Goal: Task Accomplishment & Management: Manage account settings

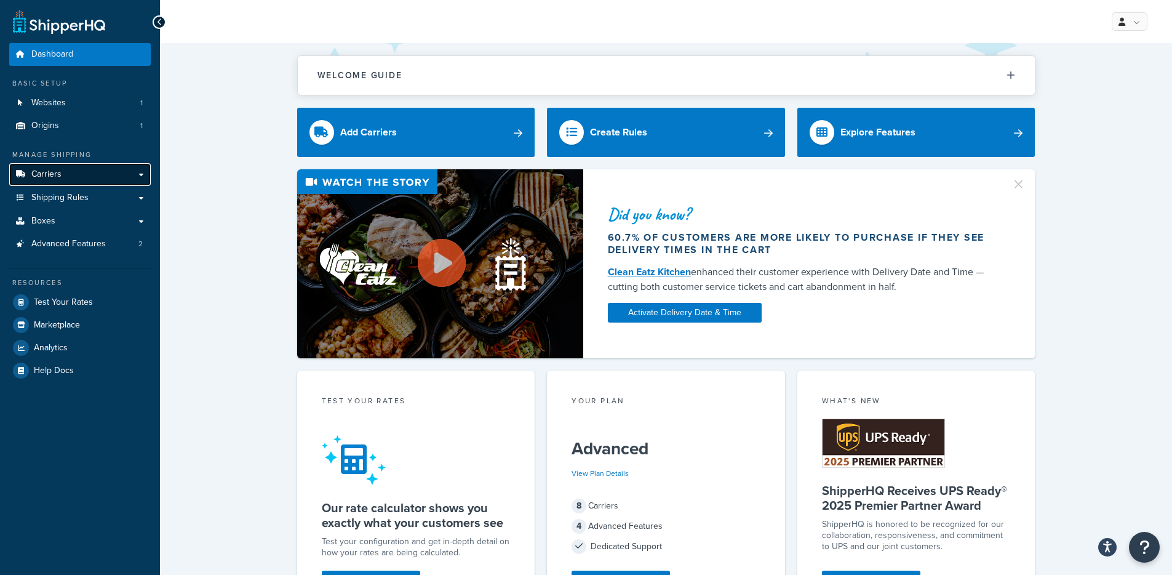
click at [122, 173] on link "Carriers" at bounding box center [80, 174] width 142 height 23
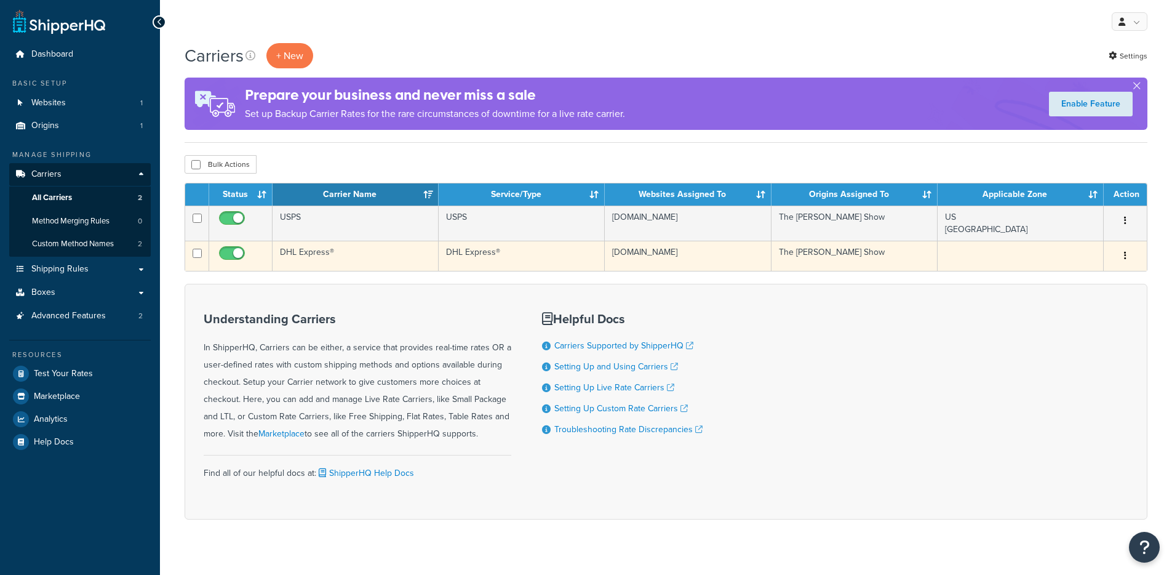
click at [421, 254] on td "DHL Express®" at bounding box center [356, 256] width 166 height 30
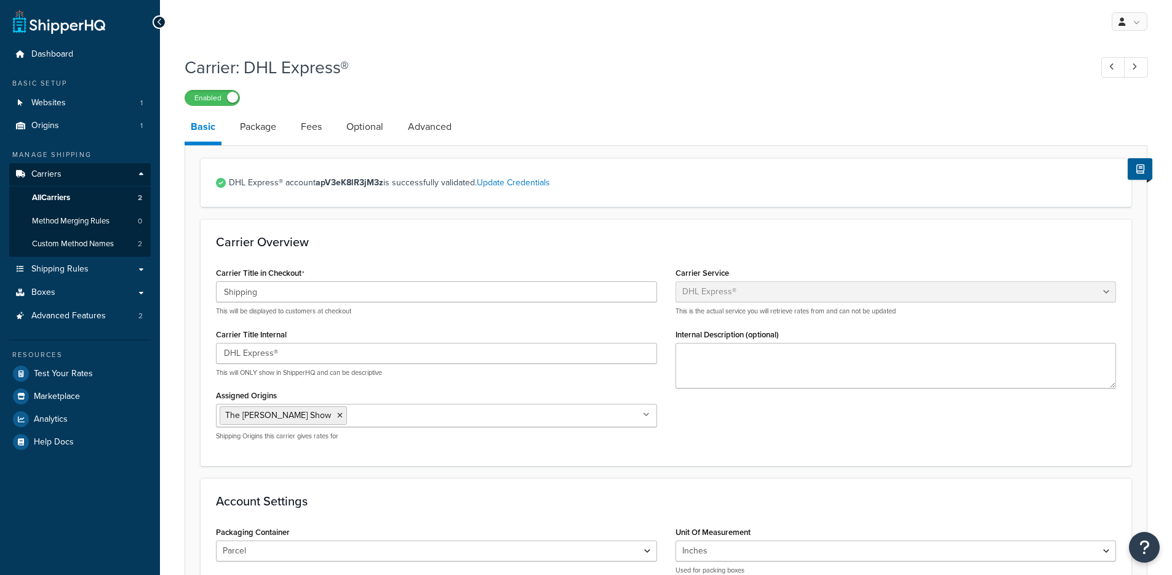
select select "dhl"
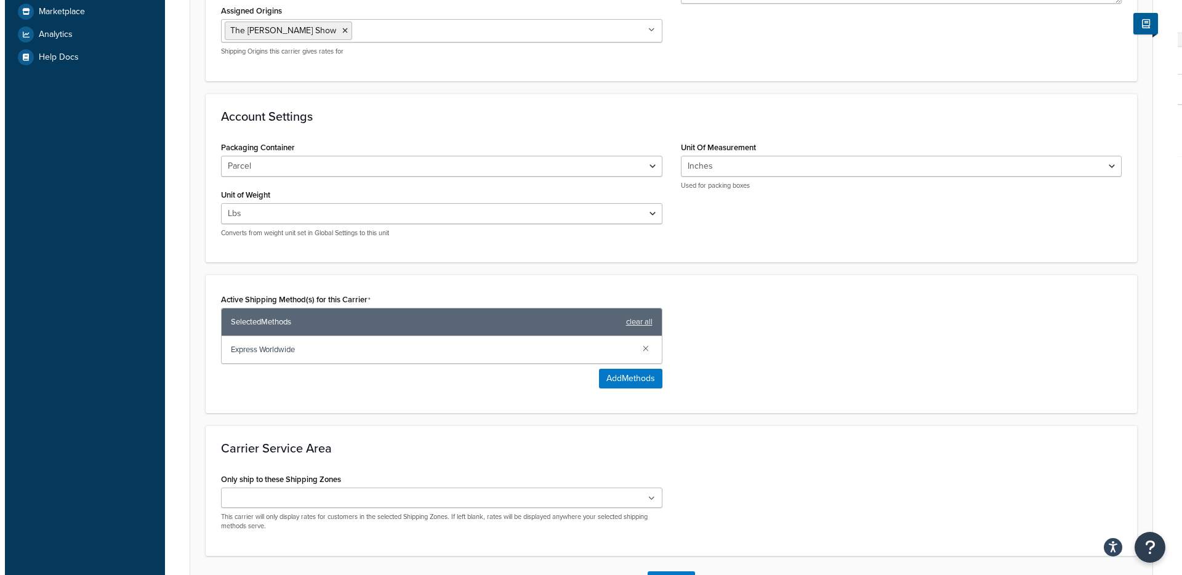
scroll to position [478, 0]
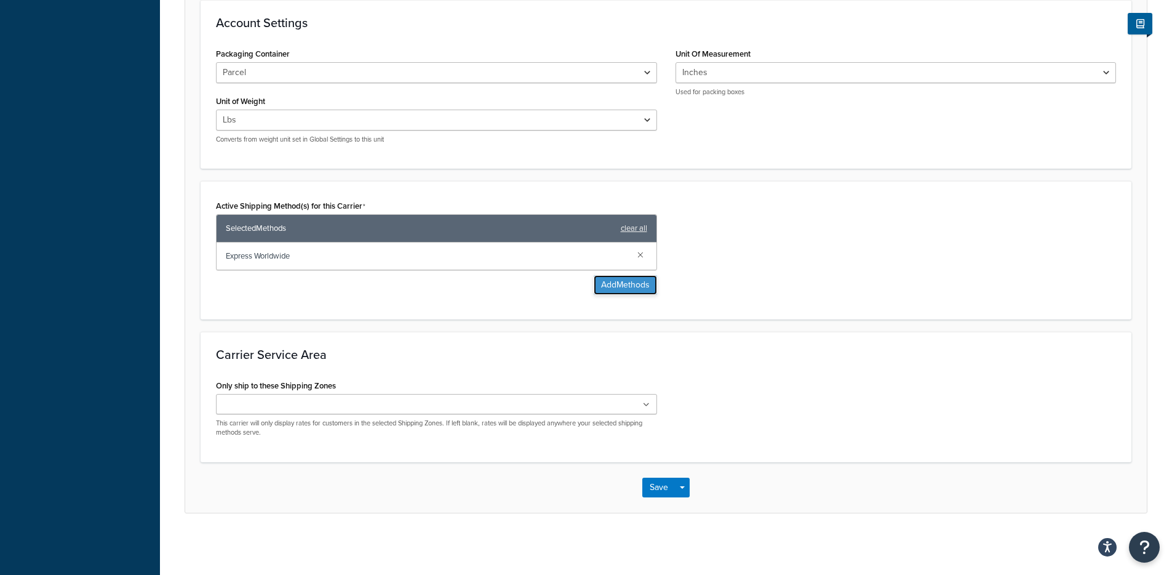
click at [604, 281] on button "Add Methods" at bounding box center [625, 285] width 63 height 20
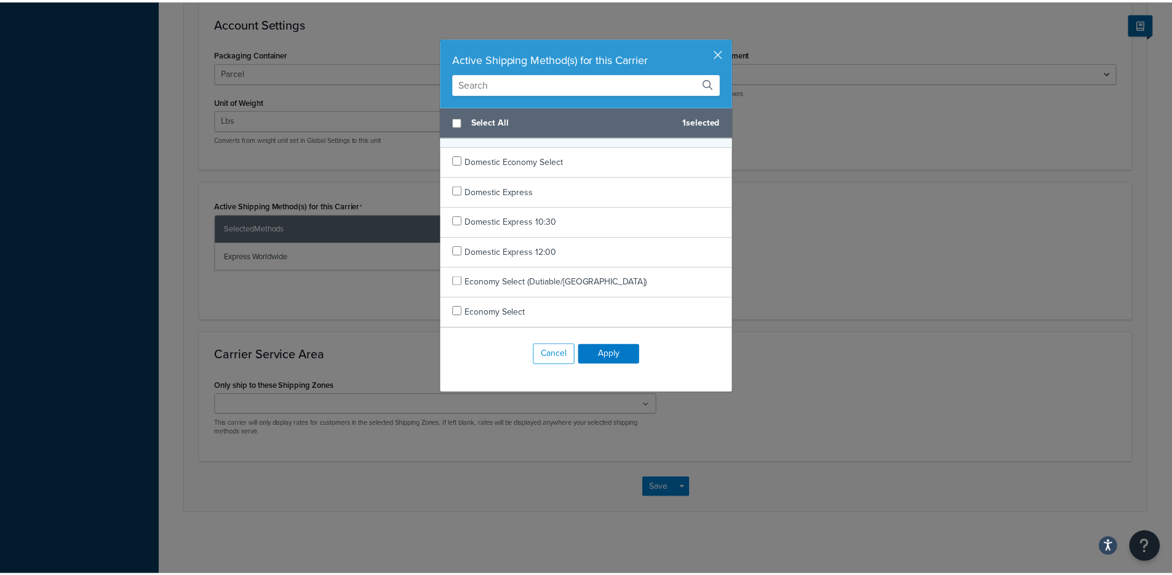
scroll to position [80, 0]
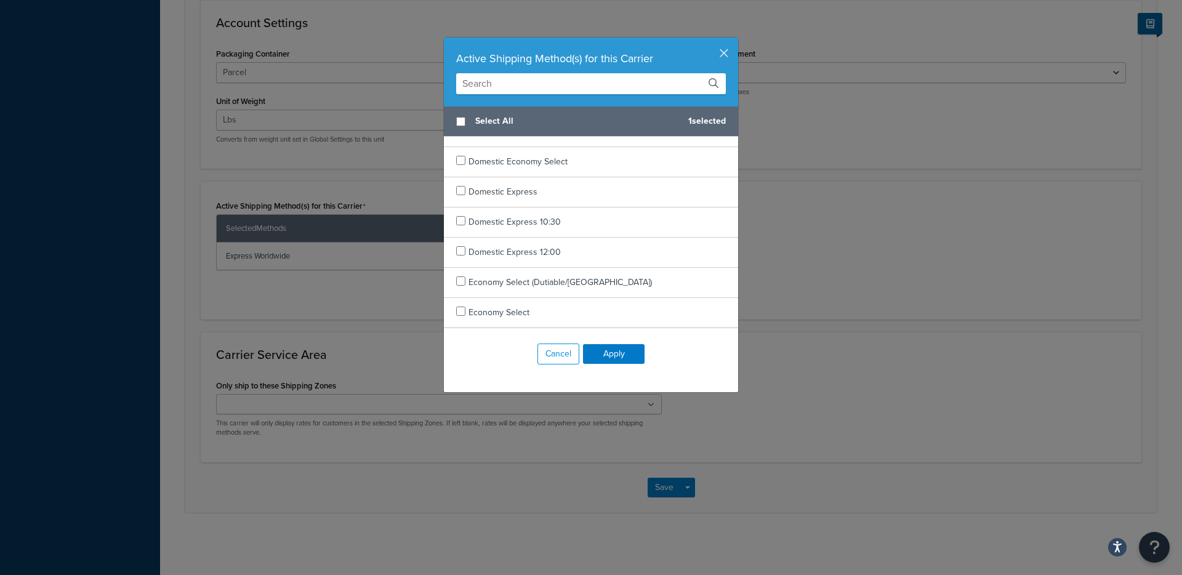
click at [718, 60] on div "Active Shipping Method(s) for this Carrier" at bounding box center [591, 58] width 270 height 17
click at [735, 41] on button "button" at bounding box center [736, 39] width 3 height 3
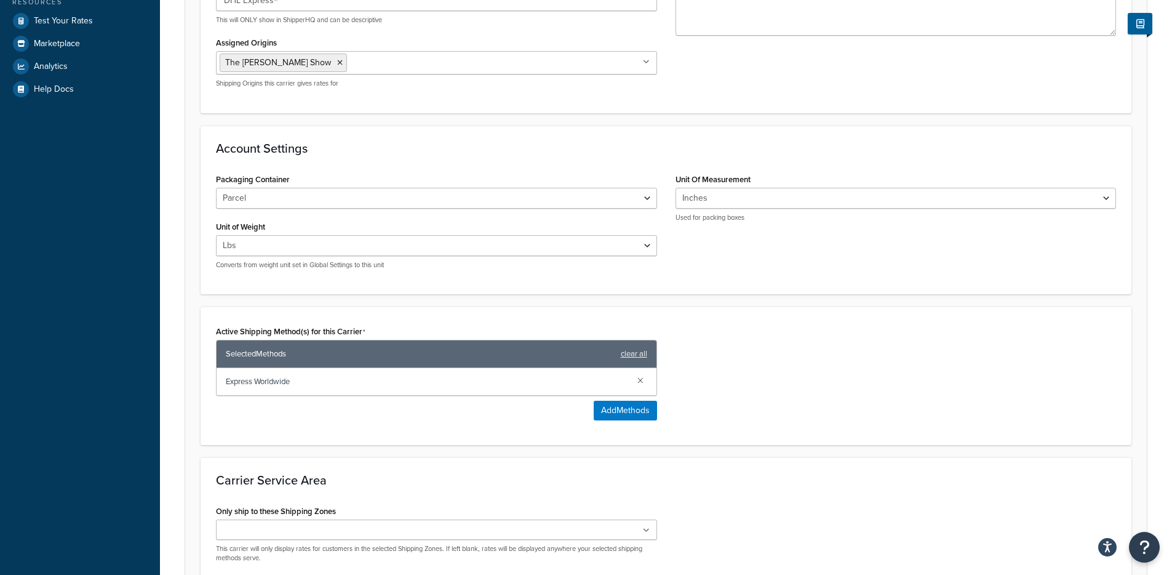
scroll to position [345, 0]
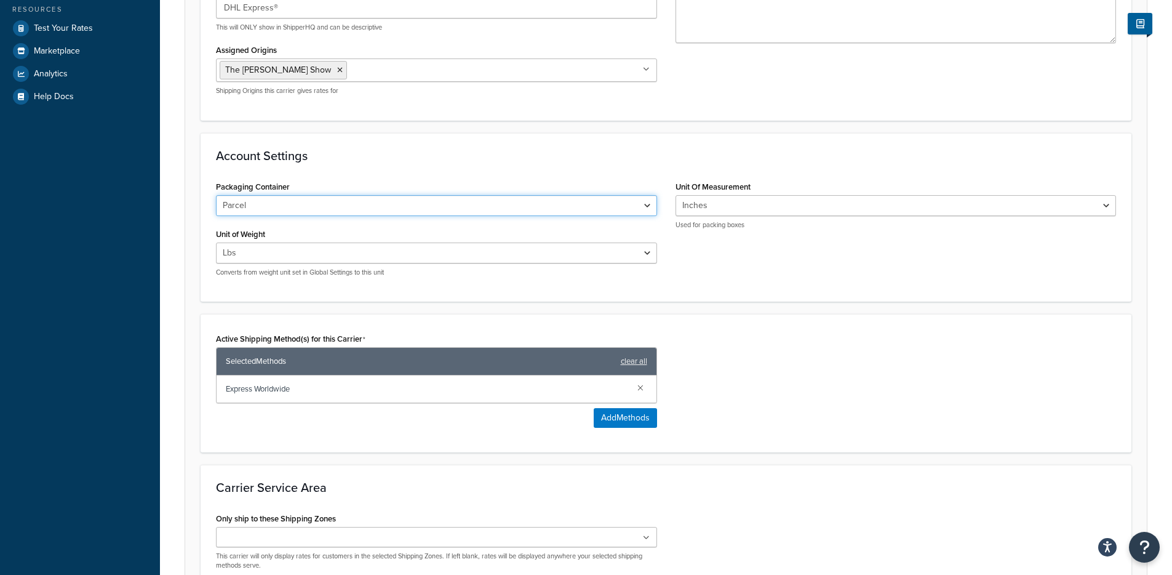
click at [443, 207] on select "Parcel Parcels/Conveyables Double Pallets Flyer/Smalls Non-Conveyables" at bounding box center [436, 205] width 441 height 21
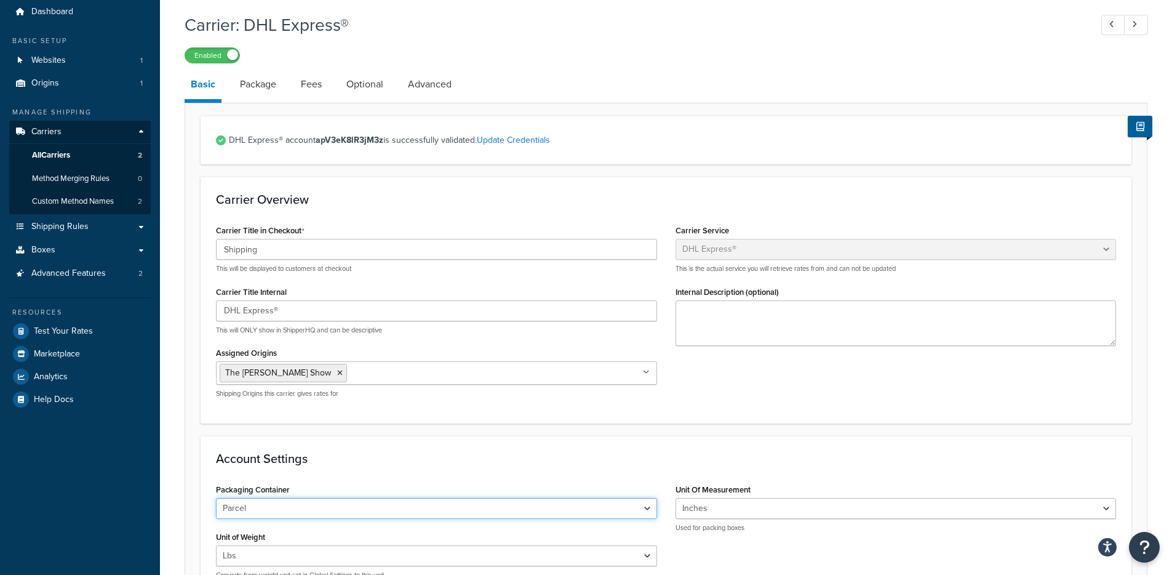
scroll to position [0, 0]
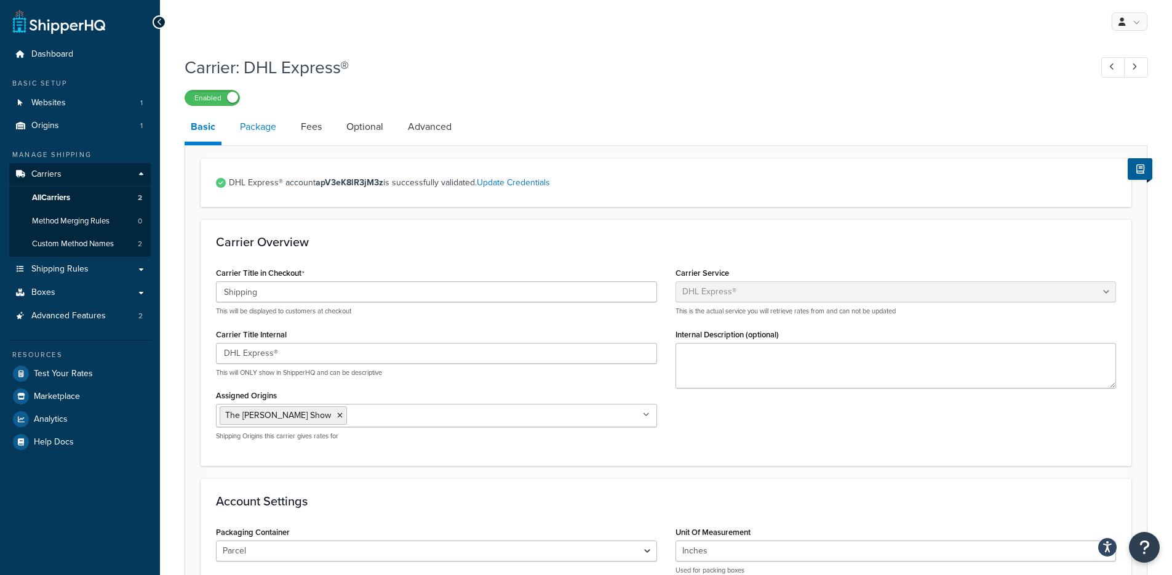
click at [268, 132] on link "Package" at bounding box center [258, 127] width 49 height 30
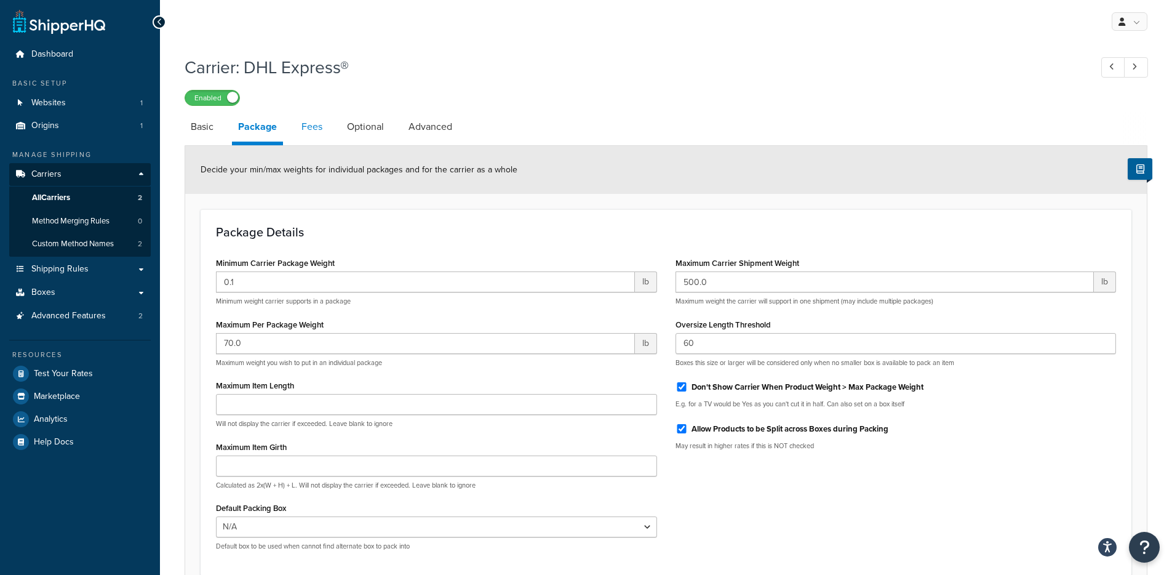
click at [307, 138] on link "Fees" at bounding box center [311, 127] width 33 height 30
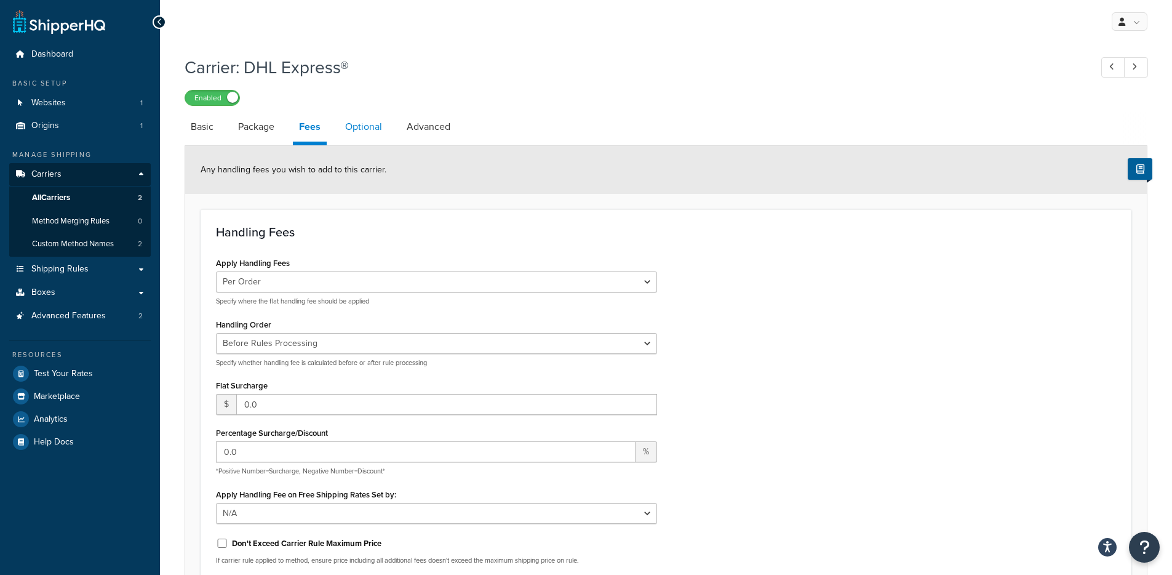
click at [359, 135] on link "Optional" at bounding box center [363, 127] width 49 height 30
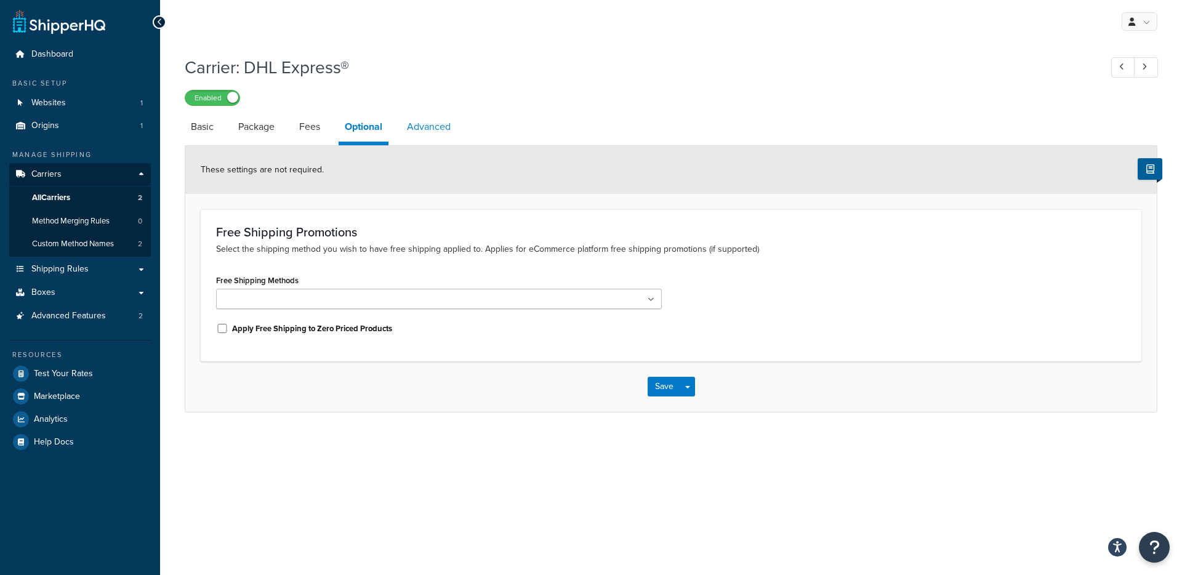
click at [451, 135] on link "Advanced" at bounding box center [429, 127] width 56 height 30
select select "false"
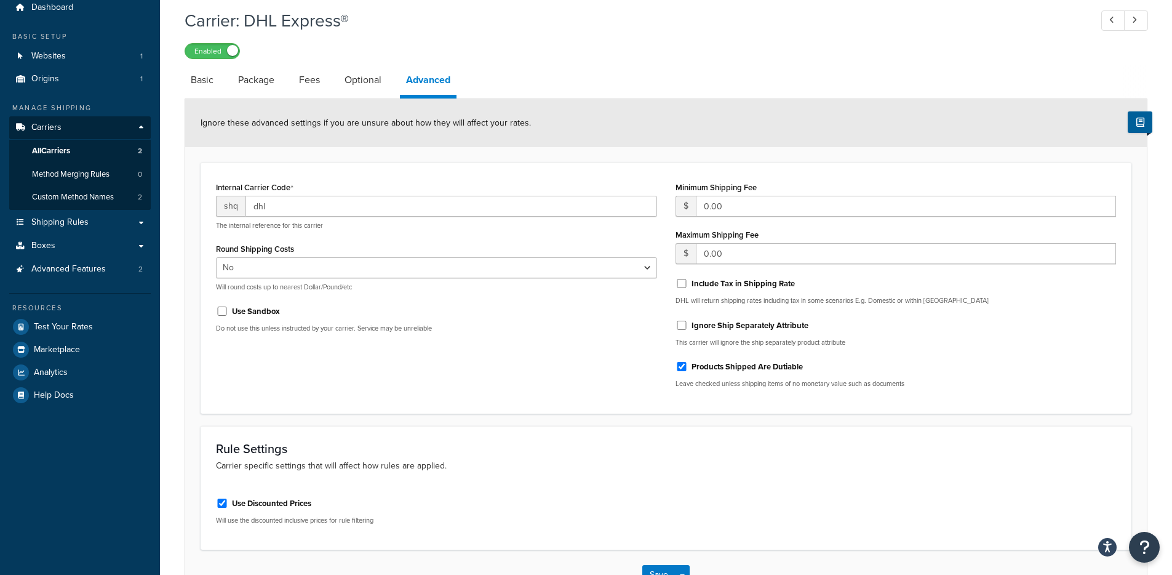
scroll to position [44, 0]
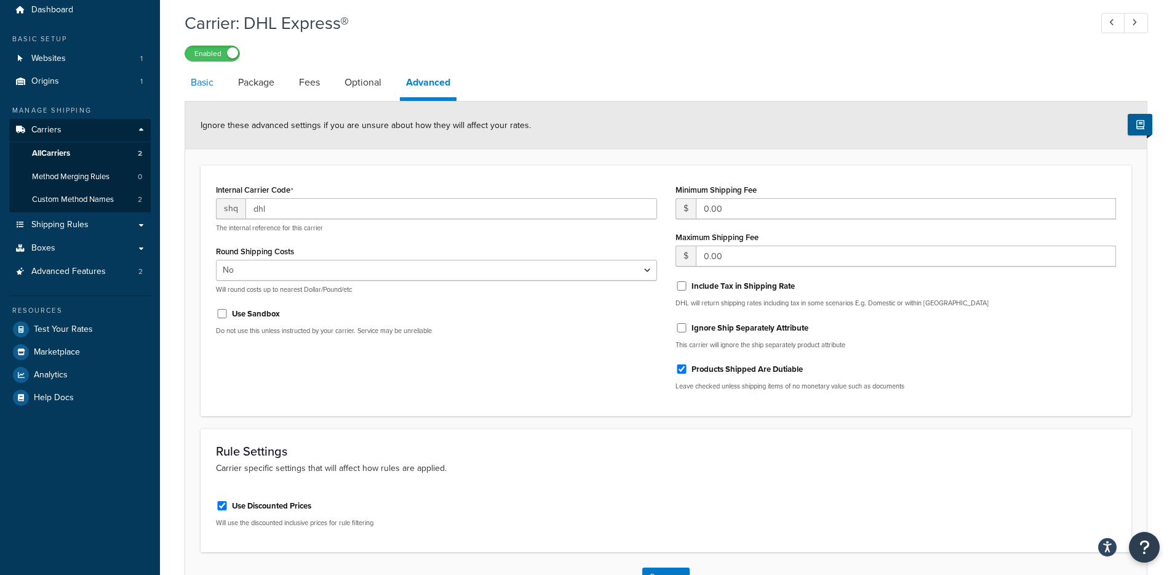
click at [186, 84] on link "Basic" at bounding box center [202, 83] width 35 height 30
select select "dhl"
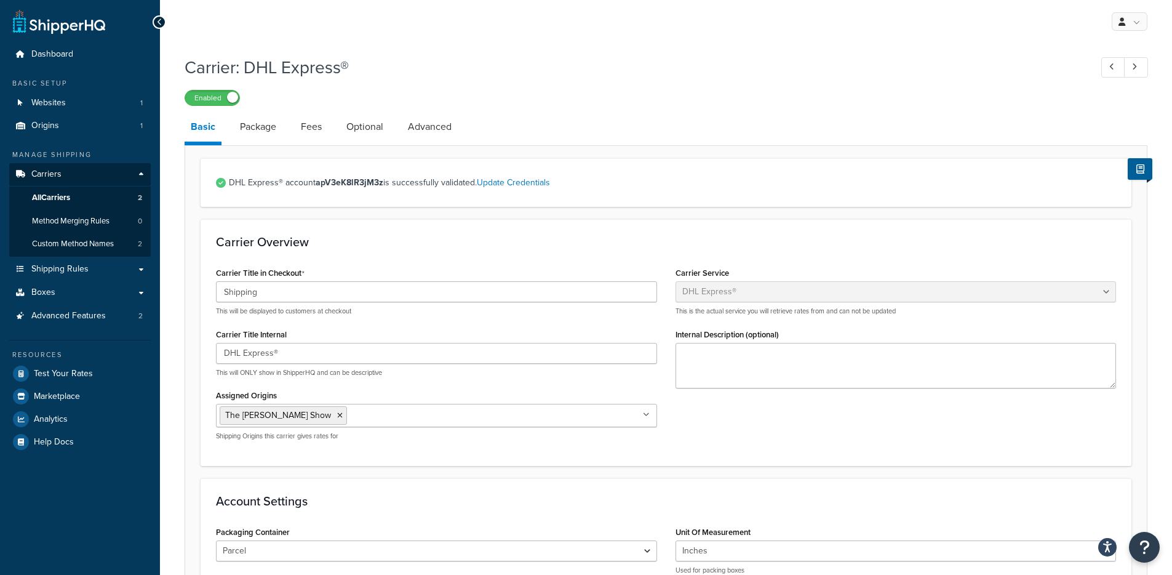
click at [374, 122] on link "Optional" at bounding box center [364, 127] width 49 height 30
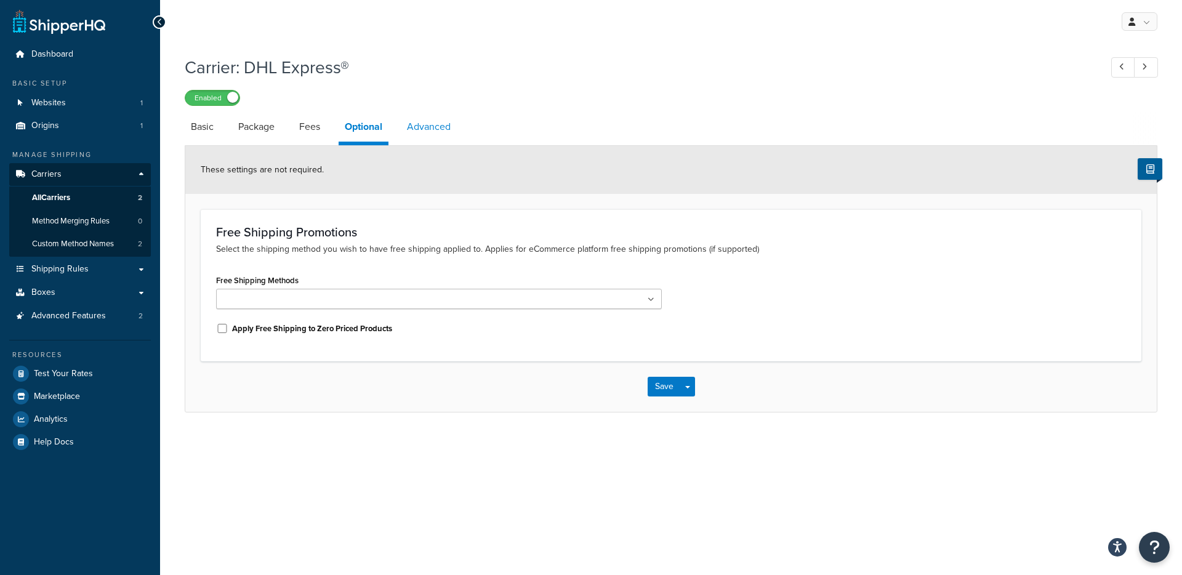
click at [422, 121] on link "Advanced" at bounding box center [429, 127] width 56 height 30
select select "false"
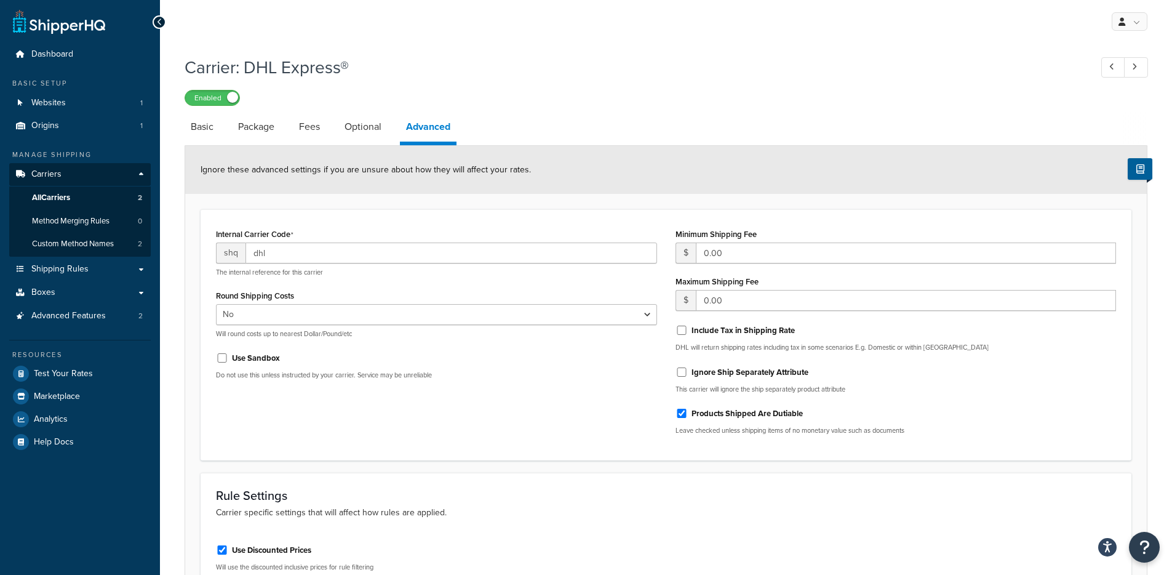
click at [718, 414] on label "Products Shipped Are Dutiable" at bounding box center [747, 413] width 111 height 11
click at [688, 414] on input "Products Shipped Are Dutiable" at bounding box center [682, 413] width 12 height 9
checkbox input "false"
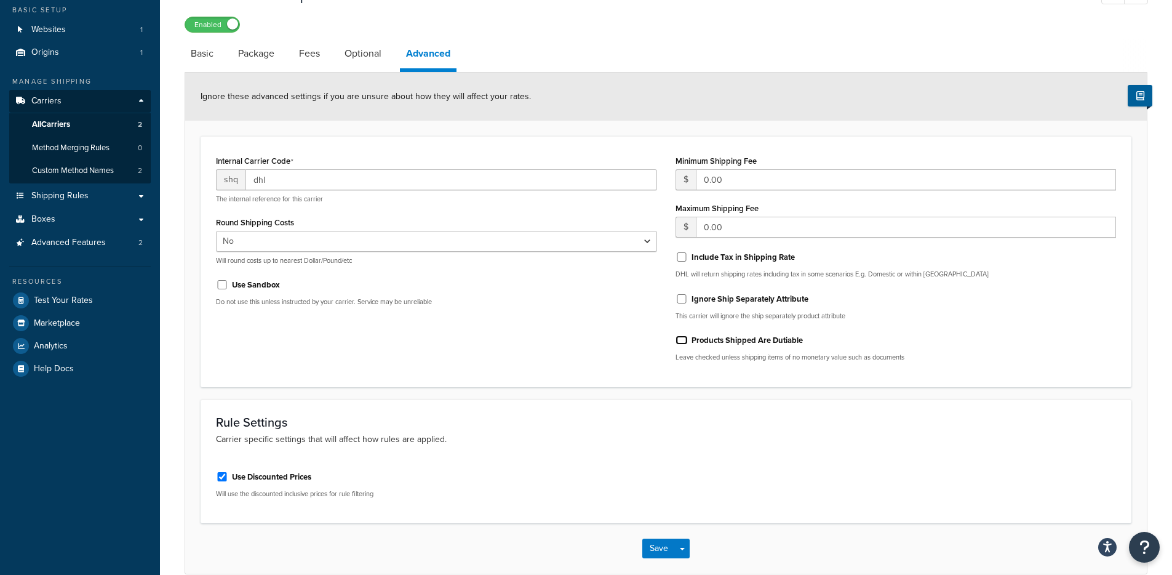
scroll to position [134, 0]
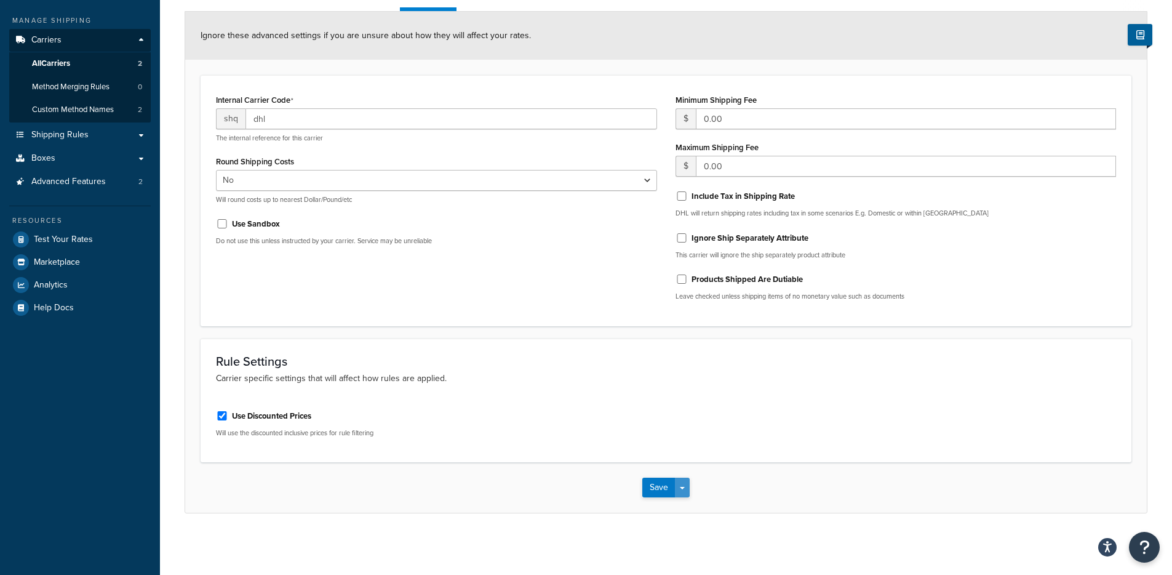
click at [681, 488] on span "button" at bounding box center [682, 488] width 5 height 2
click at [683, 506] on button "Save and Edit" at bounding box center [687, 510] width 90 height 26
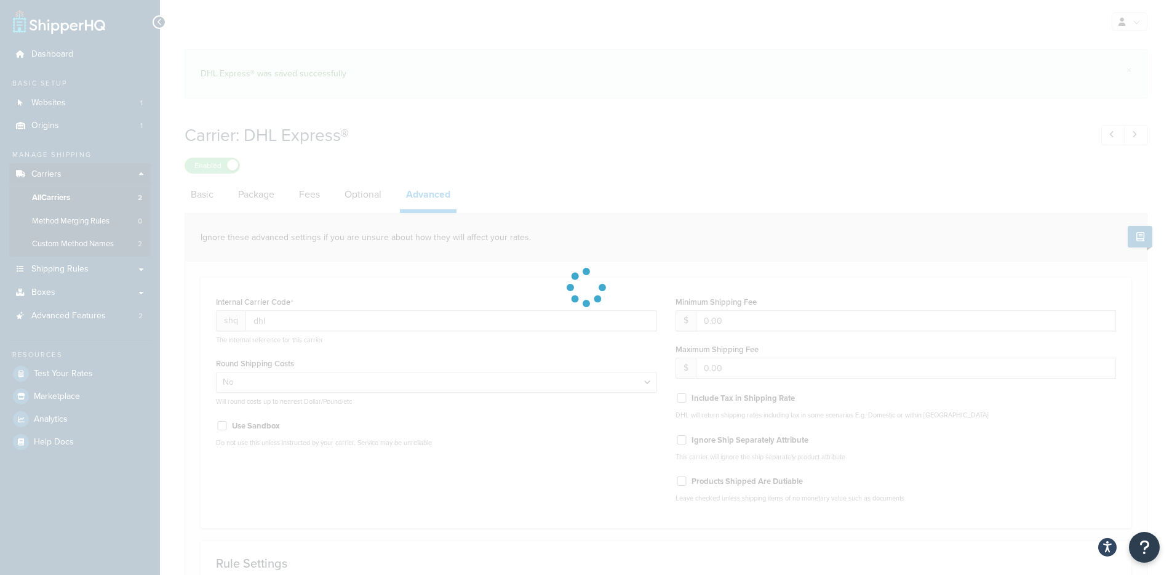
select select "false"
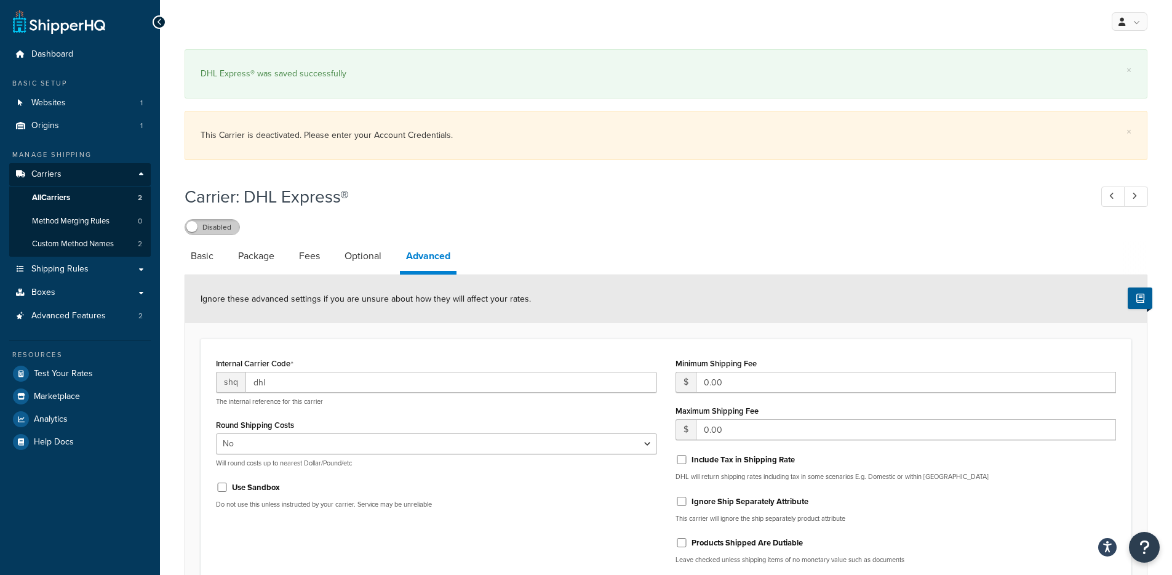
click at [209, 230] on label "Disabled" at bounding box center [212, 227] width 54 height 15
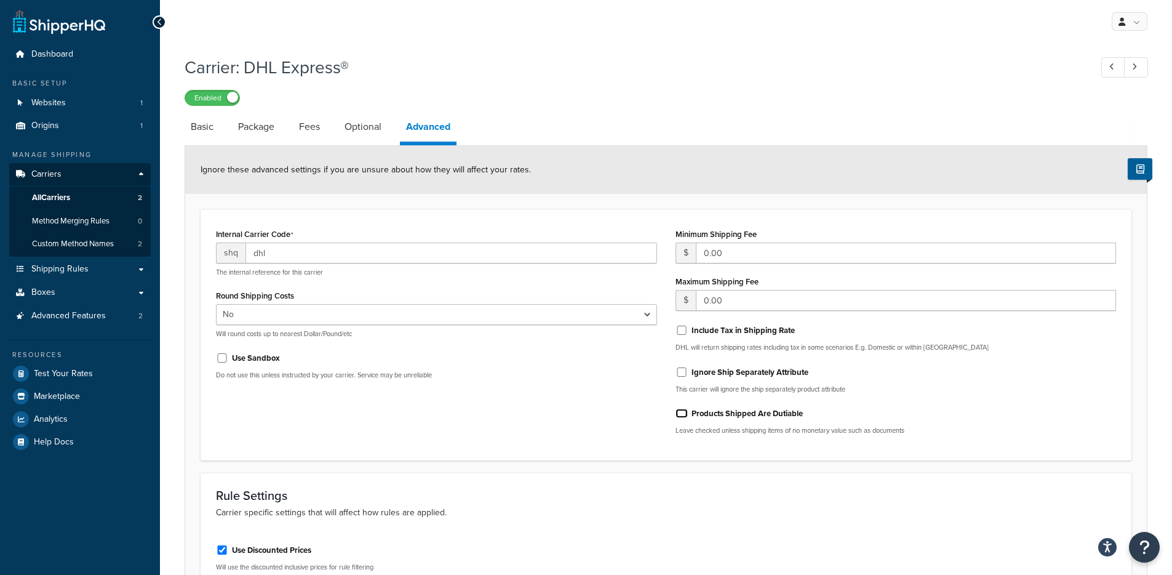
click at [684, 416] on input "Products Shipped Are Dutiable" at bounding box center [682, 413] width 12 height 9
checkbox input "true"
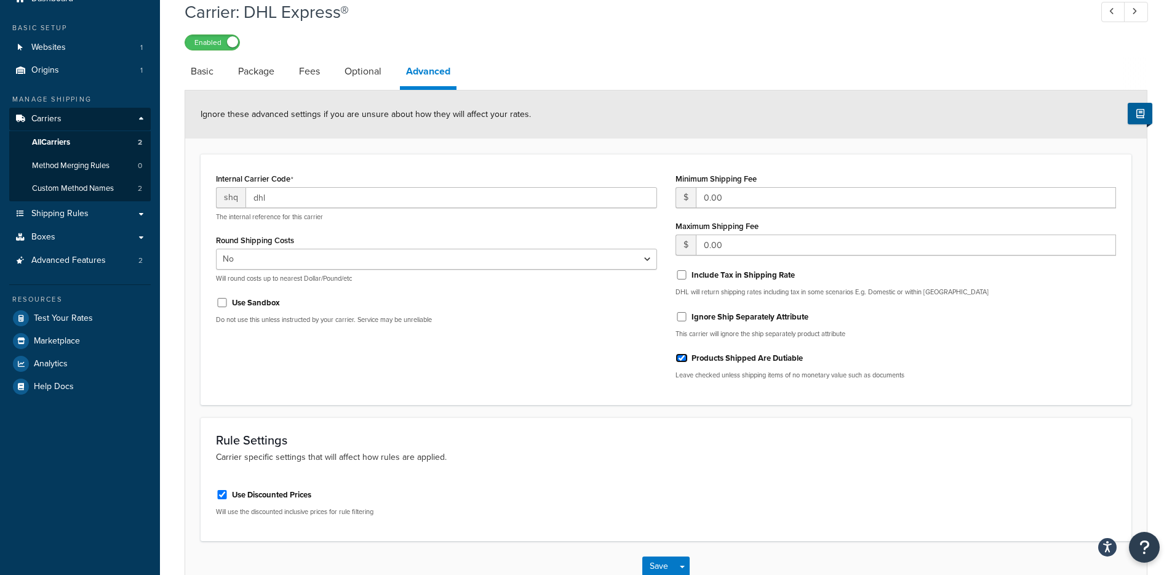
scroll to position [134, 0]
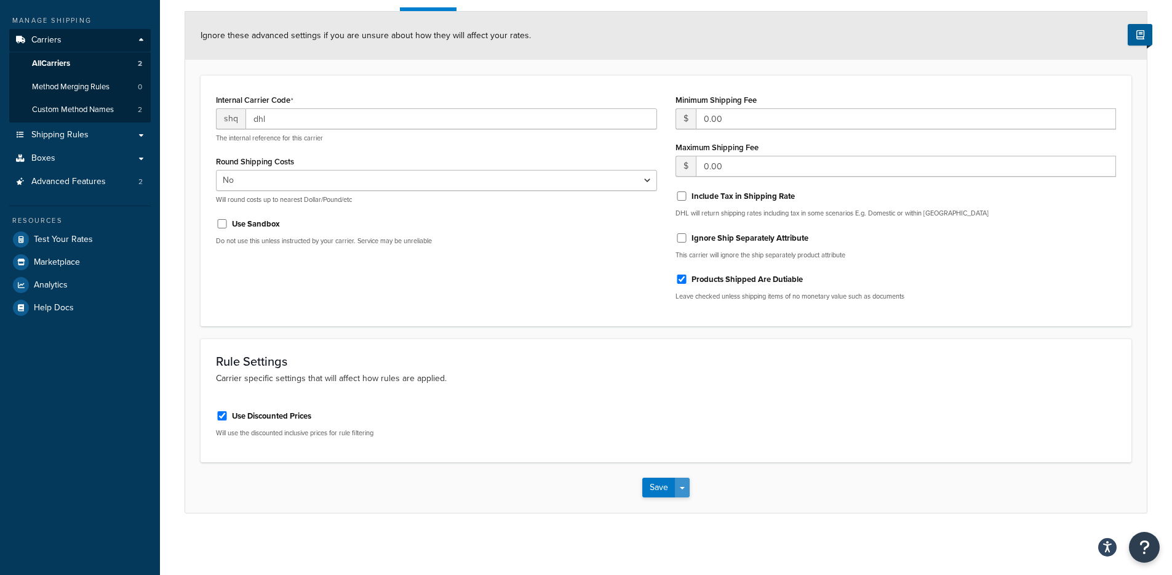
click at [682, 491] on button "Save Dropdown" at bounding box center [682, 488] width 15 height 20
click at [680, 506] on button "Save and Edit" at bounding box center [687, 510] width 90 height 26
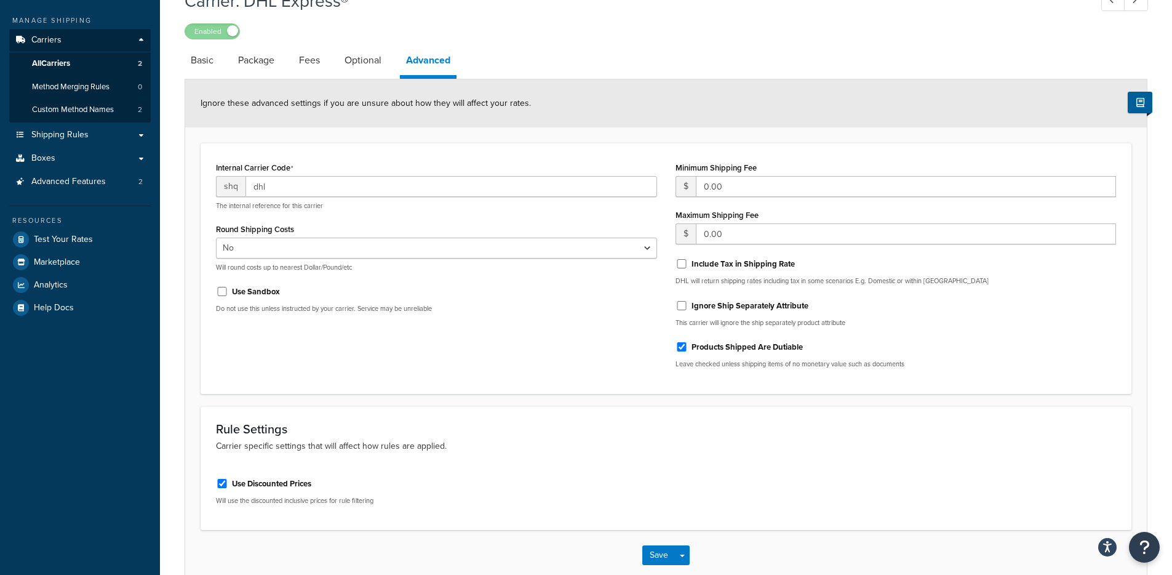
scroll to position [0, 0]
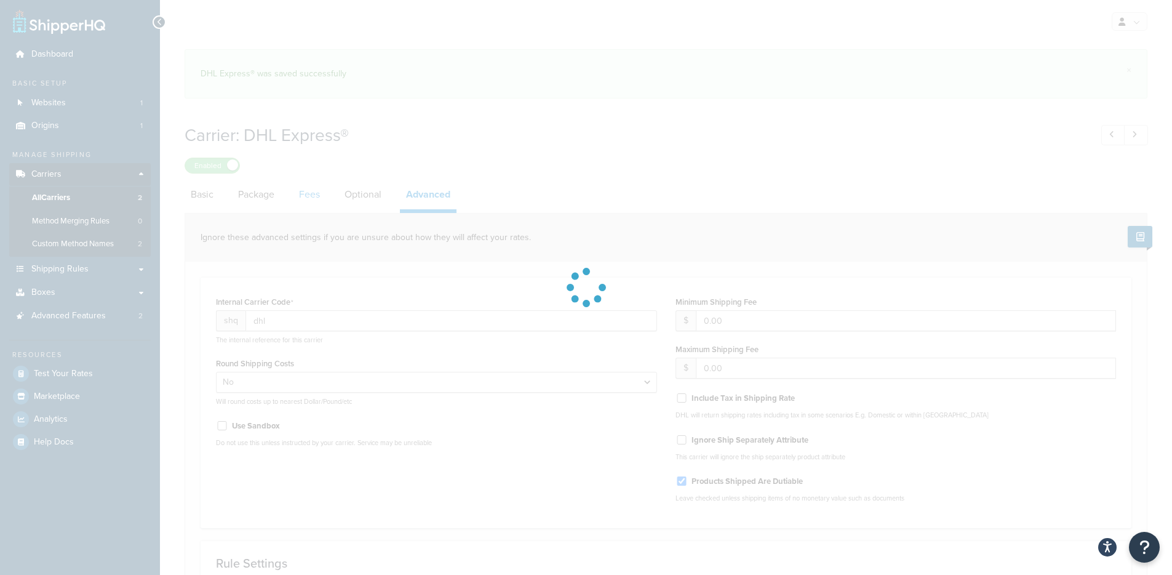
select select "false"
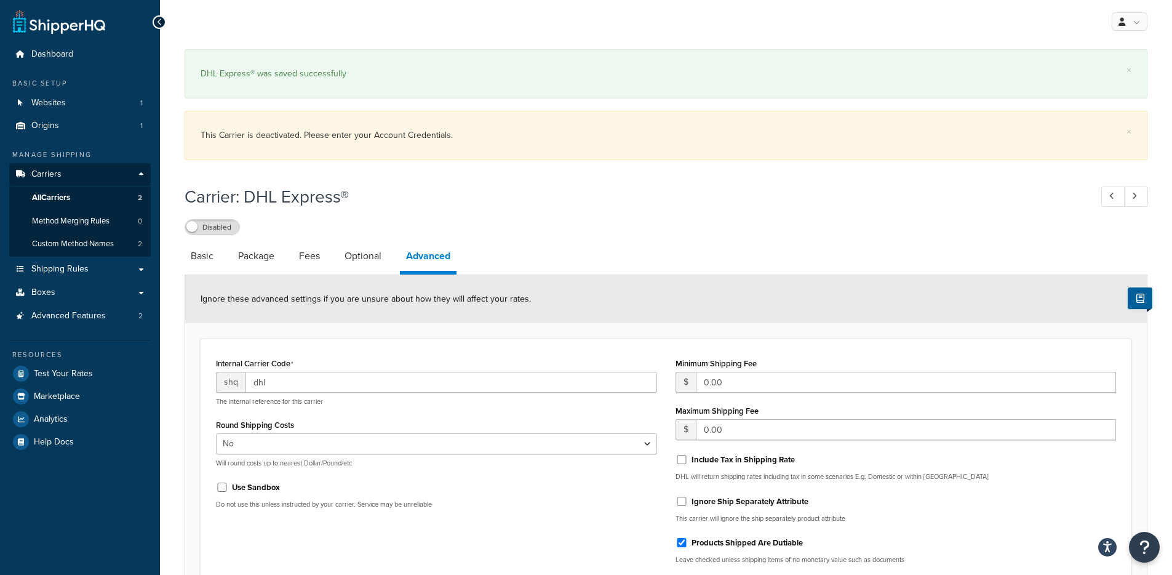
click at [199, 236] on div "Carrier: DHL Express® Disabled Basic Package Fees Optional Advanced Ignore thes…" at bounding box center [666, 477] width 963 height 598
click at [230, 226] on label "Disabled" at bounding box center [212, 227] width 54 height 15
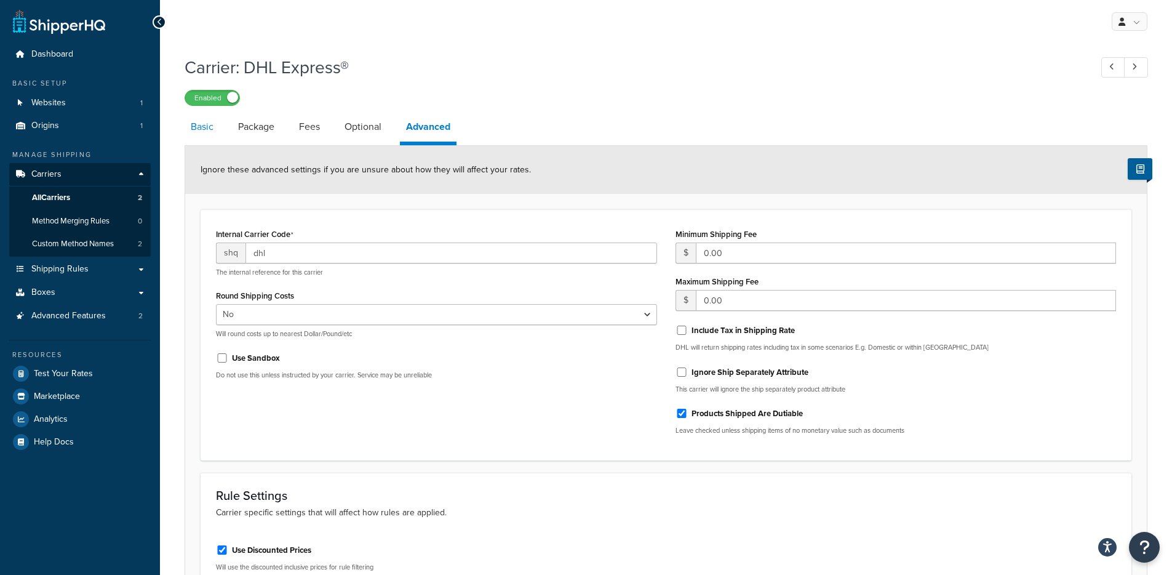
click at [198, 194] on div "Ignore these advanced settings if you are unsure about how they will affect you…" at bounding box center [666, 170] width 962 height 48
click at [195, 133] on link "Basic" at bounding box center [202, 127] width 35 height 30
select select "dhl"
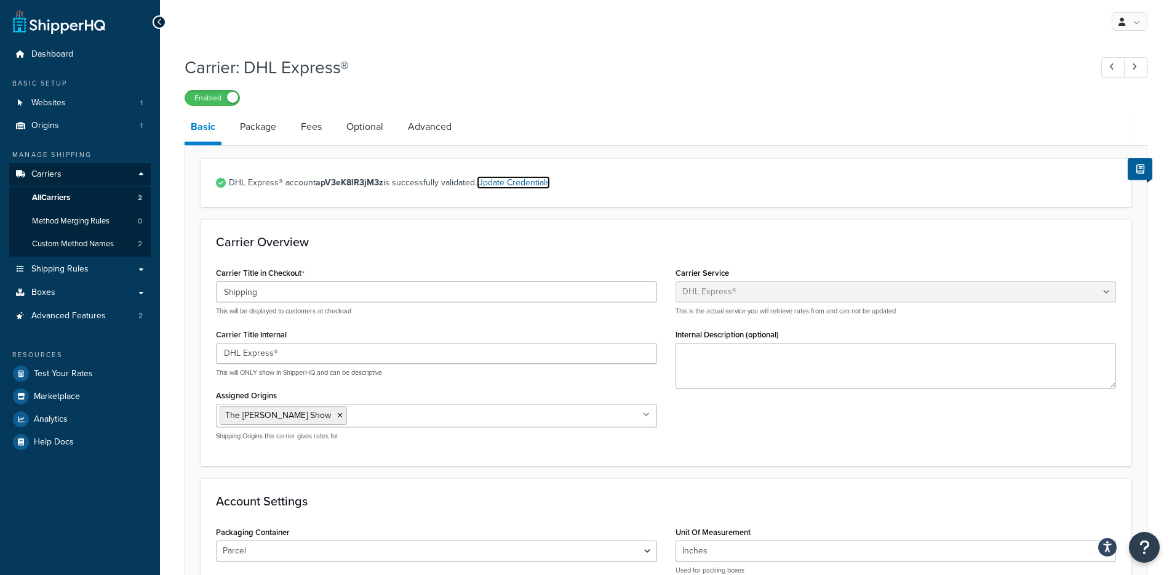
click at [498, 185] on link "Update Credentials" at bounding box center [513, 182] width 73 height 13
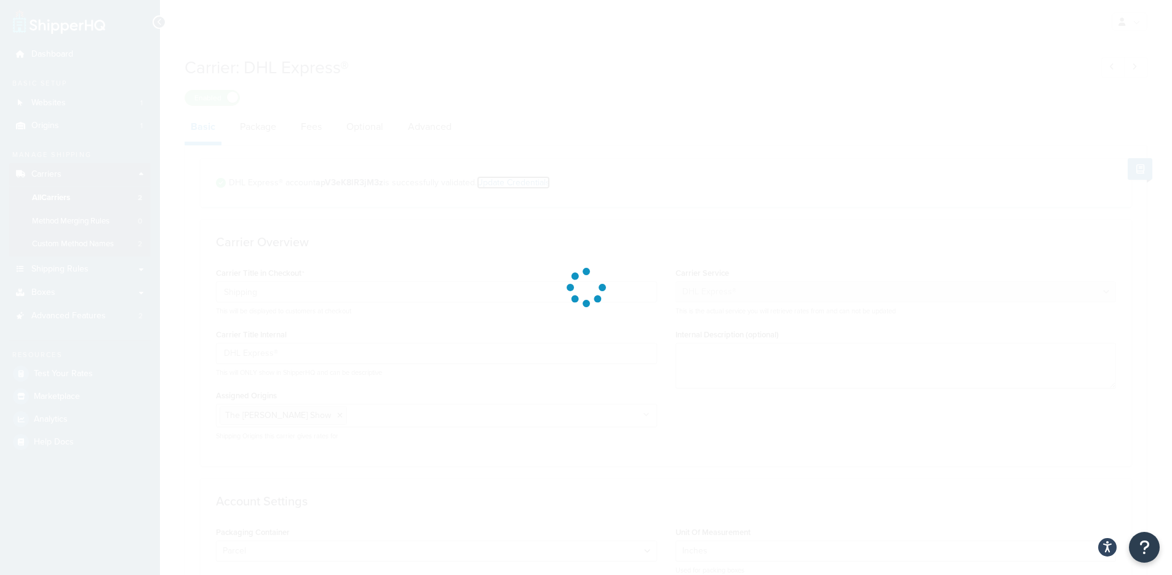
select select "US"
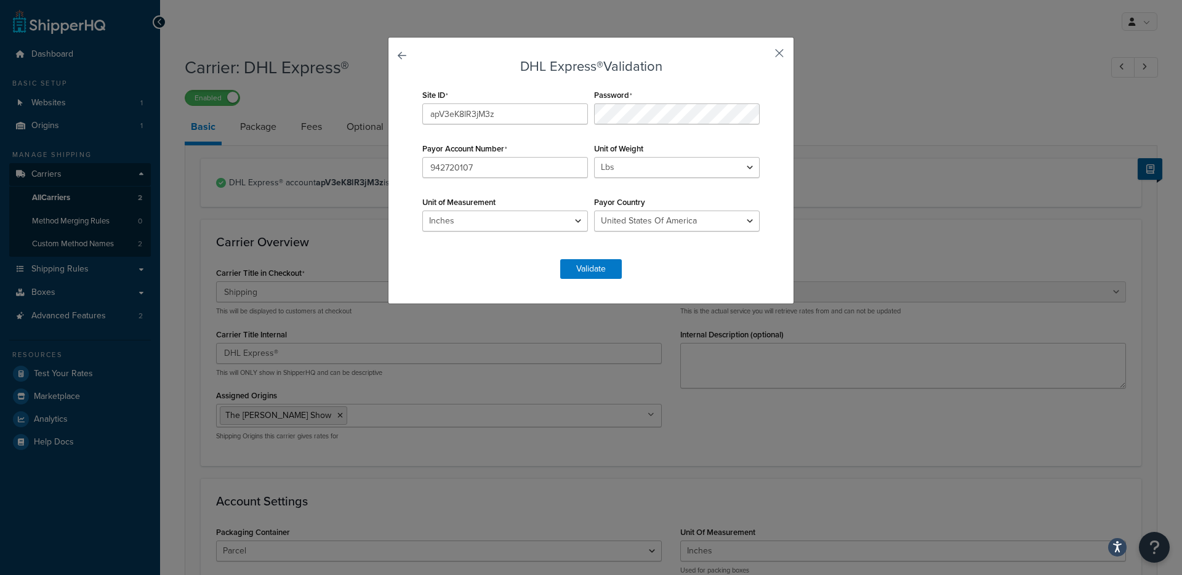
click at [762, 56] on button "button" at bounding box center [760, 57] width 3 height 3
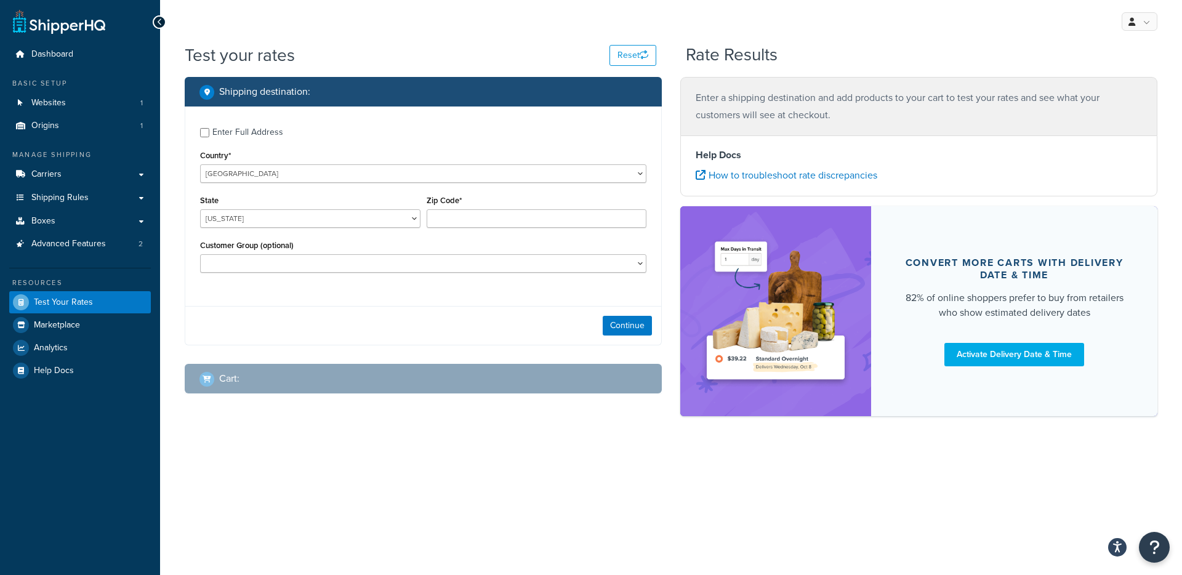
click at [243, 141] on div "Enter Full Address Country* United States United Kingdom Afghanistan Åland Isla…" at bounding box center [423, 201] width 476 height 190
click at [247, 137] on div "Enter Full Address" at bounding box center [247, 132] width 71 height 17
click at [209, 137] on input "Enter Full Address" at bounding box center [204, 132] width 9 height 9
checkbox input "true"
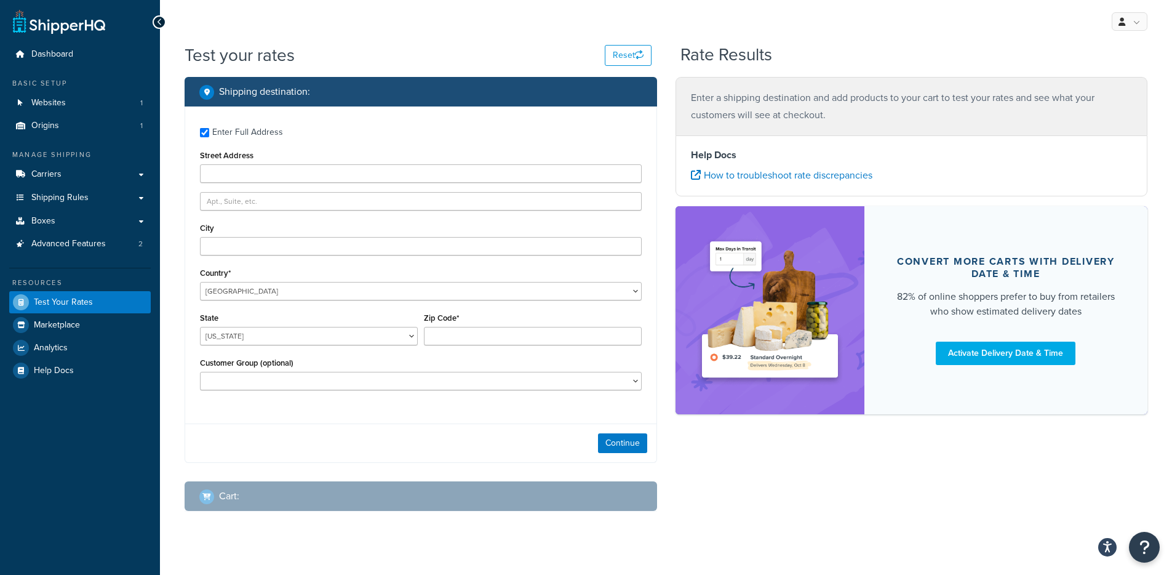
click at [248, 162] on div "Street Address" at bounding box center [421, 165] width 442 height 36
click at [246, 169] on input "Street Address" at bounding box center [421, 173] width 442 height 18
paste input "114 Long Point Rd"
type input "114 Long Point Rd"
click at [228, 282] on select "United States United Kingdom Afghanistan Åland Islands Albania Algeria American…" at bounding box center [421, 291] width 442 height 18
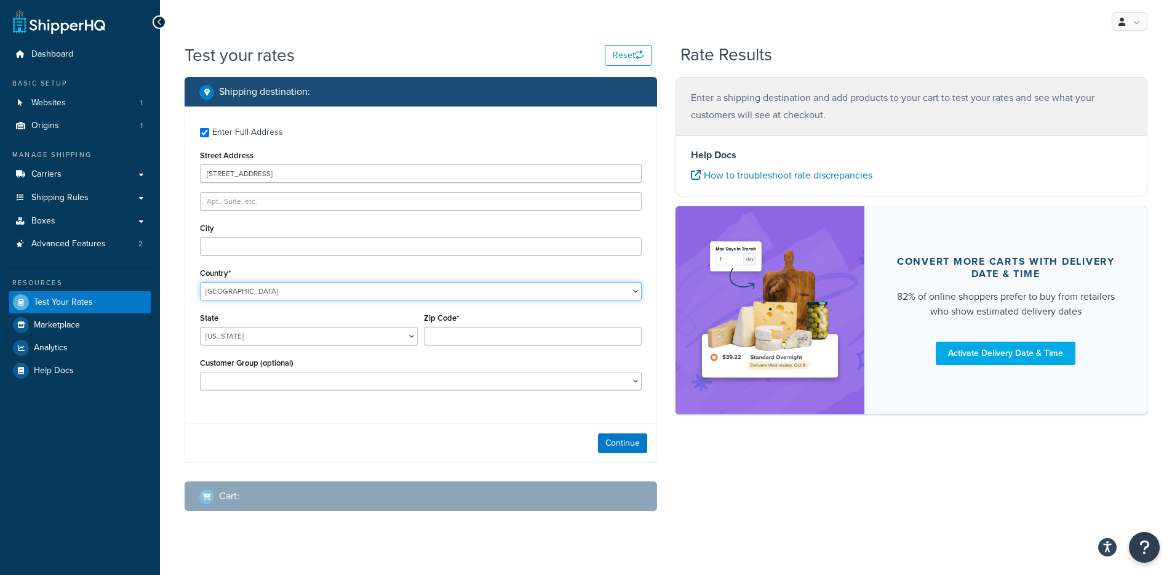
select select "AU"
click at [325, 330] on select "Australian Capital Territory New South Wales Northern Territory Queensland Sout…" at bounding box center [309, 336] width 218 height 18
select select "NSW"
click at [460, 337] on input "Zip Code*" at bounding box center [533, 336] width 218 height 18
click at [491, 336] on input "Zip Code*" at bounding box center [533, 336] width 218 height 18
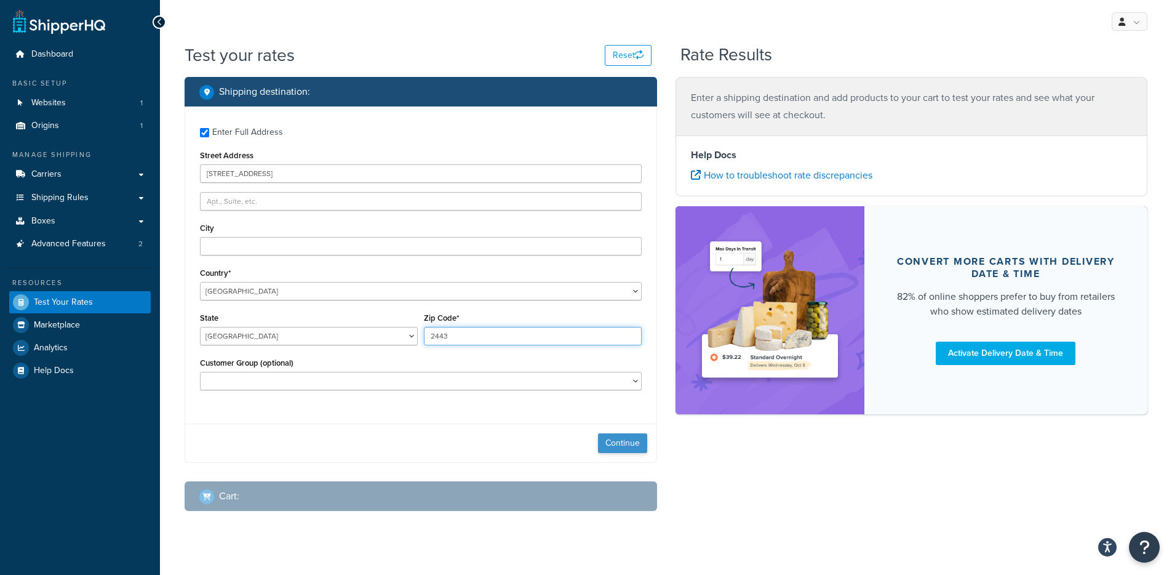
type input "2443"
click at [608, 441] on button "Continue" at bounding box center [622, 443] width 49 height 20
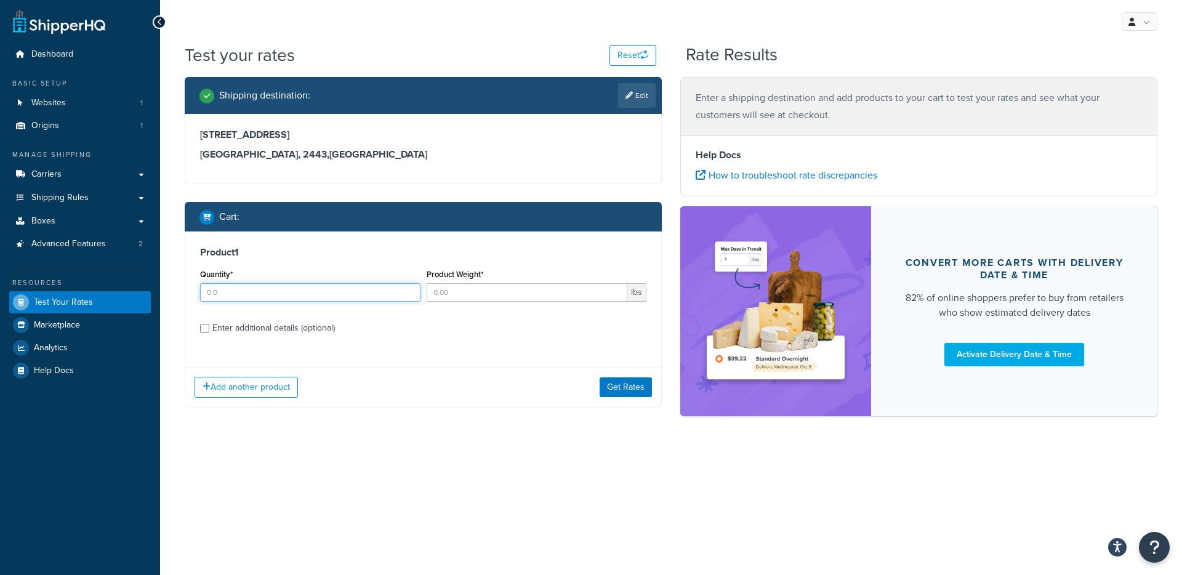
click at [310, 300] on input "Quantity*" at bounding box center [310, 292] width 220 height 18
type input "1"
click at [482, 300] on input "Product Weight*" at bounding box center [526, 292] width 201 height 18
type input "1"
click at [616, 391] on button "Get Rates" at bounding box center [625, 387] width 52 height 20
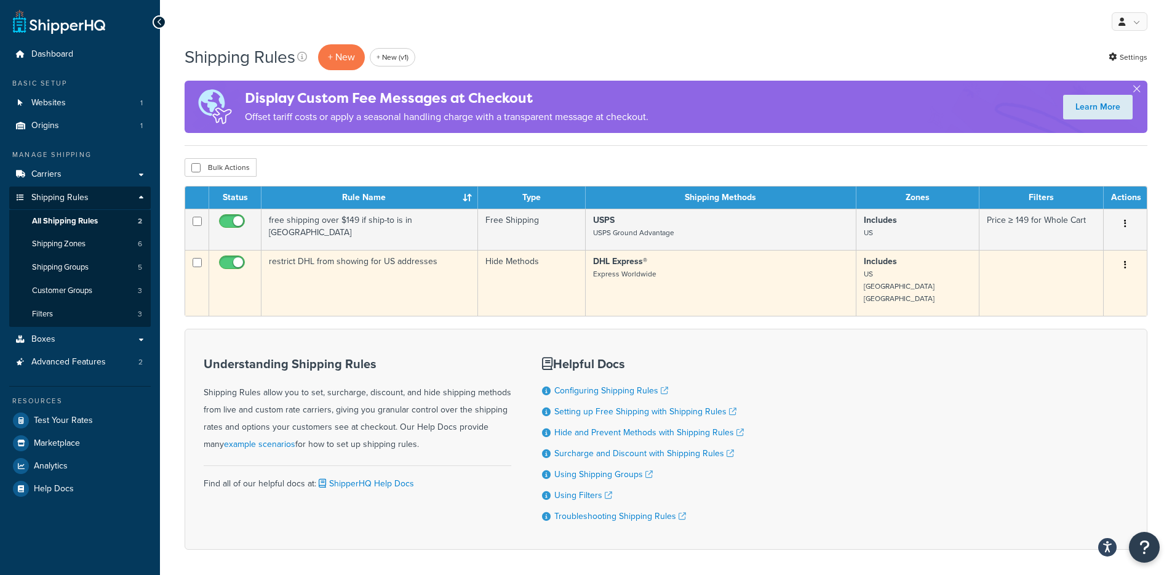
click at [230, 258] on input "checkbox" at bounding box center [234, 265] width 34 height 15
click at [242, 263] on input "checkbox" at bounding box center [234, 265] width 34 height 15
click at [226, 265] on input "checkbox" at bounding box center [234, 265] width 34 height 15
click at [231, 258] on input "checkbox" at bounding box center [234, 265] width 34 height 15
click at [222, 263] on input "checkbox" at bounding box center [234, 265] width 34 height 15
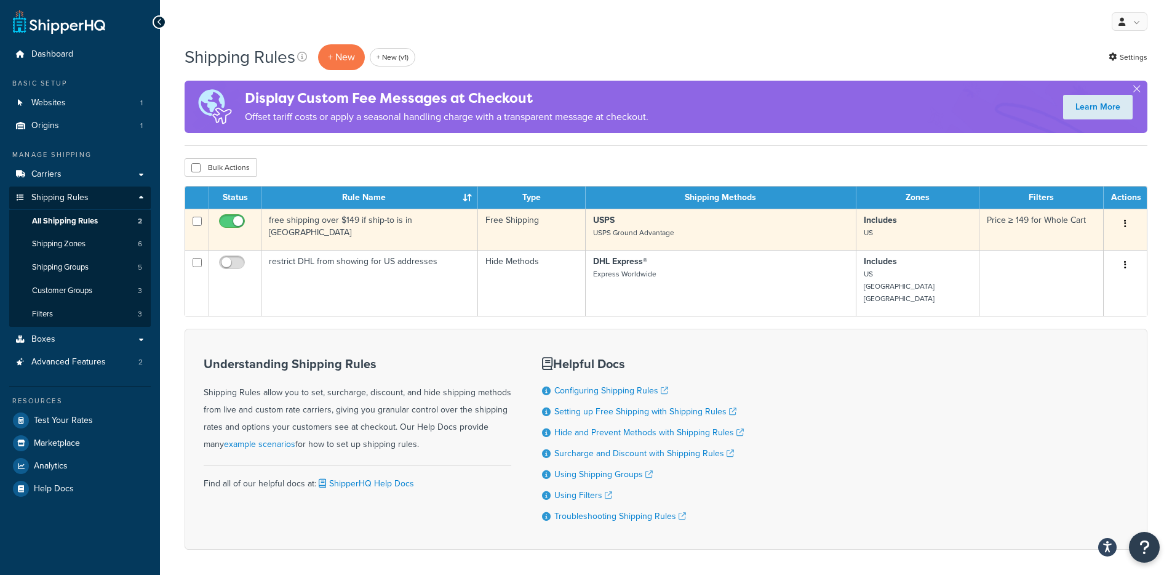
drag, startPoint x: 231, startPoint y: 258, endPoint x: 259, endPoint y: 247, distance: 29.6
click at [232, 258] on input "checkbox" at bounding box center [234, 265] width 34 height 15
checkbox input "true"
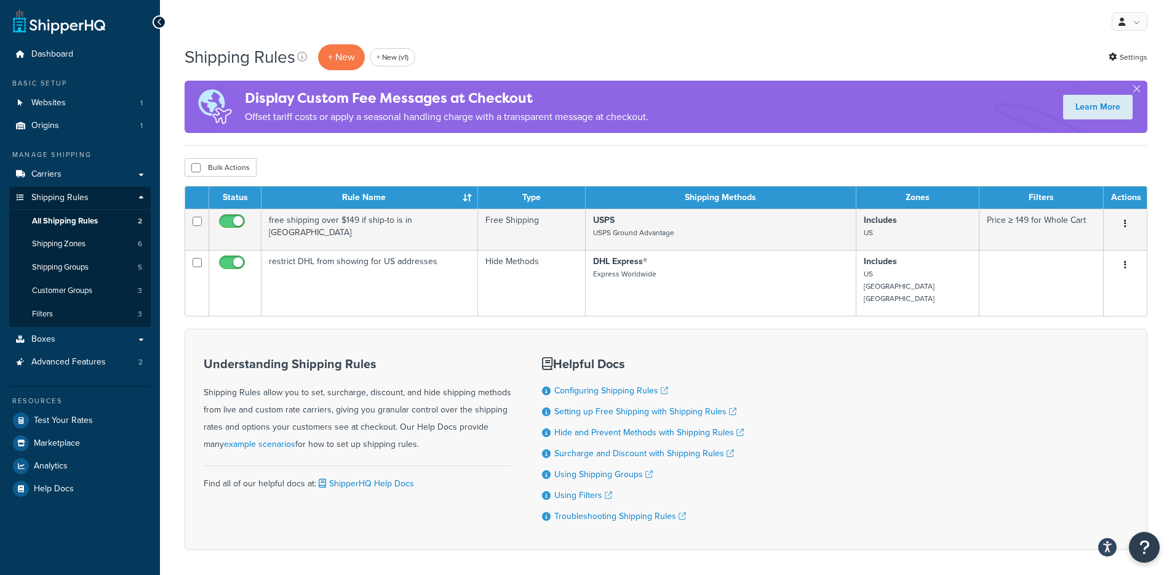
click at [794, 30] on div "My Profile Billing Global Settings Contact Us Logout" at bounding box center [666, 21] width 1012 height 43
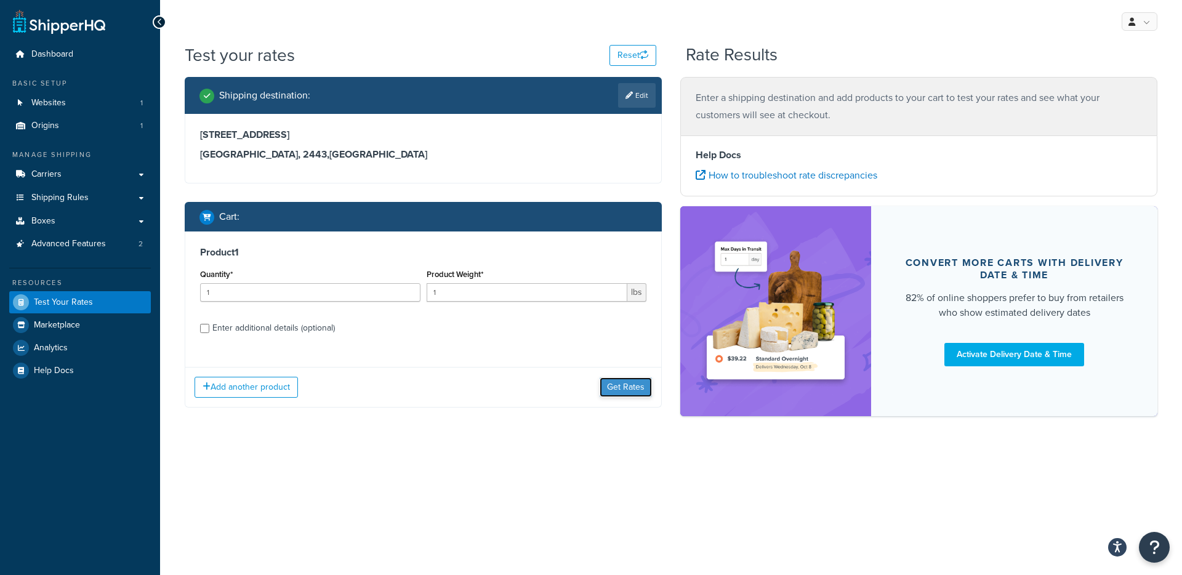
click at [623, 386] on button "Get Rates" at bounding box center [625, 387] width 52 height 20
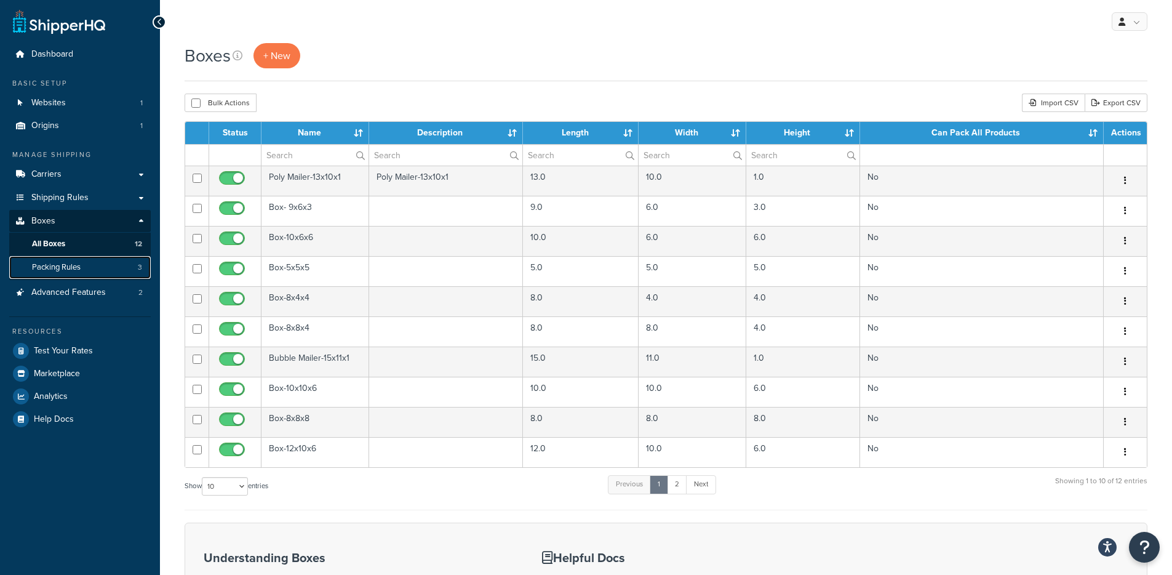
click at [96, 270] on link "Packing Rules 3" at bounding box center [80, 267] width 142 height 23
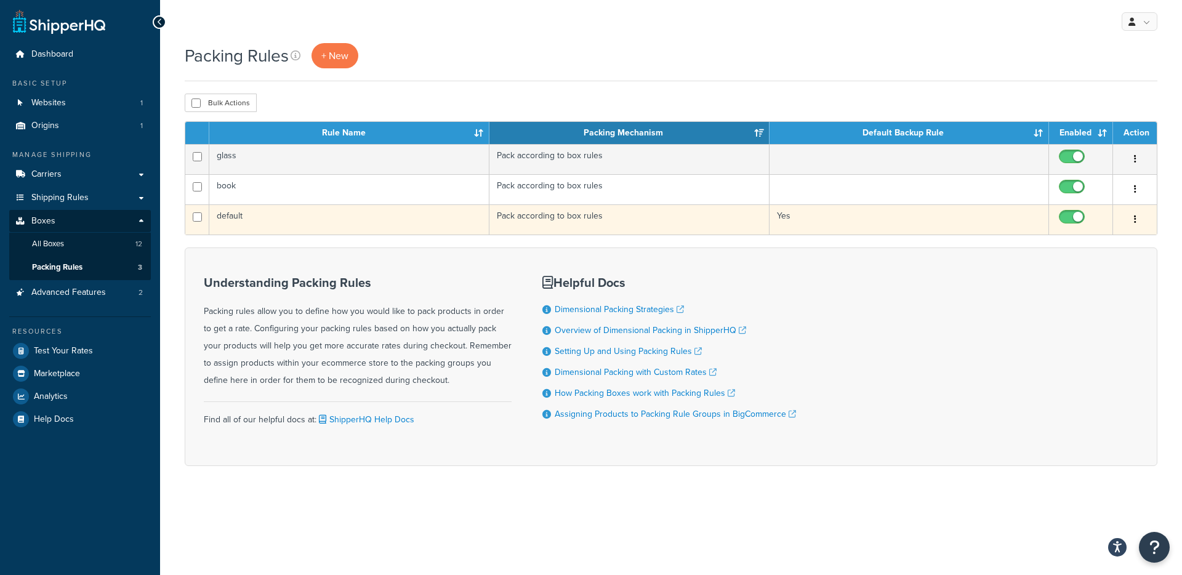
click at [518, 219] on td "Pack according to box rules" at bounding box center [629, 219] width 280 height 30
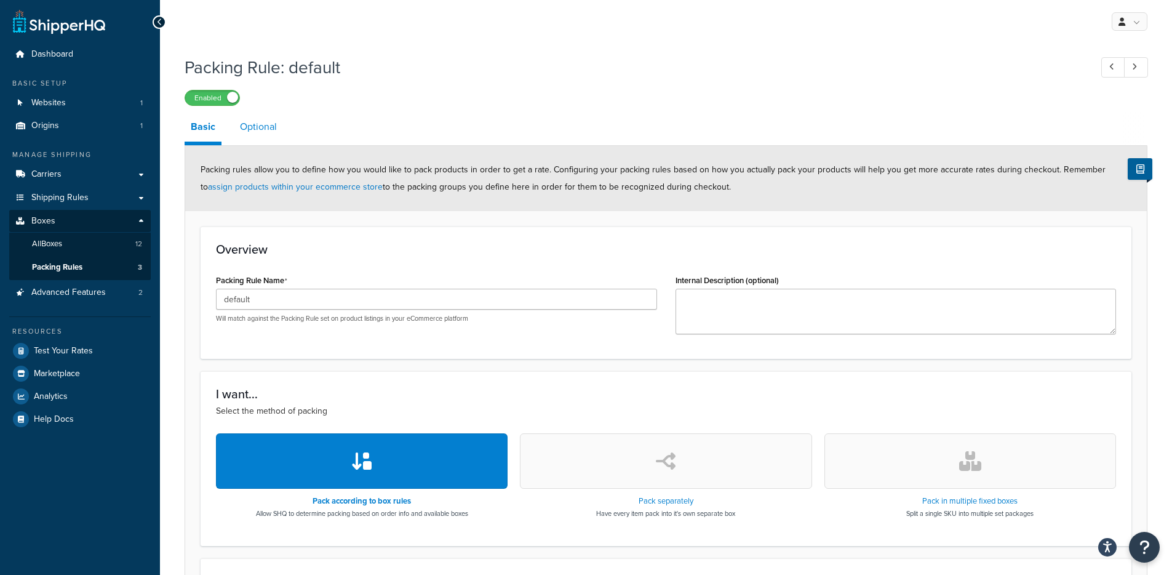
click at [271, 122] on link "Optional" at bounding box center [258, 127] width 49 height 30
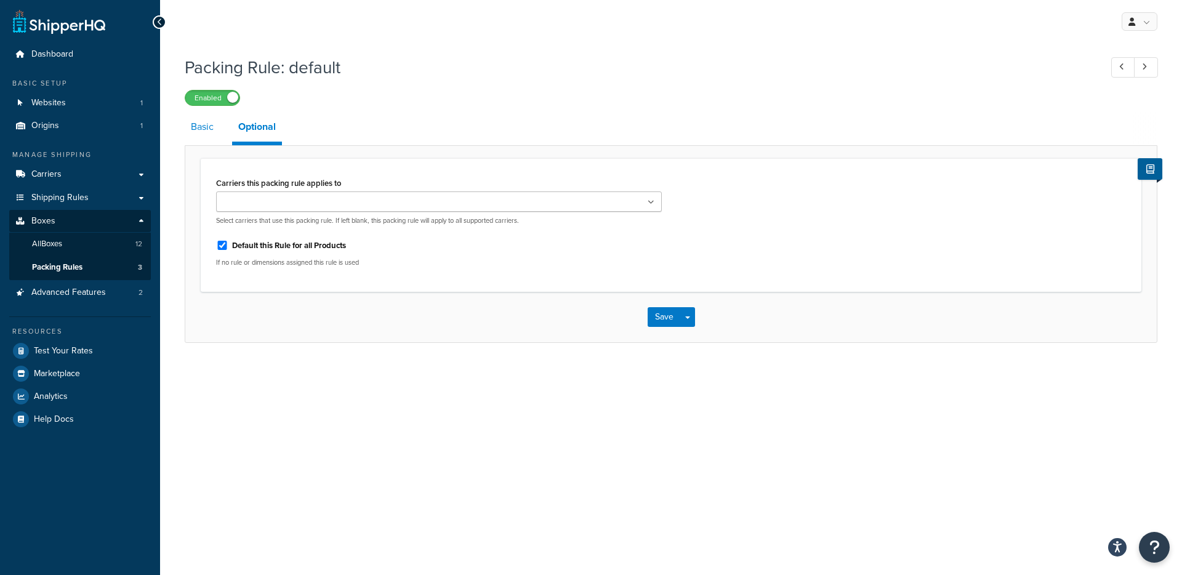
click at [200, 132] on link "Basic" at bounding box center [202, 127] width 35 height 30
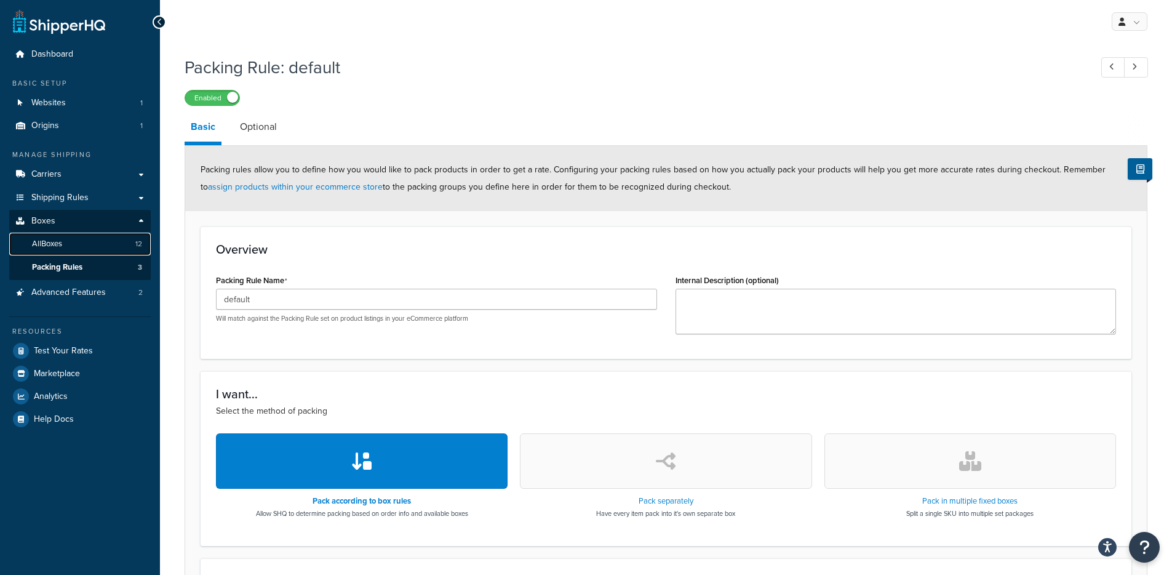
scroll to position [2, 0]
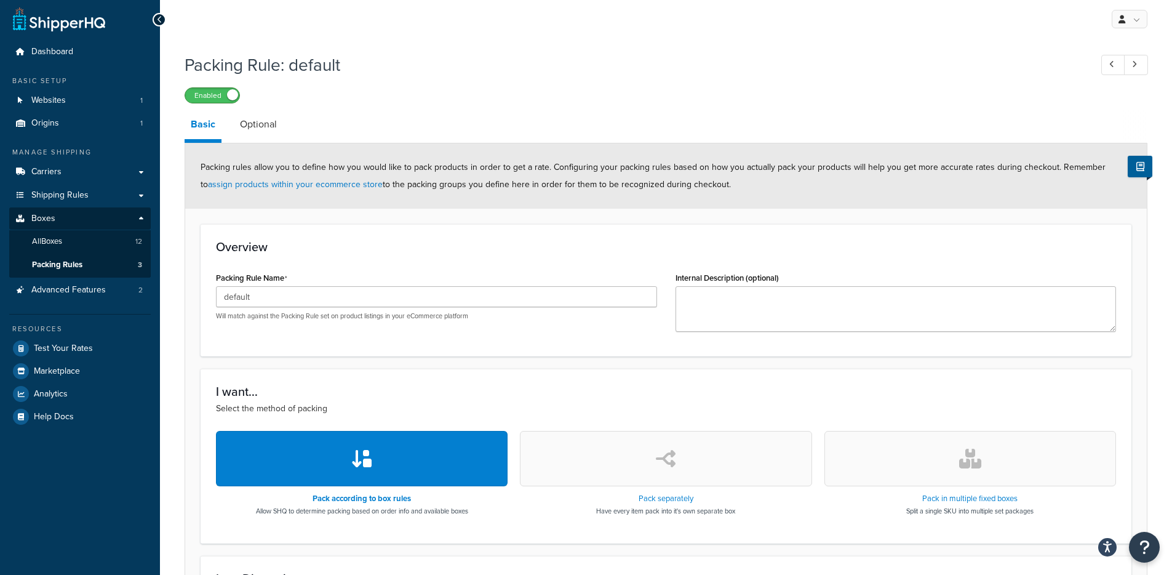
click at [228, 92] on span at bounding box center [232, 94] width 11 height 11
click at [235, 94] on label "Disabled" at bounding box center [212, 95] width 54 height 15
click at [259, 135] on link "Optional" at bounding box center [258, 125] width 49 height 30
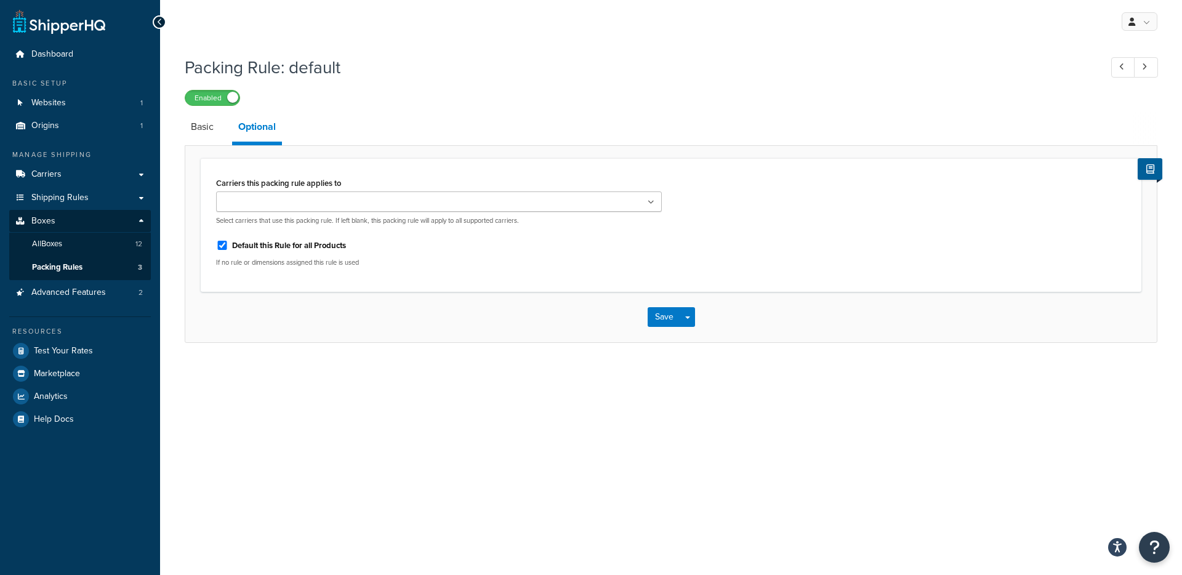
click at [167, 144] on div "Packing Rule: default Enabled Basic Optional Carriers this packing rule applies…" at bounding box center [671, 211] width 1022 height 324
click at [196, 137] on link "Basic" at bounding box center [202, 127] width 35 height 30
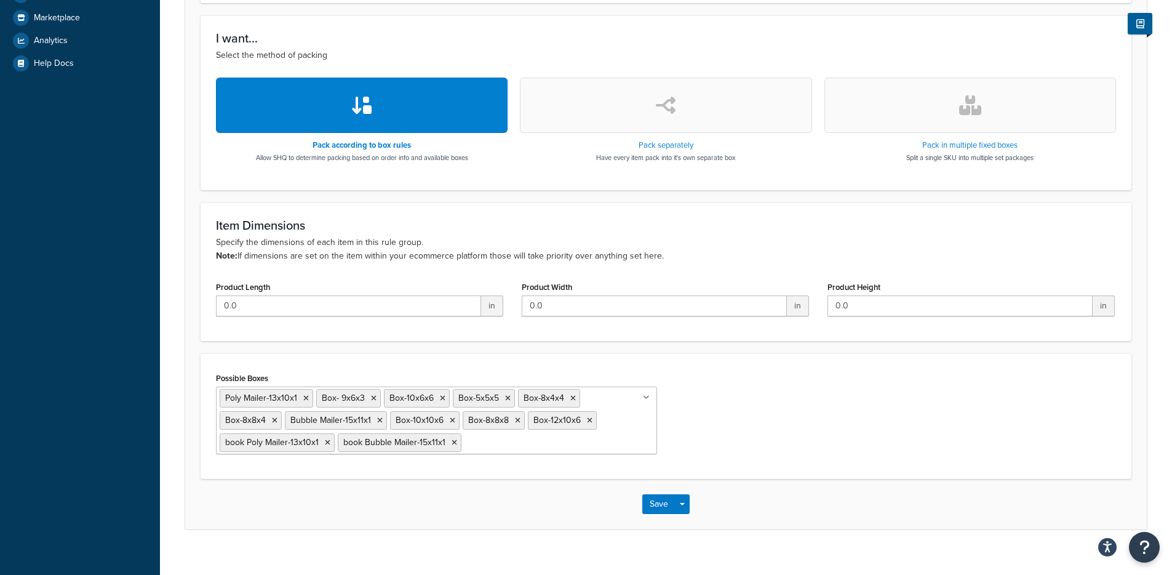
scroll to position [372, 0]
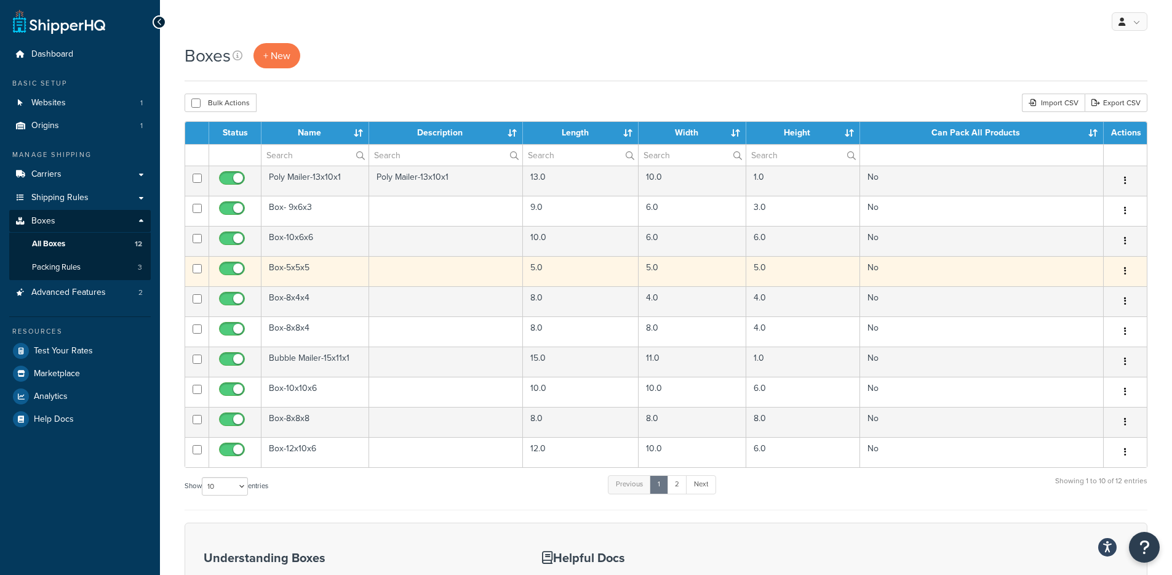
click at [314, 272] on td "Box-5x5x5" at bounding box center [316, 271] width 108 height 30
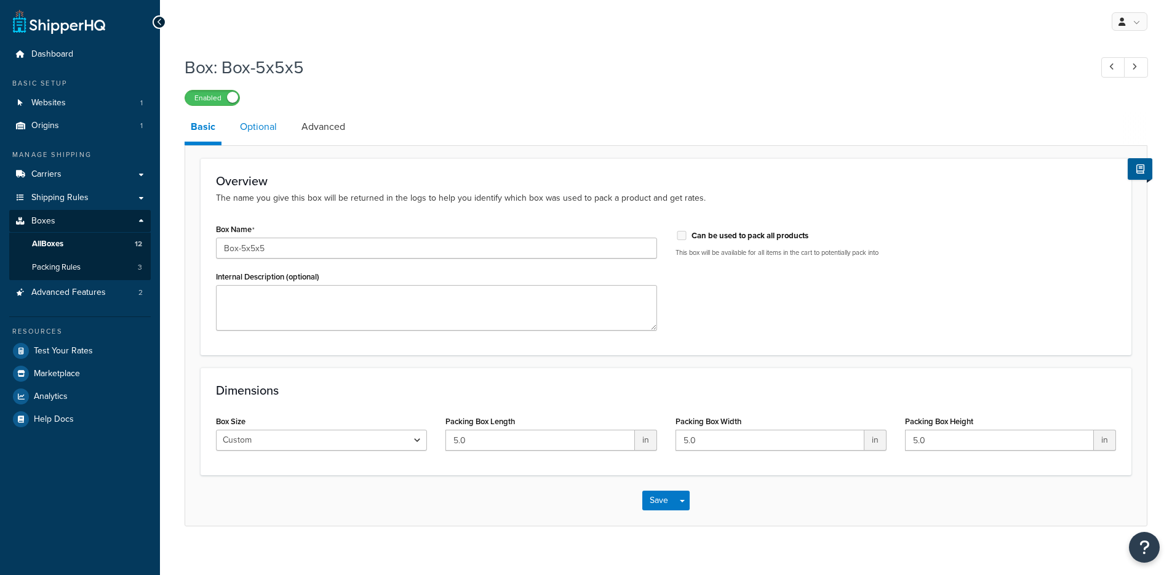
click at [270, 135] on link "Optional" at bounding box center [258, 127] width 49 height 30
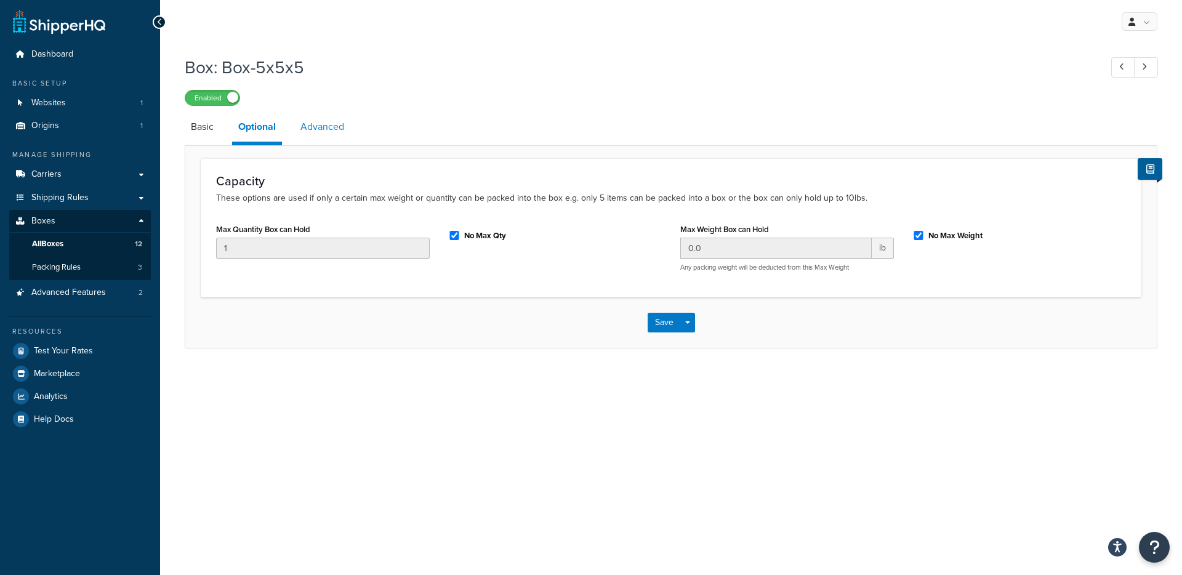
click at [330, 130] on link "Advanced" at bounding box center [322, 127] width 56 height 30
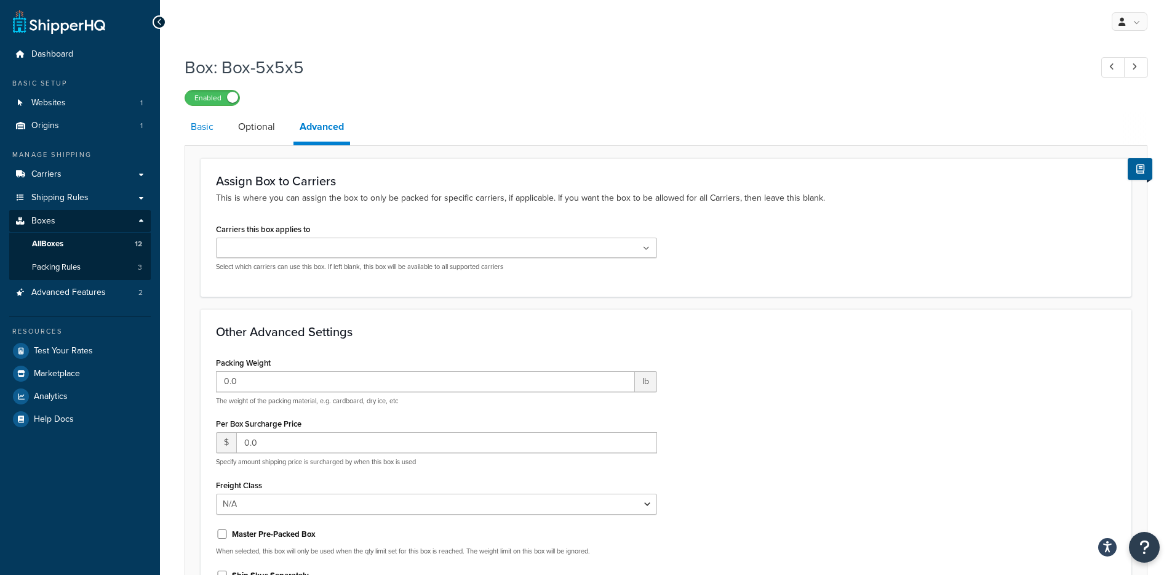
click at [207, 127] on link "Basic" at bounding box center [202, 127] width 35 height 30
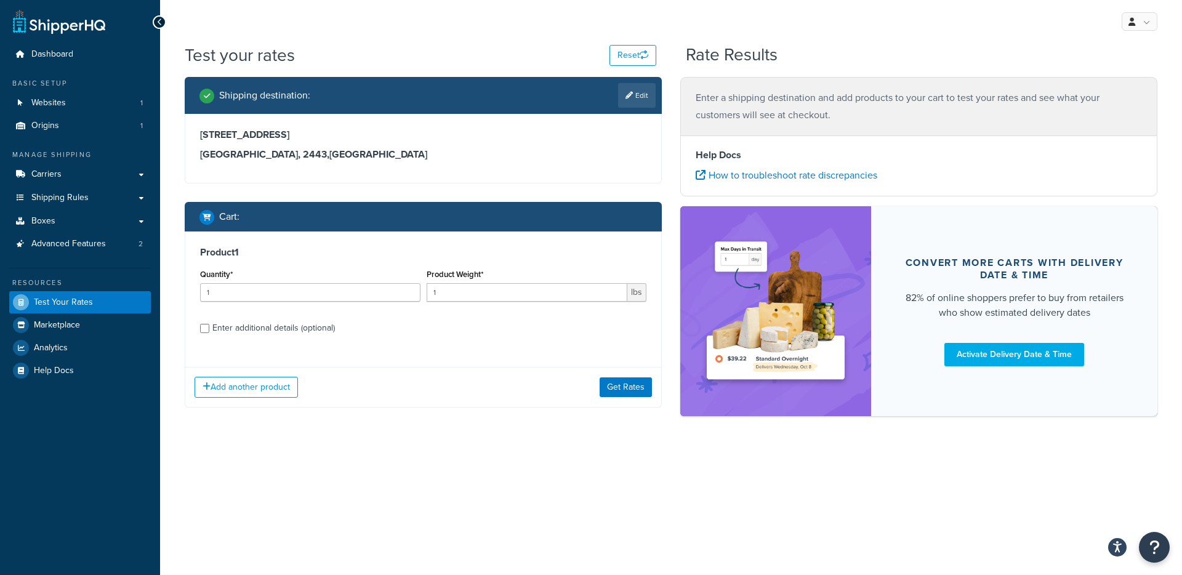
drag, startPoint x: 620, startPoint y: 343, endPoint x: 620, endPoint y: 378, distance: 34.5
click at [620, 374] on div "Add another product Get Rates" at bounding box center [423, 387] width 476 height 40
click at [620, 379] on button "Get Rates" at bounding box center [625, 387] width 52 height 20
click at [627, 102] on link "Edit" at bounding box center [637, 95] width 38 height 25
select select "AU"
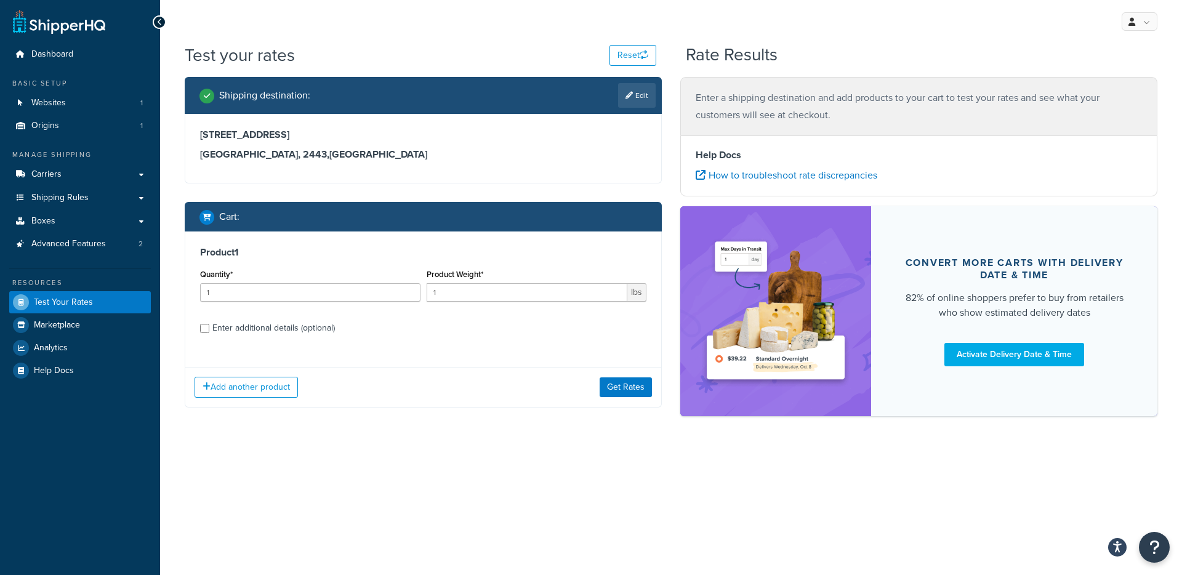
select select "NSW"
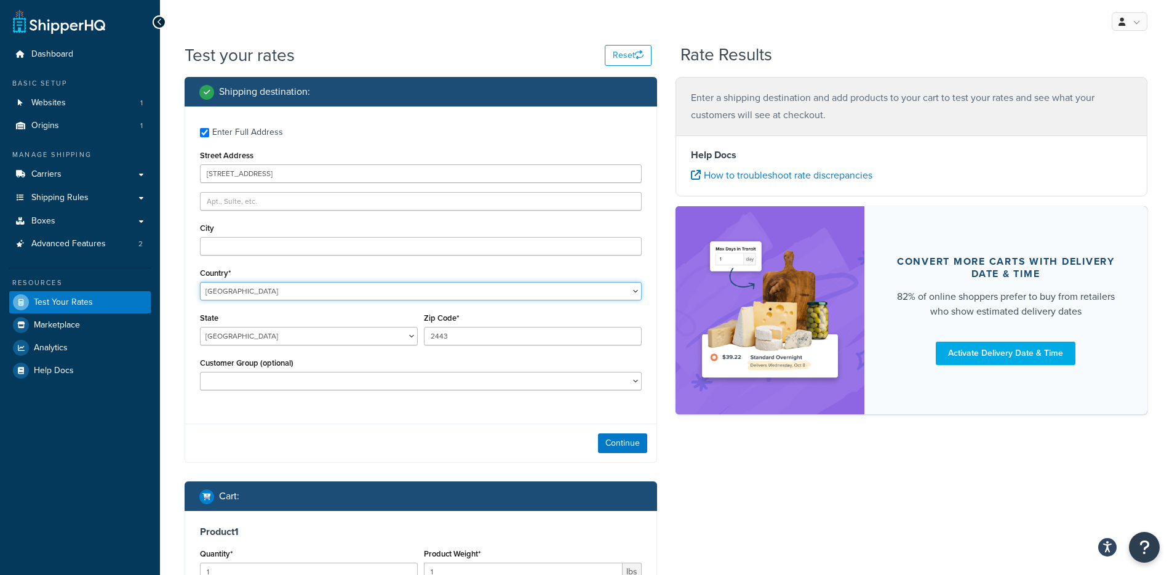
click at [273, 290] on select "United States United Kingdom Afghanistan Åland Islands Albania Algeria American…" at bounding box center [421, 291] width 442 height 18
select select "GB"
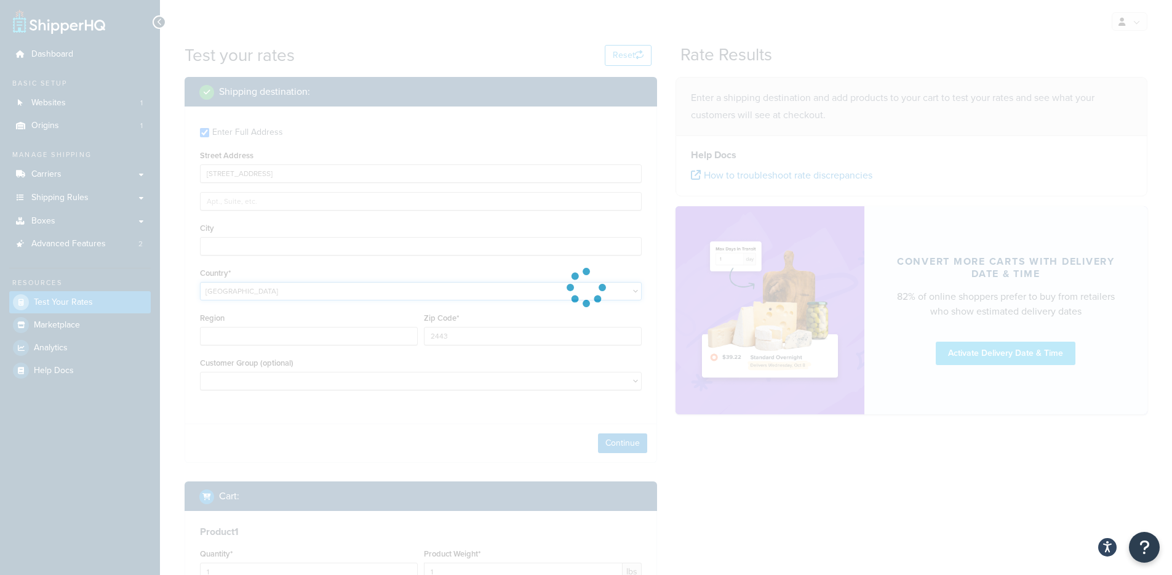
type input "NSW"
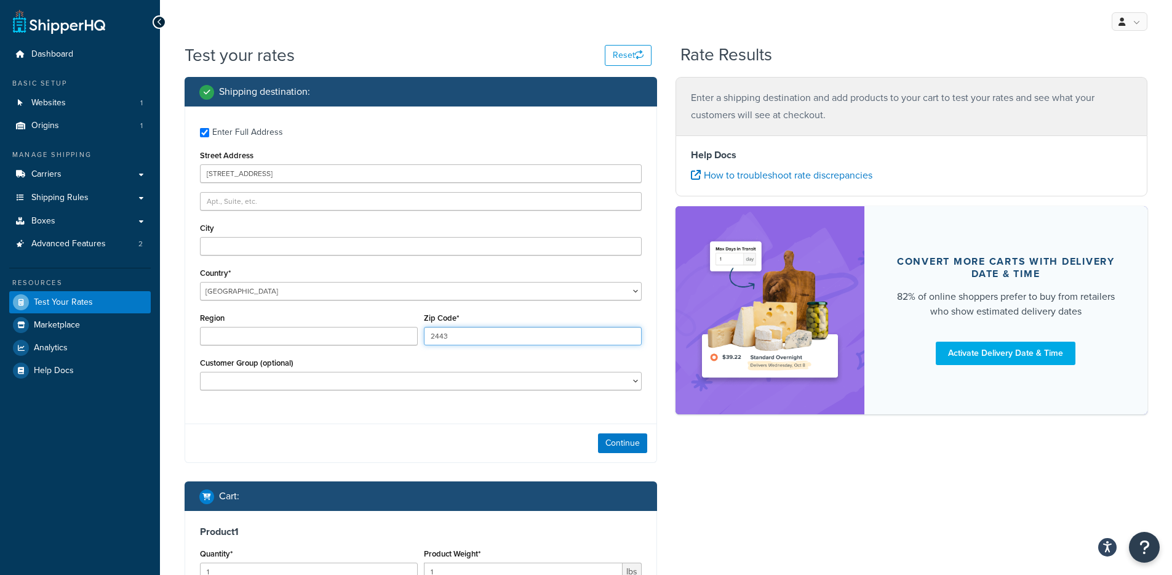
click at [458, 337] on input "2443" at bounding box center [533, 336] width 218 height 18
paste input "BA65 0ZW"
type input "BA65 0ZW"
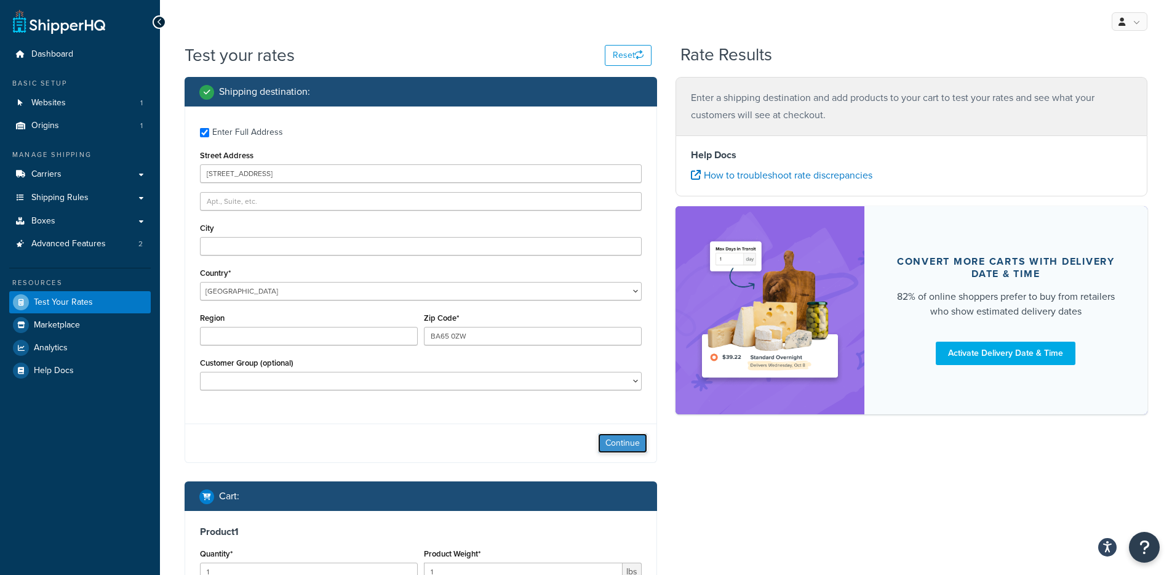
click at [625, 438] on button "Continue" at bounding box center [622, 443] width 49 height 20
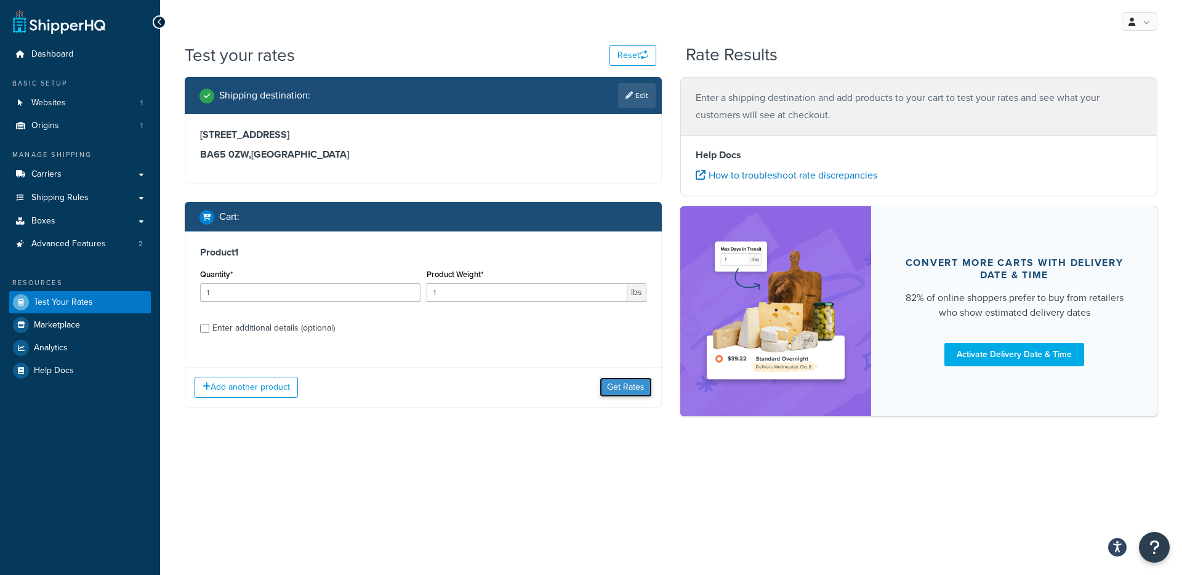
click at [626, 391] on button "Get Rates" at bounding box center [625, 387] width 52 height 20
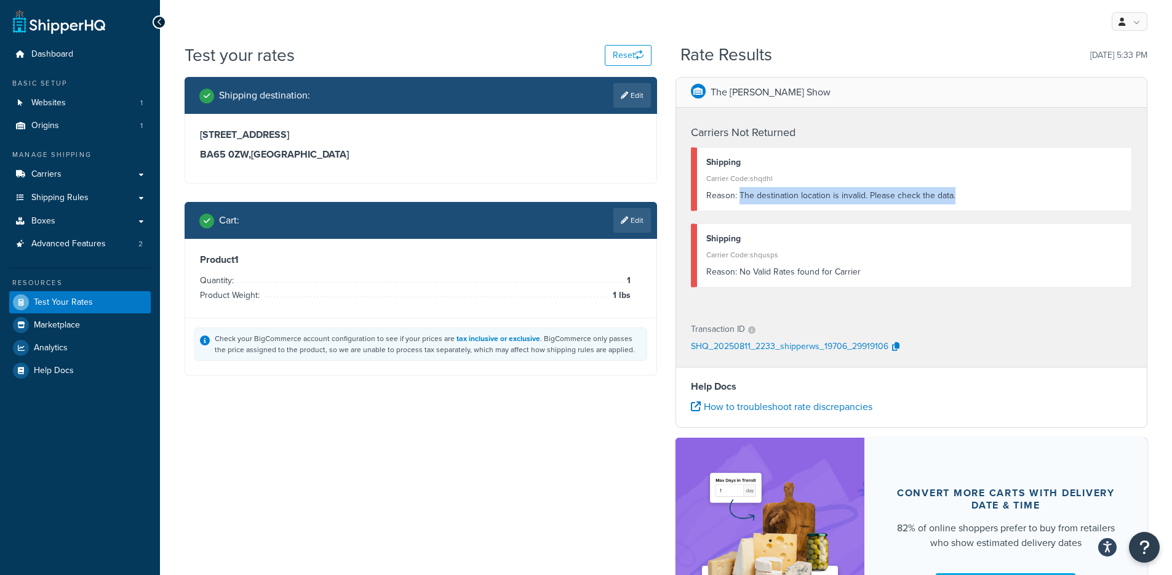
drag, startPoint x: 959, startPoint y: 198, endPoint x: 740, endPoint y: 201, distance: 219.1
click at [740, 201] on div "Reason: The destination location is invalid. Please check the data." at bounding box center [914, 195] width 417 height 17
click at [623, 108] on div "Shipping destination : Edit" at bounding box center [421, 95] width 473 height 37
click at [624, 103] on link "Edit" at bounding box center [633, 95] width 38 height 25
select select "GB"
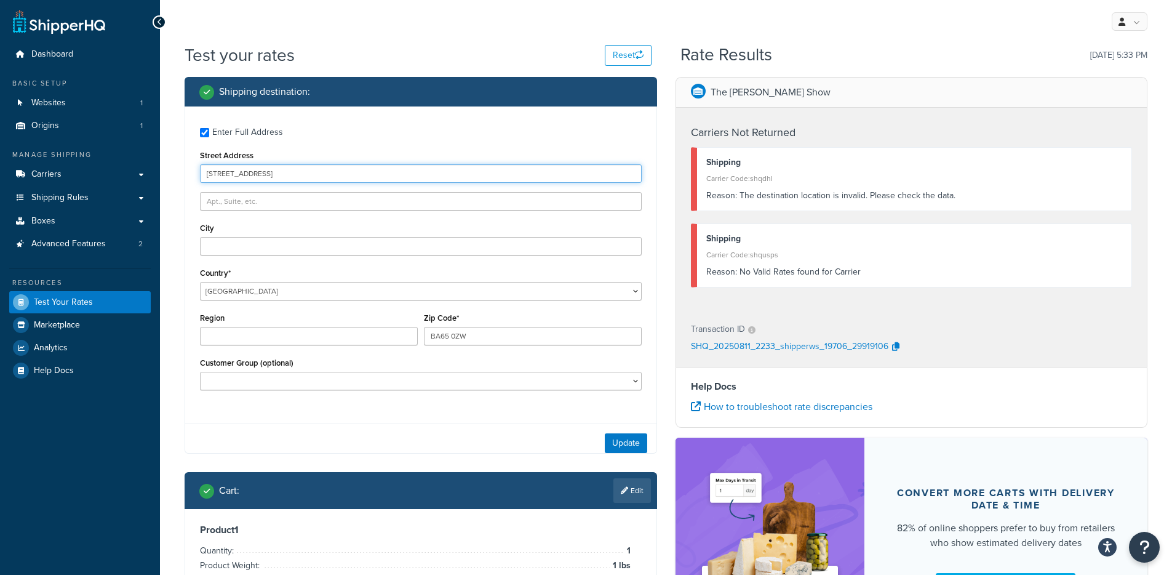
click at [289, 172] on input "114 Long Point Rd" at bounding box center [421, 173] width 442 height 18
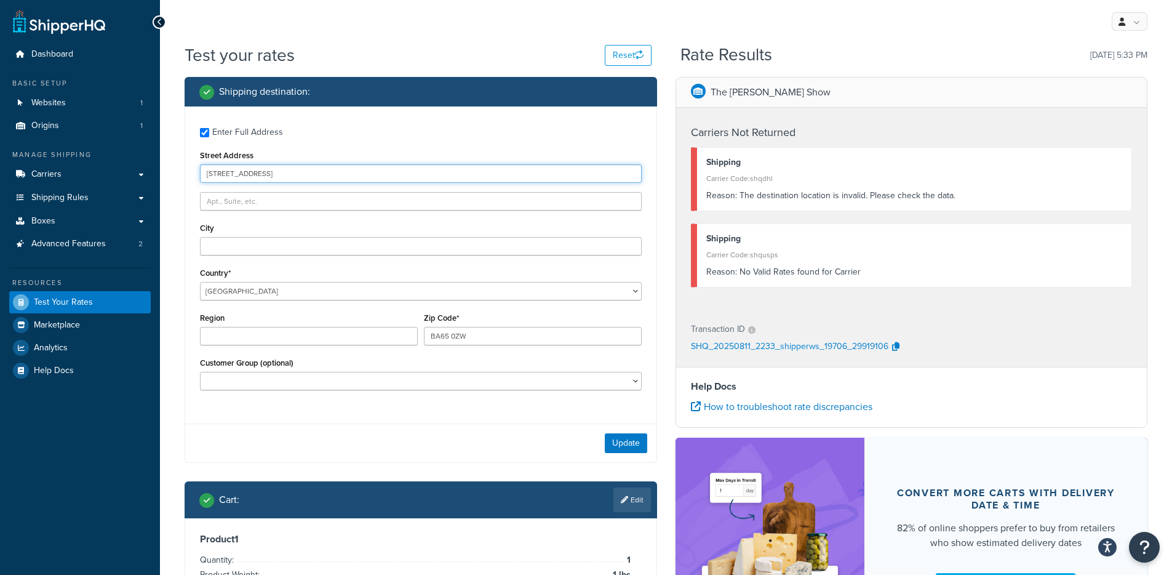
click at [289, 172] on input "114 Long Point Rd" at bounding box center [421, 173] width 442 height 18
click at [607, 436] on button "Update" at bounding box center [626, 443] width 42 height 20
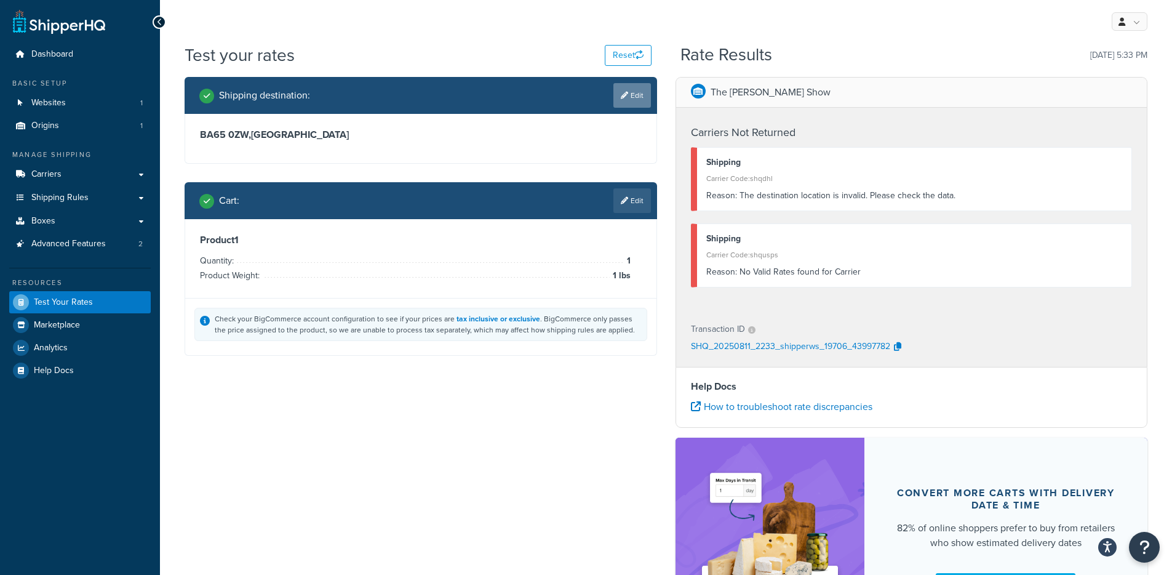
click at [644, 95] on link "Edit" at bounding box center [633, 95] width 38 height 25
select select "GB"
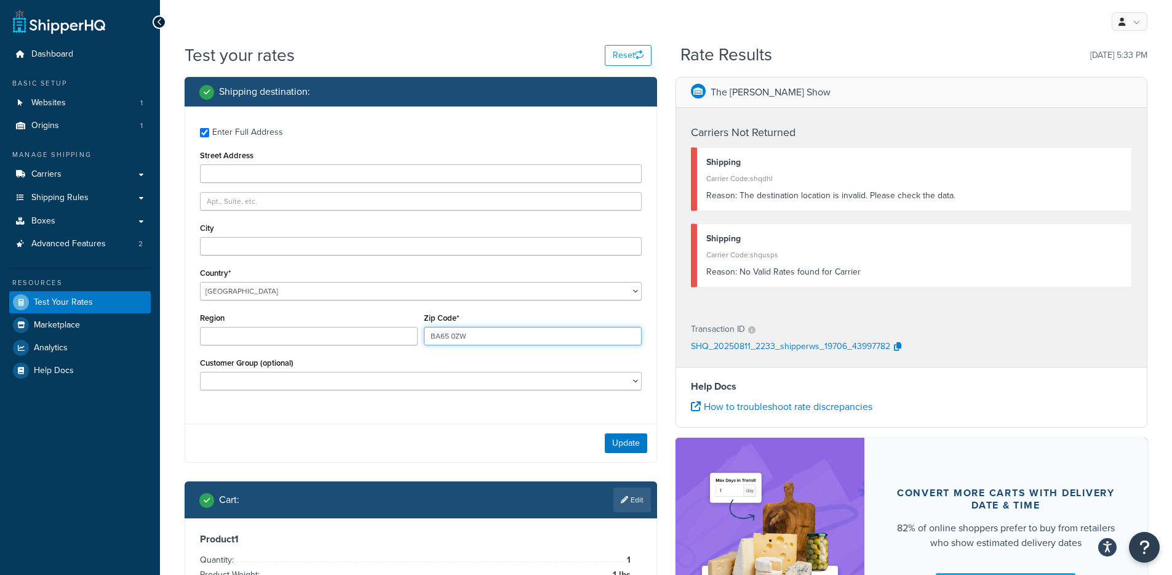
click at [504, 336] on input "BA65 0ZW" at bounding box center [533, 336] width 218 height 18
paste input "N86 9LB"
type input "N86 9LB"
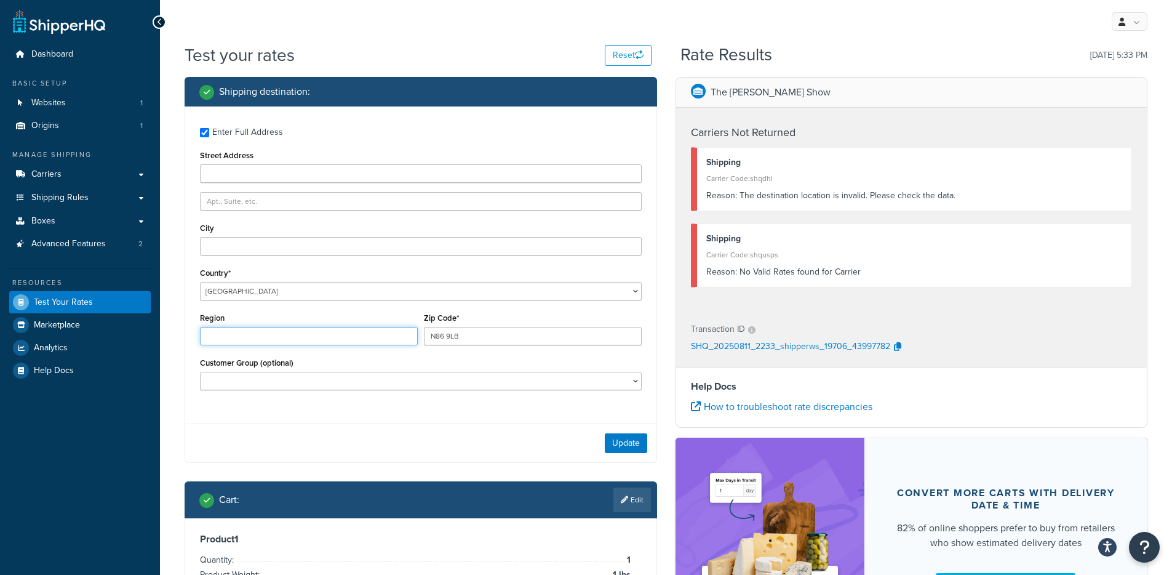
click at [257, 337] on input "Region" at bounding box center [309, 336] width 218 height 18
type input "London"
click at [370, 429] on div "Update" at bounding box center [420, 442] width 471 height 39
click at [407, 157] on div "Street Address" at bounding box center [421, 165] width 442 height 36
click at [406, 172] on input "Street Address" at bounding box center [421, 173] width 442 height 18
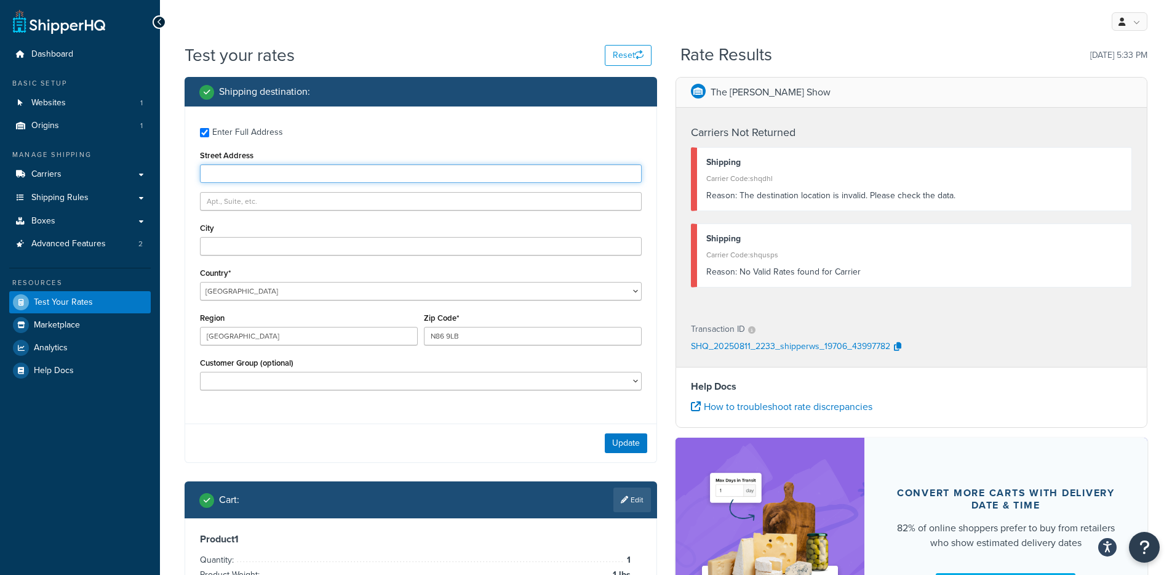
paste input "9752 Main Road"
type input "9752 Main Road"
click at [618, 442] on button "Update" at bounding box center [626, 443] width 42 height 20
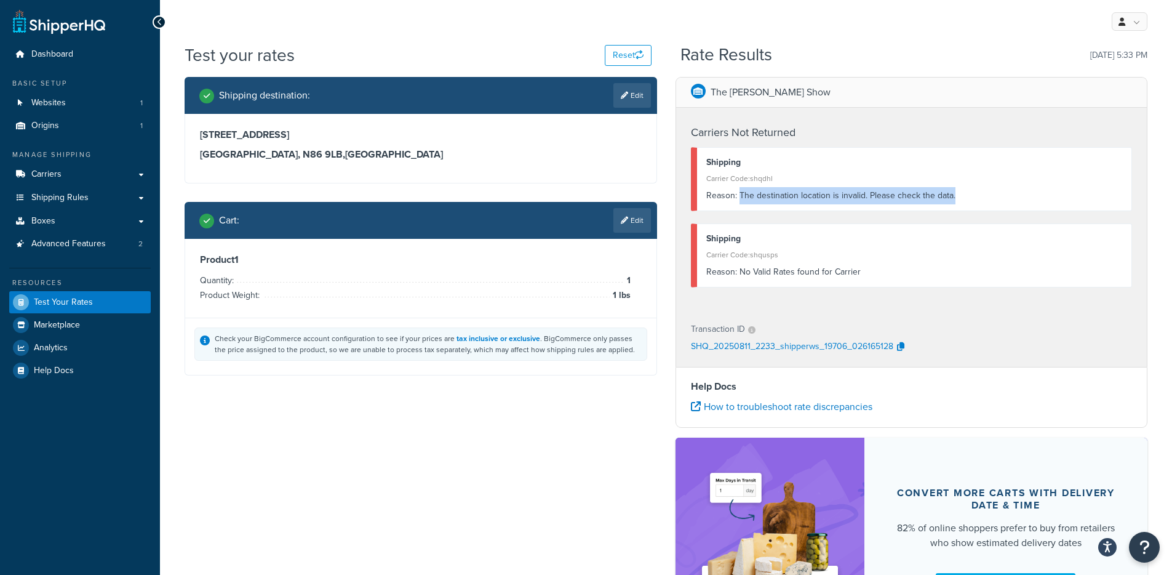
drag, startPoint x: 739, startPoint y: 198, endPoint x: 958, endPoint y: 199, distance: 219.1
click at [958, 199] on div "Reason: The destination location is invalid. Please check the data." at bounding box center [914, 195] width 417 height 17
copy div "The destination location is invalid. Please check the data."
click at [621, 92] on icon at bounding box center [624, 95] width 7 height 7
select select "GB"
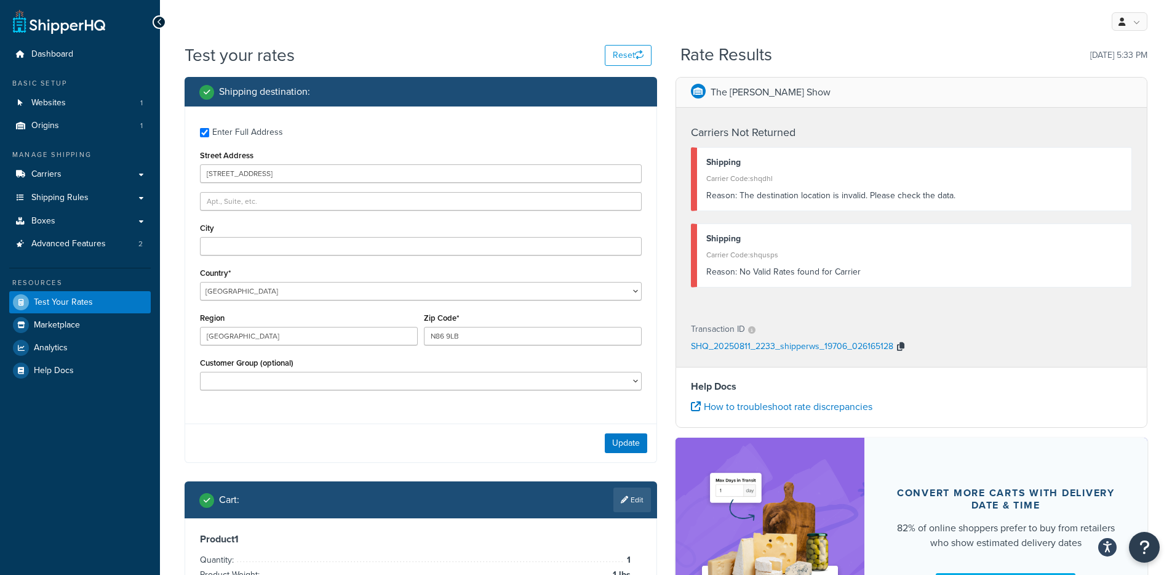
click at [899, 348] on icon "button" at bounding box center [900, 346] width 7 height 9
click at [301, 296] on select "United States United Kingdom Afghanistan Åland Islands Albania Algeria American…" at bounding box center [421, 291] width 442 height 18
click at [612, 446] on button "Update" at bounding box center [626, 443] width 42 height 20
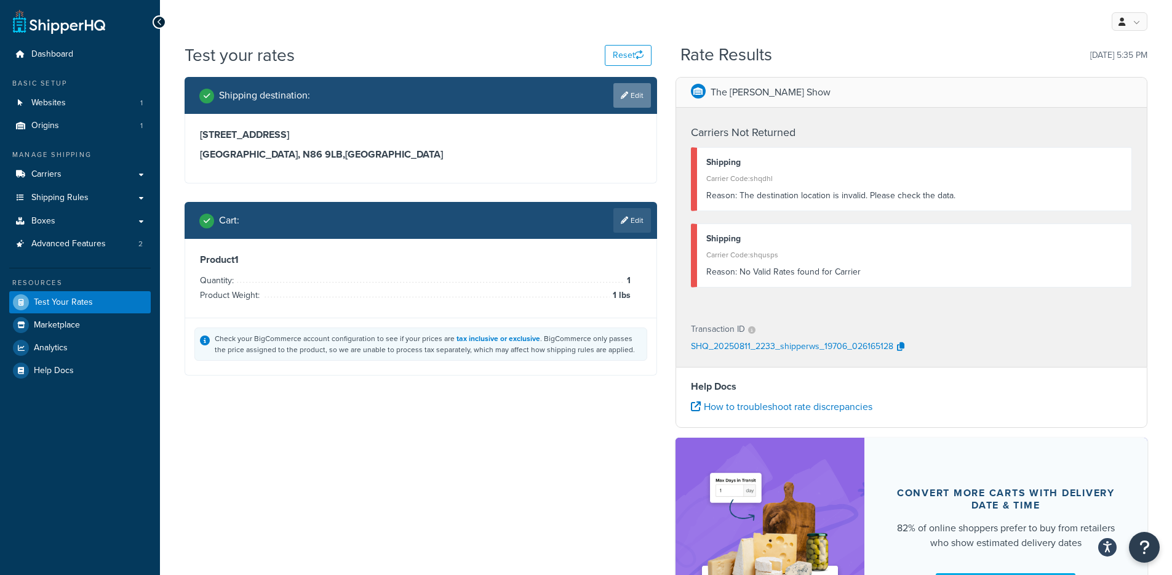
click at [621, 103] on link "Edit" at bounding box center [633, 95] width 38 height 25
select select "GB"
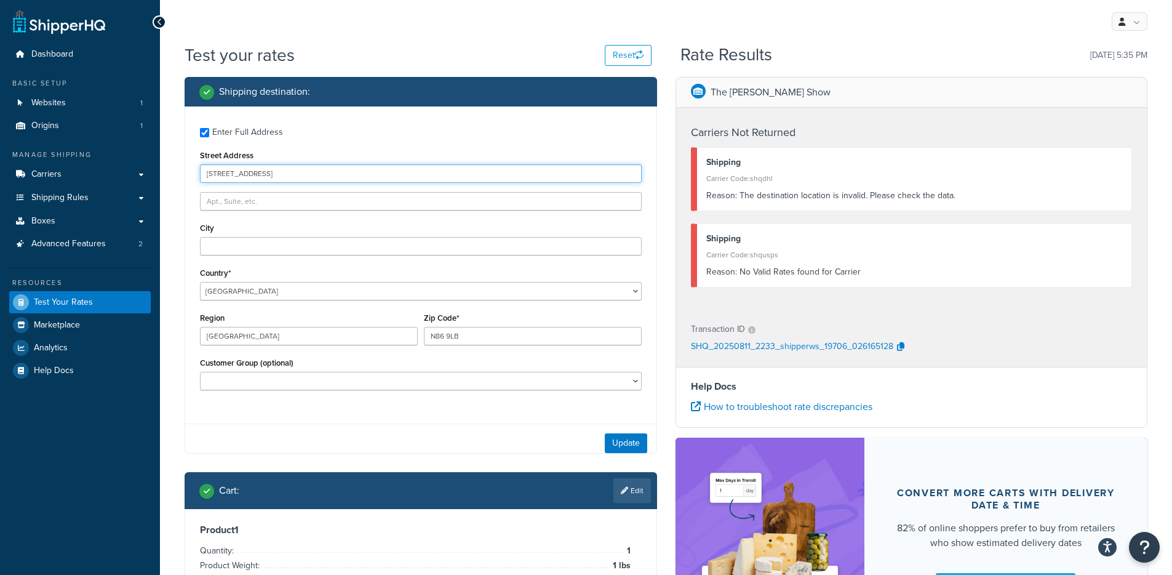
click at [281, 175] on input "9752 Main Road" at bounding box center [421, 173] width 442 height 18
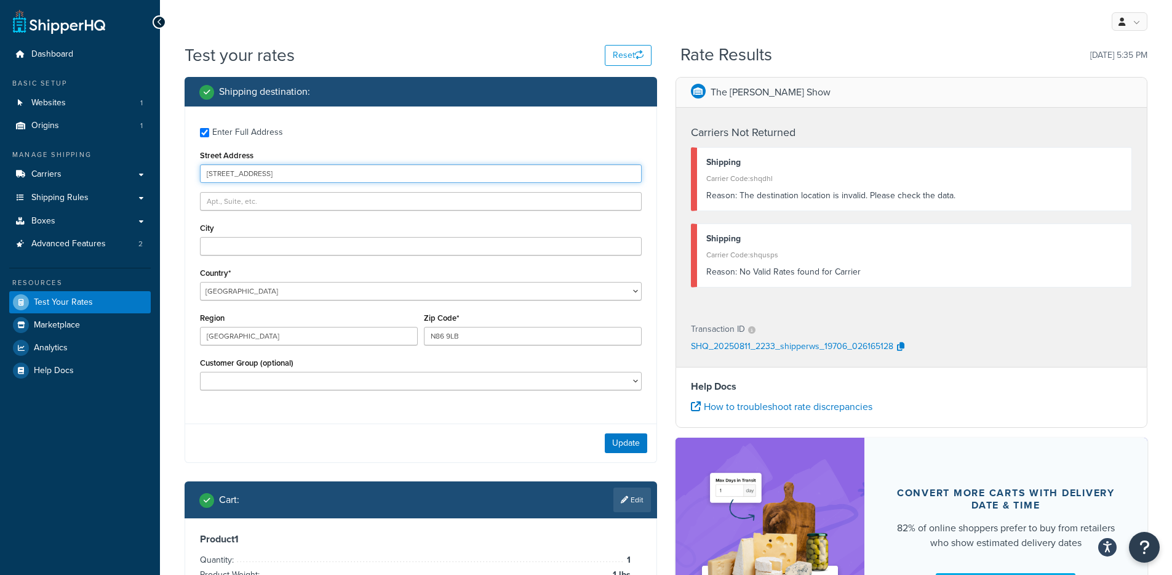
click at [281, 175] on input "9752 Main Road" at bounding box center [421, 173] width 442 height 18
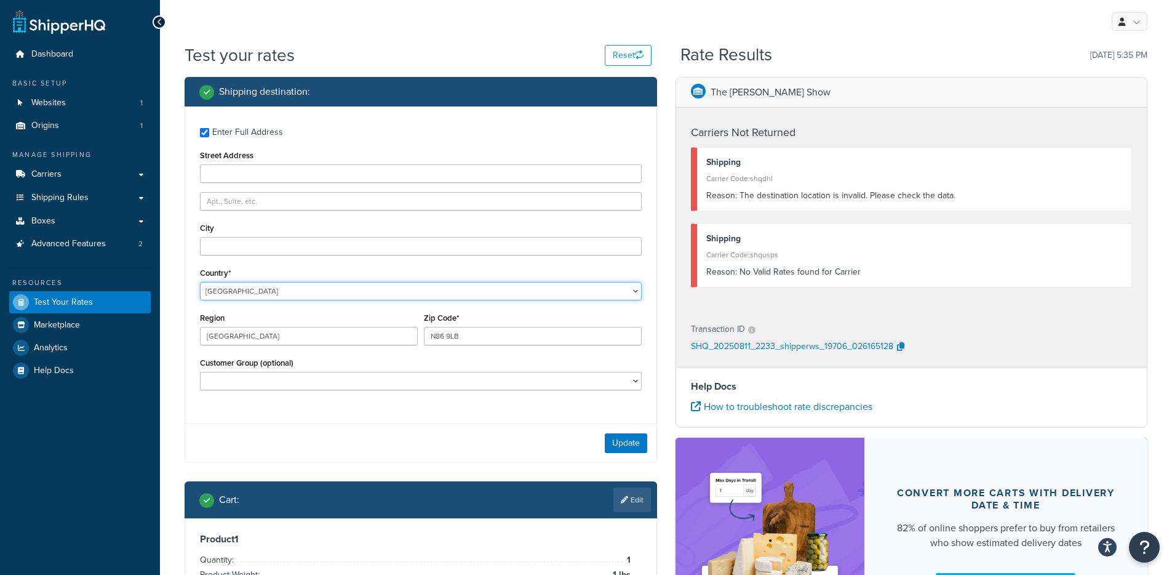
click at [236, 296] on select "United States United Kingdom Afghanistan Åland Islands Albania Algeria American…" at bounding box center [421, 291] width 442 height 18
click at [234, 332] on input "London" at bounding box center [309, 336] width 218 height 18
click at [517, 335] on input "N86 9LB" at bounding box center [533, 336] width 218 height 18
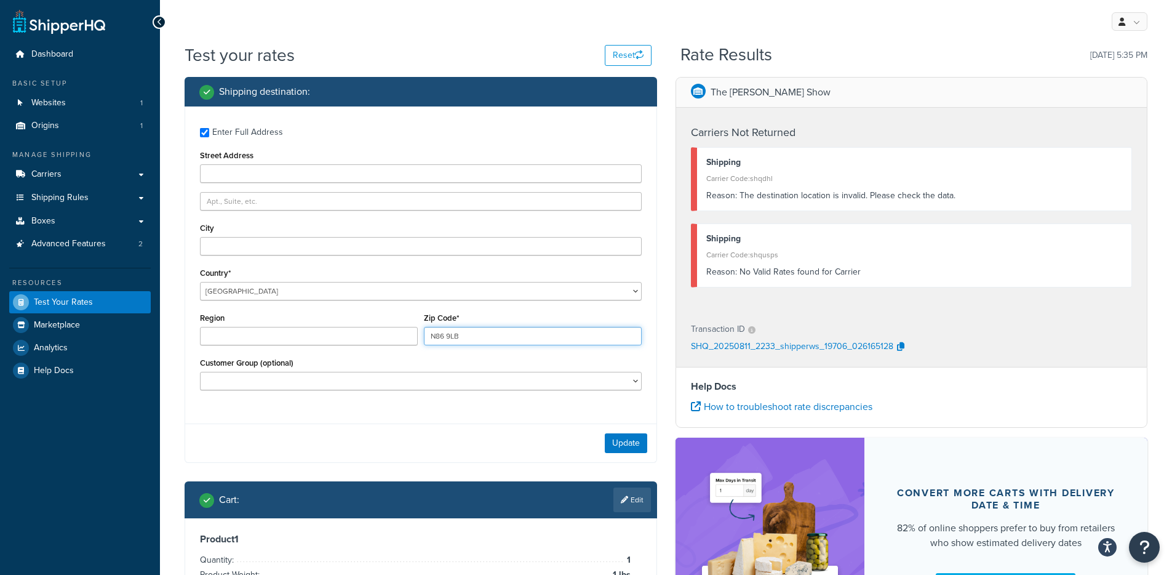
click at [517, 335] on input "N86 9LB" at bounding box center [533, 336] width 218 height 18
paste input "E76 2OU"
type input "E76 2OU"
click at [622, 457] on div "Update" at bounding box center [420, 442] width 471 height 39
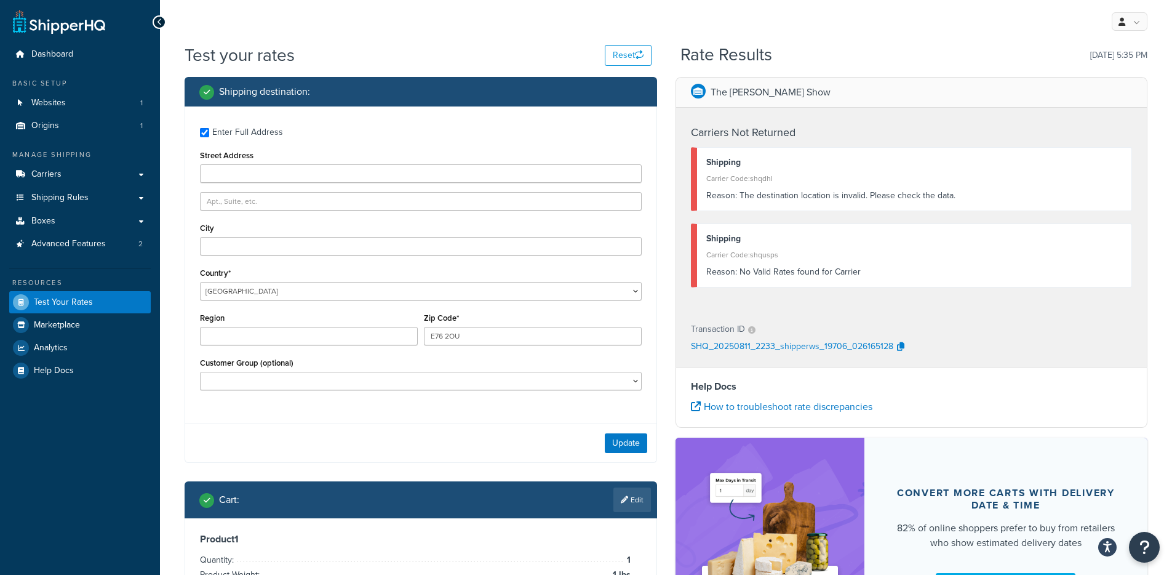
click at [623, 431] on div "Update" at bounding box center [420, 442] width 471 height 39
click at [622, 436] on button "Update" at bounding box center [626, 443] width 42 height 20
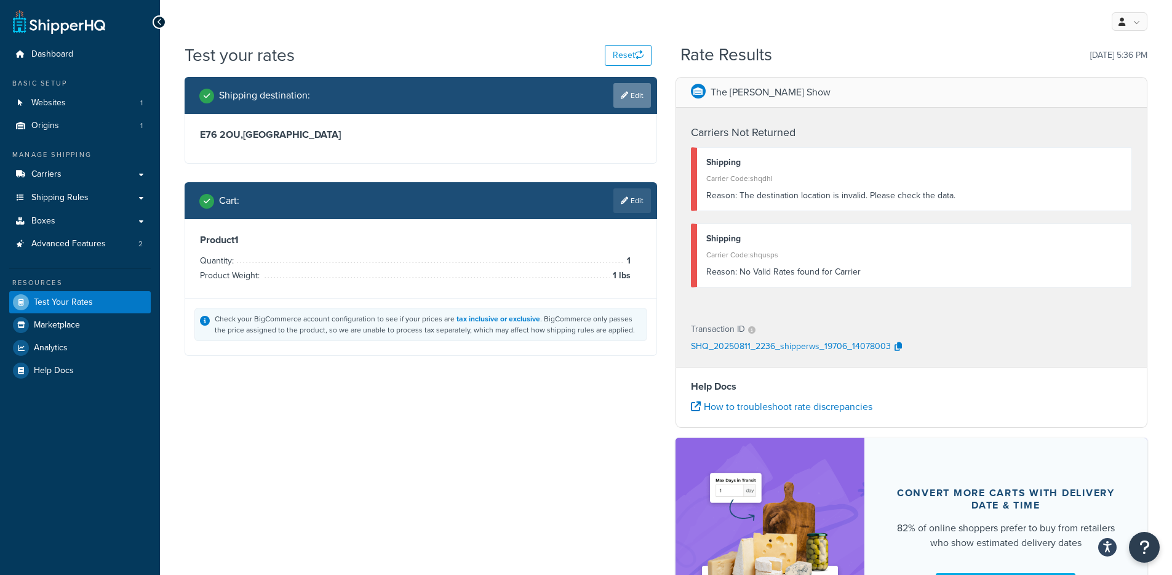
click at [644, 97] on link "Edit" at bounding box center [633, 95] width 38 height 25
select select "GB"
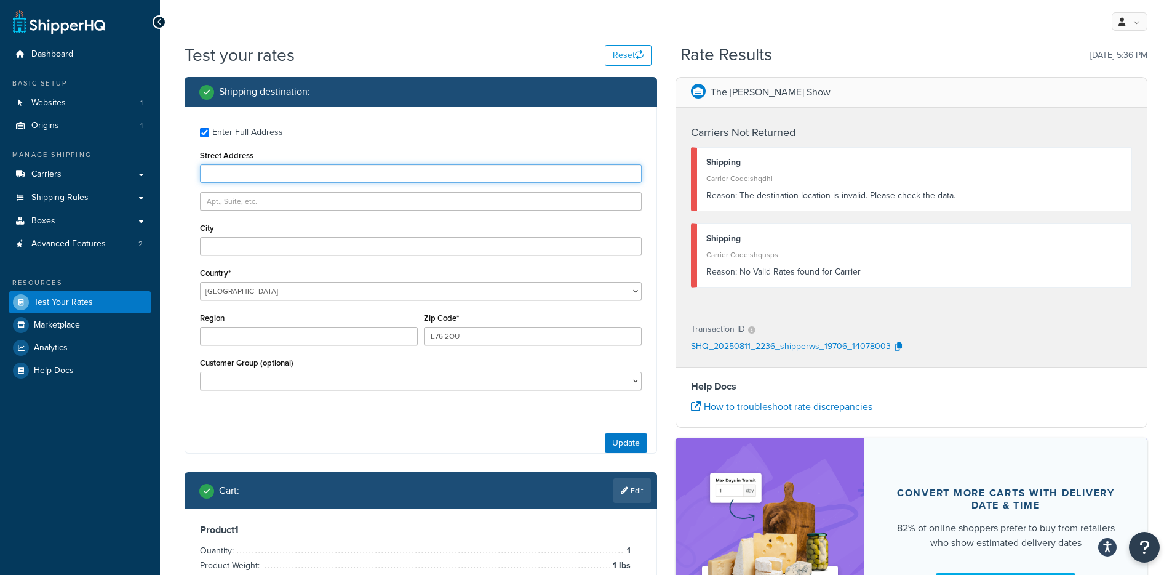
click at [278, 164] on input "Street Address" at bounding box center [421, 173] width 442 height 18
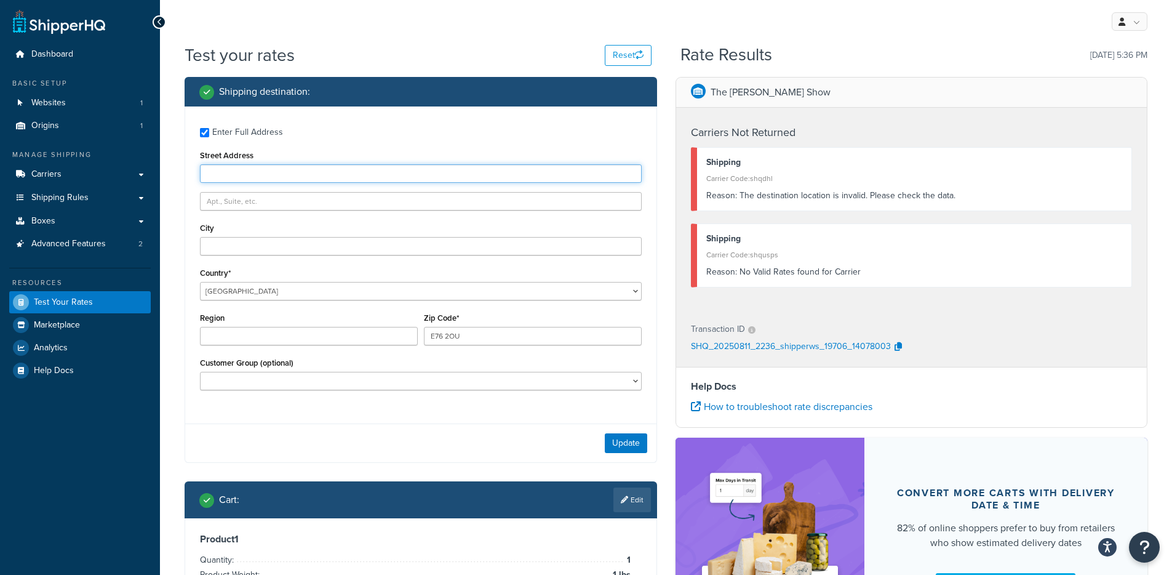
click at [278, 164] on input "Street Address" at bounding box center [421, 173] width 442 height 18
paste input "University Green, 146 Oxford Rd, Manchester M13 9GP, United Kingdom"
drag, startPoint x: 353, startPoint y: 173, endPoint x: 380, endPoint y: 177, distance: 27.3
click at [380, 177] on input "University Green, 146 Oxford Rd, Manchester M13 9GP, United Kingdom" at bounding box center [421, 173] width 442 height 18
type input "University Green, 146 Oxford Rd, Manchester M13 9GP, United Kingdom"
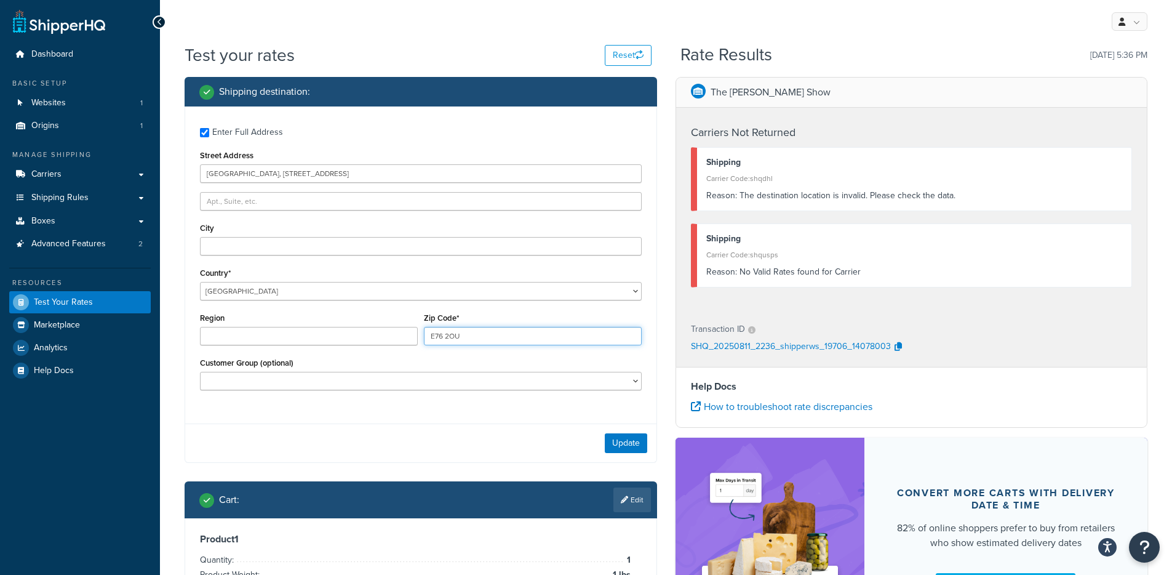
click at [471, 327] on input "E76 2OU" at bounding box center [533, 336] width 218 height 18
paste input "M13 9GP"
type input "M13 9GP"
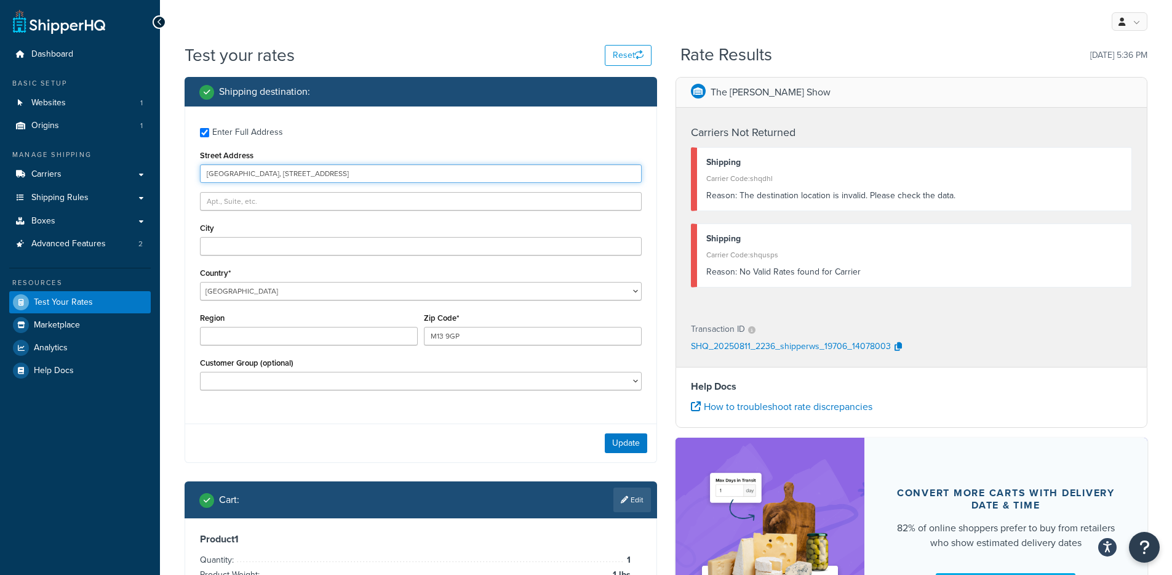
drag, startPoint x: 464, startPoint y: 177, endPoint x: 315, endPoint y: 174, distance: 149.0
click at [315, 174] on input "University Green, 146 Oxford Rd, Manchester M13 9GP, United Kingdom" at bounding box center [421, 173] width 442 height 18
type input "University Green, 146 Oxford Rd"
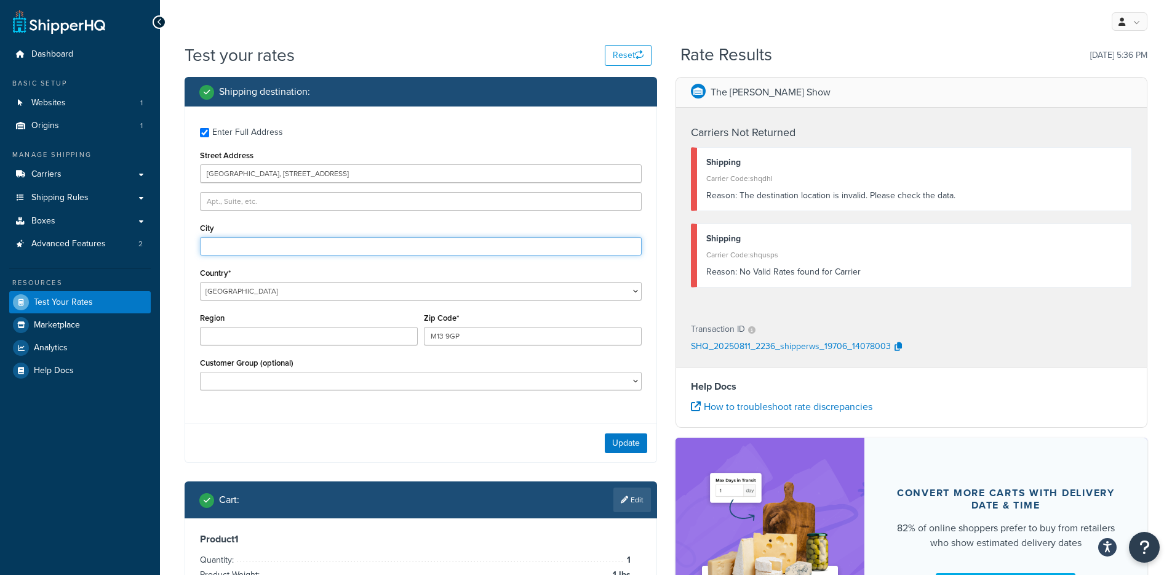
click at [250, 248] on input "City" at bounding box center [421, 246] width 442 height 18
type input "N"
type input "Manchester"
click at [302, 335] on input "Region" at bounding box center [309, 336] width 218 height 18
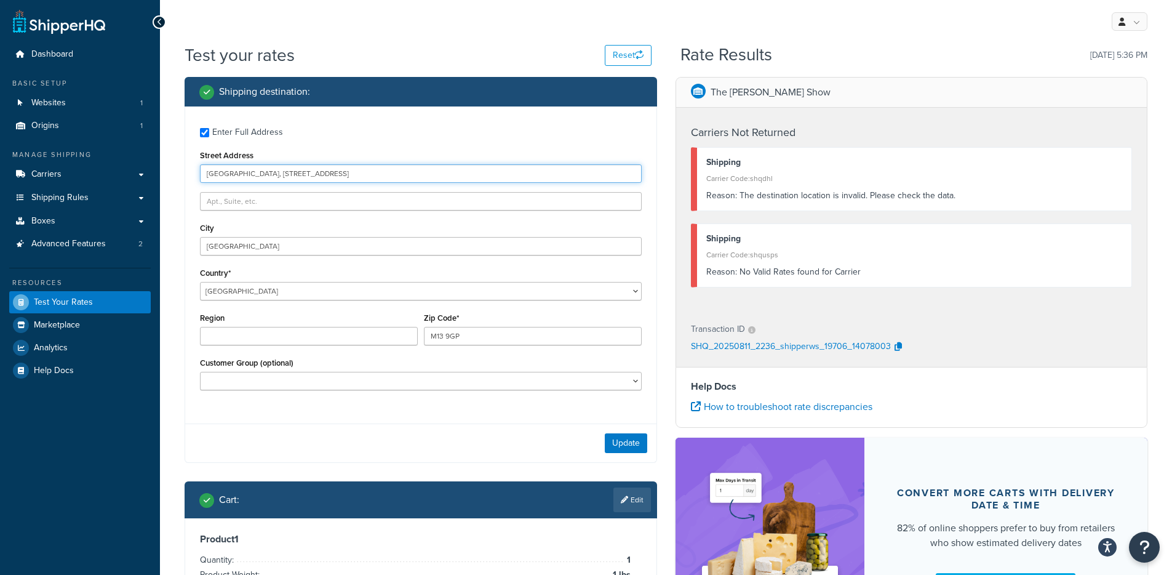
click at [340, 174] on input "[GEOGRAPHIC_DATA], [STREET_ADDRESS]" at bounding box center [421, 173] width 442 height 18
click at [617, 447] on button "Update" at bounding box center [626, 443] width 42 height 20
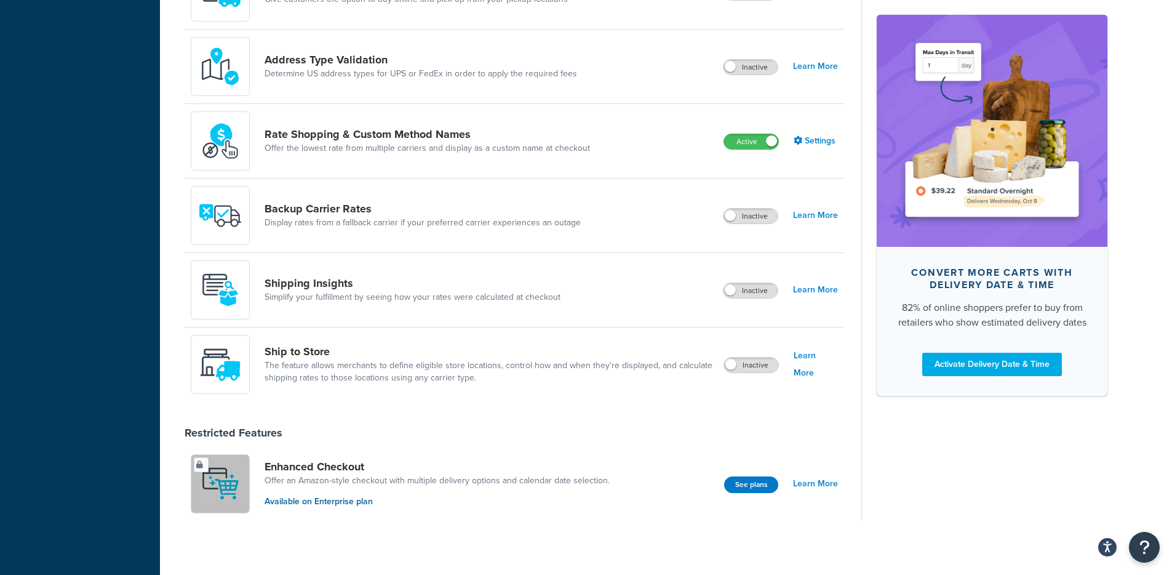
scroll to position [616, 0]
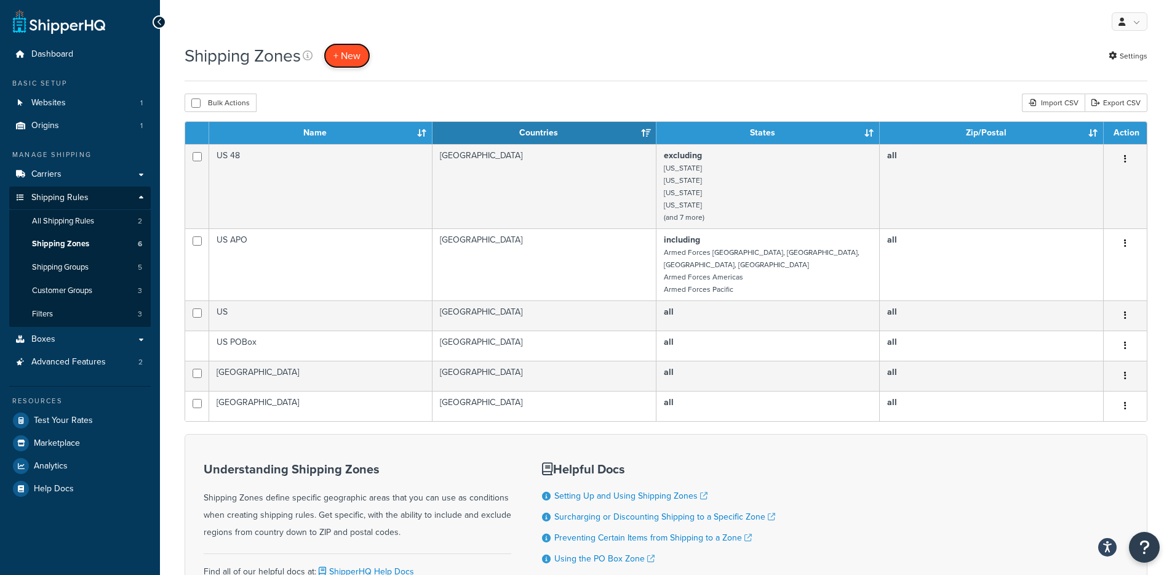
click at [347, 66] on link "+ New" at bounding box center [347, 55] width 47 height 25
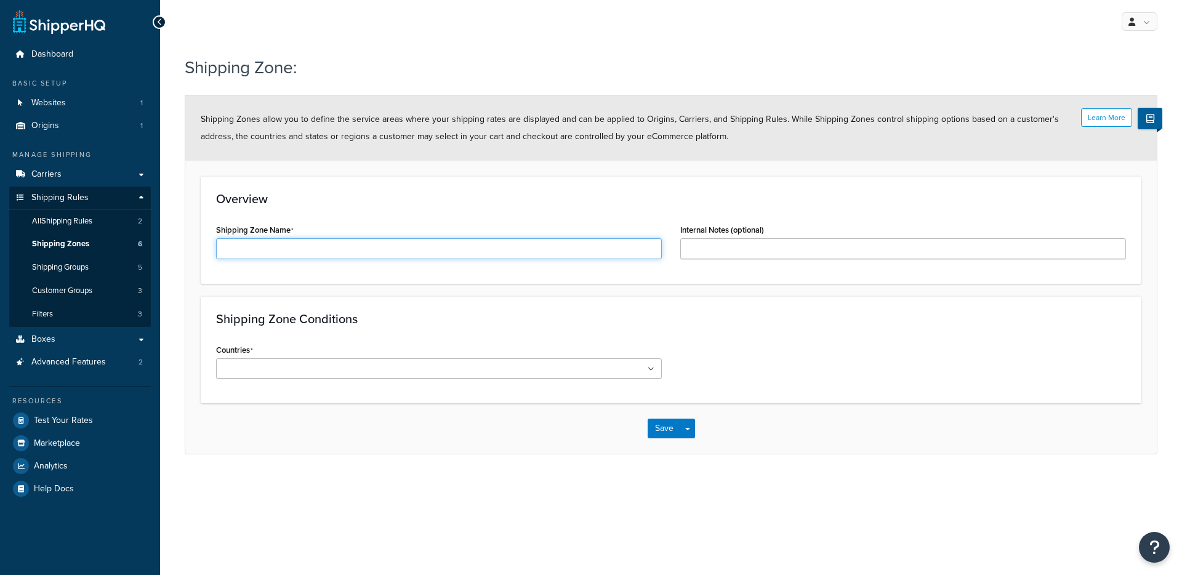
click at [369, 258] on body "ShipperHQ Dashboard - Manage Your Shipping Rates Dashboard Basic Setup Websites…" at bounding box center [591, 287] width 1182 height 575
type input "SHQ UK"
click at [407, 355] on div "Countries All Countries ALL [GEOGRAPHIC_DATA] [GEOGRAPHIC_DATA] [GEOGRAPHIC_DAT…" at bounding box center [439, 360] width 446 height 38
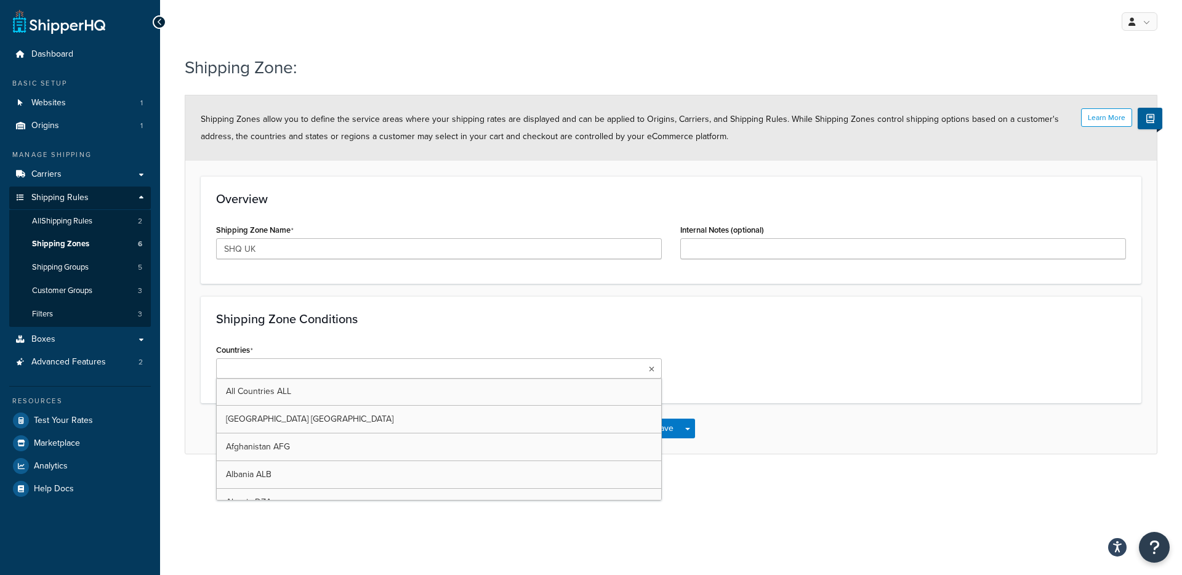
click at [406, 366] on ul at bounding box center [439, 368] width 446 height 20
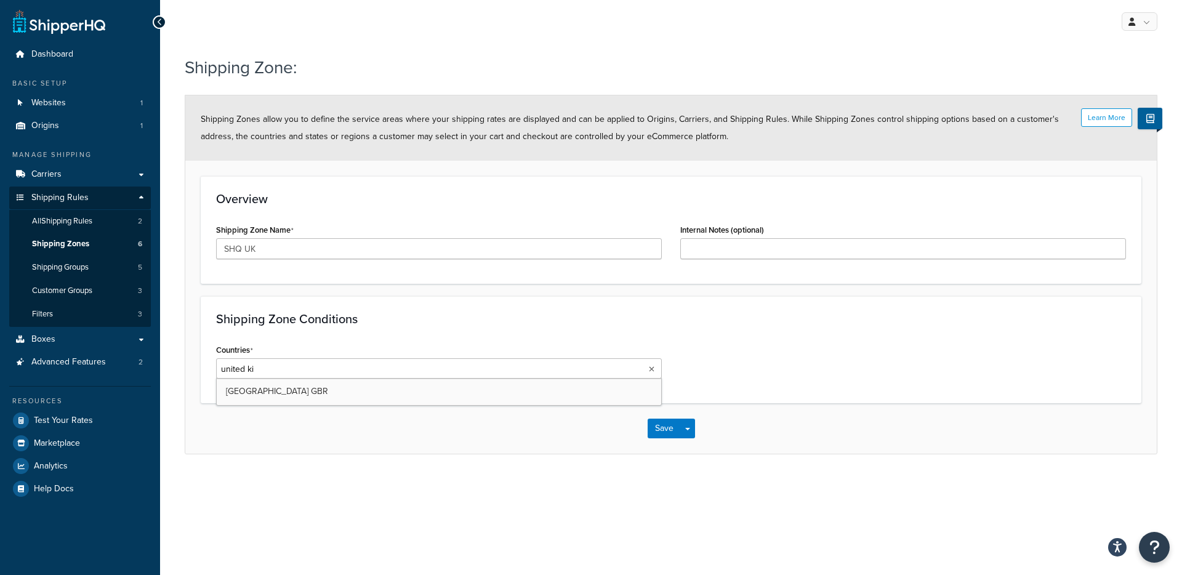
type input "united kin"
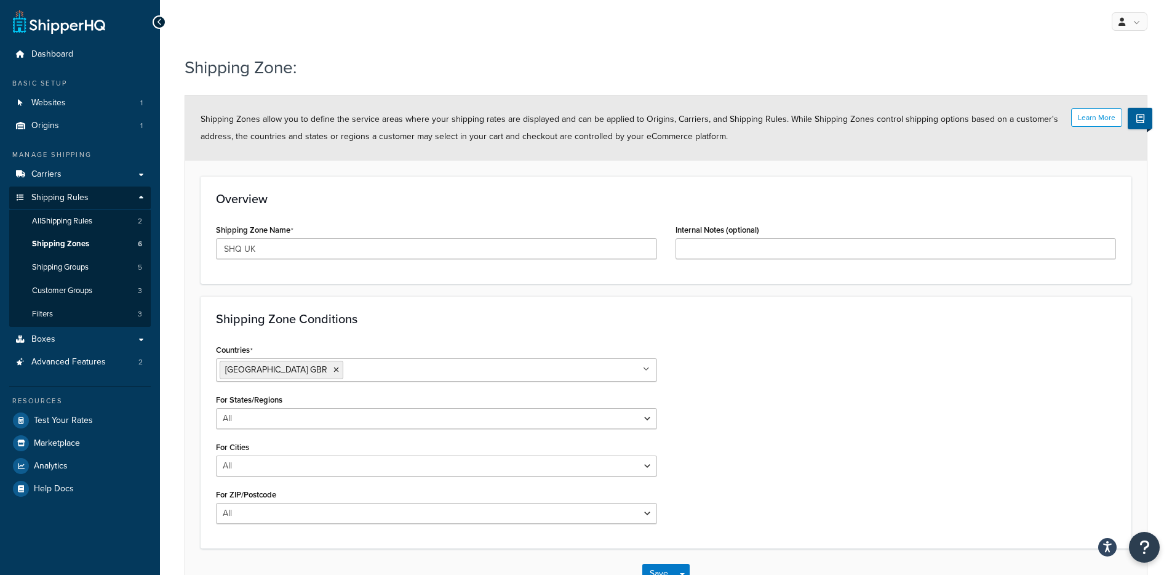
click at [793, 391] on div "Countries [GEOGRAPHIC_DATA] [GEOGRAPHIC_DATA] All Countries ALL [GEOGRAPHIC_DAT…" at bounding box center [666, 437] width 919 height 192
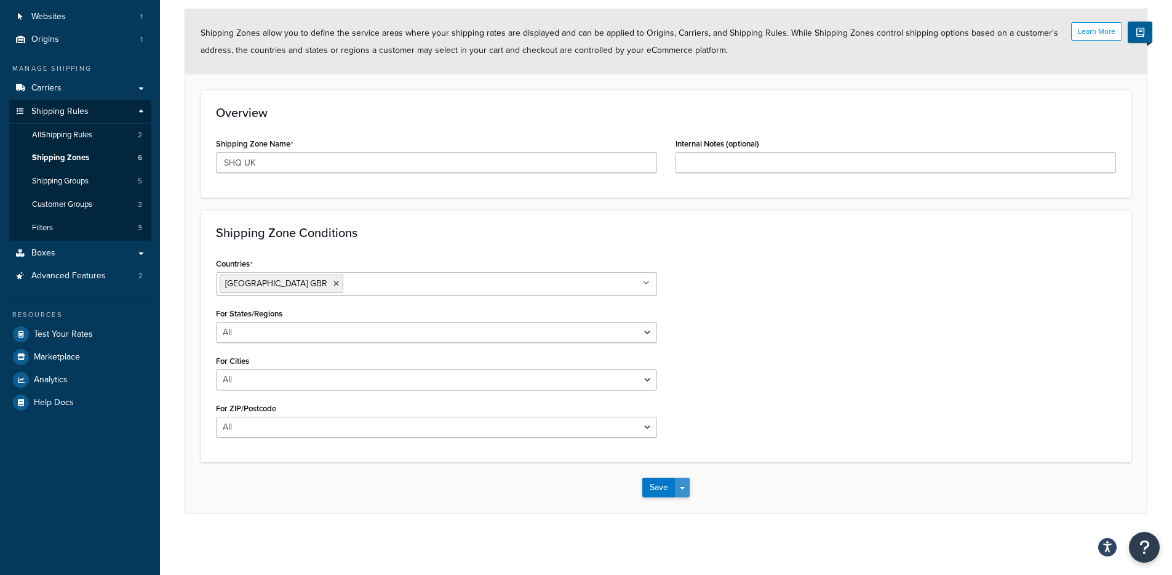
click at [681, 491] on button "Save Dropdown" at bounding box center [682, 488] width 15 height 20
click at [690, 509] on button "Save and Edit" at bounding box center [701, 510] width 119 height 26
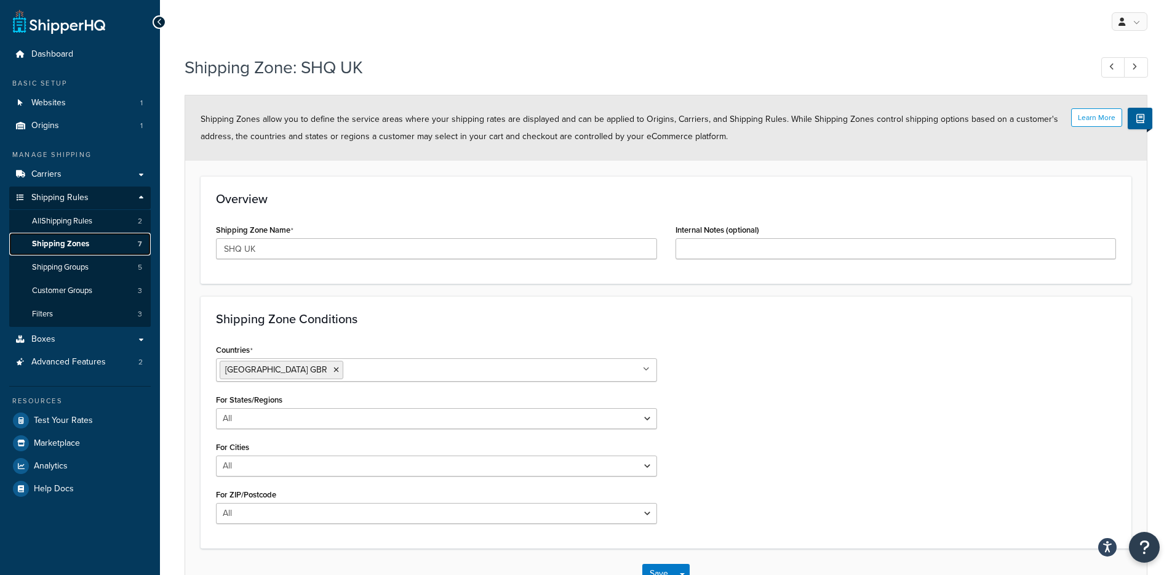
click at [95, 241] on link "Shipping Zones 7" at bounding box center [80, 244] width 142 height 23
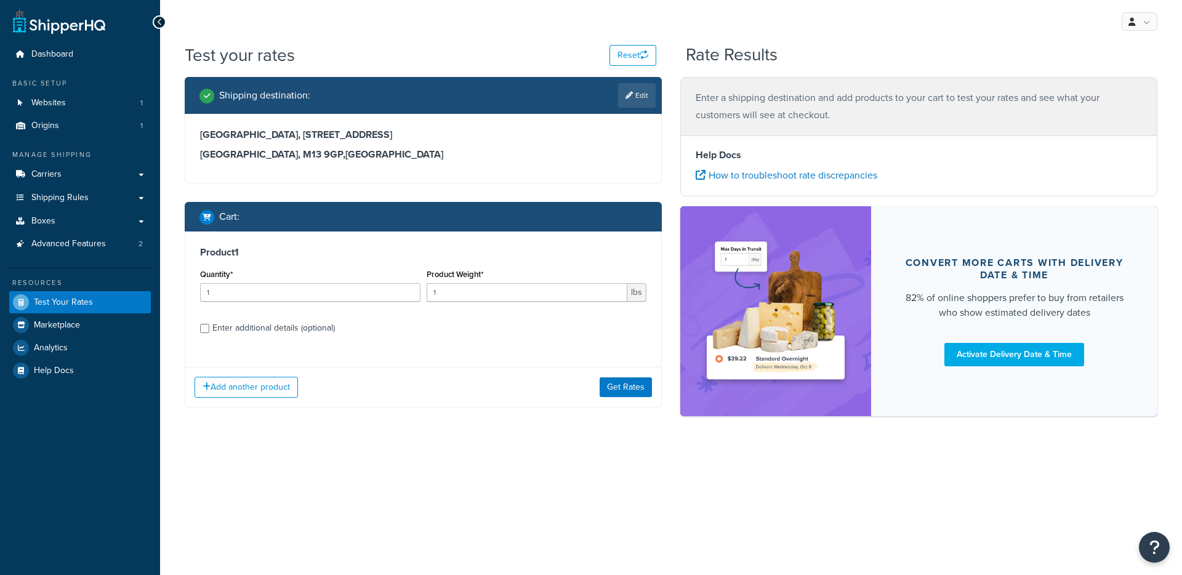
click at [607, 377] on button "Get Rates" at bounding box center [625, 387] width 52 height 20
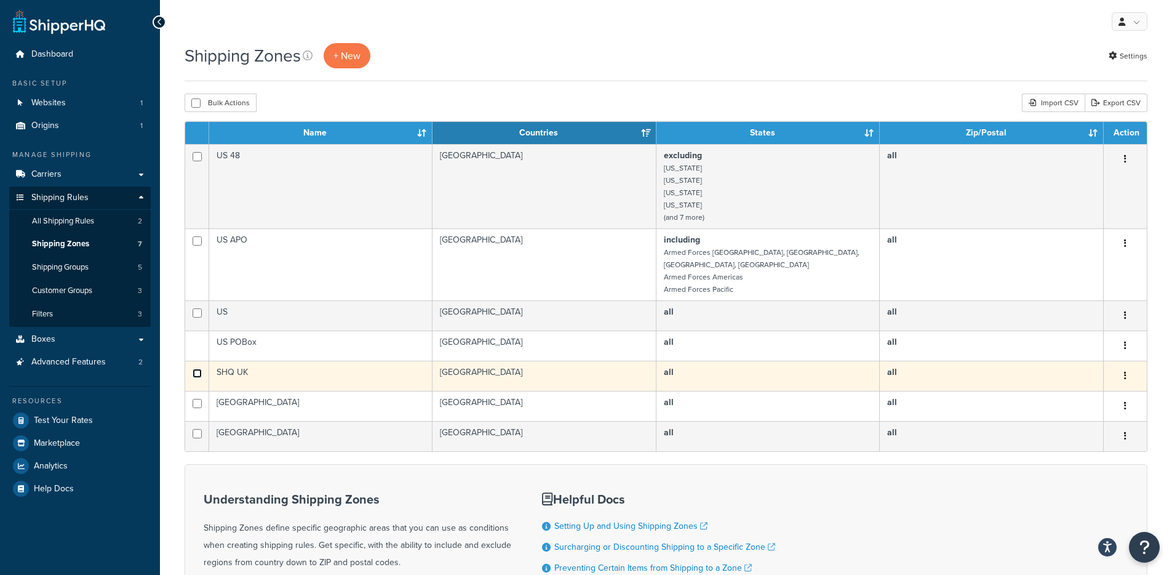
click at [195, 161] on input "checkbox" at bounding box center [197, 156] width 9 height 9
checkbox input "true"
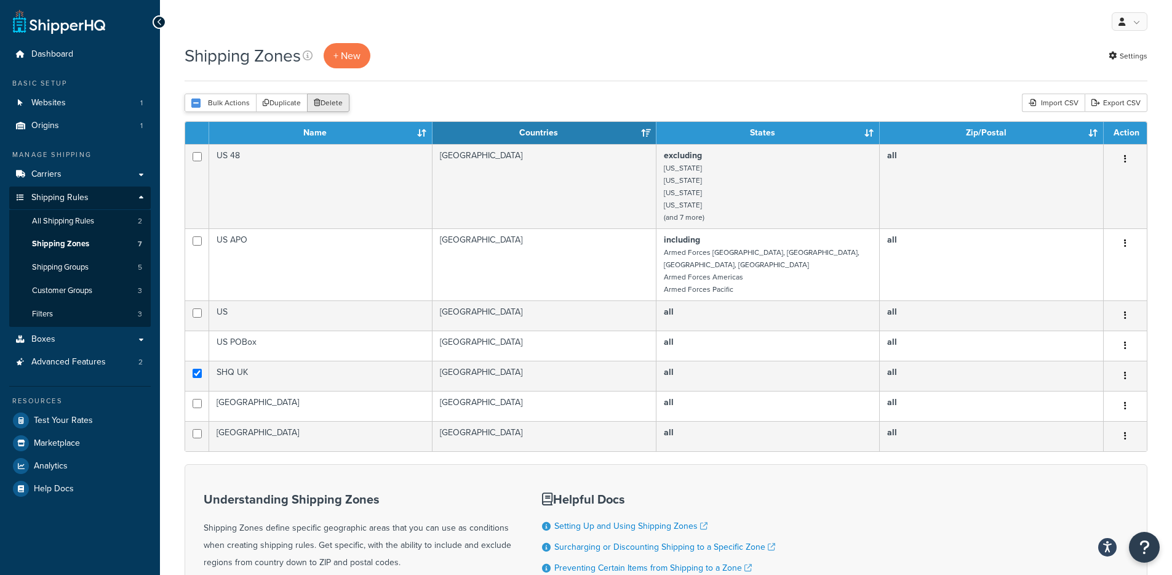
click at [329, 98] on button "Delete" at bounding box center [328, 103] width 42 height 18
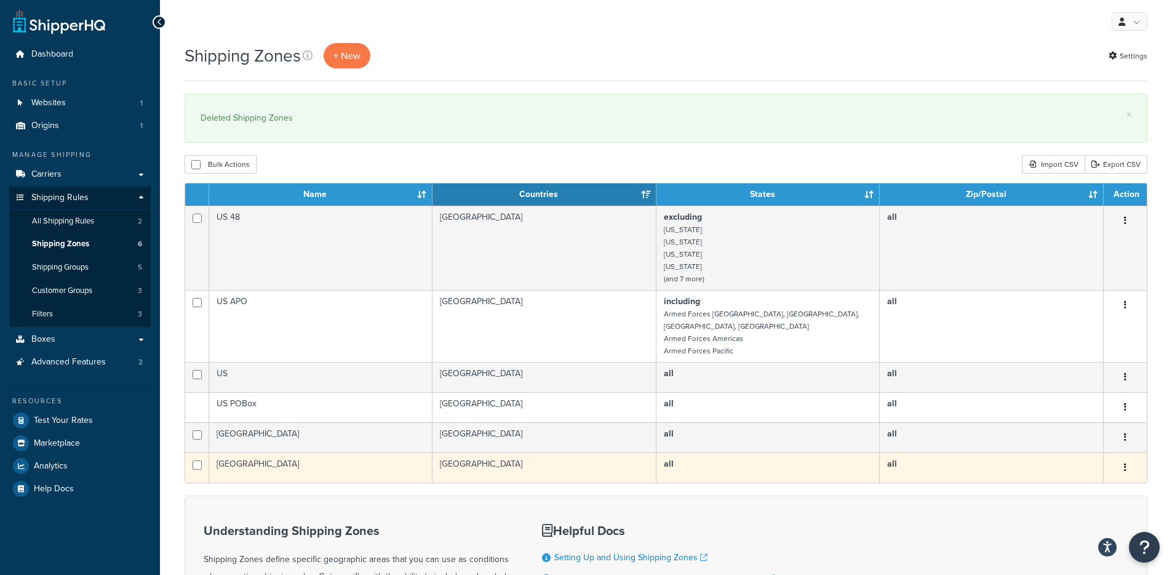
click at [445, 467] on td "Australia" at bounding box center [545, 467] width 224 height 30
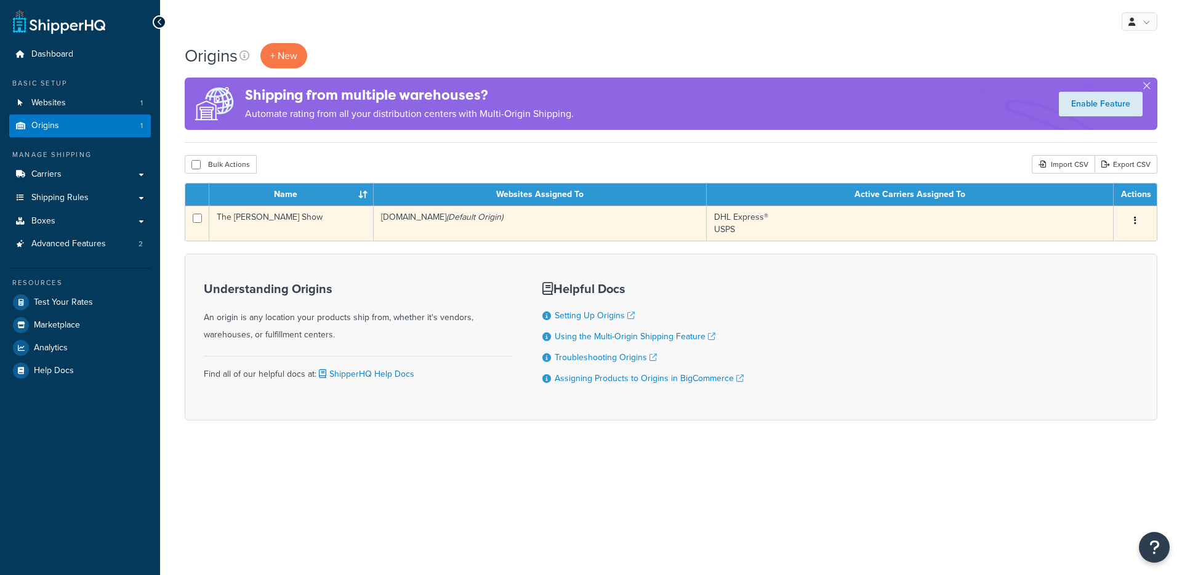
click at [511, 234] on td "thedrardisshow.com (Default Origin)" at bounding box center [540, 223] width 333 height 35
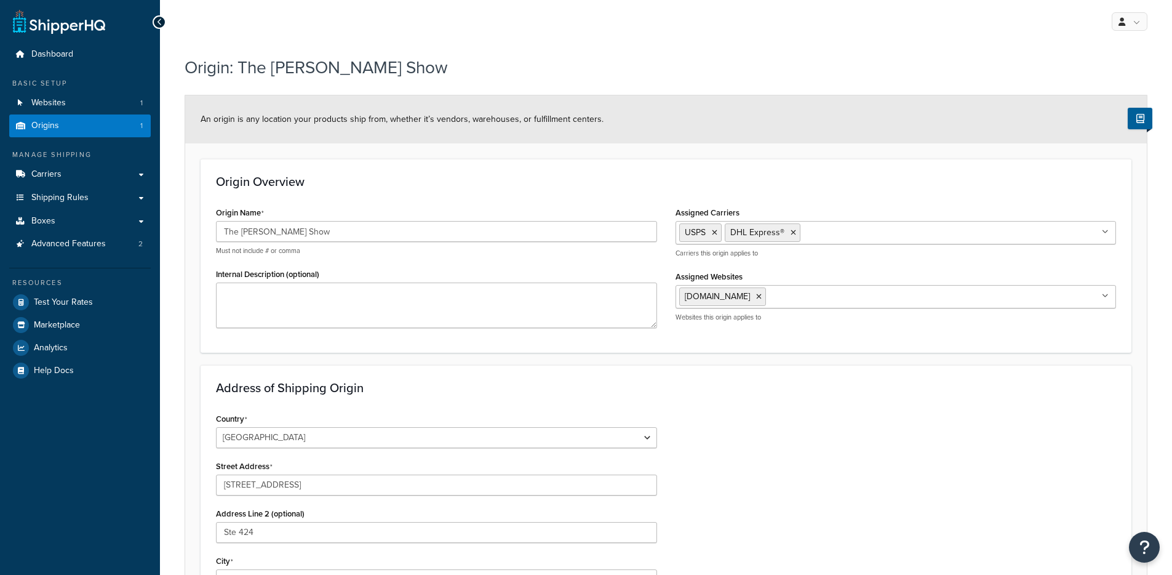
select select "43"
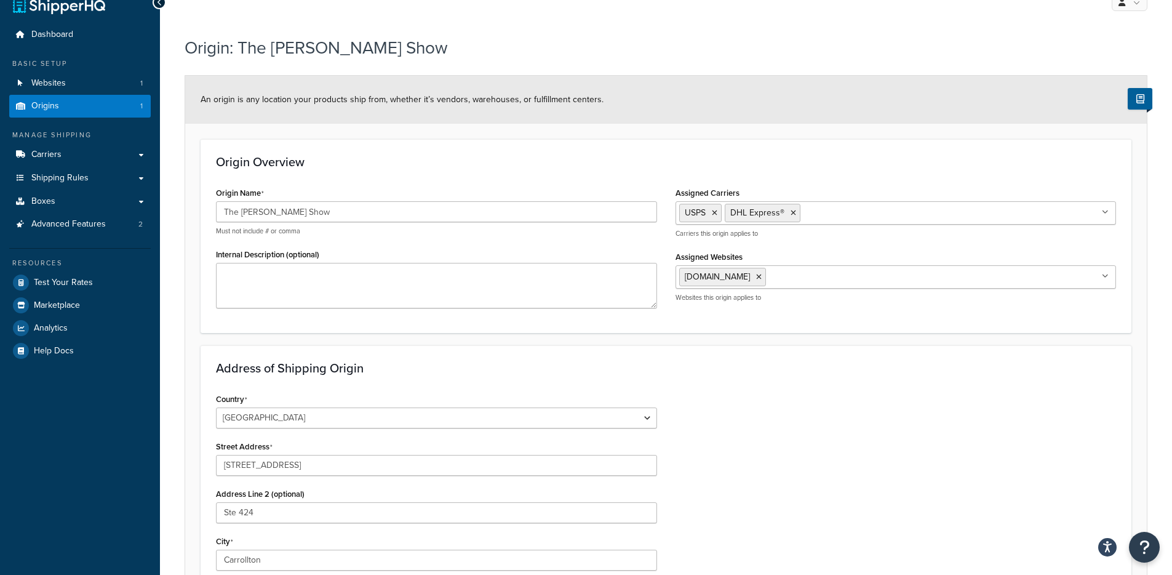
scroll to position [5, 0]
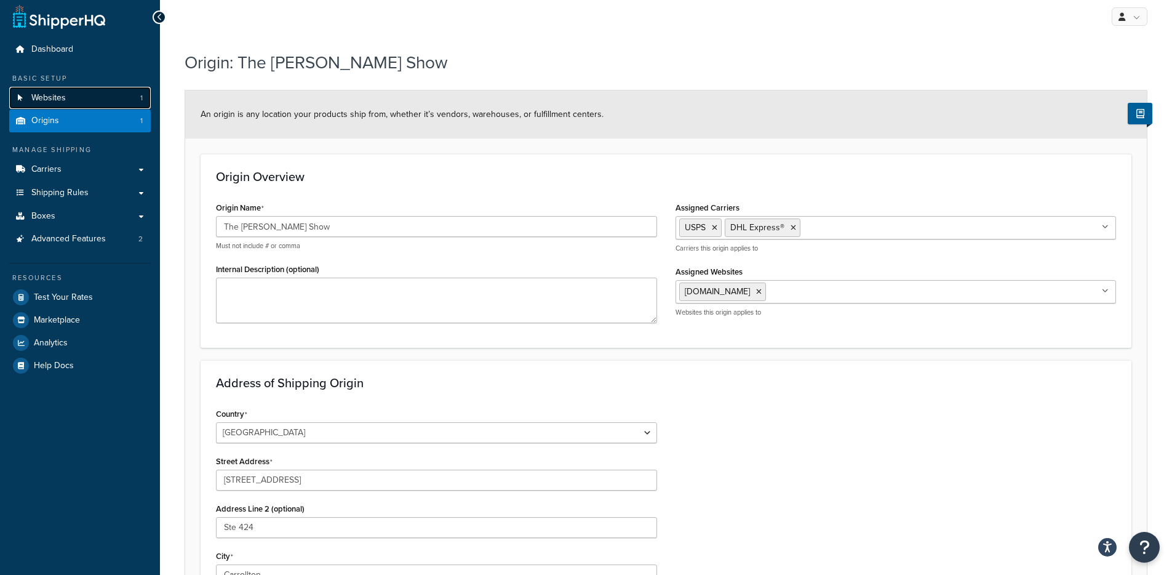
click at [102, 92] on link "Websites 1" at bounding box center [80, 98] width 142 height 23
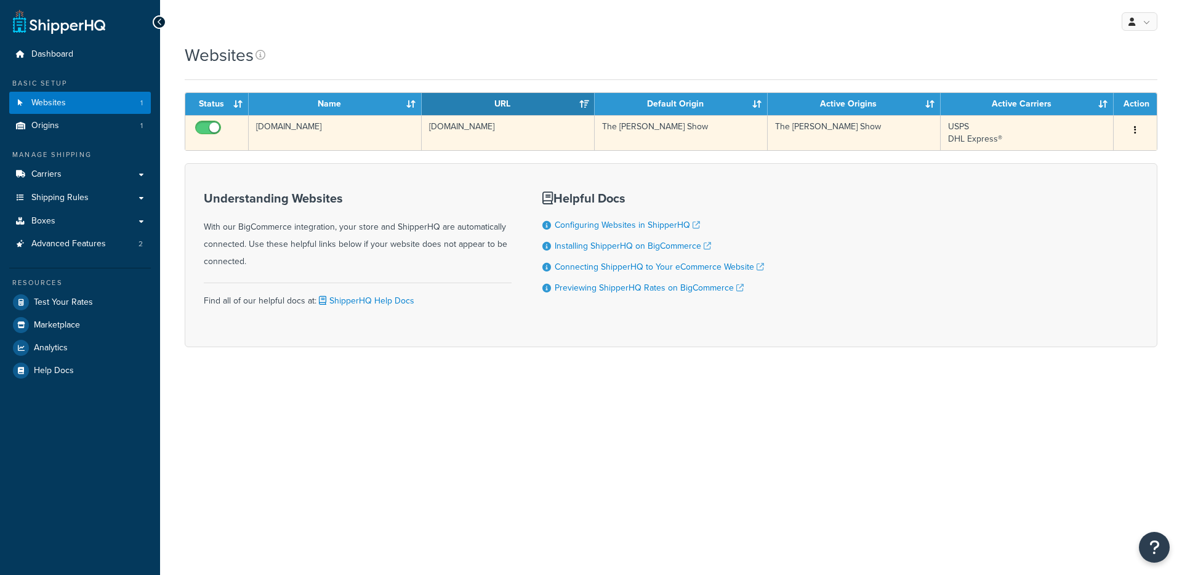
click at [335, 130] on td "[DOMAIN_NAME]" at bounding box center [335, 132] width 173 height 35
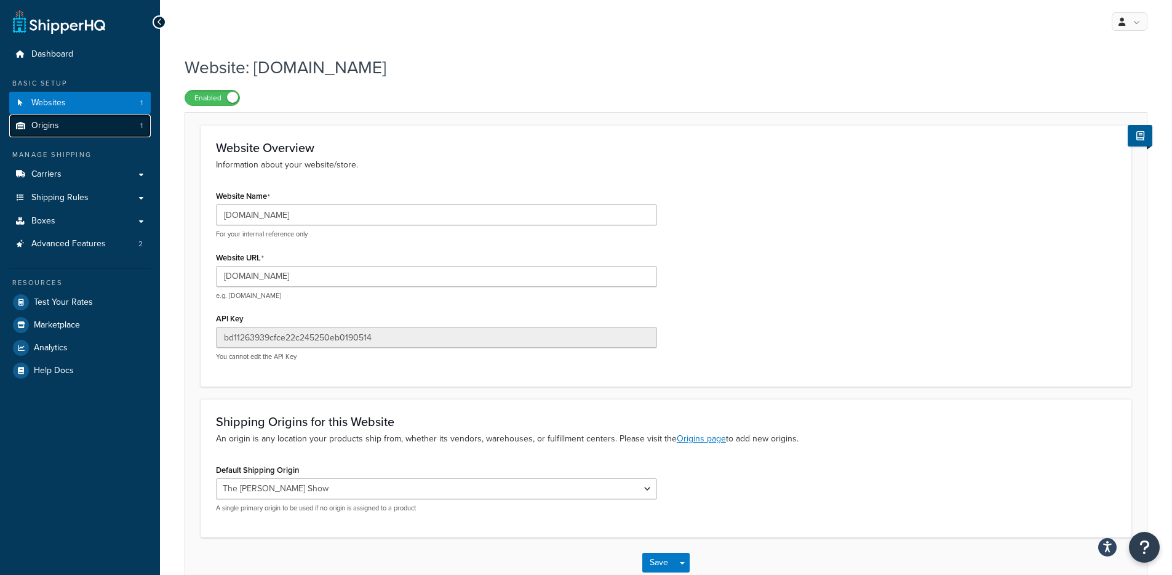
click at [74, 127] on link "Origins 1" at bounding box center [80, 125] width 142 height 23
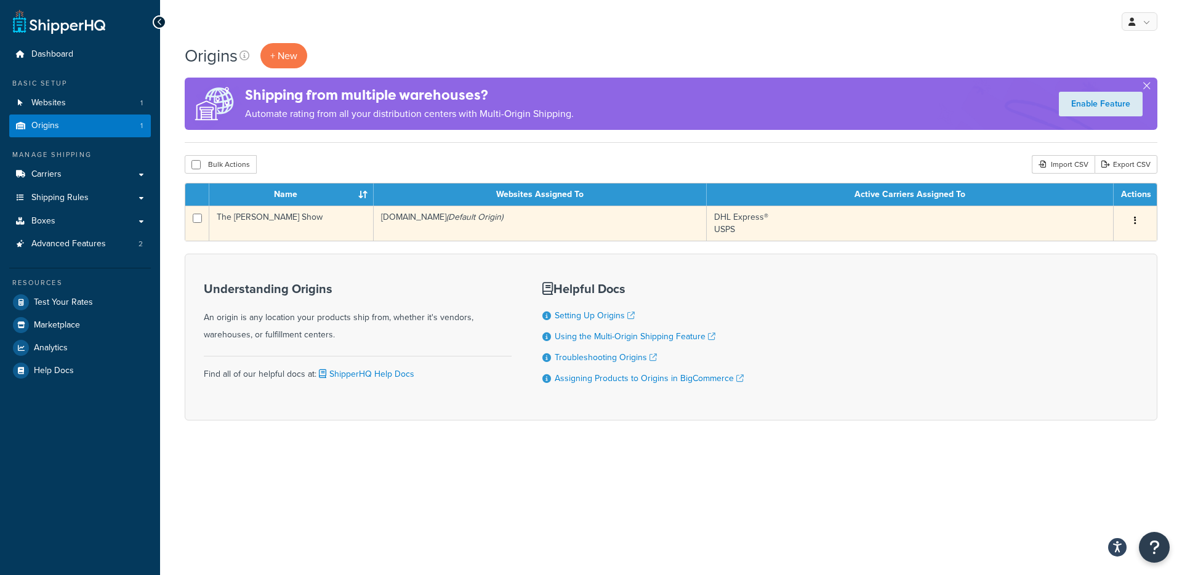
click at [524, 224] on td "[DOMAIN_NAME] (Default Origin)" at bounding box center [540, 223] width 333 height 35
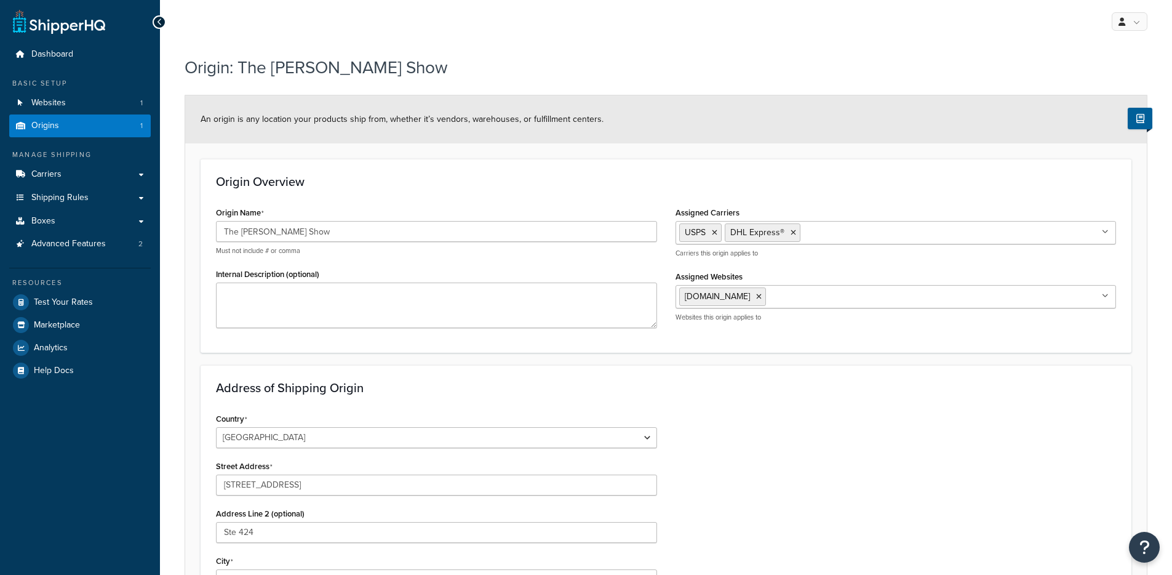
select select "43"
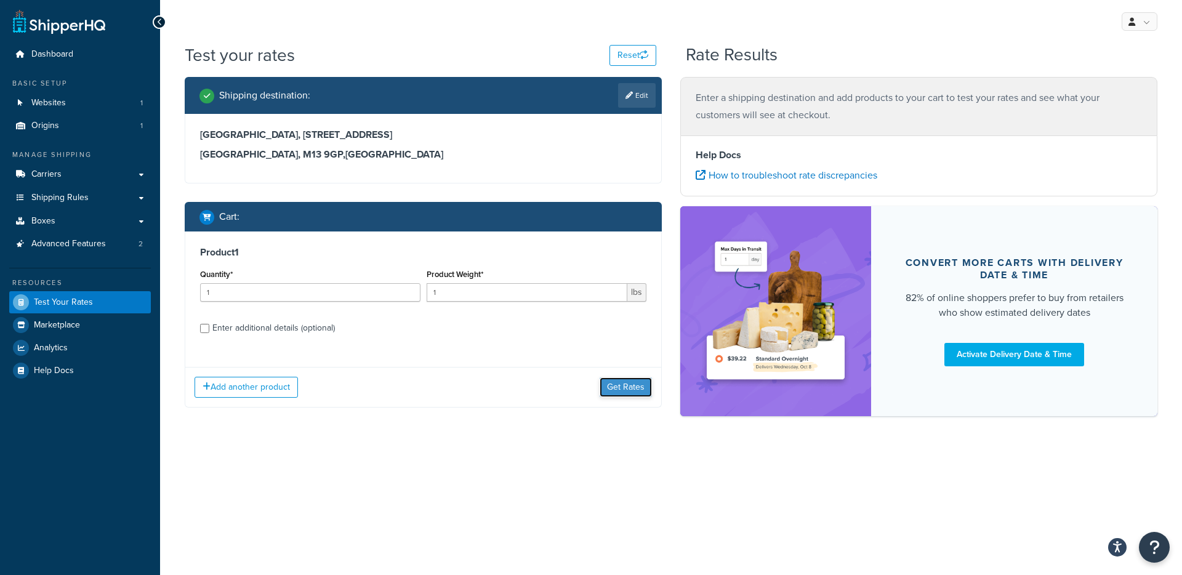
click at [618, 378] on button "Get Rates" at bounding box center [625, 387] width 52 height 20
click at [616, 387] on button "Get Rates" at bounding box center [625, 387] width 52 height 20
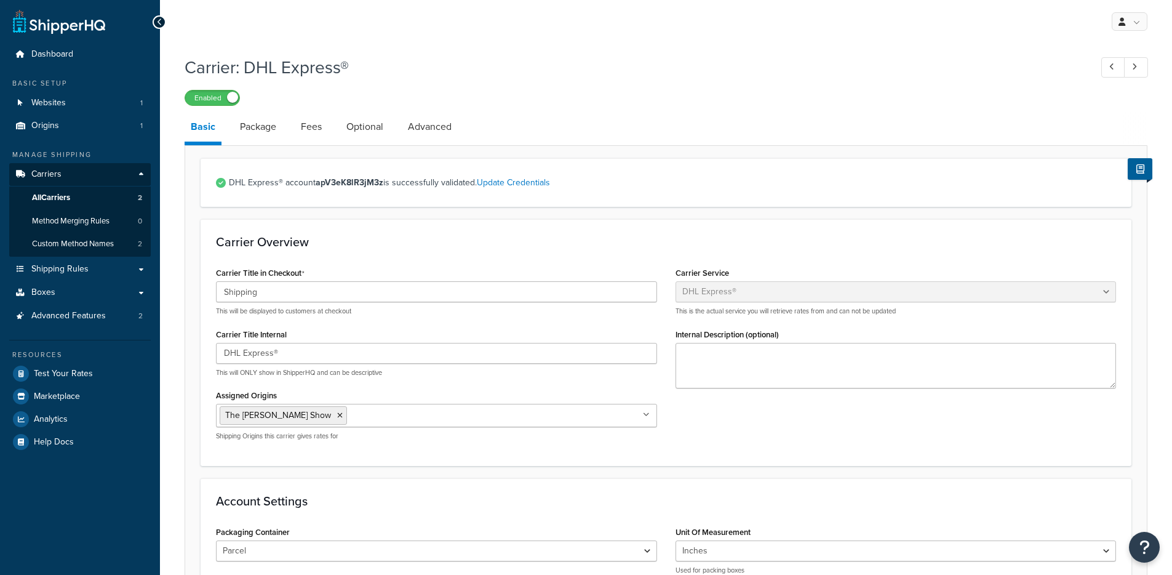
select select "dhl"
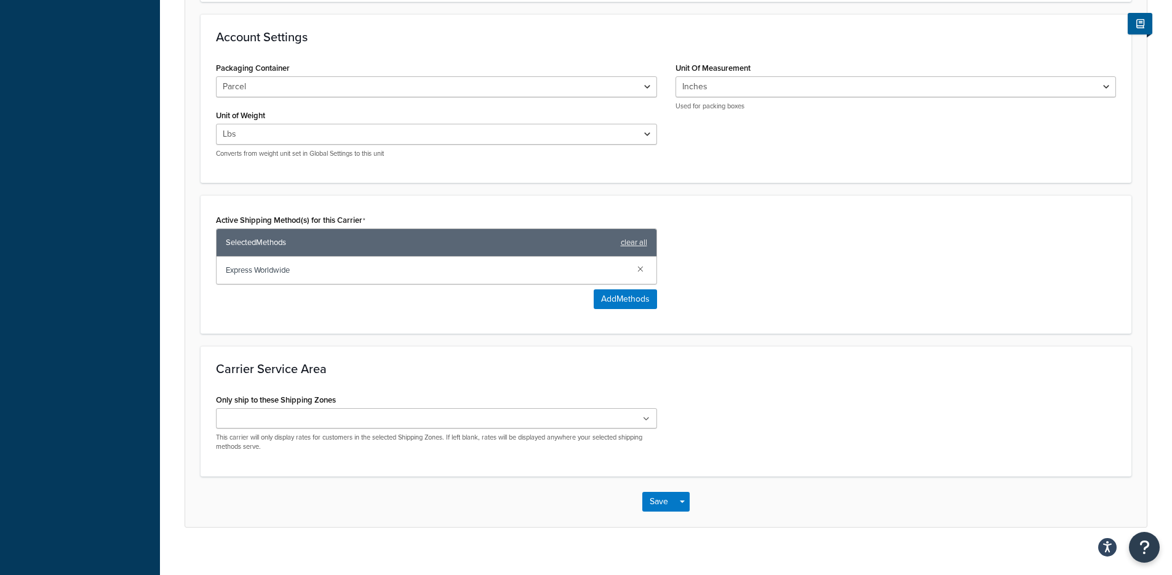
scroll to position [463, 0]
click at [607, 297] on button "Add Methods" at bounding box center [625, 300] width 63 height 20
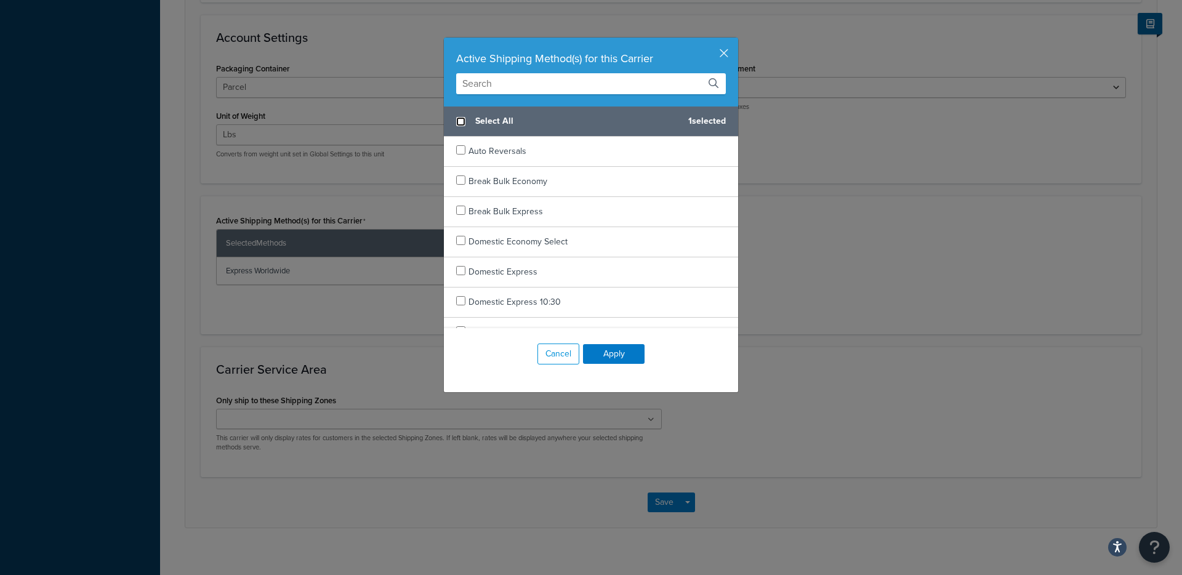
click at [457, 121] on input "checkbox" at bounding box center [460, 121] width 9 height 9
checkbox input "true"
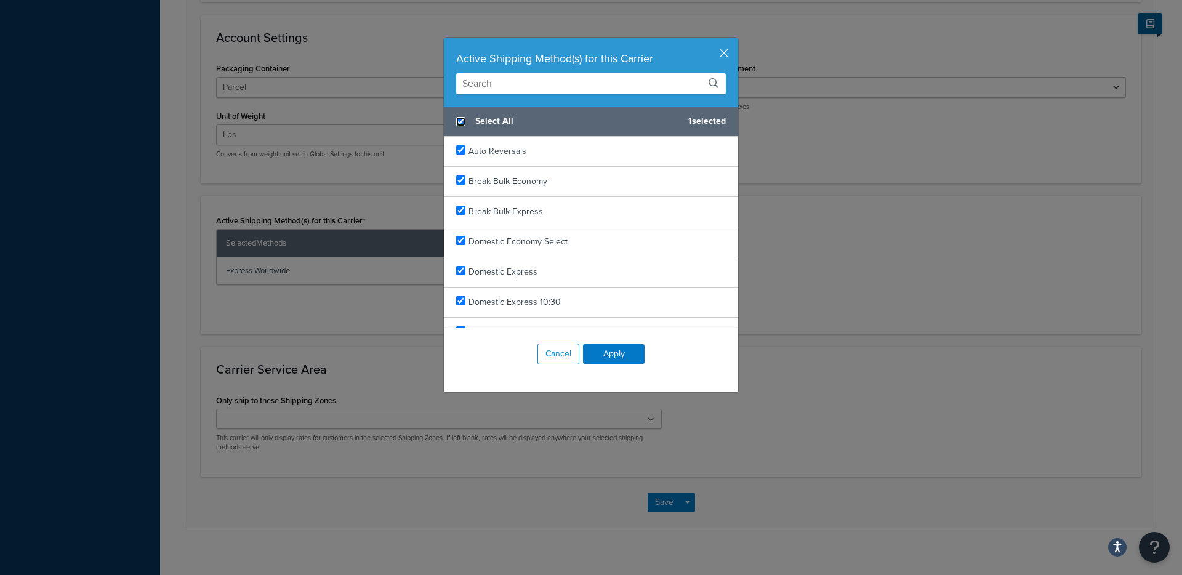
checkbox input "true"
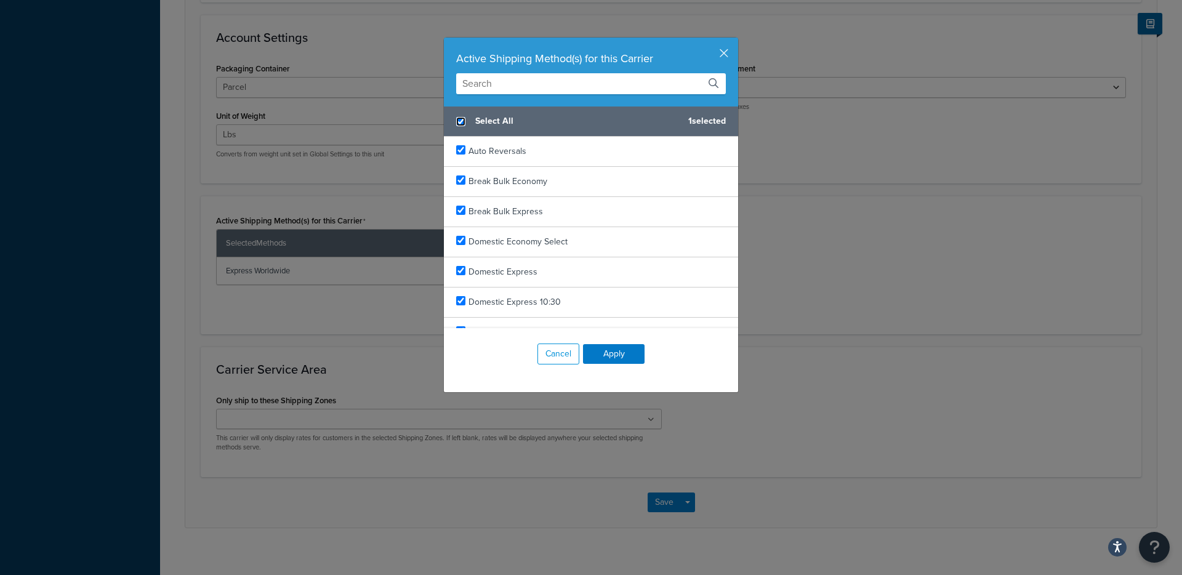
checkbox input "true"
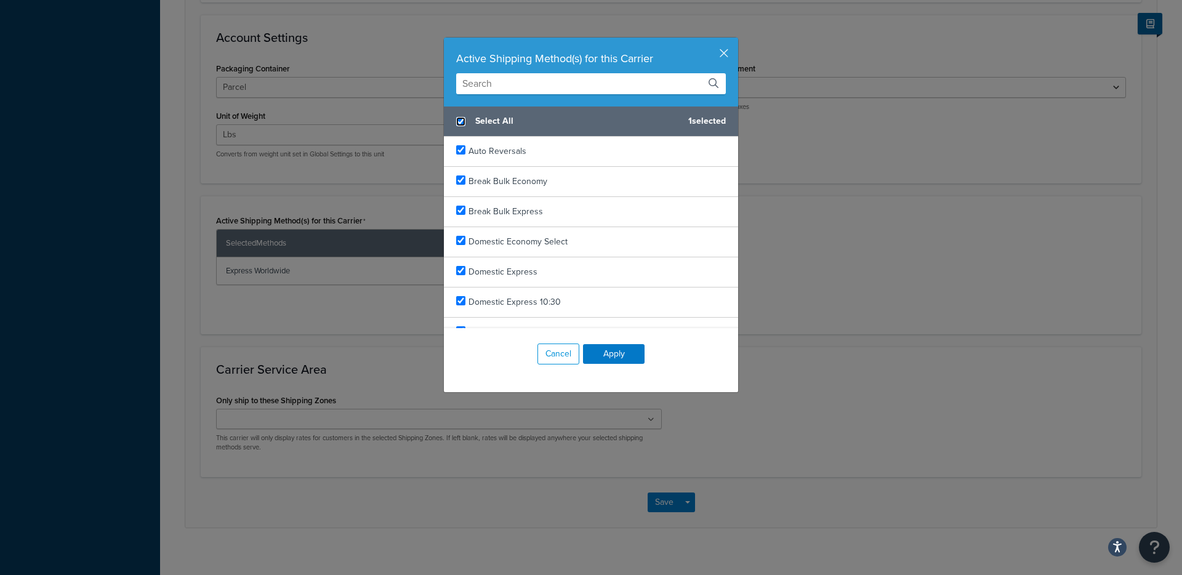
checkbox input "true"
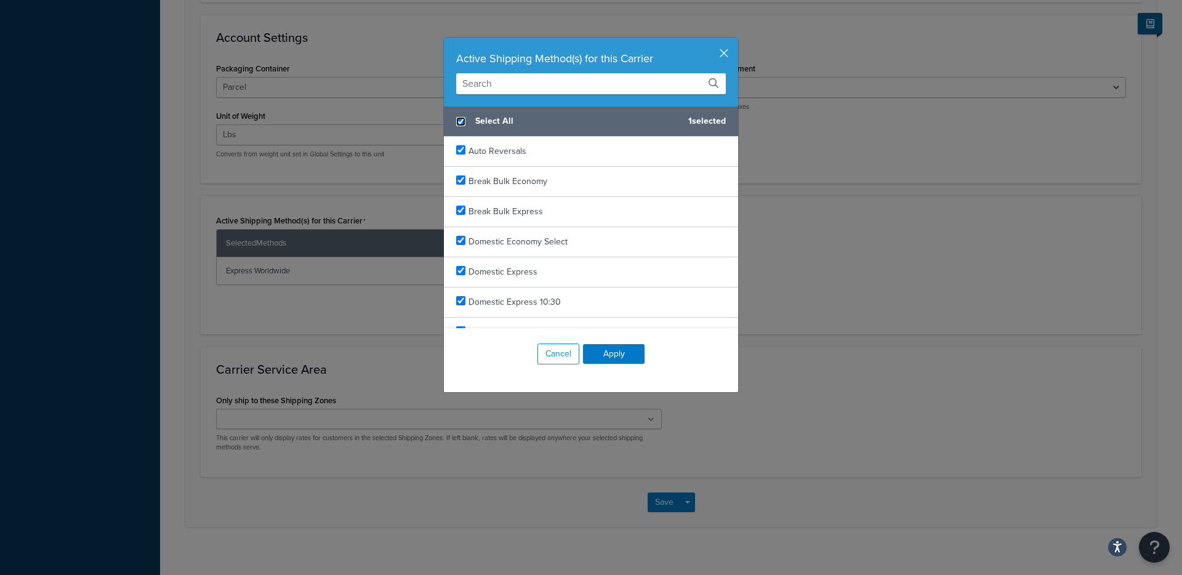
checkbox input "true"
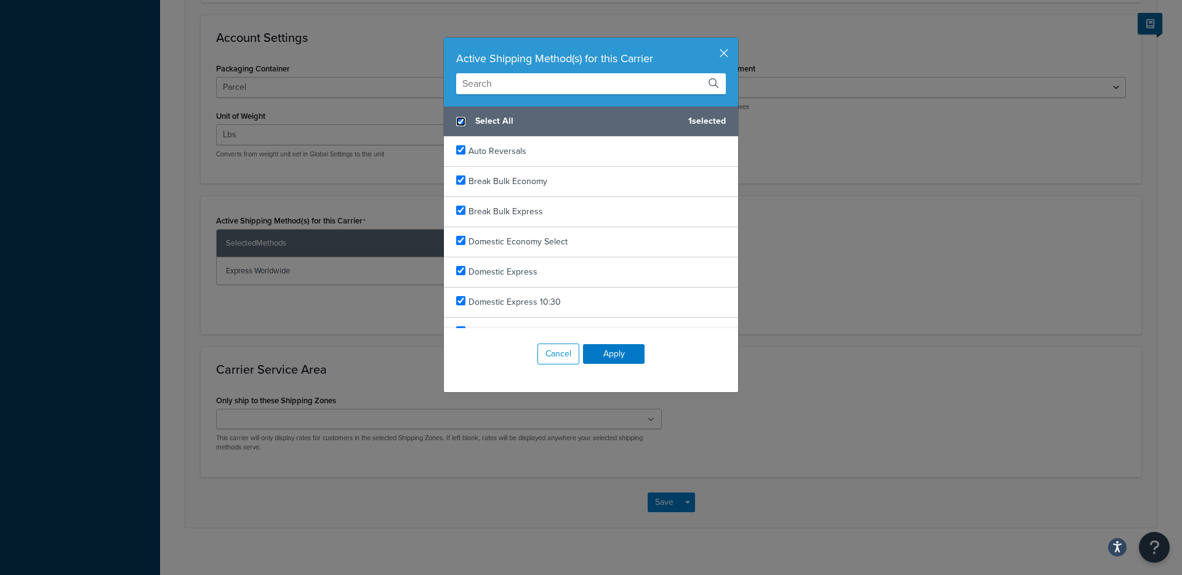
checkbox input "true"
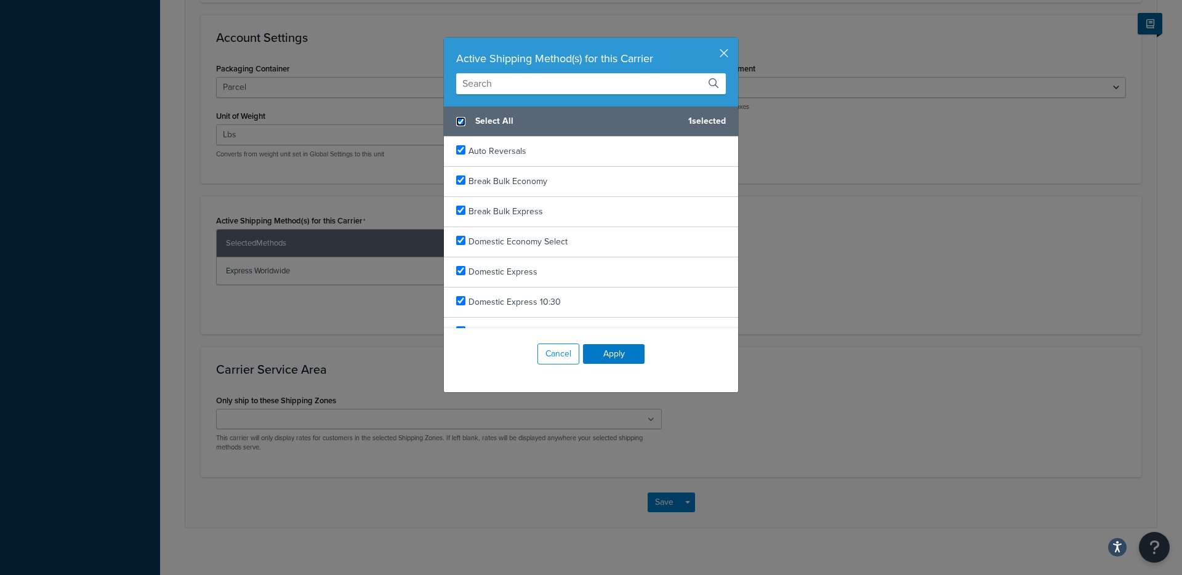
checkbox input "true"
click at [607, 359] on button "Apply" at bounding box center [614, 354] width 62 height 20
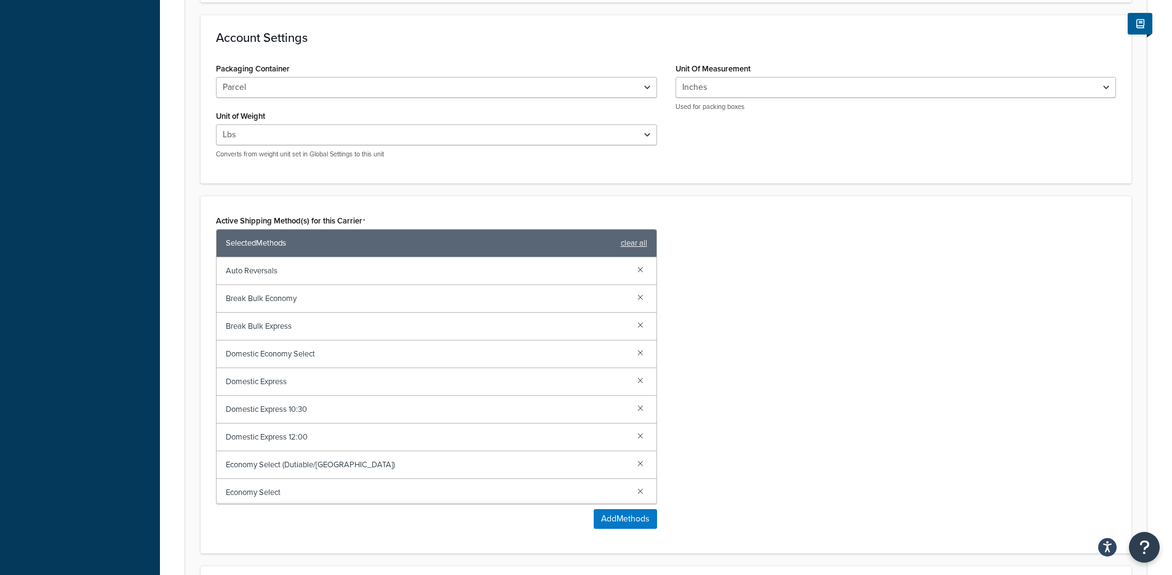
scroll to position [697, 0]
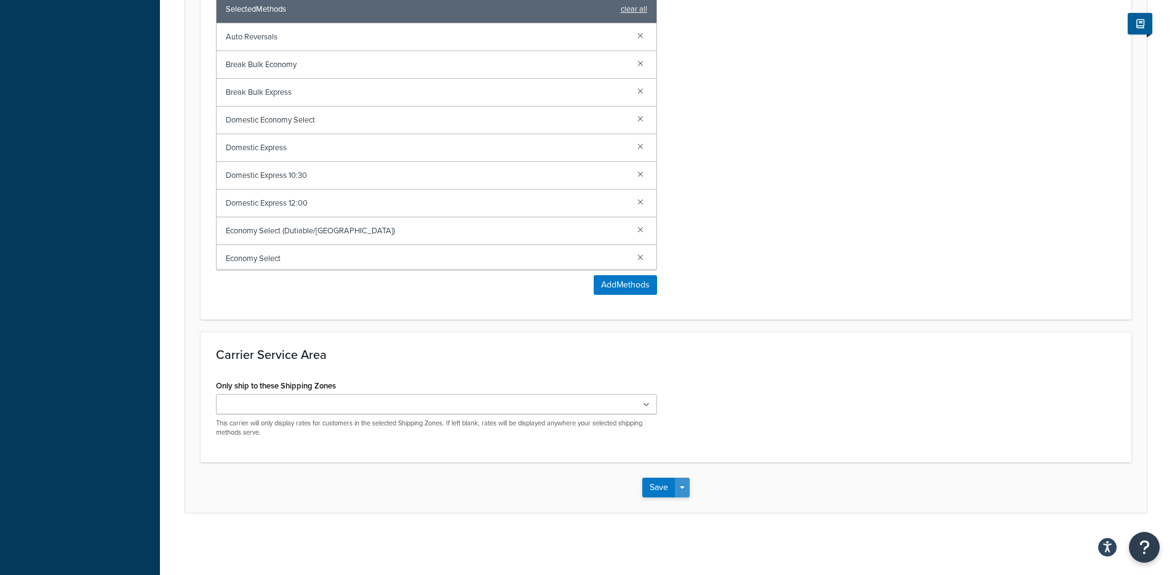
click at [686, 486] on button "Save Dropdown" at bounding box center [682, 488] width 15 height 20
click at [698, 511] on button "Save and Edit" at bounding box center [687, 510] width 90 height 26
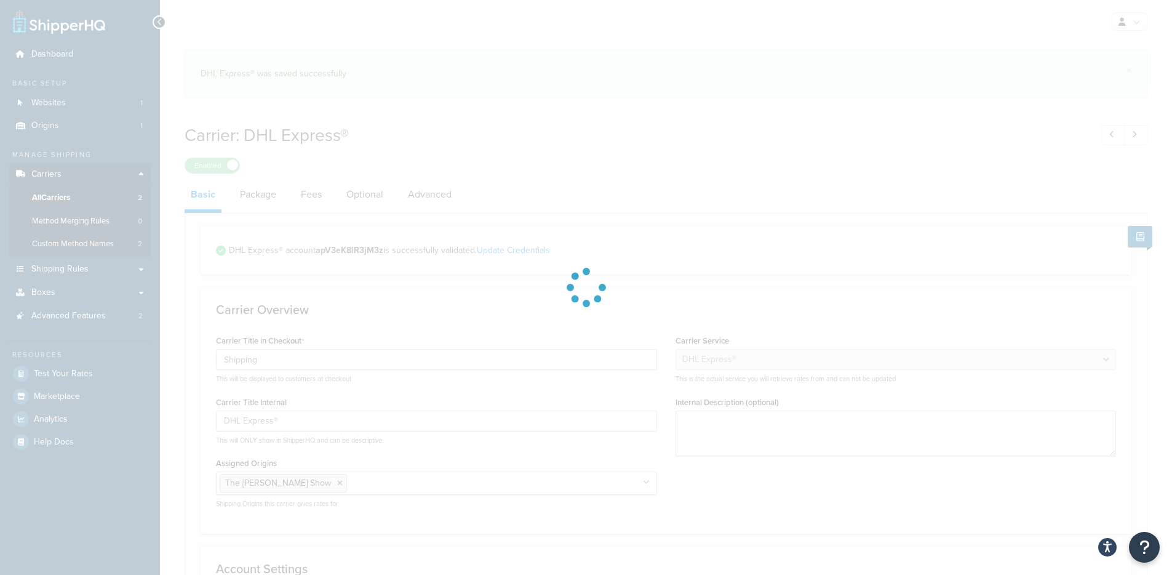
select select "dhl"
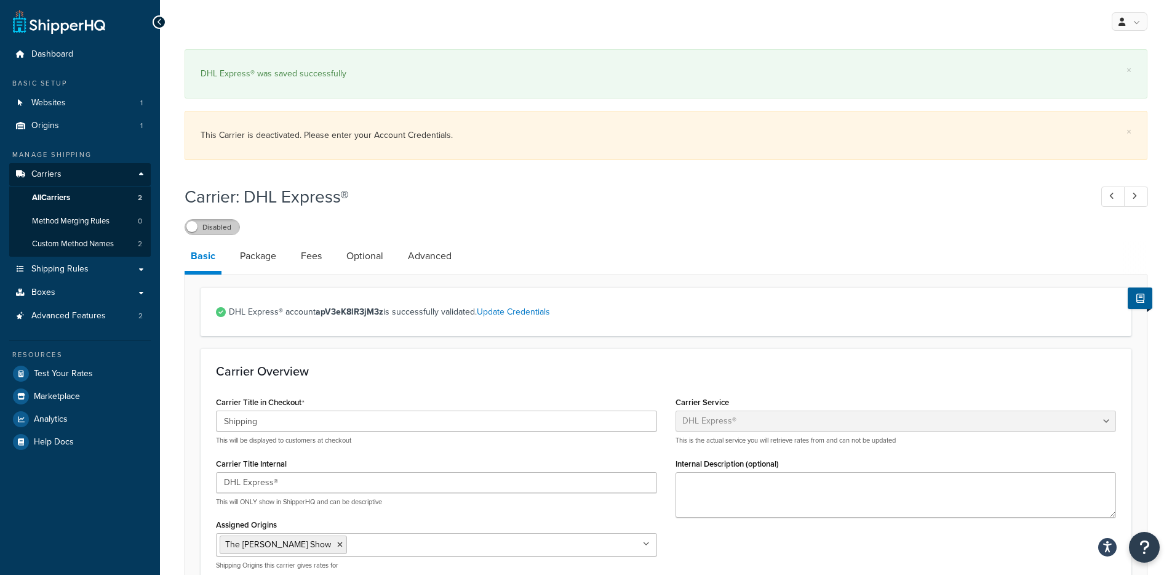
click at [208, 222] on label "Disabled" at bounding box center [212, 227] width 54 height 15
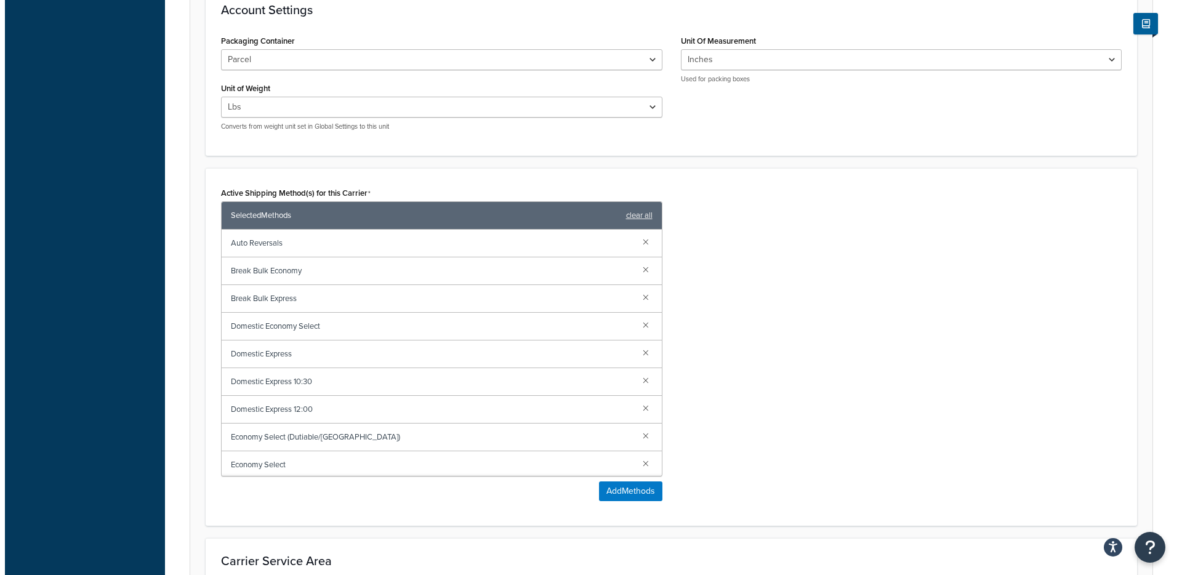
scroll to position [697, 0]
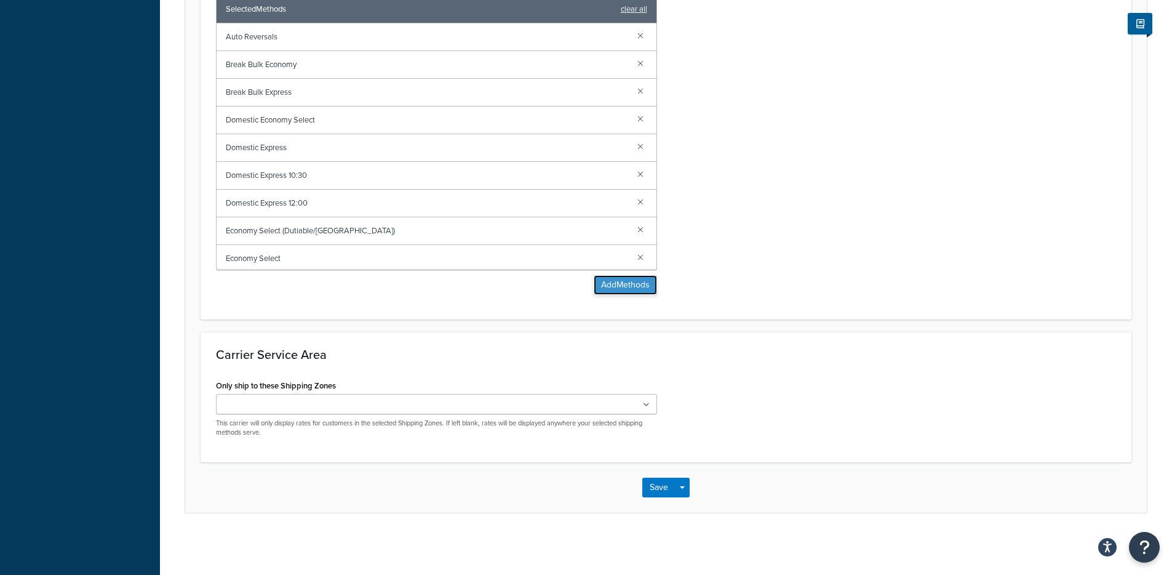
click at [642, 282] on button "Add Methods" at bounding box center [625, 285] width 63 height 20
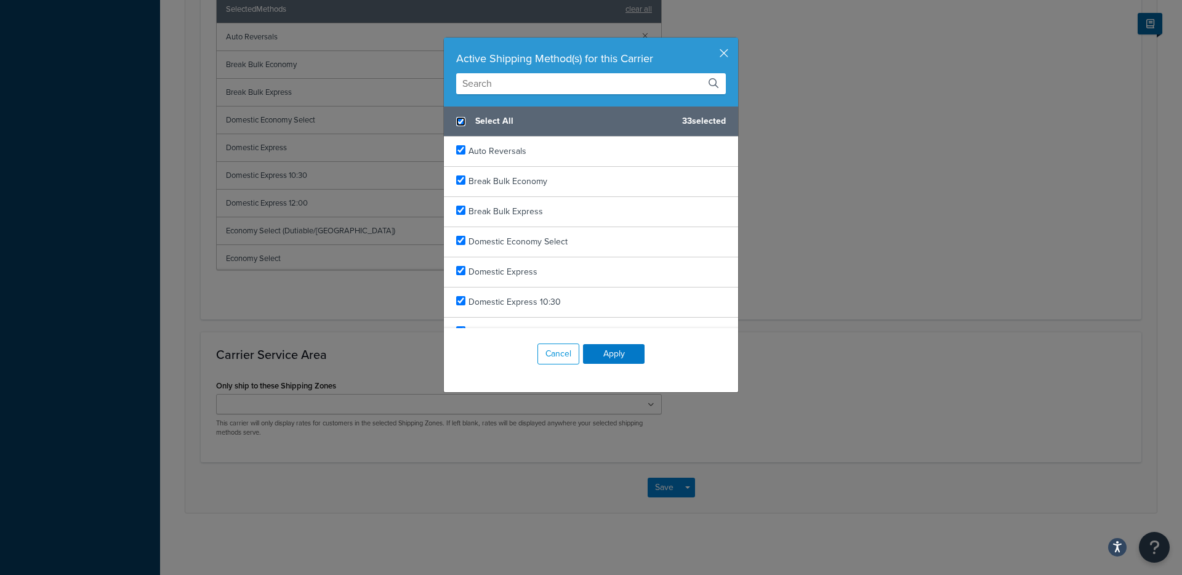
click at [460, 119] on input "checkbox" at bounding box center [460, 121] width 9 height 9
checkbox input "false"
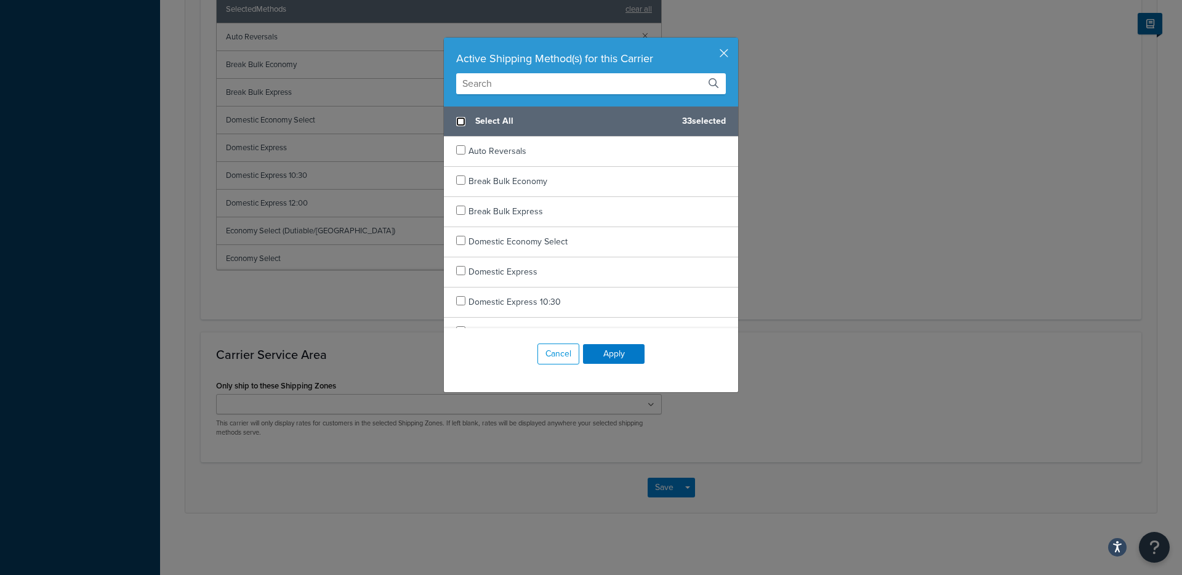
checkbox input "false"
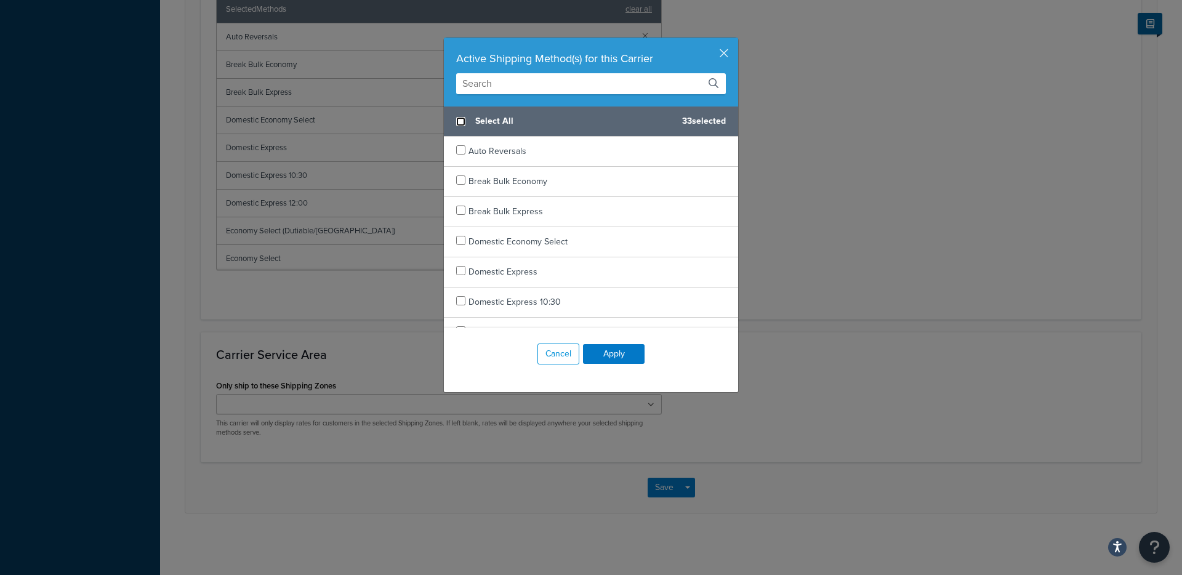
checkbox input "false"
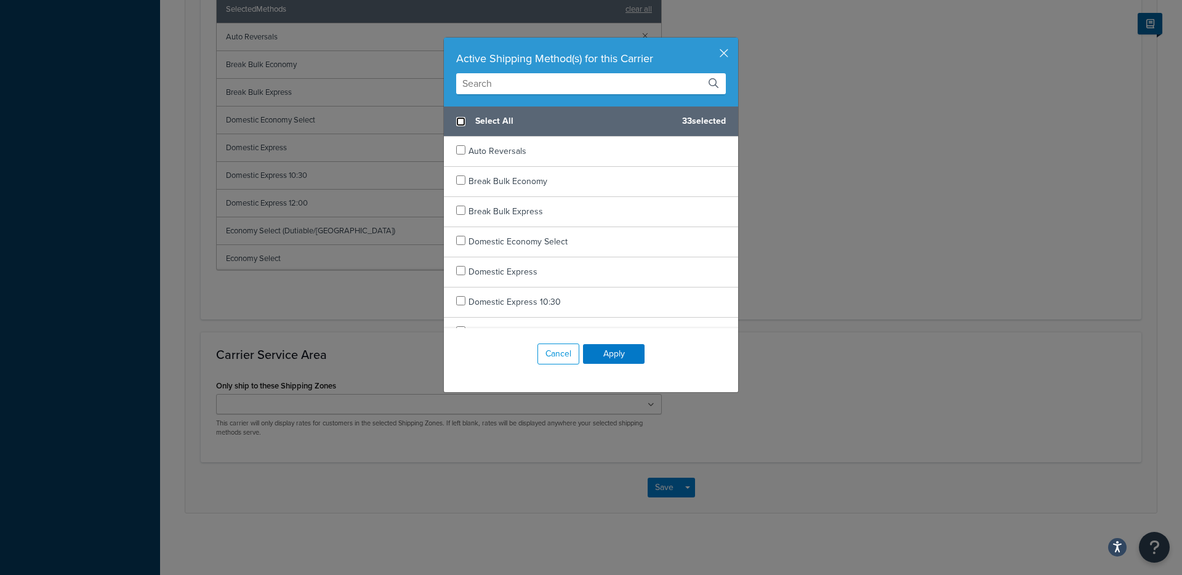
checkbox input "false"
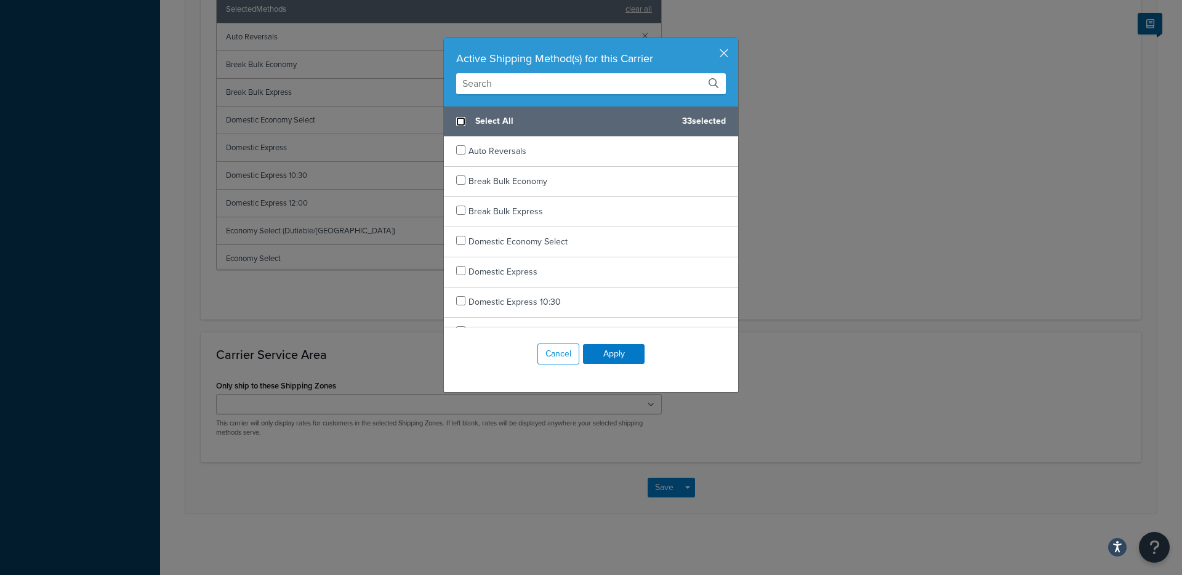
checkbox input "false"
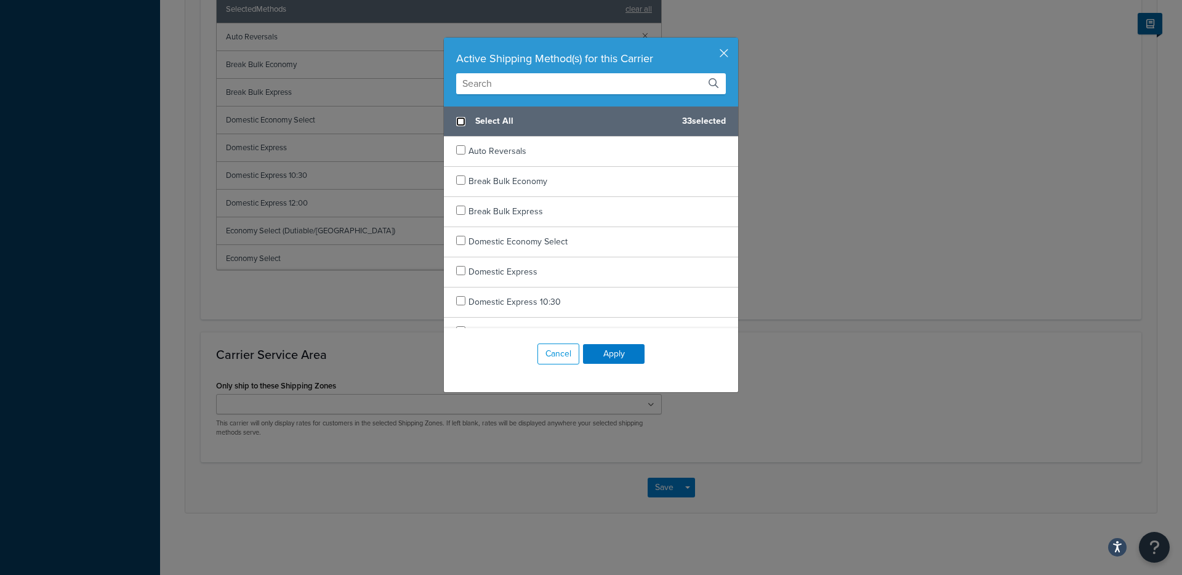
checkbox input "false"
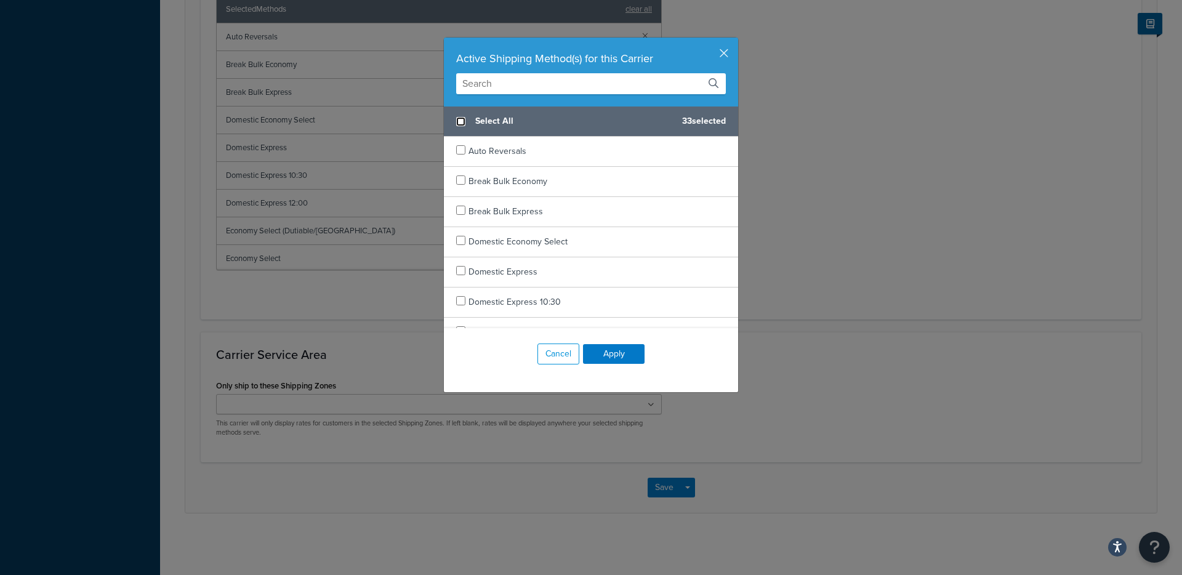
checkbox input "false"
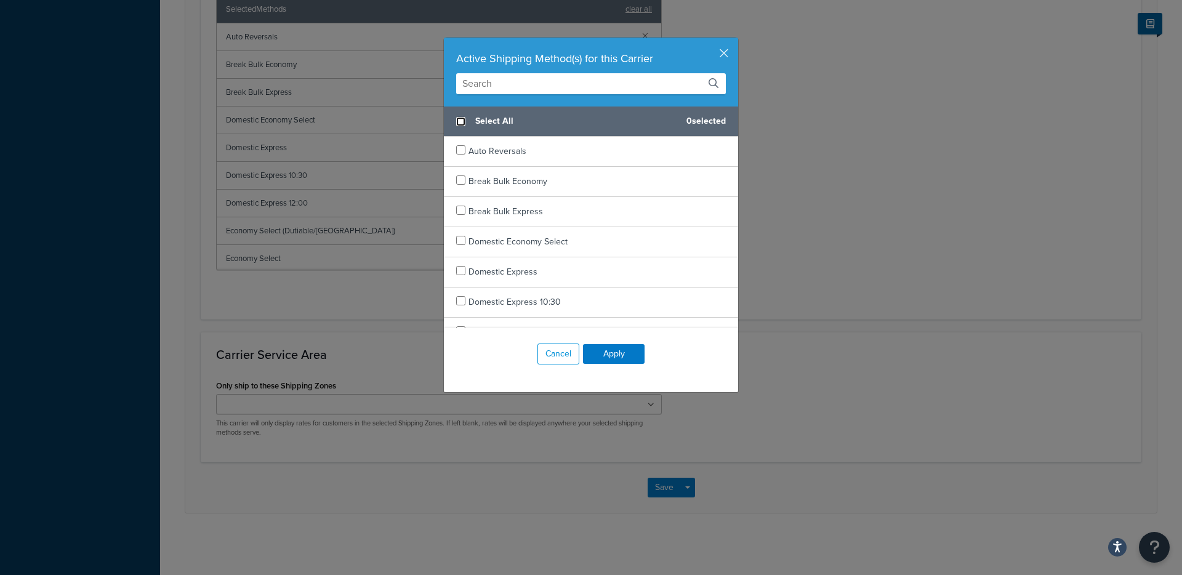
click at [460, 119] on input "checkbox" at bounding box center [460, 121] width 9 height 9
checkbox input "true"
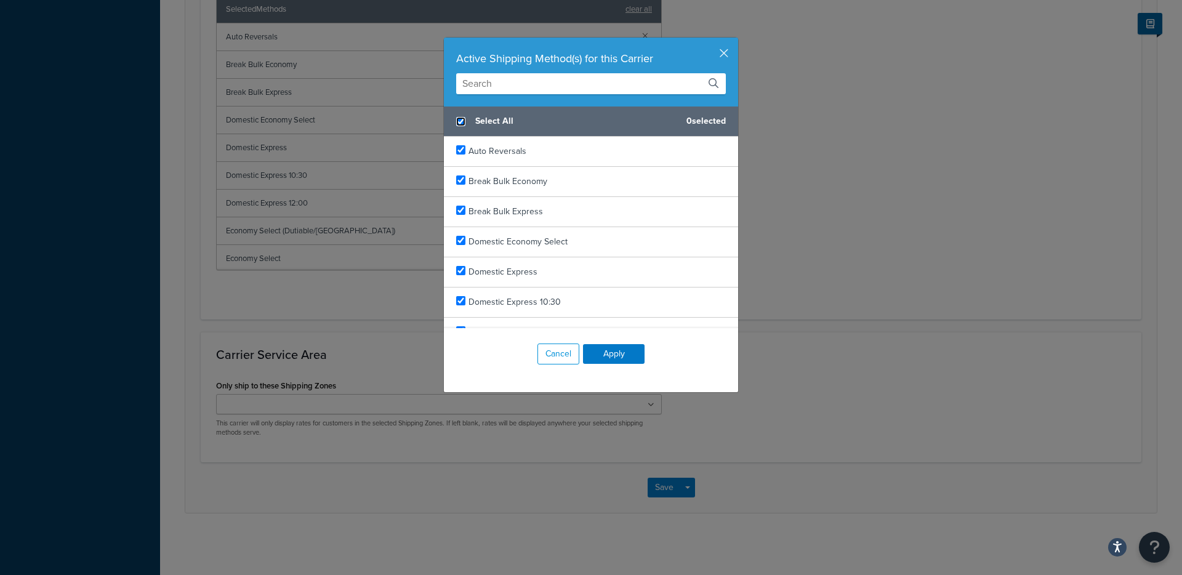
checkbox input "true"
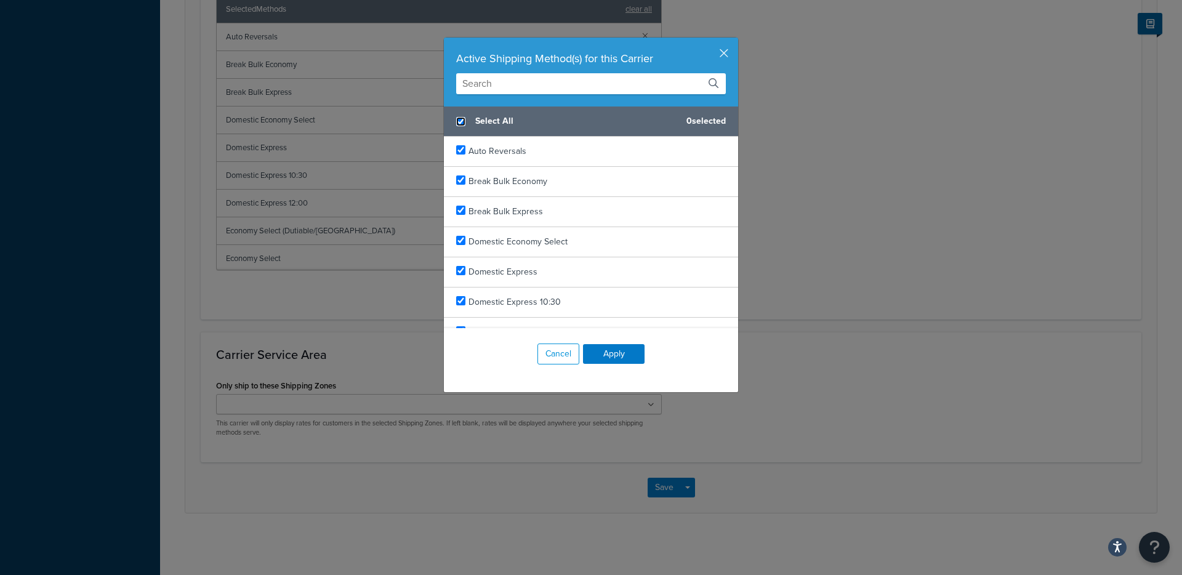
checkbox input "true"
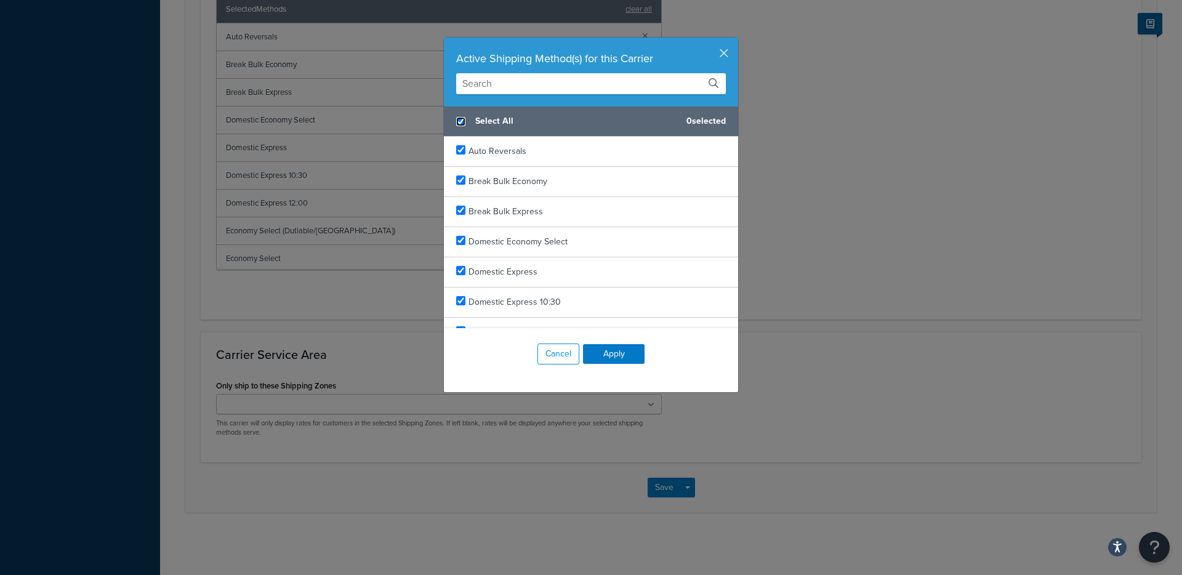
checkbox input "true"
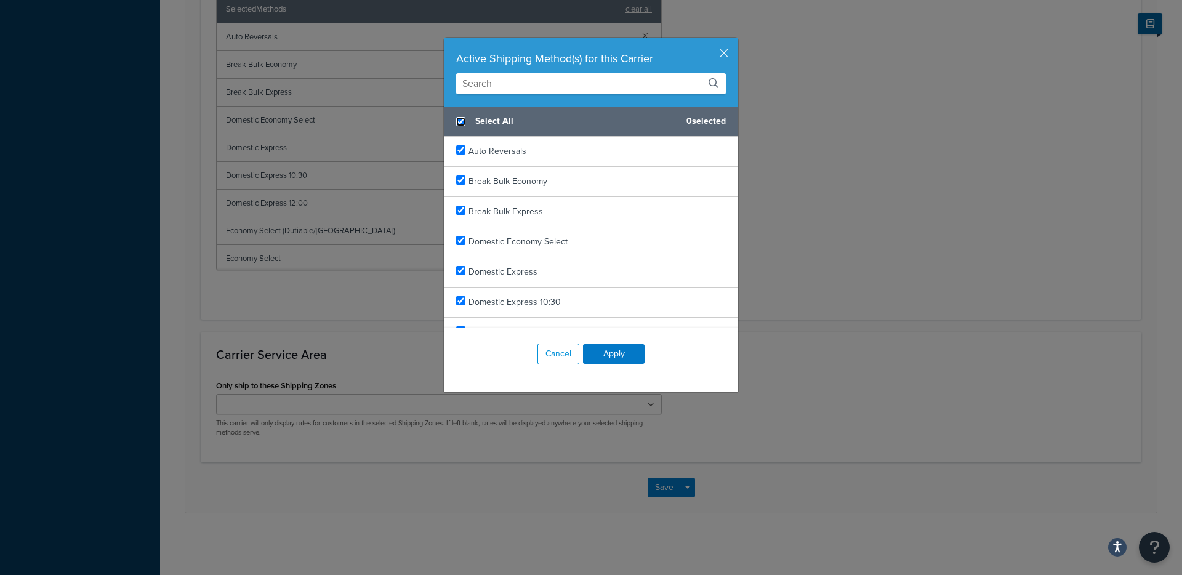
checkbox input "true"
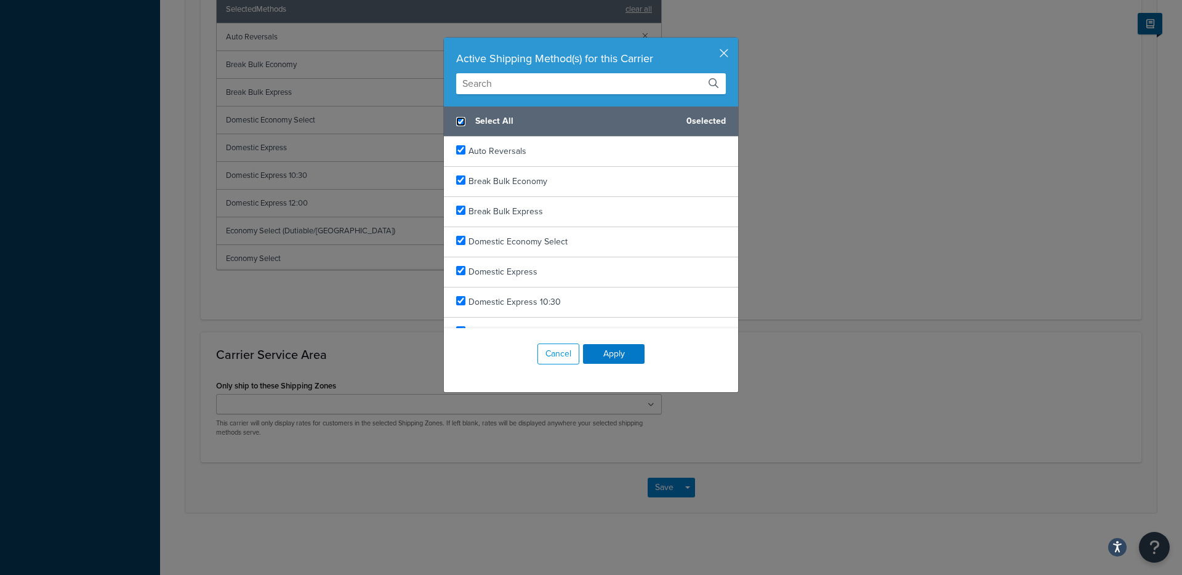
checkbox input "true"
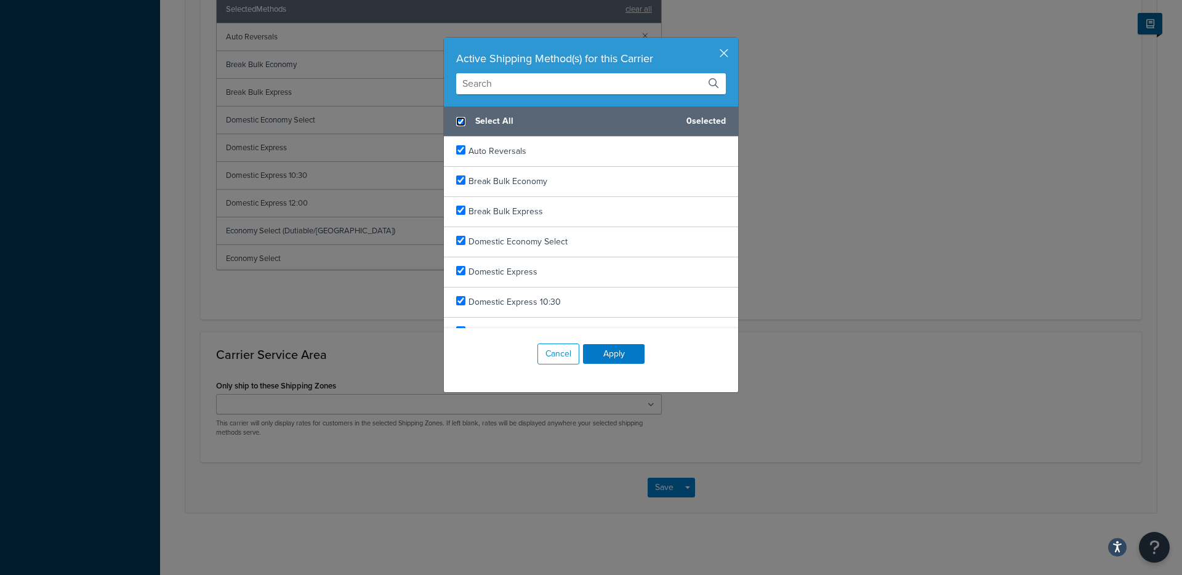
checkbox input "true"
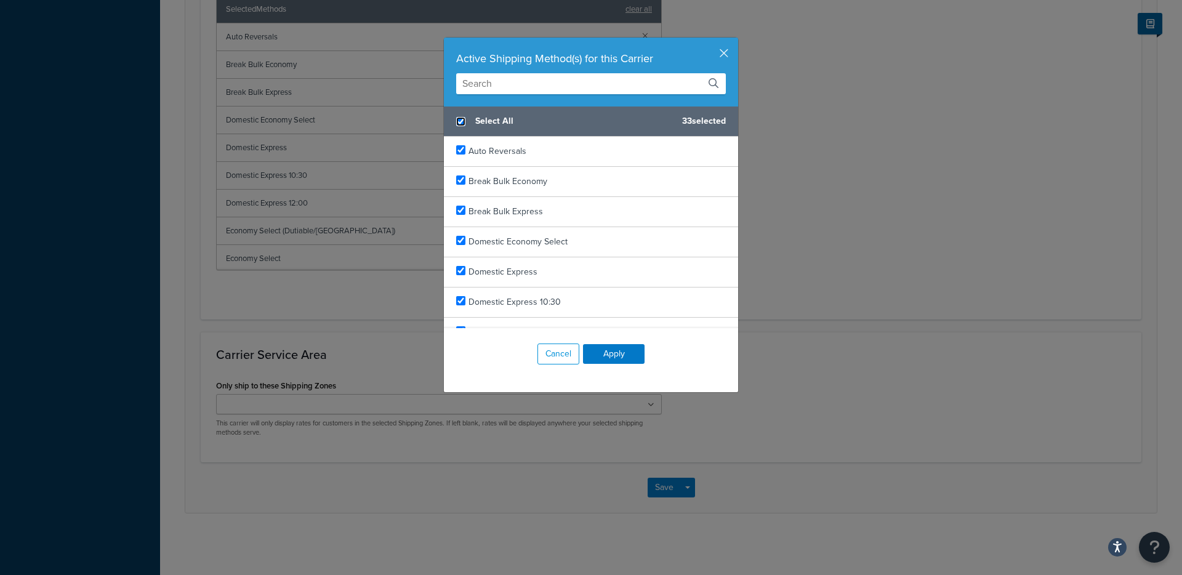
click at [460, 119] on input "checkbox" at bounding box center [460, 121] width 9 height 9
checkbox input "false"
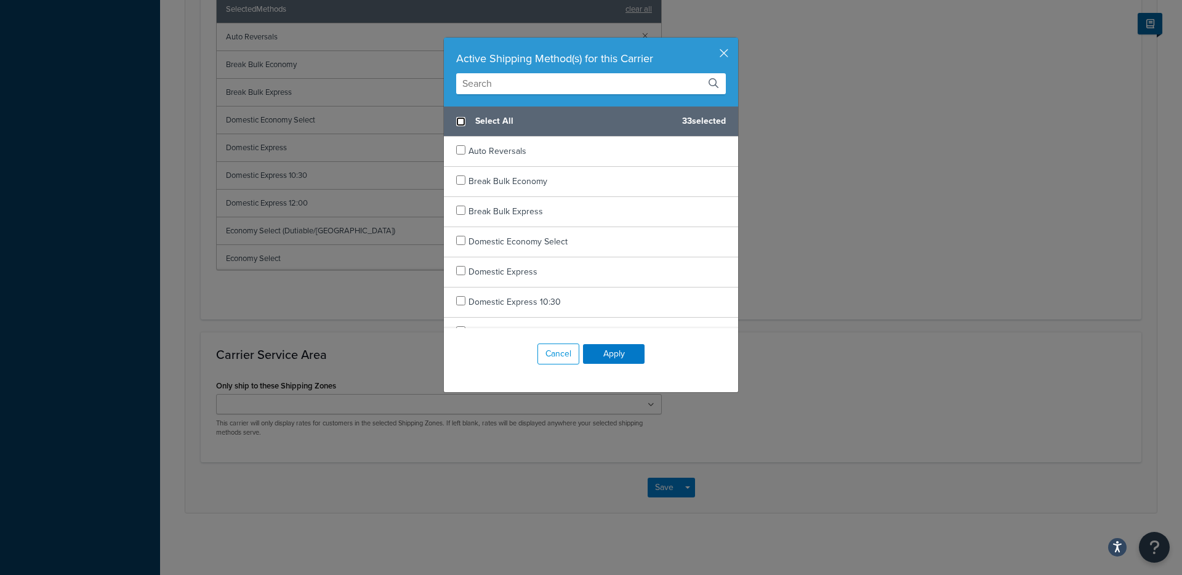
checkbox input "false"
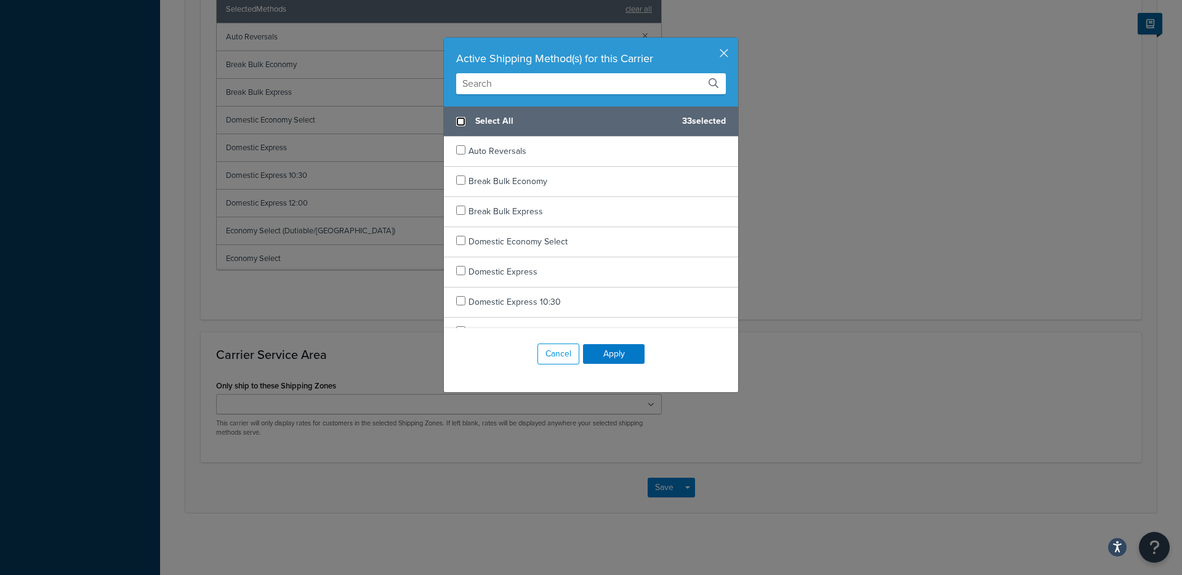
checkbox input "false"
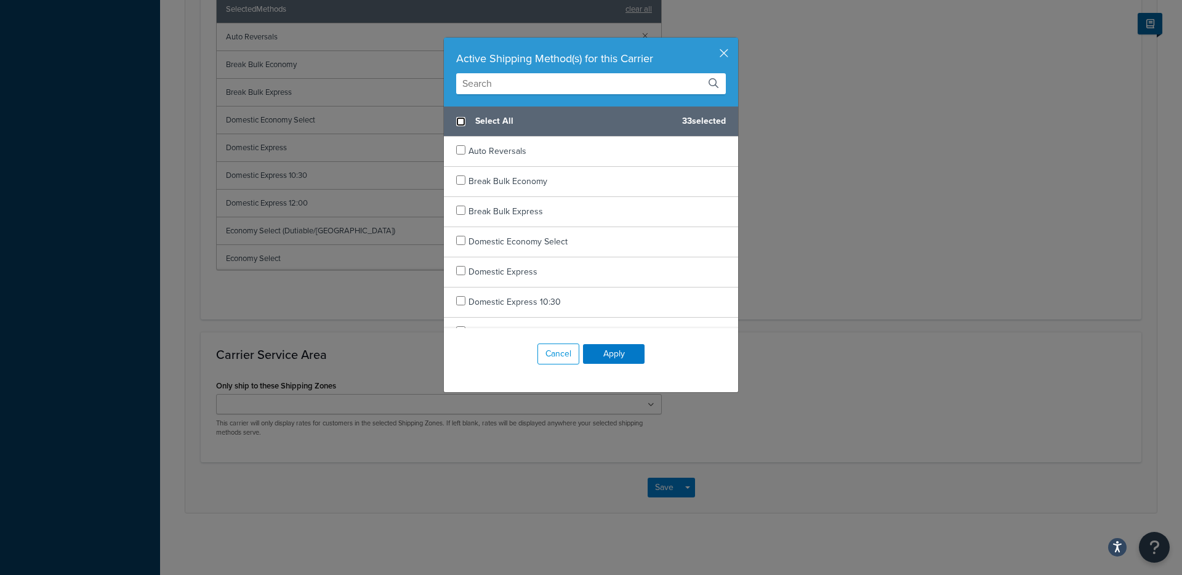
checkbox input "false"
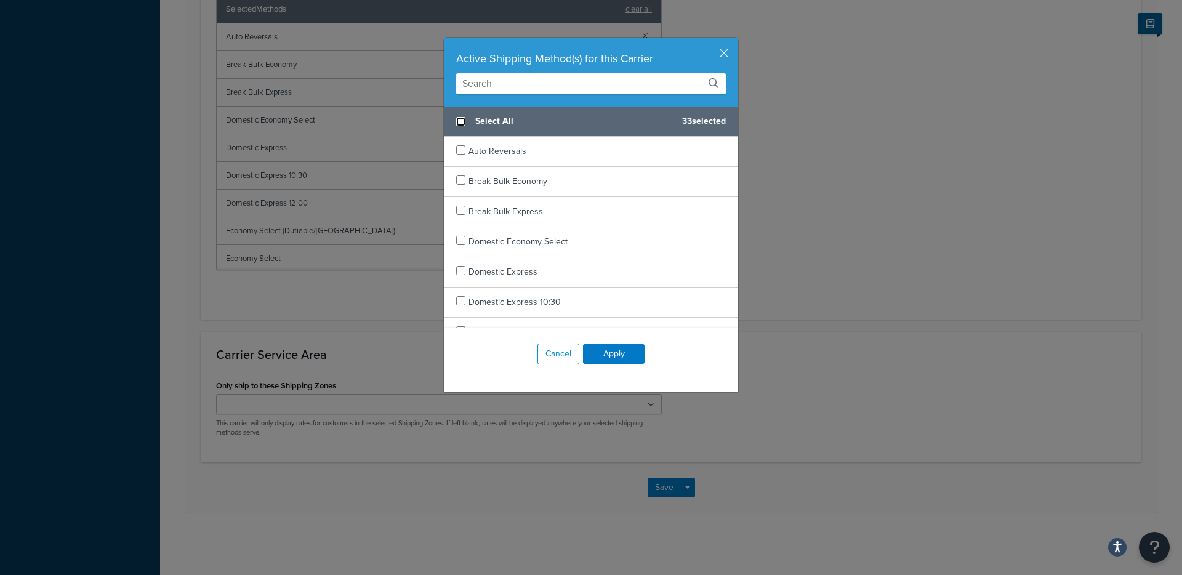
checkbox input "false"
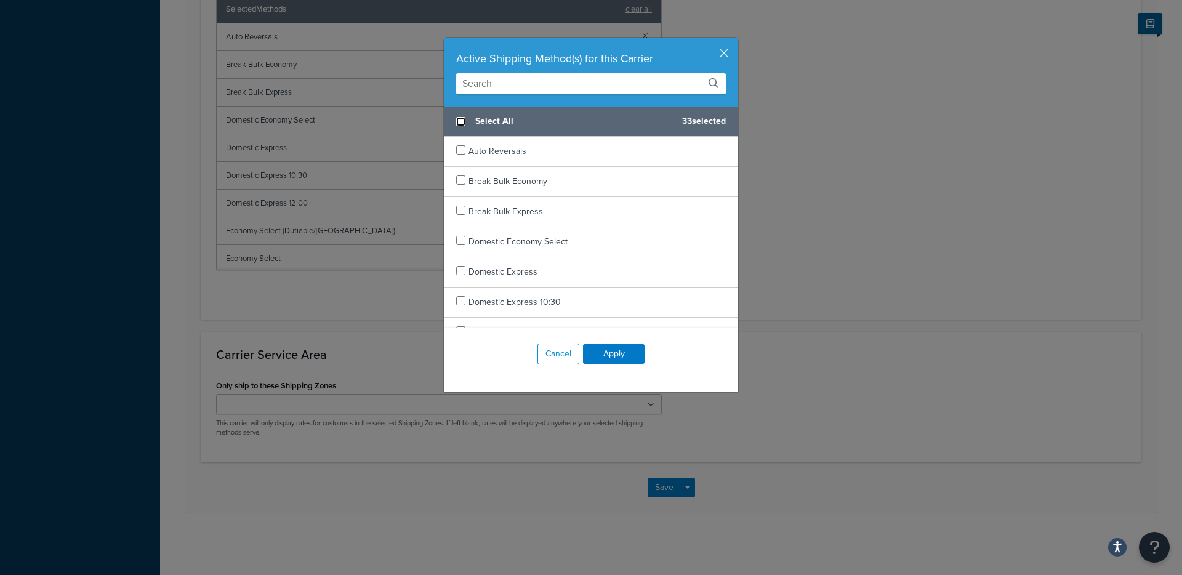
checkbox input "false"
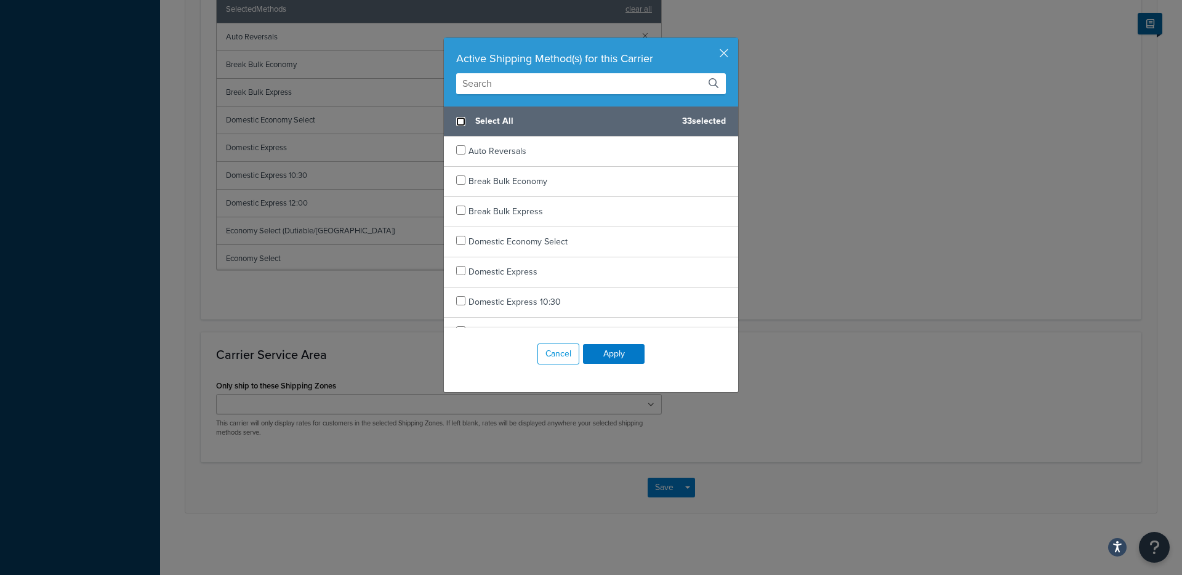
checkbox input "false"
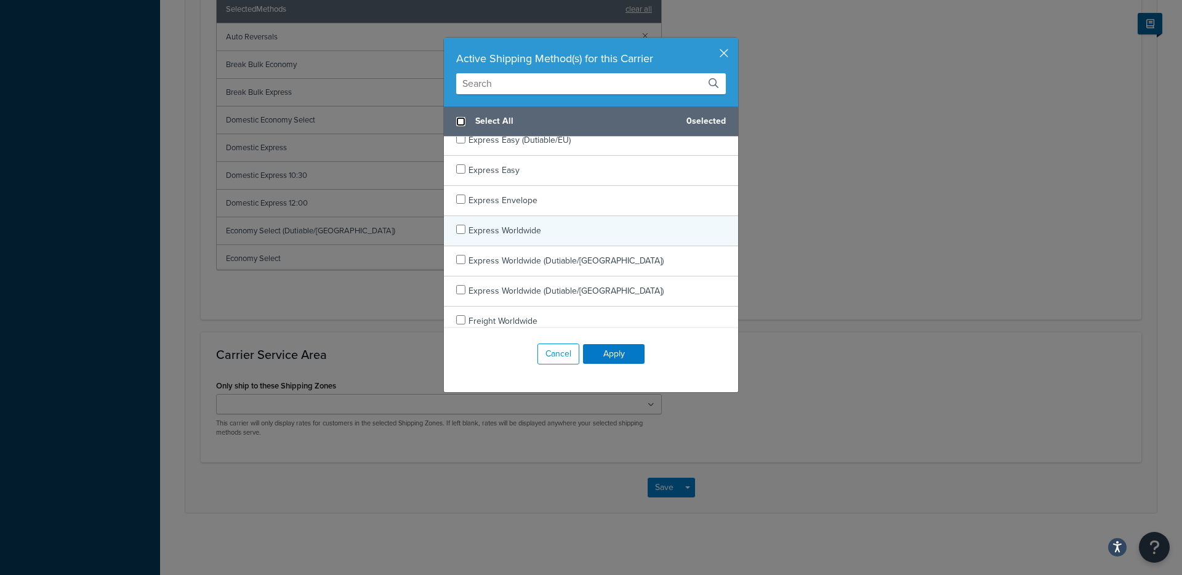
scroll to position [526, 0]
click at [458, 231] on input "checkbox" at bounding box center [460, 227] width 9 height 9
checkbox input "true"
click at [617, 358] on button "Apply" at bounding box center [614, 354] width 62 height 20
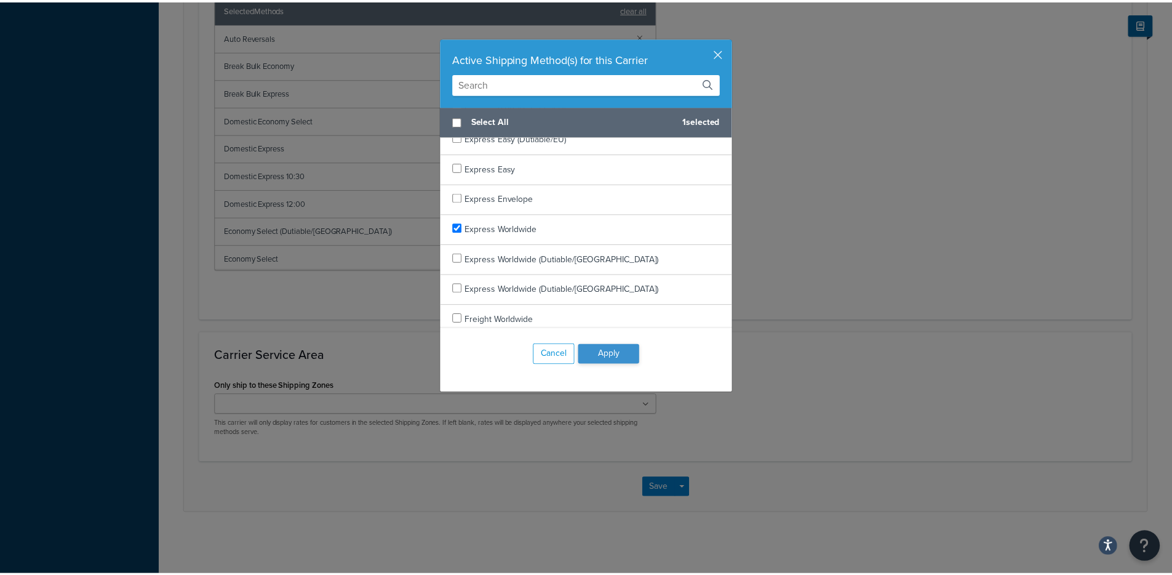
scroll to position [478, 0]
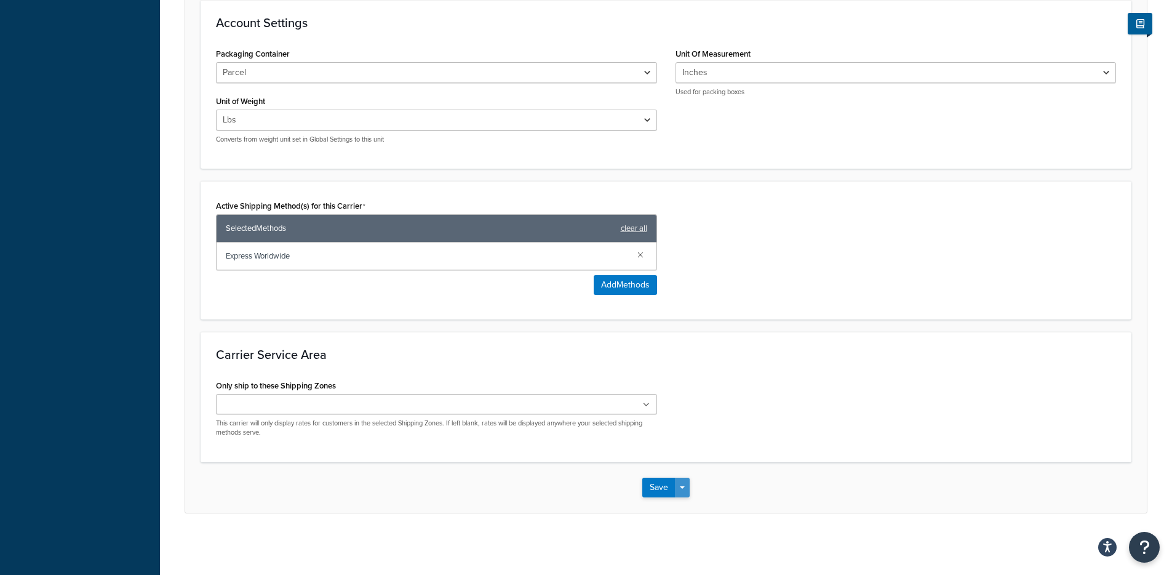
click at [685, 492] on button "Save Dropdown" at bounding box center [682, 488] width 15 height 20
click at [691, 518] on button "Save and Edit" at bounding box center [687, 510] width 90 height 26
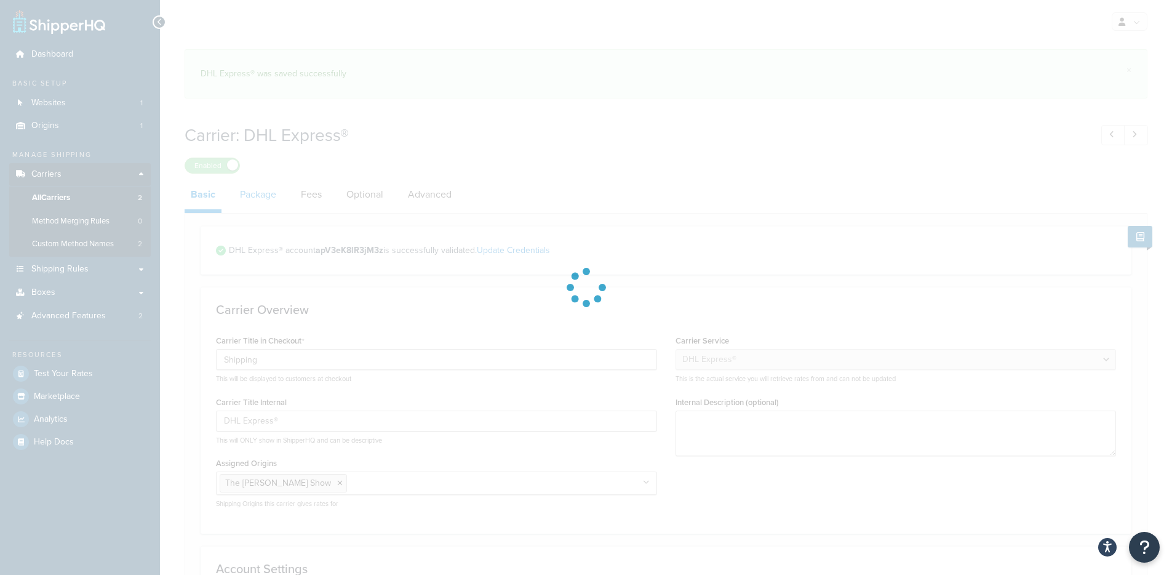
select select "dhl"
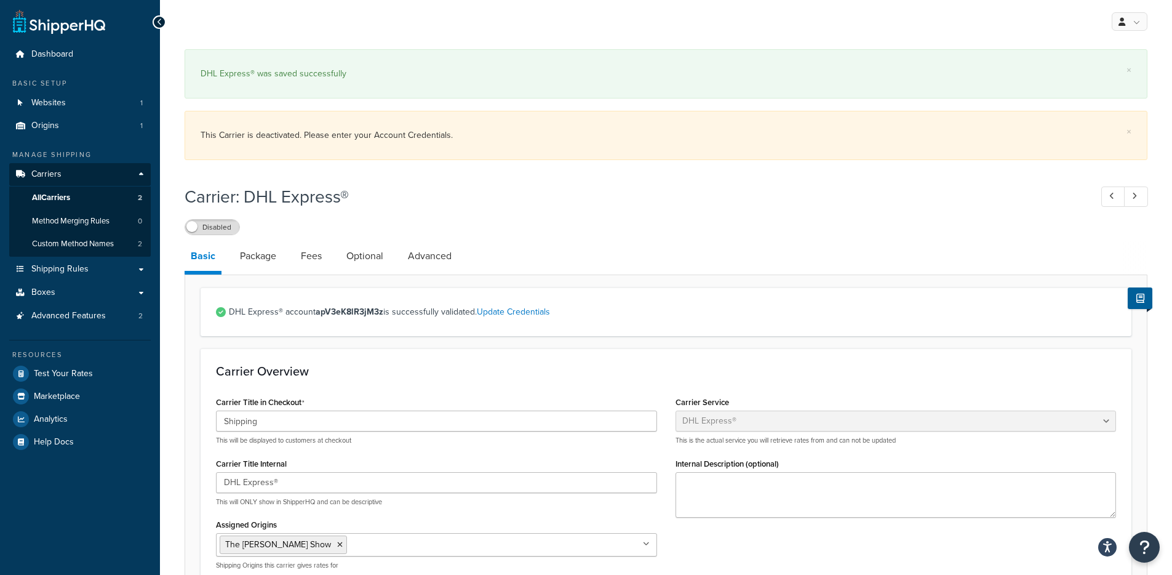
click at [202, 215] on div "Carrier: DHL Express® Disabled" at bounding box center [666, 206] width 963 height 57
click at [200, 227] on label "Disabled" at bounding box center [212, 227] width 54 height 15
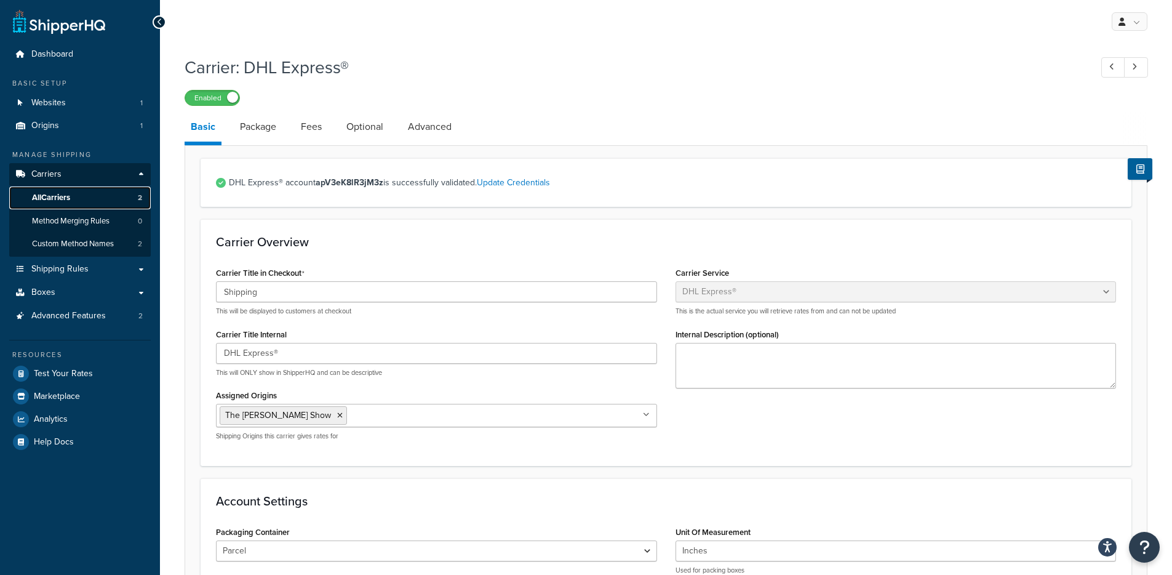
click at [106, 194] on link "All Carriers 2" at bounding box center [80, 197] width 142 height 23
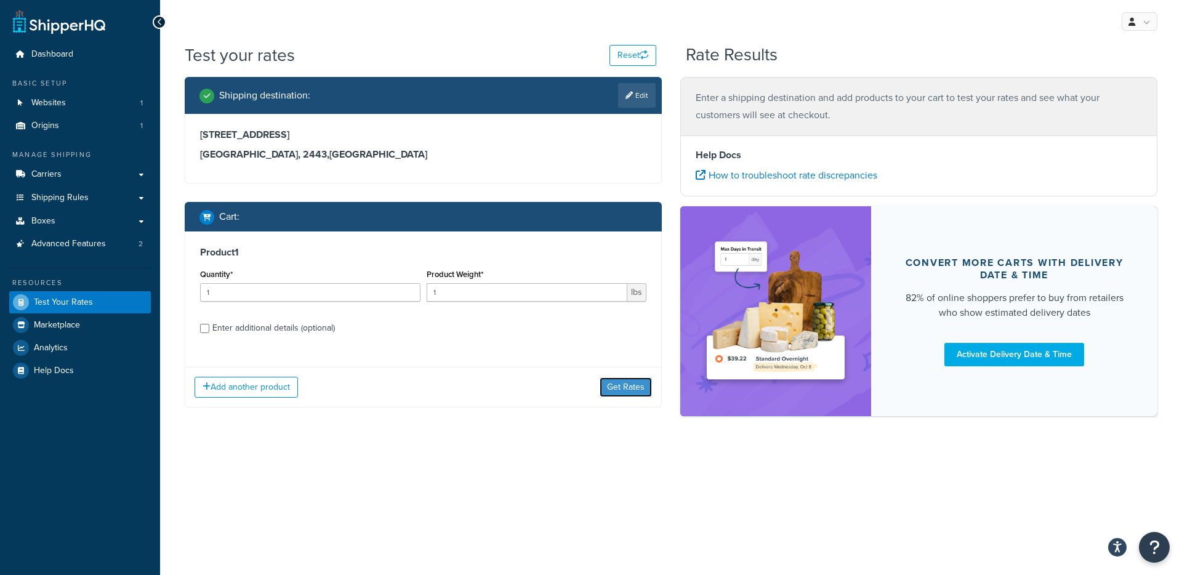
drag, startPoint x: 627, startPoint y: 330, endPoint x: 628, endPoint y: 347, distance: 16.6
click at [628, 367] on div "Add another product Get Rates" at bounding box center [423, 387] width 476 height 40
click at [626, 383] on button "Get Rates" at bounding box center [625, 387] width 52 height 20
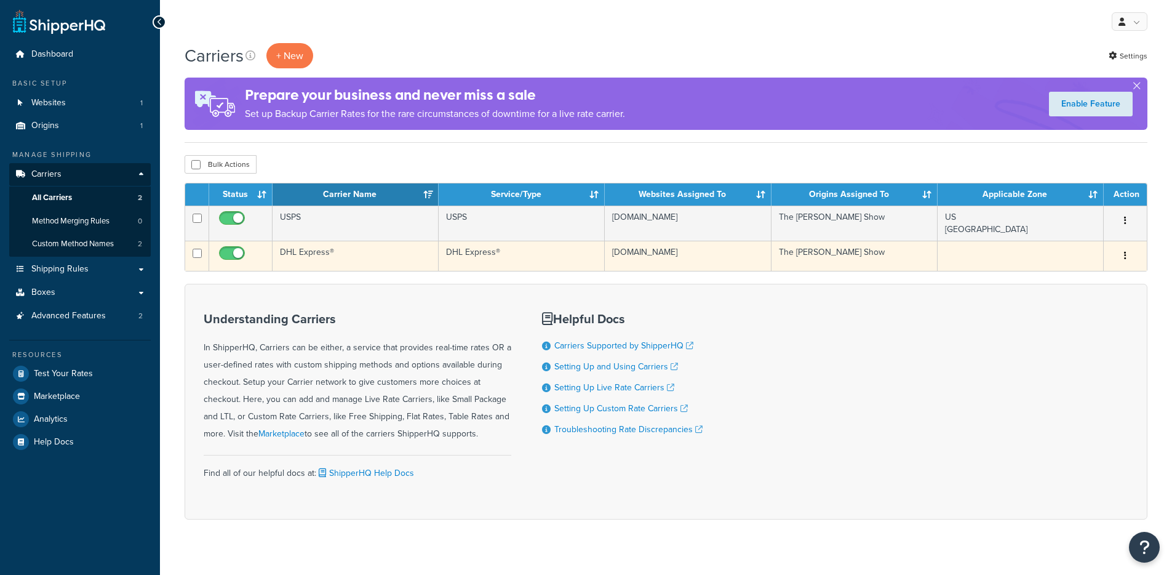
click at [329, 252] on td "DHL Express®" at bounding box center [356, 256] width 166 height 30
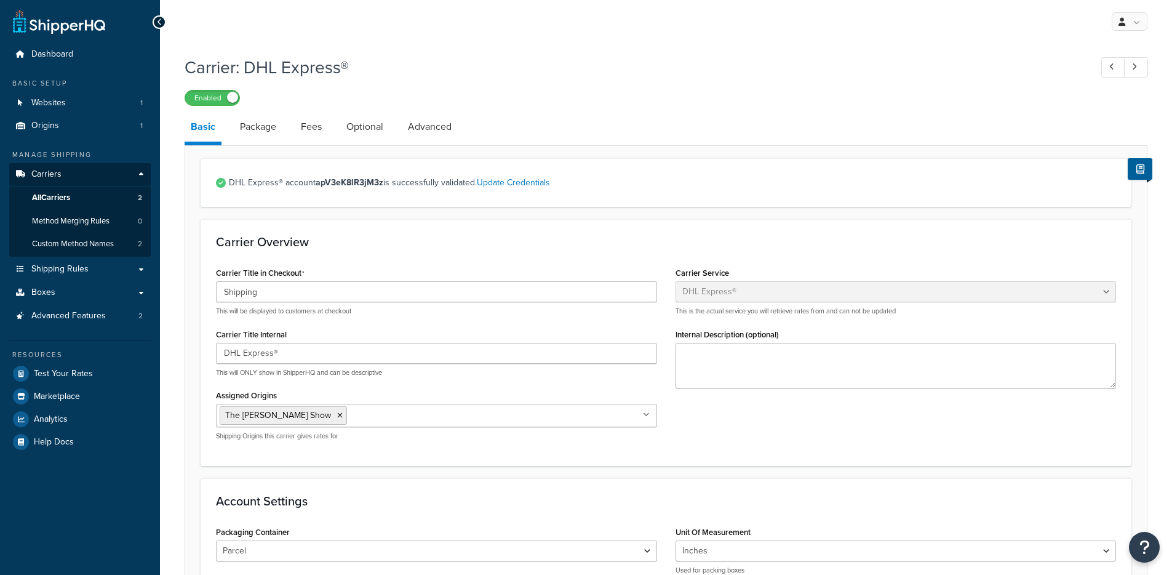
select select "dhl"
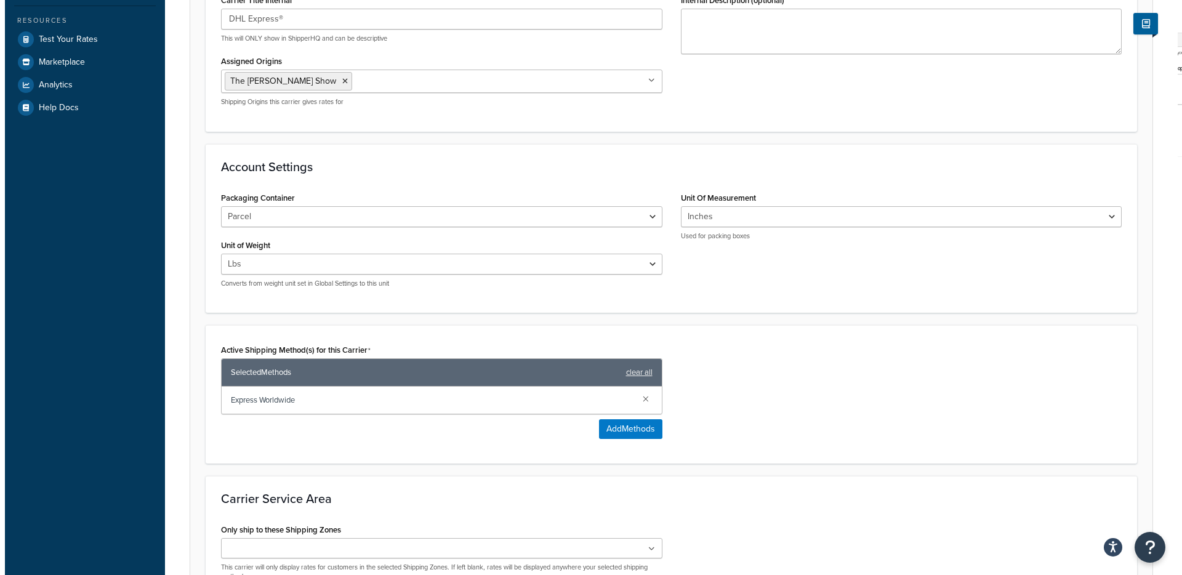
scroll to position [403, 0]
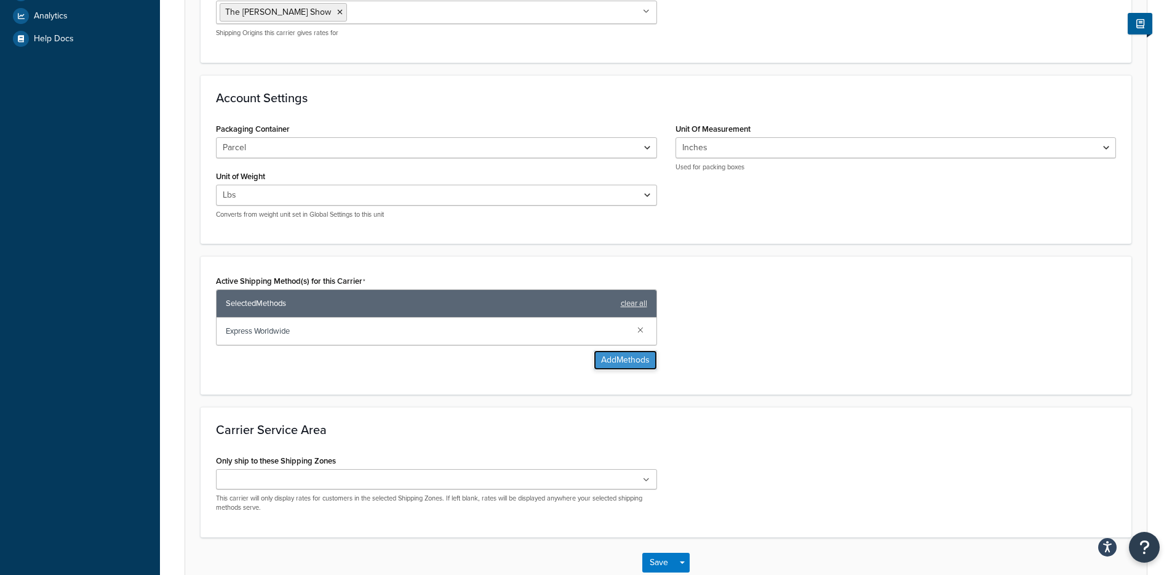
click at [618, 361] on button "Add Methods" at bounding box center [625, 360] width 63 height 20
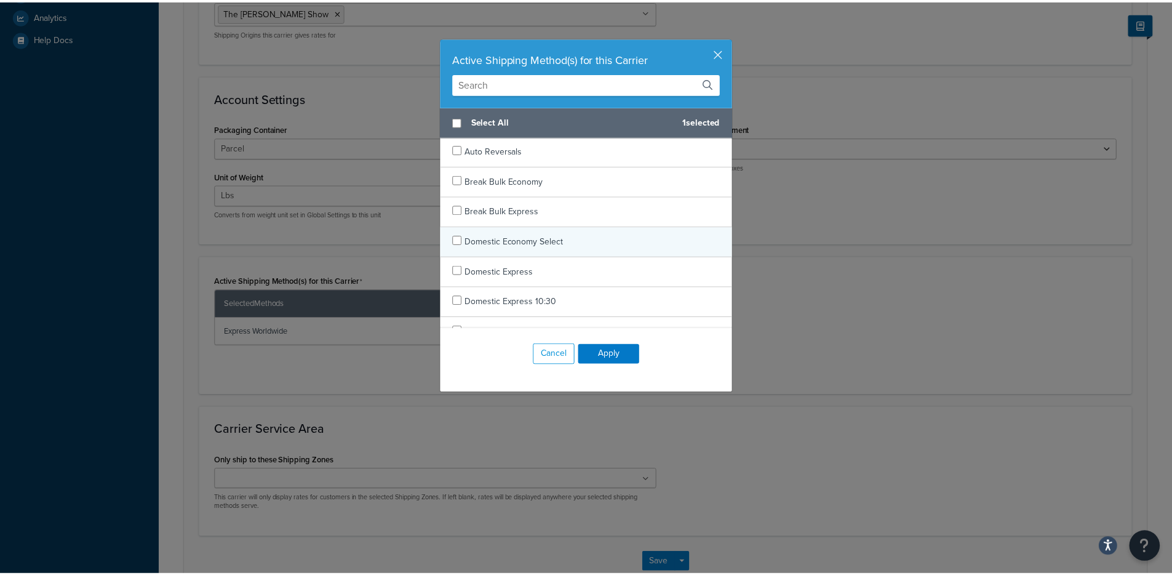
scroll to position [0, 0]
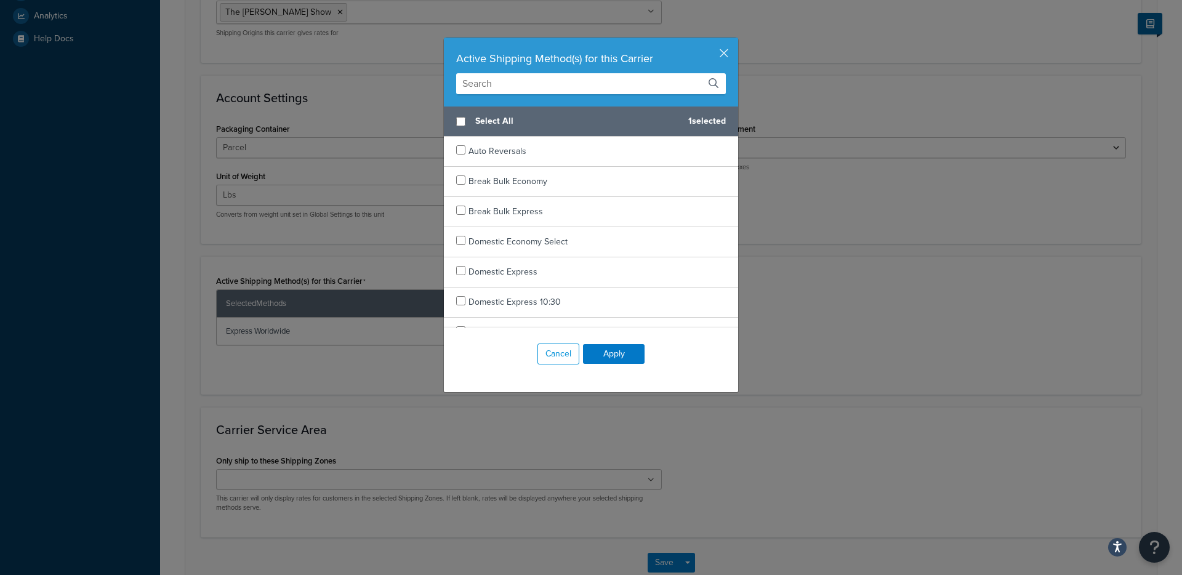
click at [527, 118] on span "Select All" at bounding box center [576, 121] width 203 height 17
checkbox input "true"
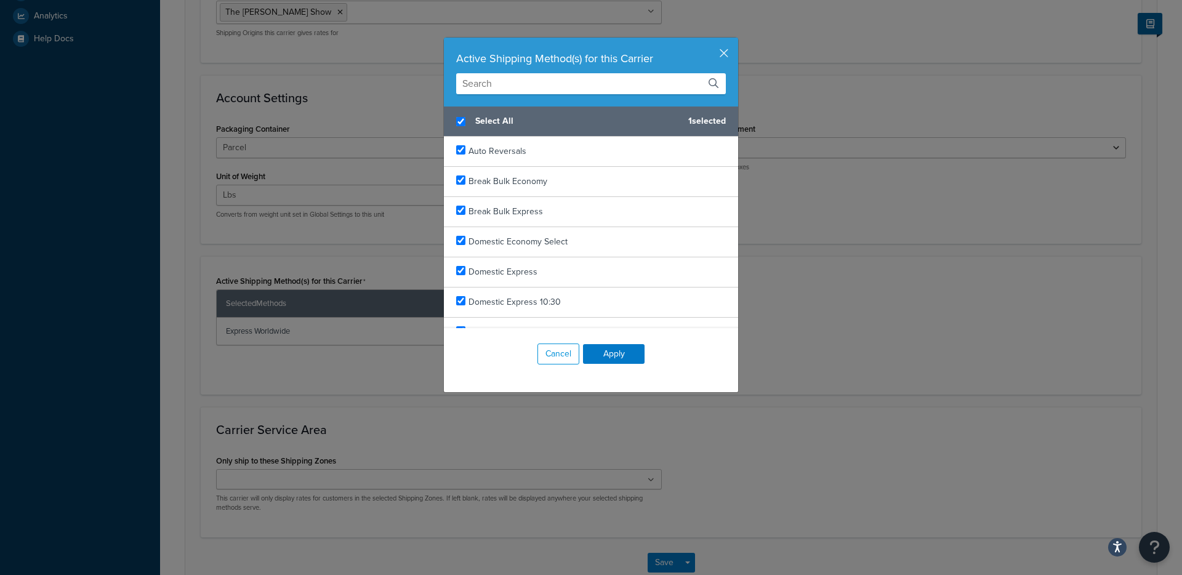
checkbox input "true"
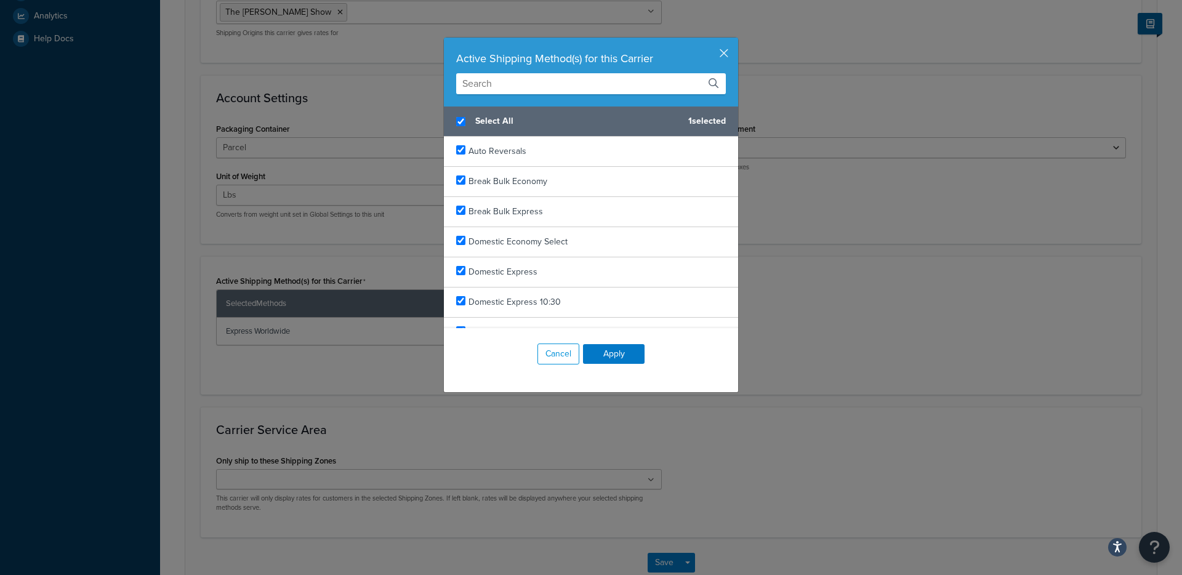
checkbox input "true"
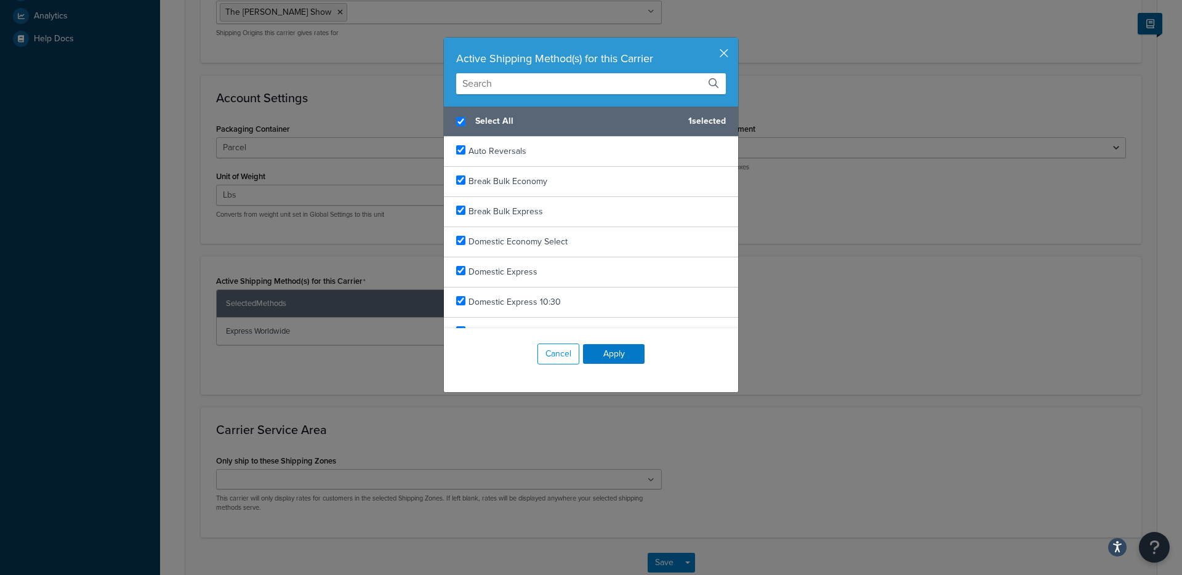
checkbox input "true"
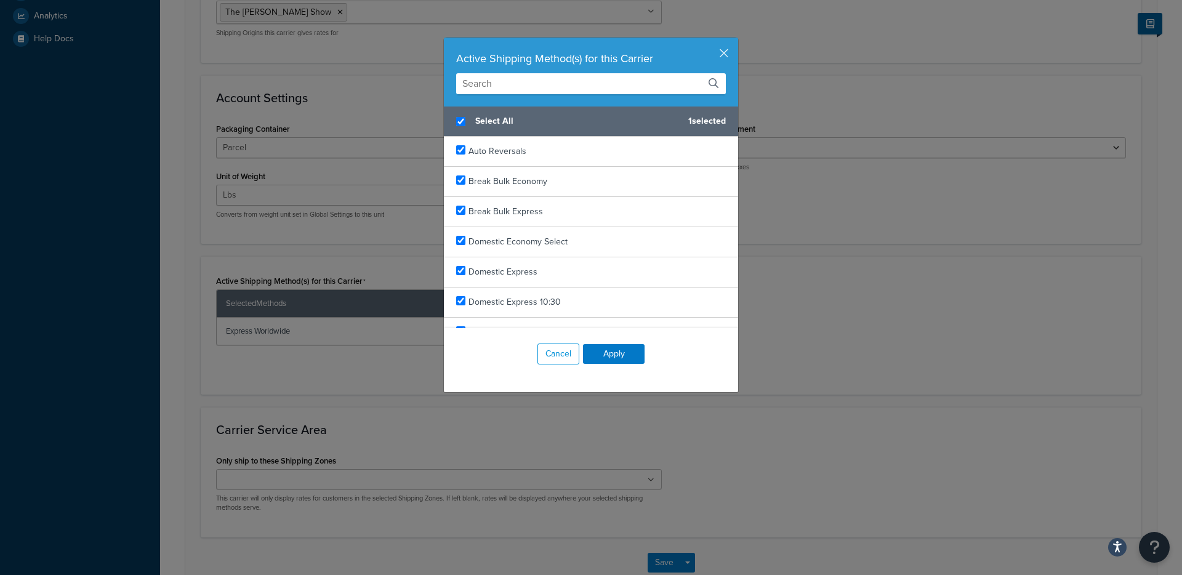
checkbox input "true"
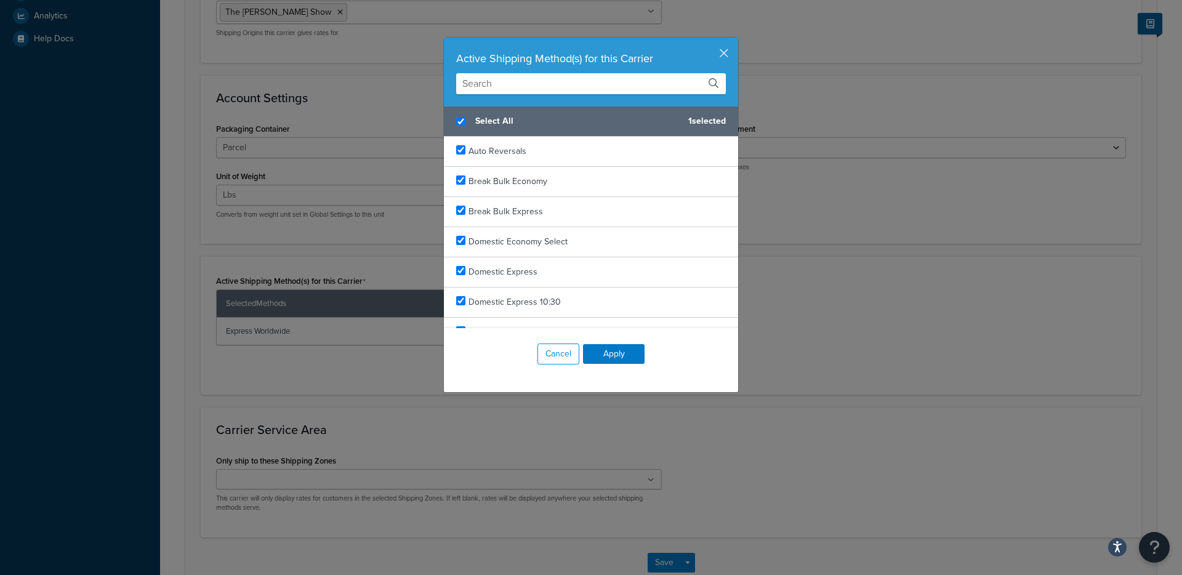
checkbox input "true"
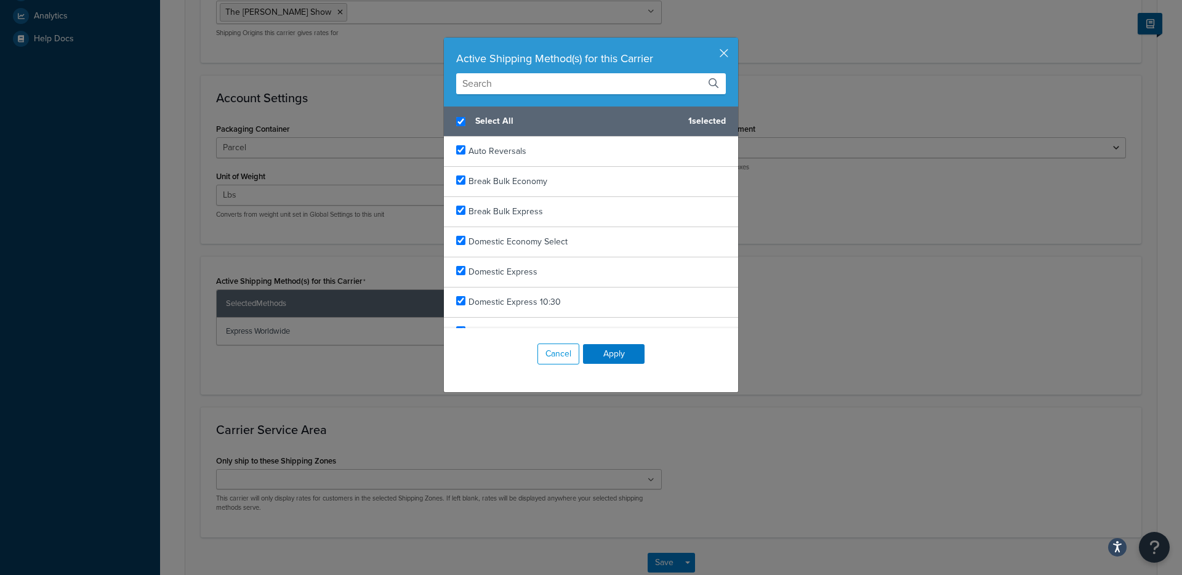
checkbox input "true"
click at [601, 352] on button "Apply" at bounding box center [614, 354] width 62 height 20
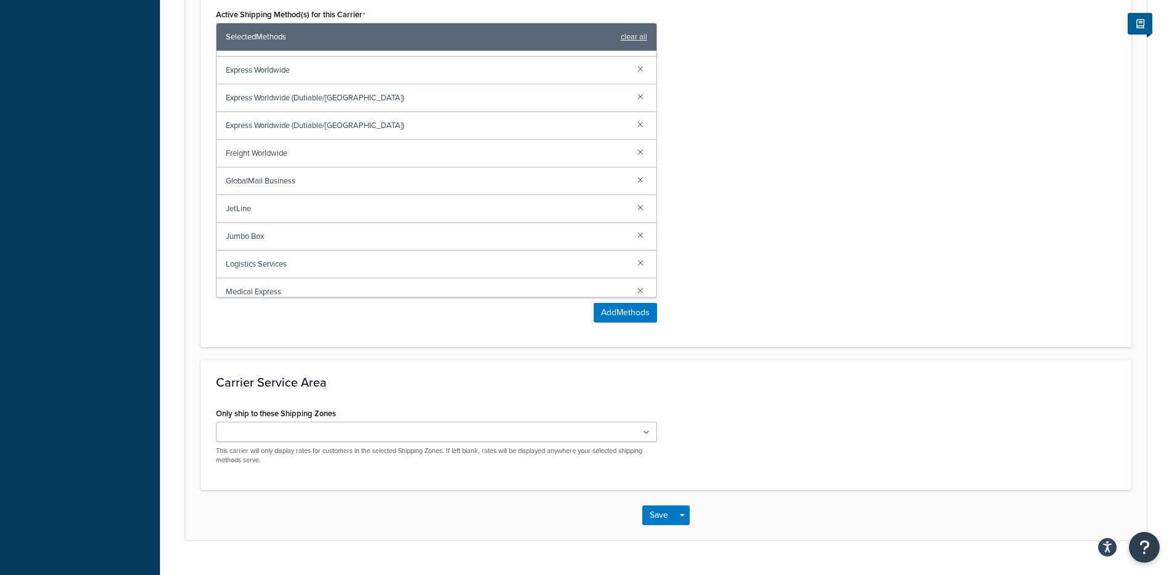
scroll to position [697, 0]
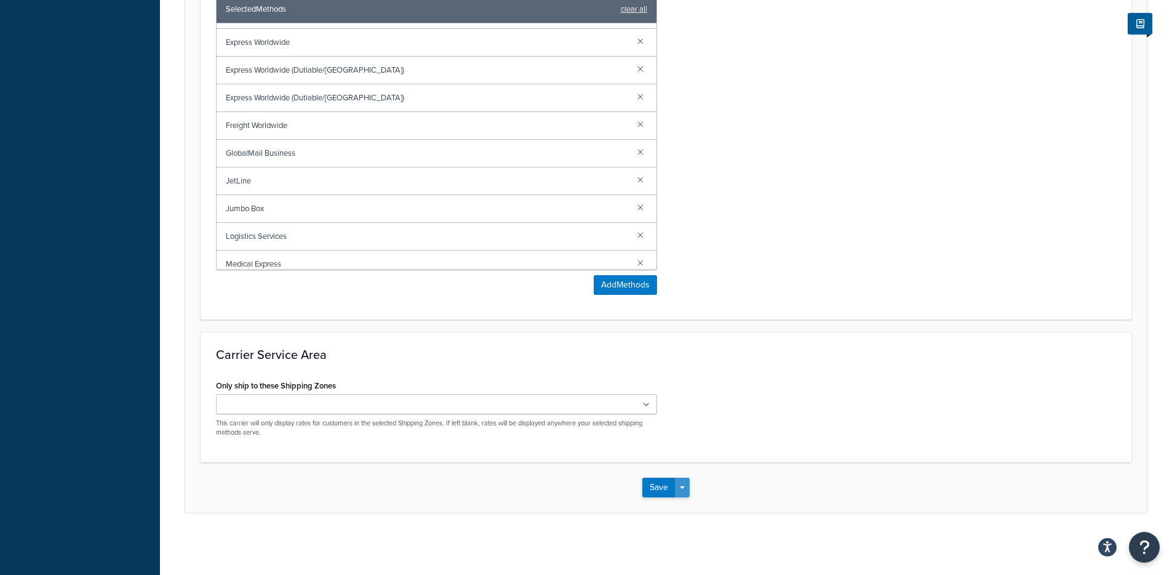
click at [685, 490] on button "Save Dropdown" at bounding box center [682, 488] width 15 height 20
click at [689, 507] on button "Save and Edit" at bounding box center [687, 510] width 90 height 26
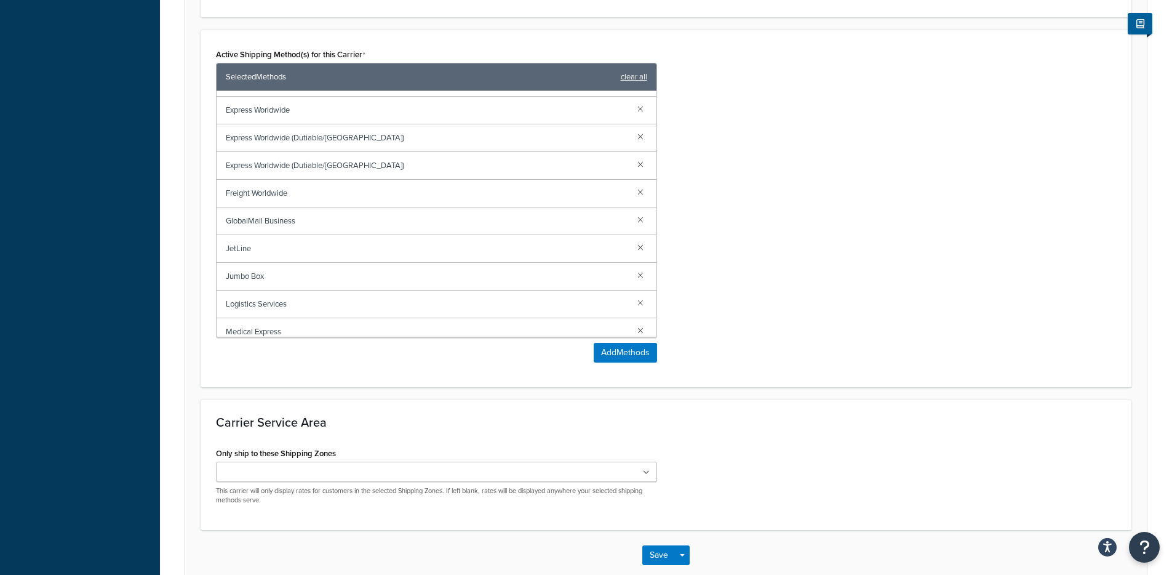
scroll to position [0, 0]
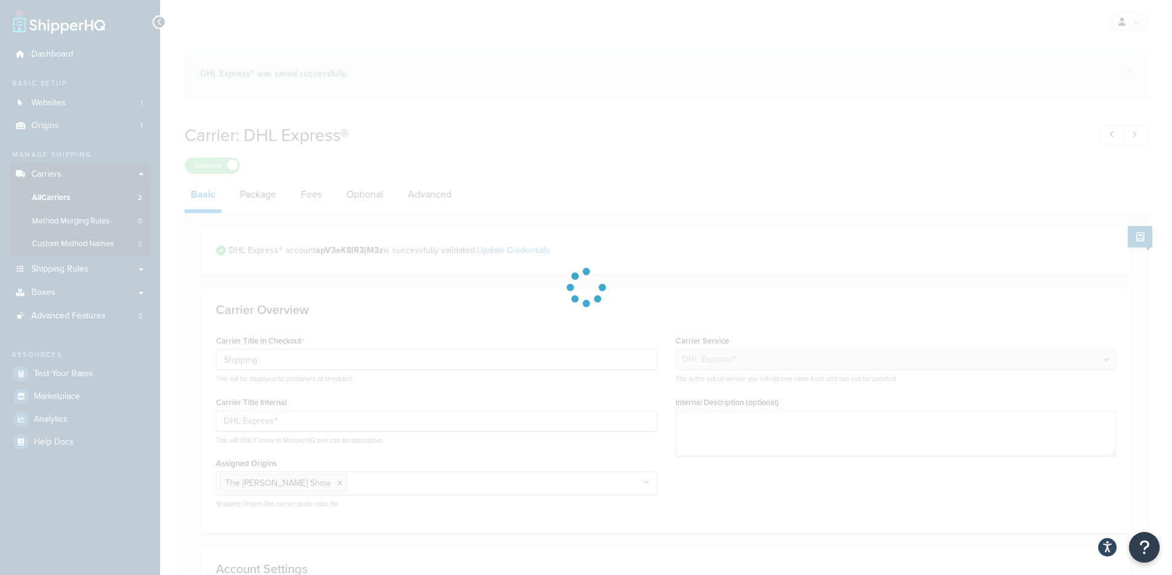
select select "dhl"
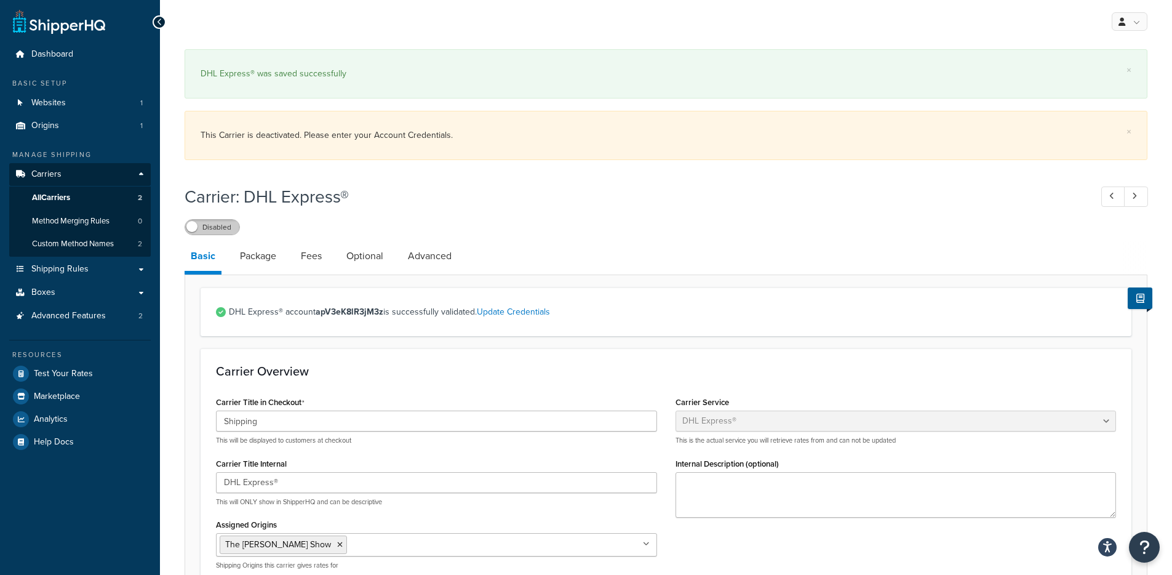
click at [204, 233] on label "Disabled" at bounding box center [212, 227] width 54 height 15
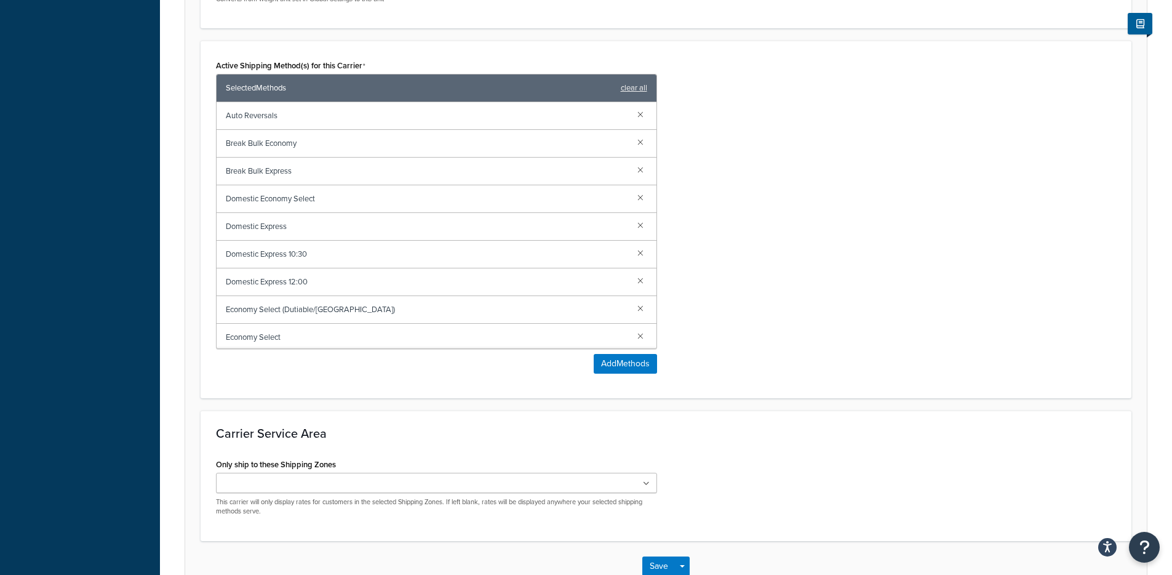
scroll to position [625, 0]
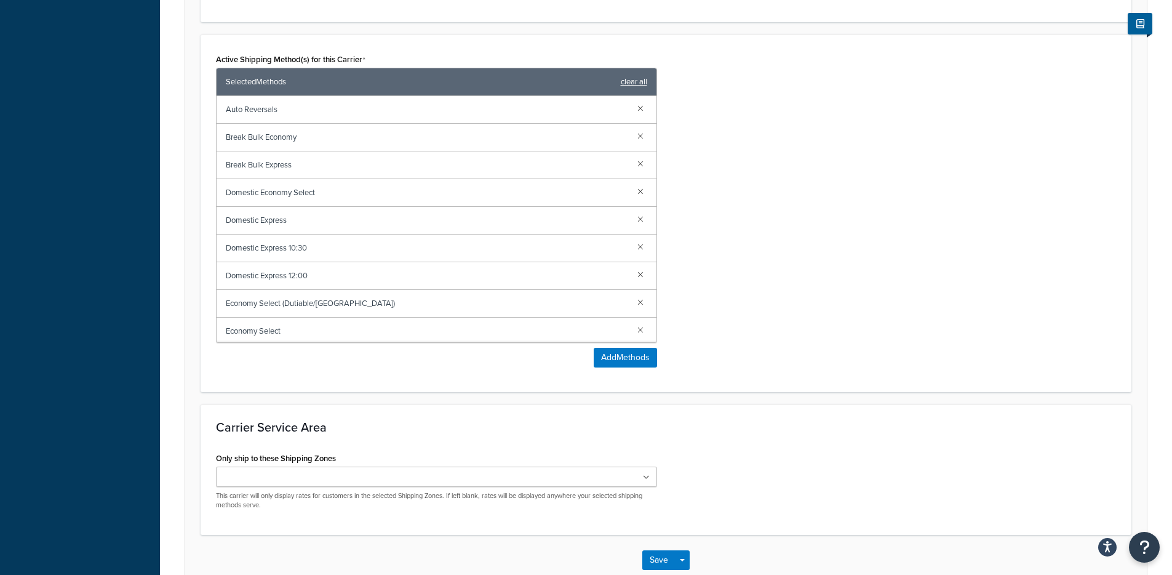
click at [642, 82] on link "clear all" at bounding box center [634, 81] width 26 height 17
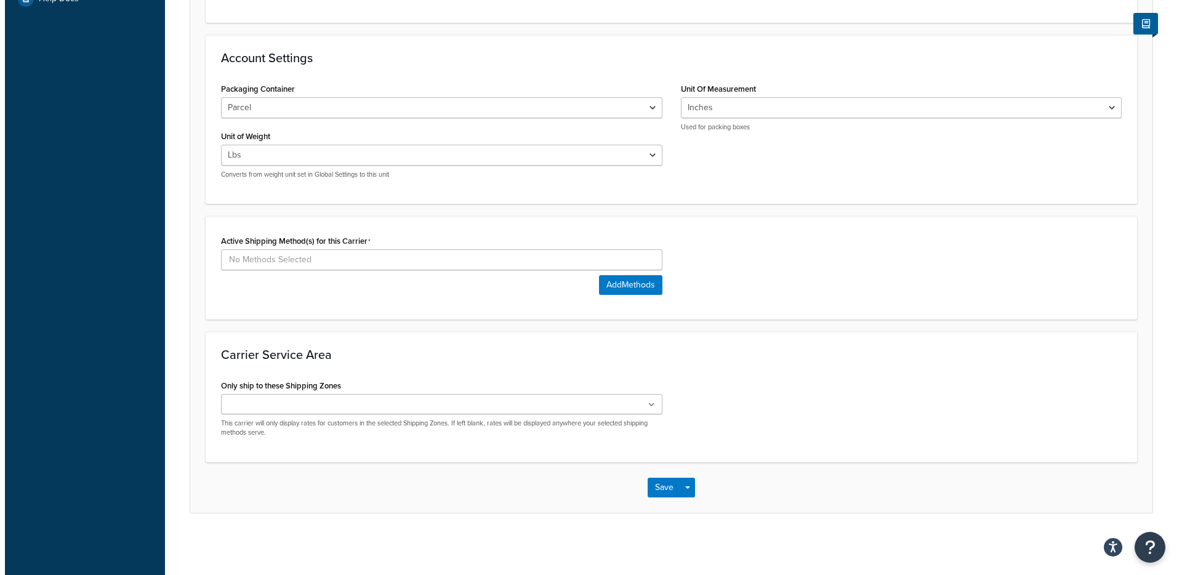
scroll to position [443, 0]
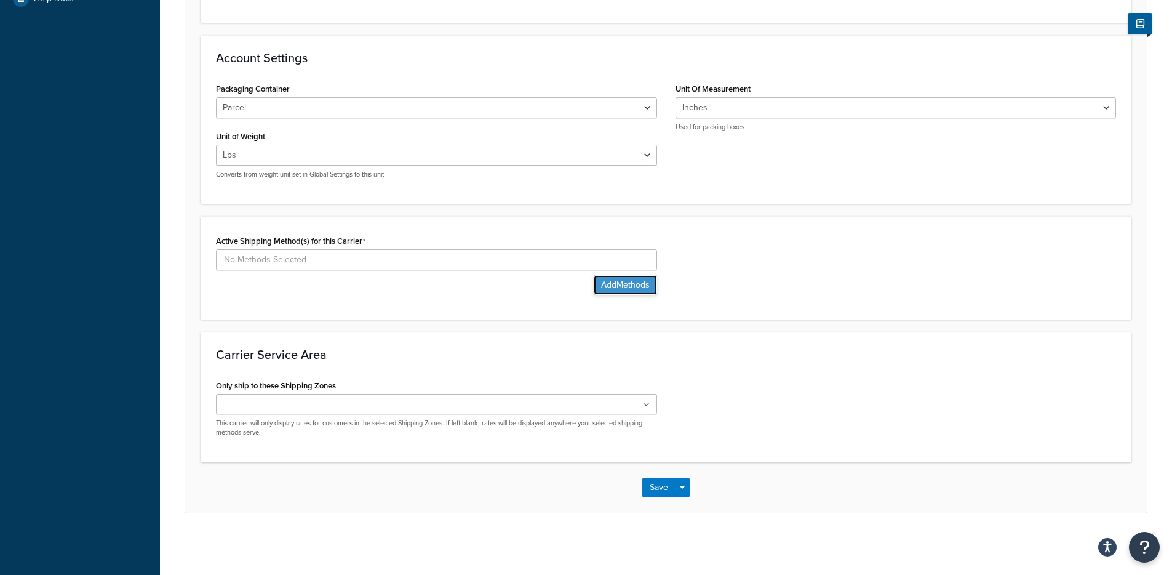
click at [594, 291] on button "Add Methods" at bounding box center [625, 285] width 63 height 20
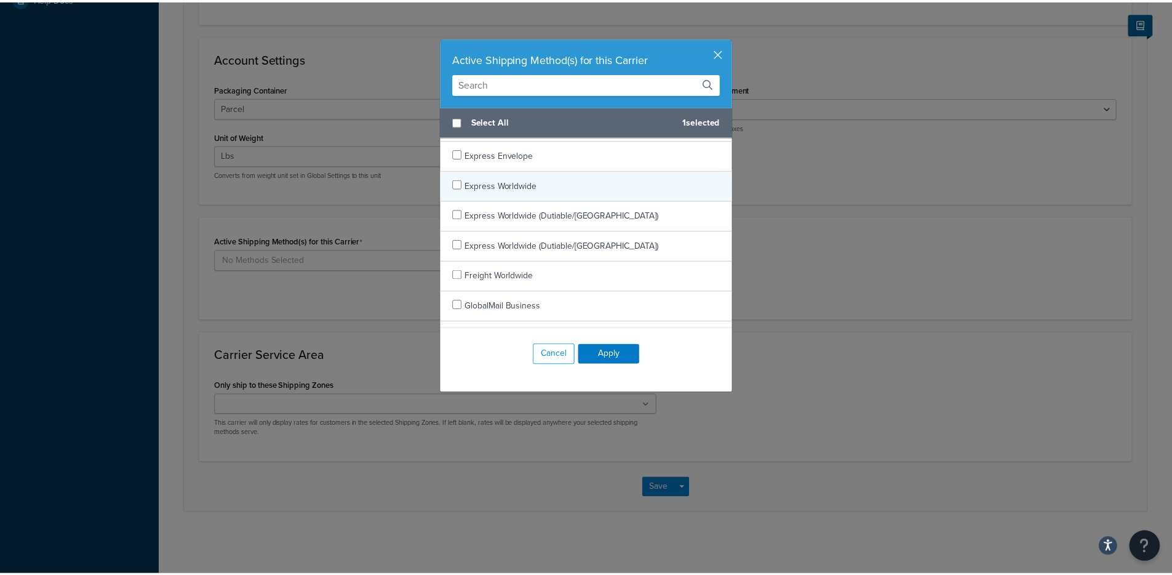
scroll to position [559, 0]
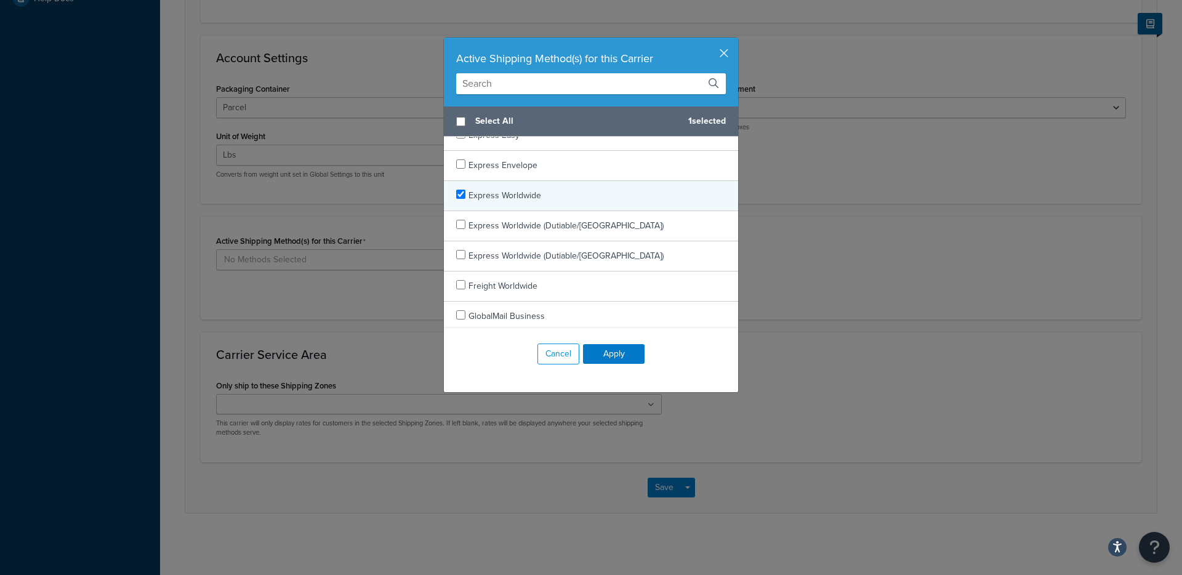
checkbox input "true"
click at [502, 194] on span "Express Worldwide" at bounding box center [504, 195] width 73 height 13
click at [594, 354] on button "Apply" at bounding box center [614, 354] width 62 height 20
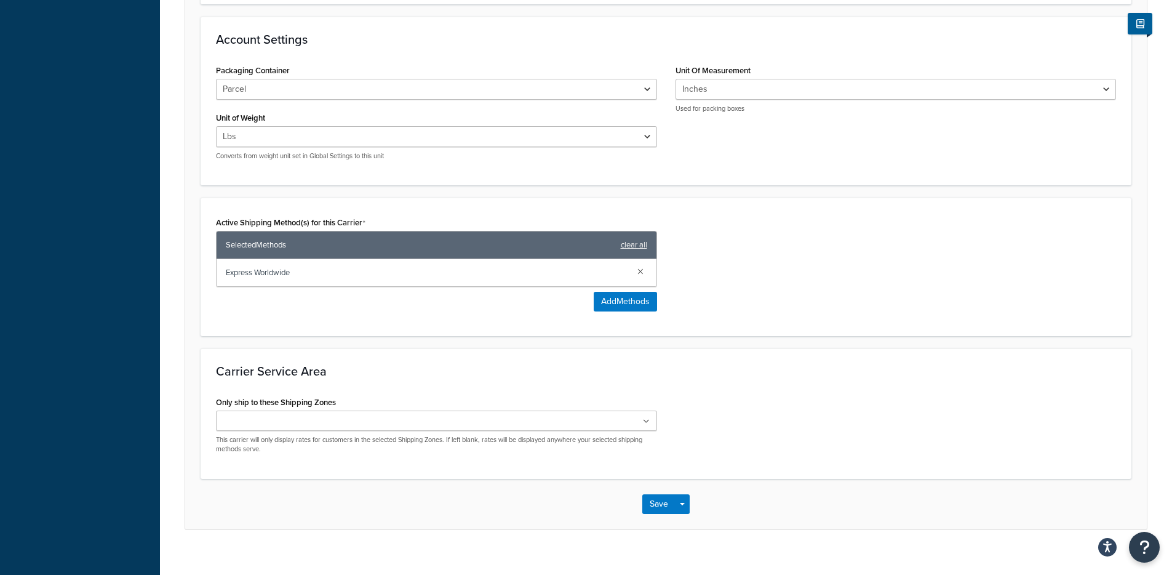
scroll to position [478, 0]
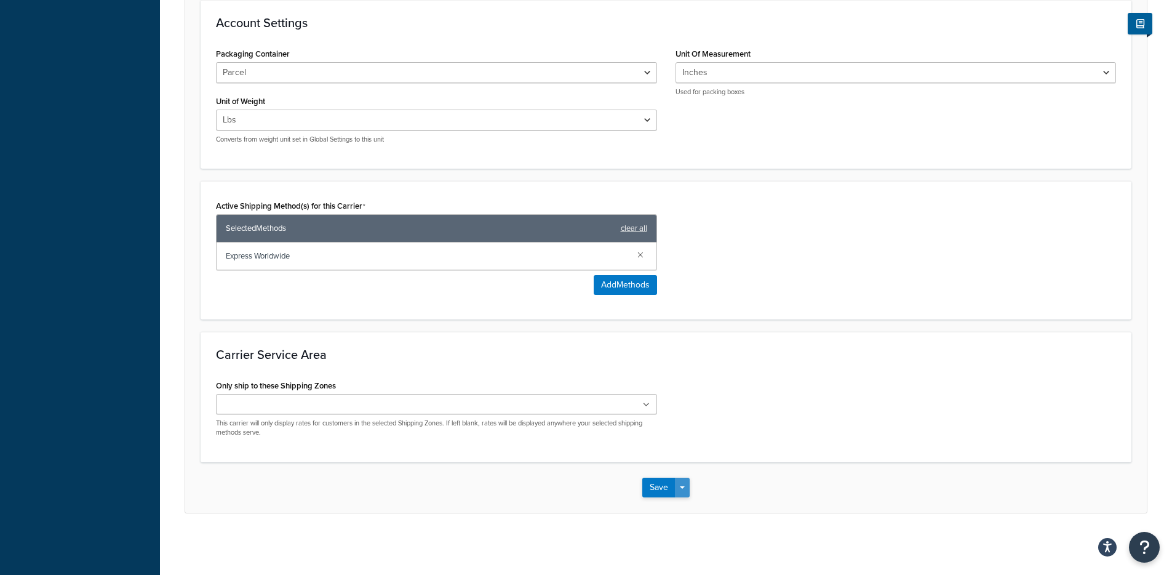
click at [686, 493] on button "Save Dropdown" at bounding box center [682, 488] width 15 height 20
click at [702, 527] on div "Carrier: DHL Express® Enabled Basic Package Fees Optional Advanced DHL Express®…" at bounding box center [666, 57] width 1012 height 973
click at [707, 517] on button "Save and Edit" at bounding box center [687, 510] width 90 height 26
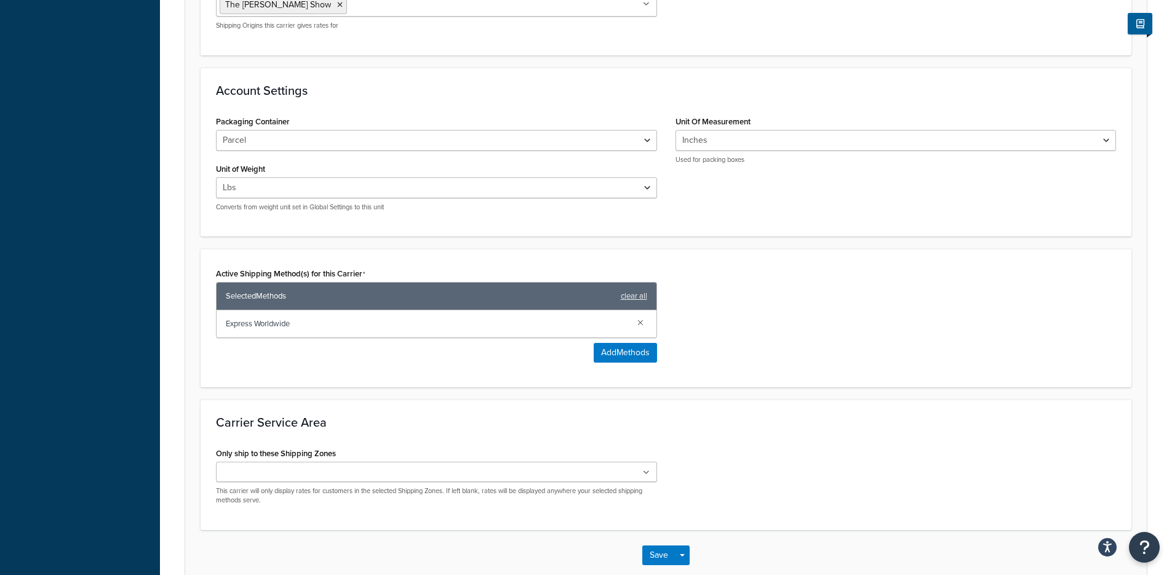
scroll to position [0, 0]
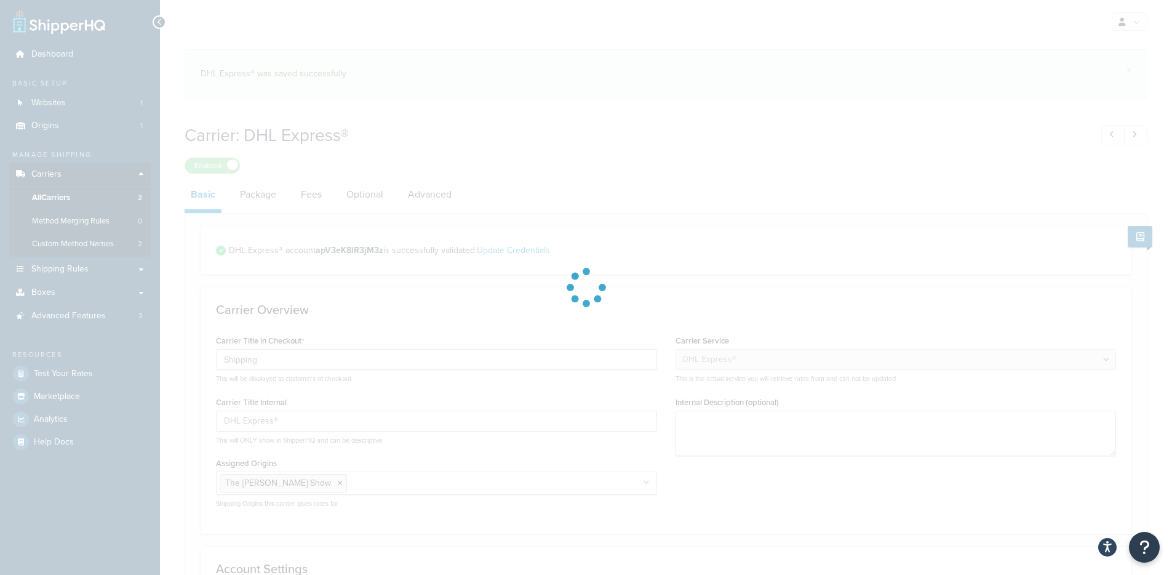
select select "dhl"
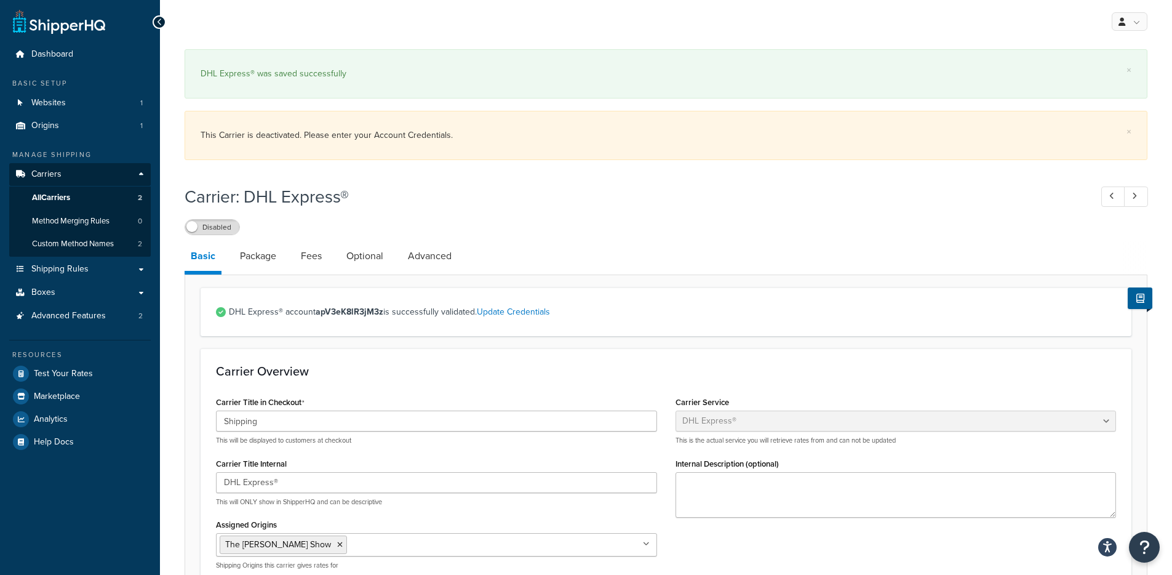
click at [196, 231] on label "Disabled" at bounding box center [212, 227] width 54 height 15
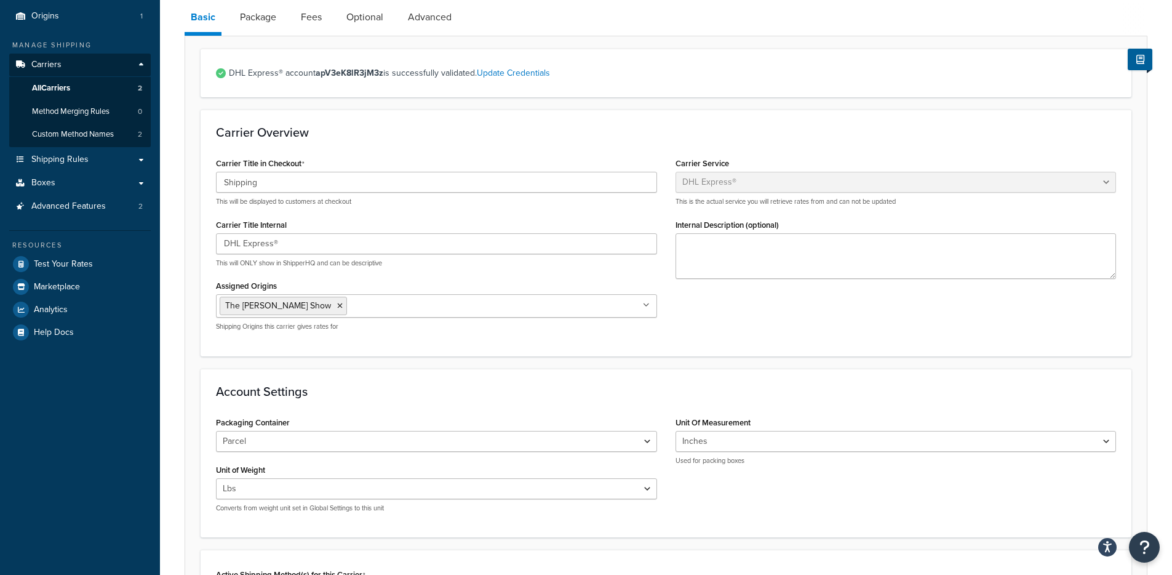
scroll to position [63, 0]
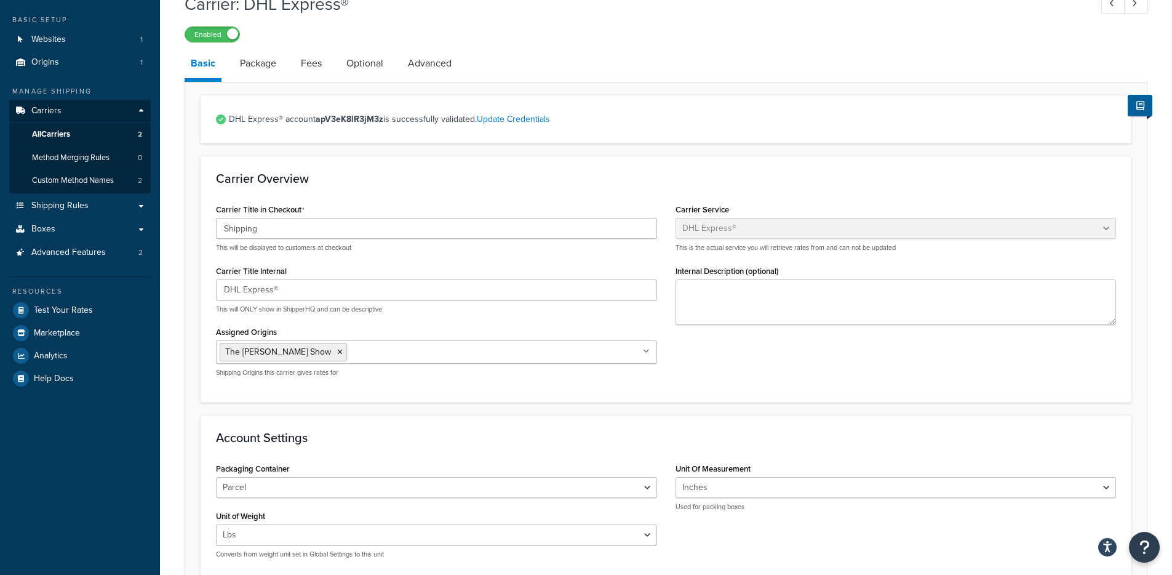
drag, startPoint x: 325, startPoint y: 470, endPoint x: 333, endPoint y: 494, distance: 25.3
click at [326, 471] on div "Packaging Container Parcel Parcels/Conveyables Double Pallets Flyer/Smalls Non-…" at bounding box center [436, 479] width 441 height 38
click at [333, 495] on select "Parcel Parcels/Conveyables Double Pallets Flyer/Smalls Non-Conveyables" at bounding box center [436, 487] width 441 height 21
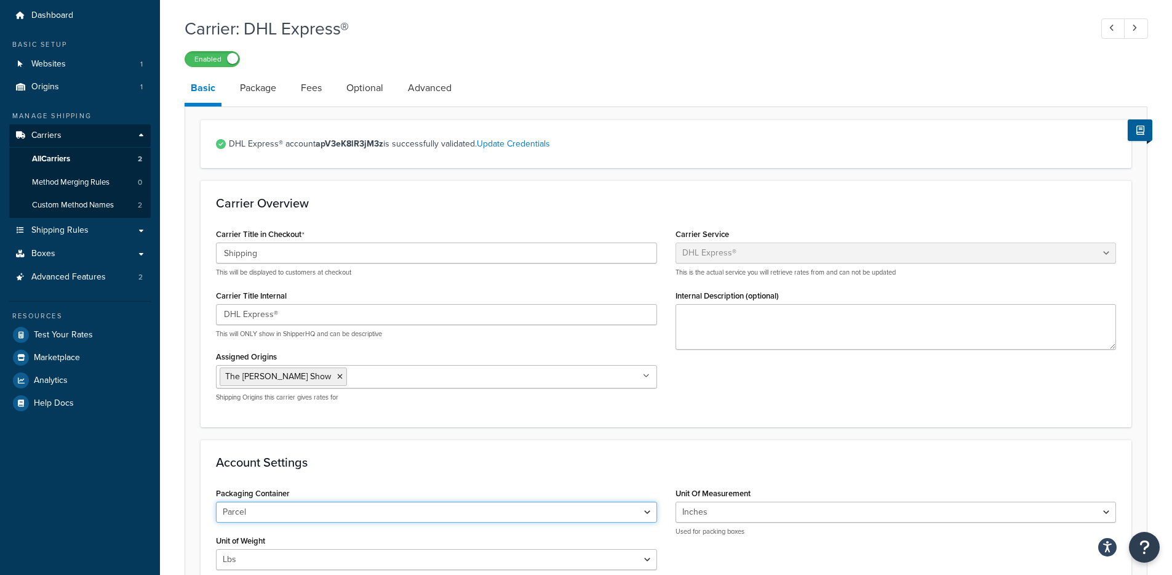
scroll to position [0, 0]
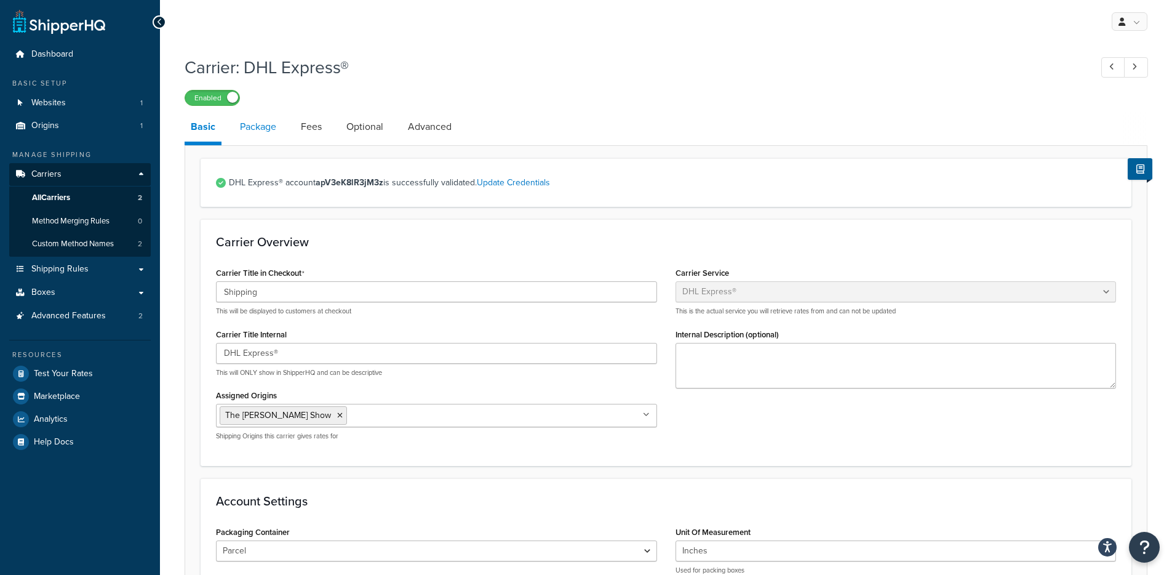
click at [271, 135] on link "Package" at bounding box center [258, 127] width 49 height 30
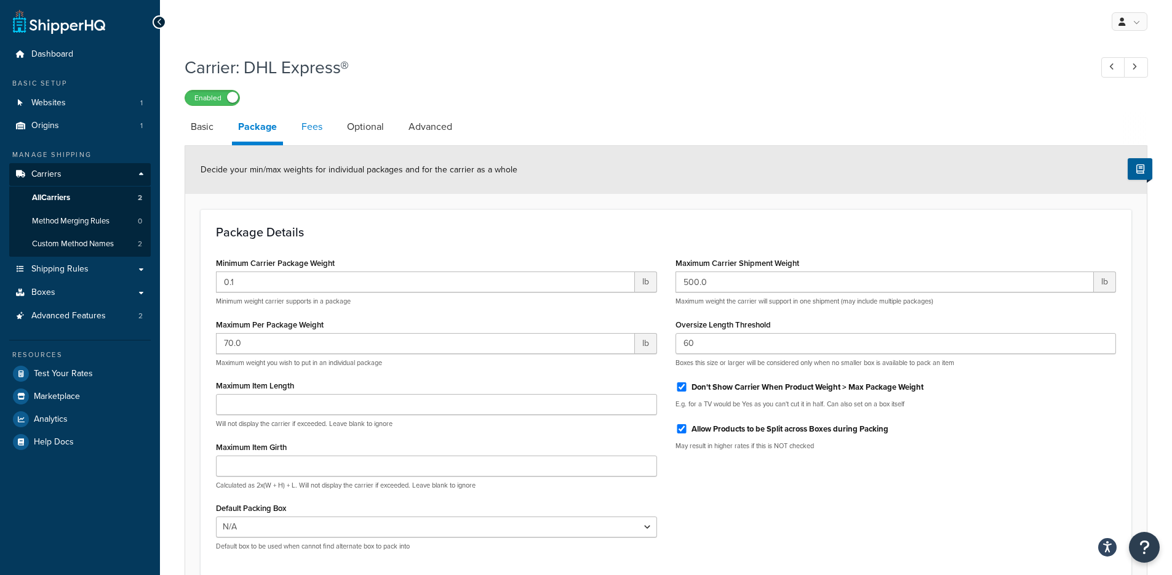
click at [319, 123] on link "Fees" at bounding box center [311, 127] width 33 height 30
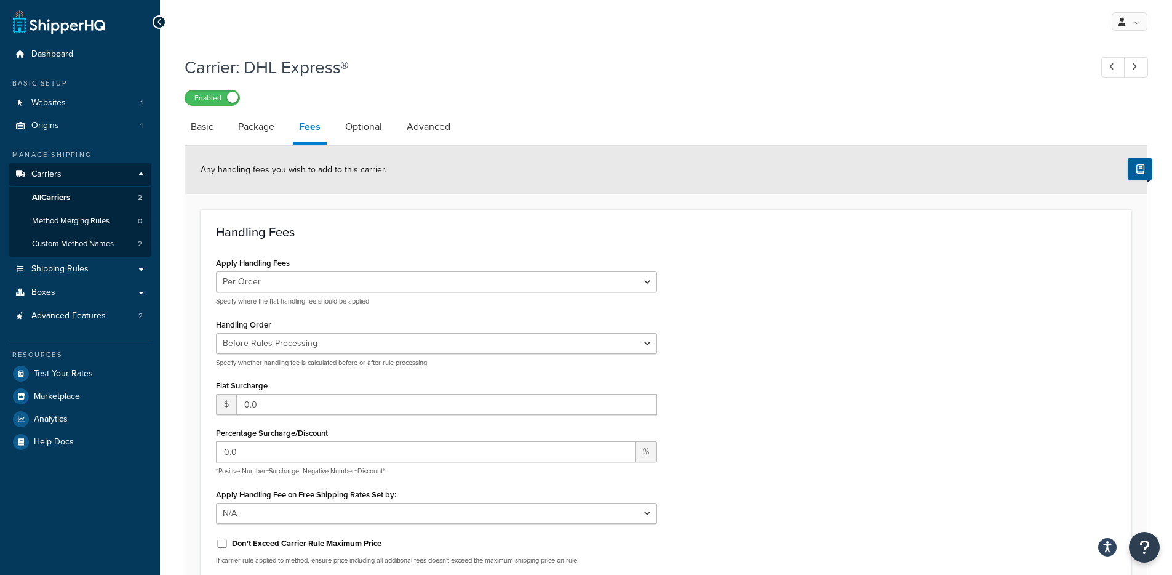
click at [359, 135] on link "Optional" at bounding box center [363, 127] width 49 height 30
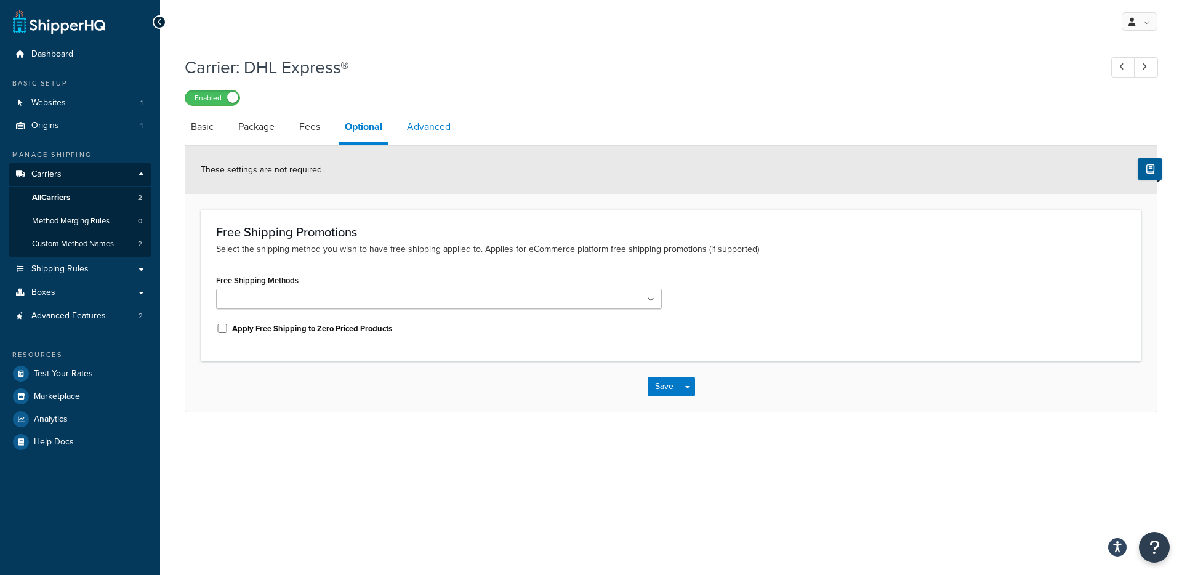
click at [432, 131] on link "Advanced" at bounding box center [429, 127] width 56 height 30
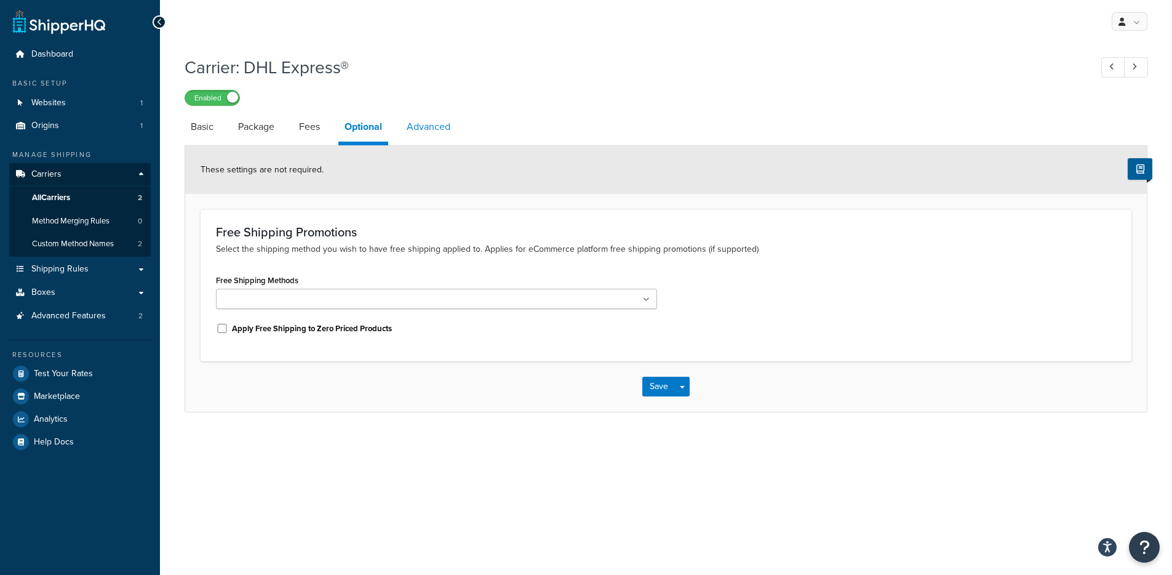
select select "false"
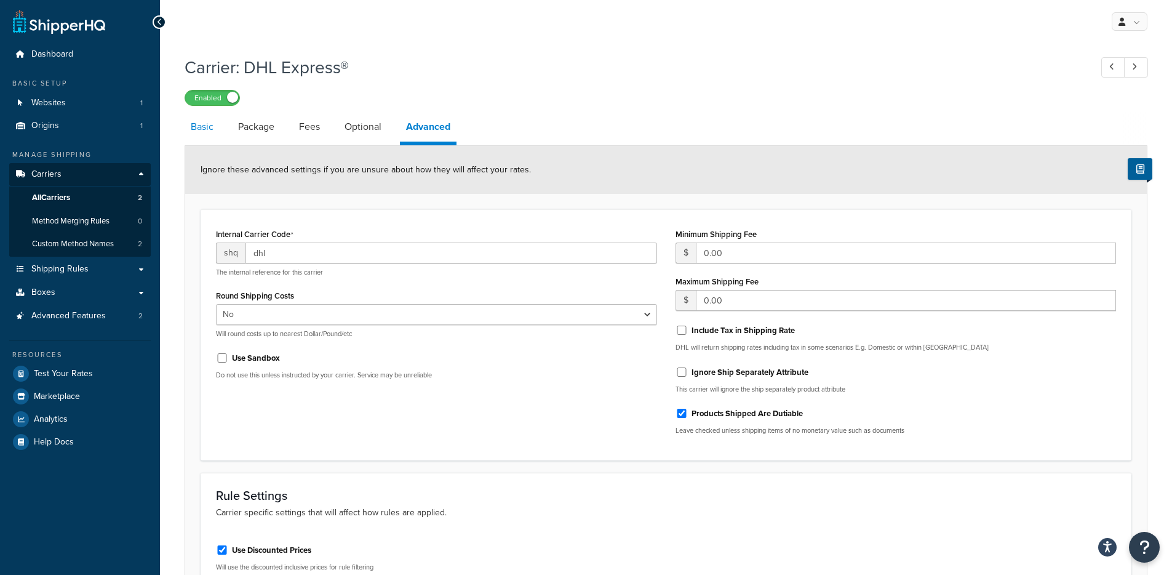
click at [194, 121] on link "Basic" at bounding box center [202, 127] width 35 height 30
select select "dhl"
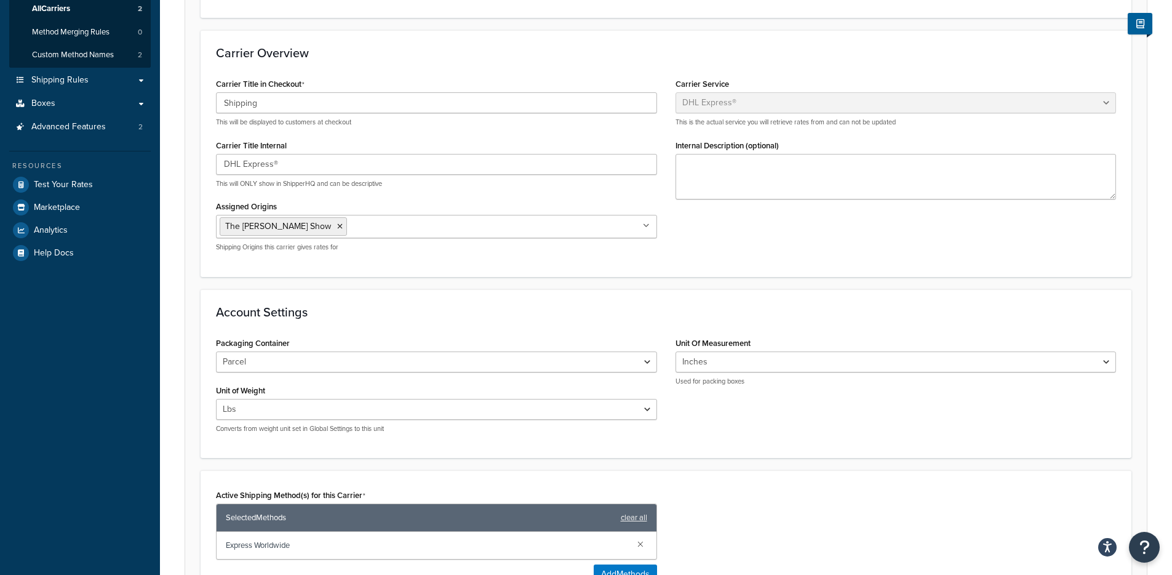
scroll to position [246, 0]
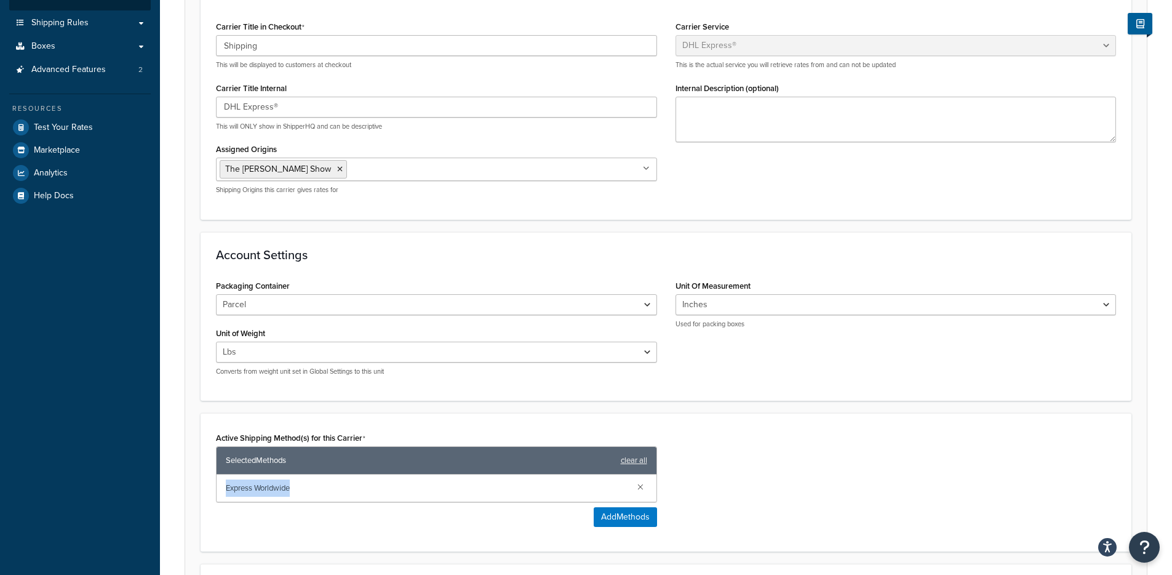
drag, startPoint x: 257, startPoint y: 482, endPoint x: 287, endPoint y: 502, distance: 36.4
click at [287, 502] on div "Active Shipping Method(s) for this Carrier Selected Methods clear all Express W…" at bounding box center [436, 478] width 441 height 98
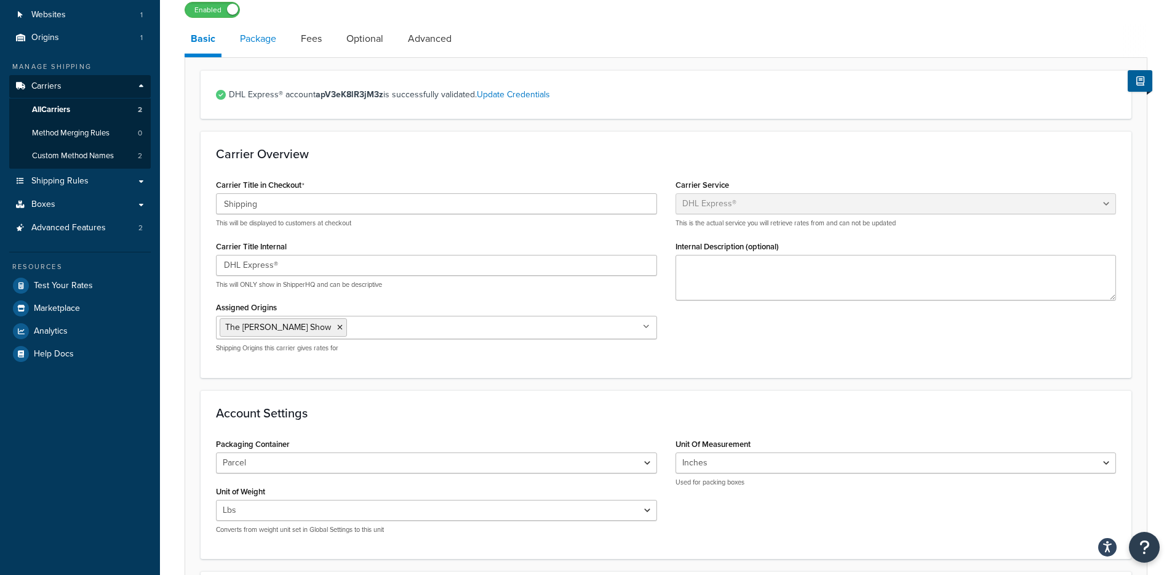
scroll to position [42, 0]
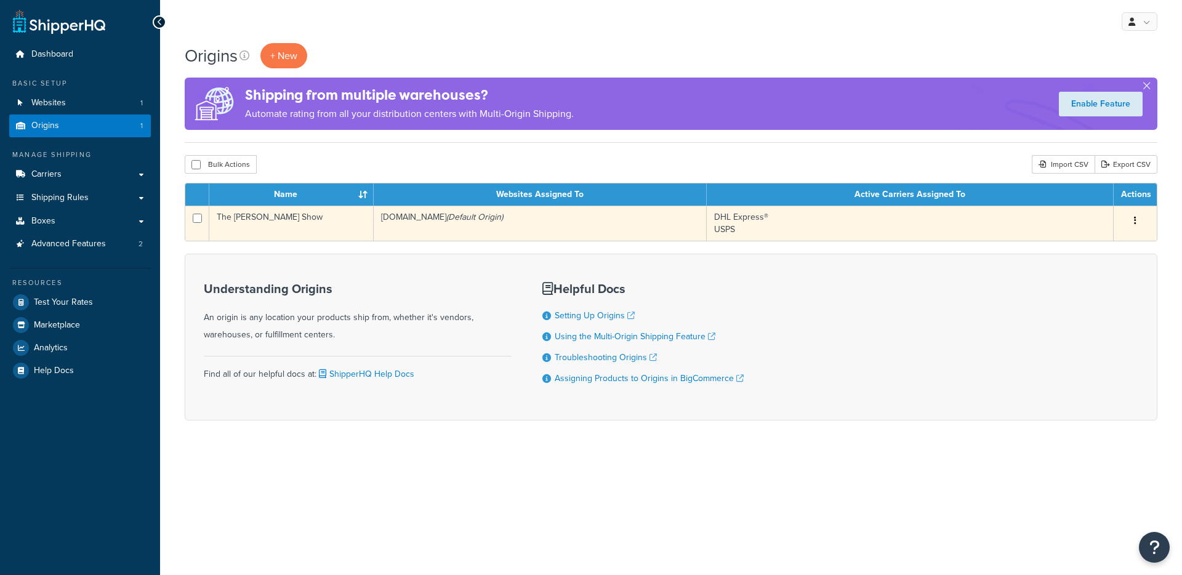
click at [444, 203] on th "Websites Assigned To" at bounding box center [540, 194] width 333 height 22
click at [451, 220] on td "[DOMAIN_NAME] (Default Origin)" at bounding box center [540, 223] width 333 height 35
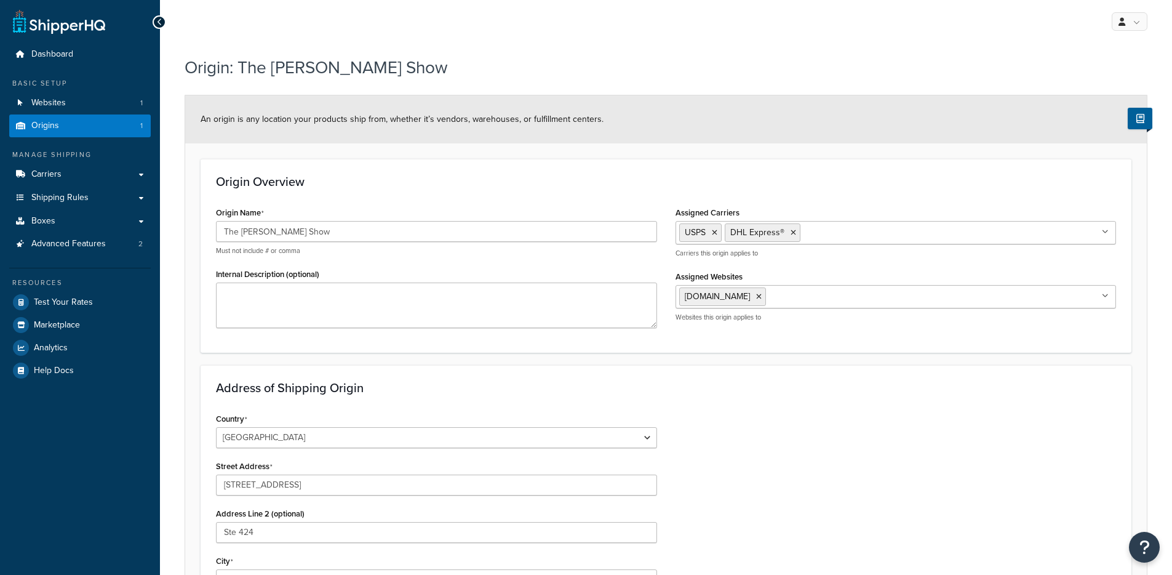
select select "43"
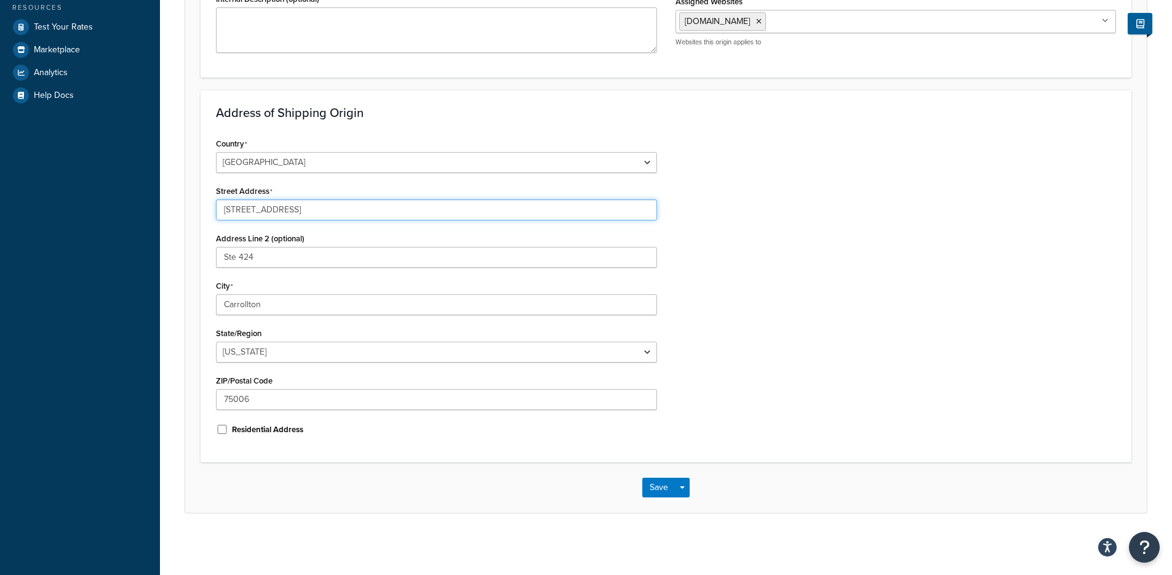
click at [303, 214] on input "1225 W Collage Ave" at bounding box center [436, 209] width 441 height 21
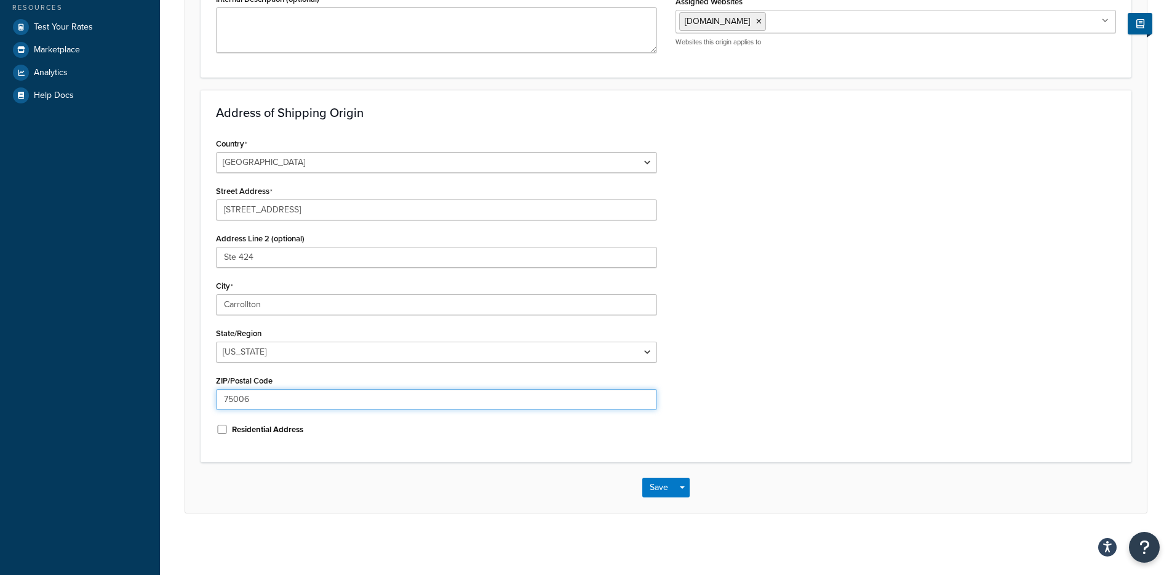
click at [264, 401] on input "75006" at bounding box center [436, 399] width 441 height 21
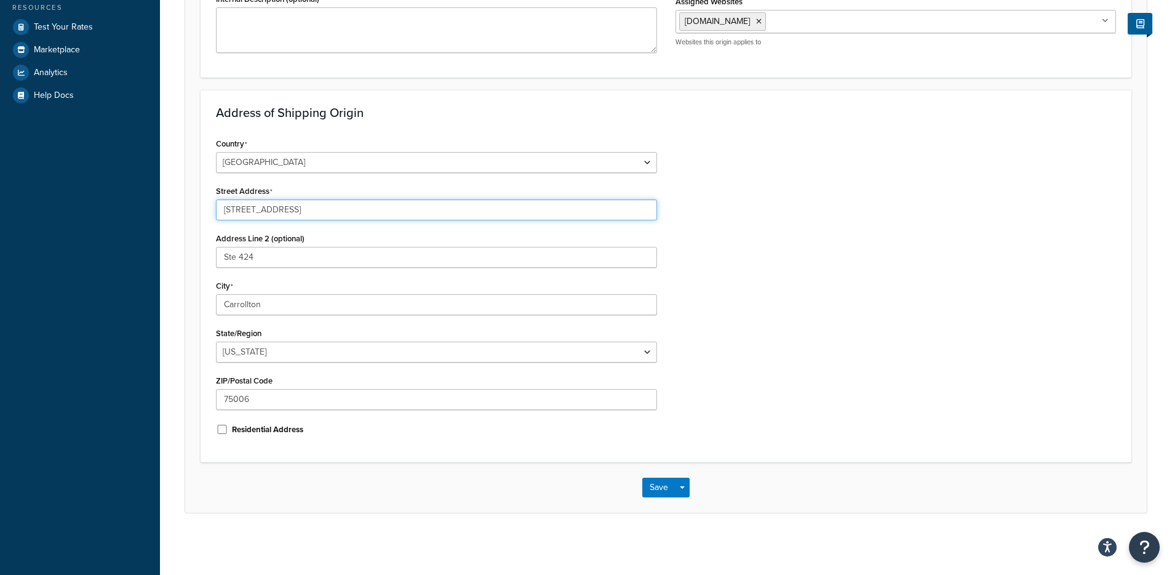
click at [285, 213] on input "1225 W Collage Ave" at bounding box center [436, 209] width 441 height 21
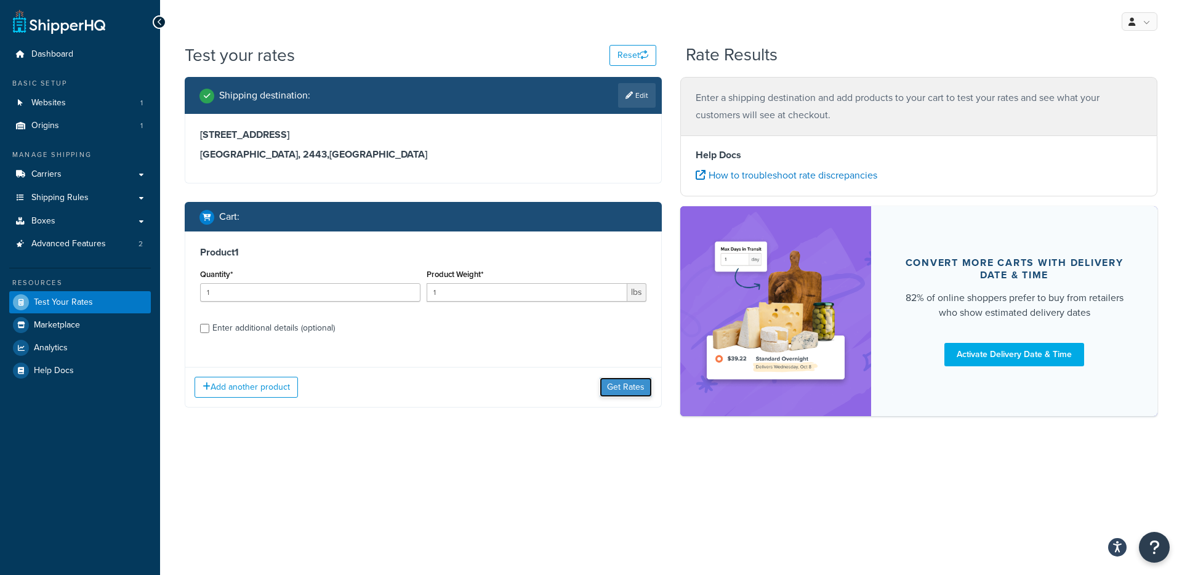
click at [619, 388] on button "Get Rates" at bounding box center [625, 387] width 52 height 20
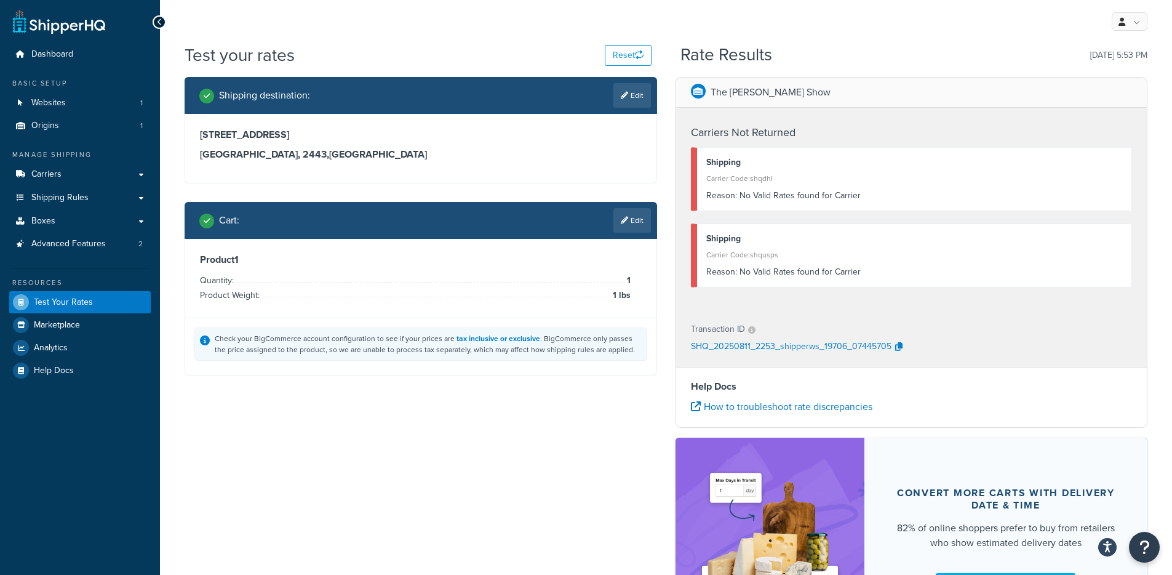
drag, startPoint x: 292, startPoint y: 135, endPoint x: 183, endPoint y: 132, distance: 109.6
click at [183, 132] on div "Shipping destination : Edit 114 Long Point Rd New South Wales, 2443 , Australia…" at bounding box center [420, 235] width 491 height 317
copy h3 "114 Long Point Rd"
drag, startPoint x: 858, startPoint y: 194, endPoint x: 738, endPoint y: 196, distance: 120.6
click at [738, 196] on div "Reason: No Valid Rates found for Carrier" at bounding box center [914, 195] width 417 height 17
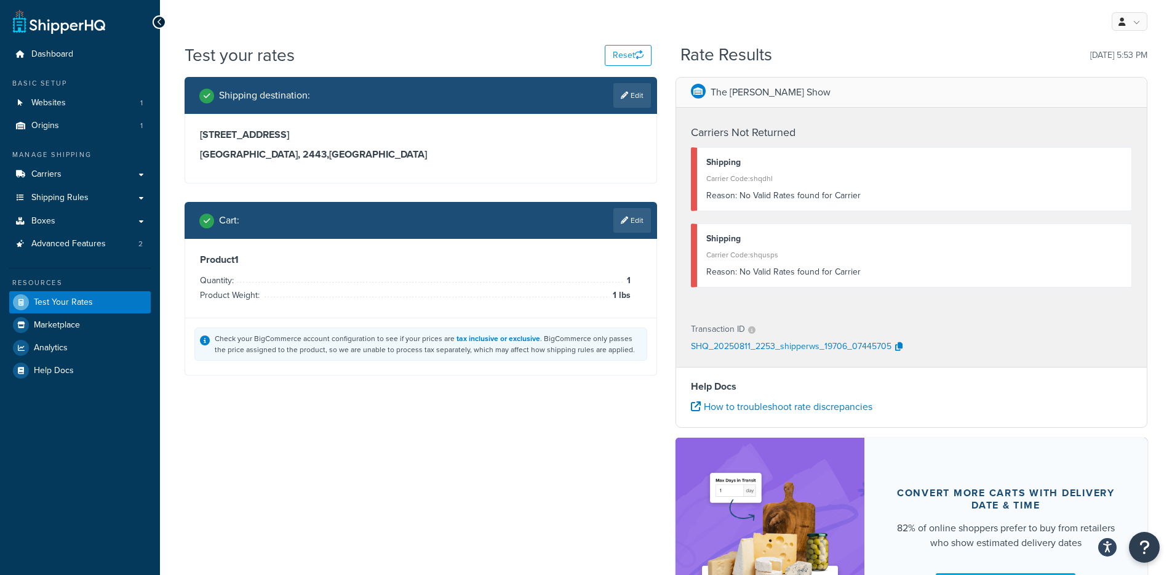
click at [616, 401] on div "Shipping destination : Edit 114 Long Point Rd New South Wales, 2443 , Australia…" at bounding box center [666, 367] width 982 height 581
click at [225, 136] on h3 "114 Long Point Rd" at bounding box center [421, 135] width 442 height 12
copy h3 "114 Long Point Rd"
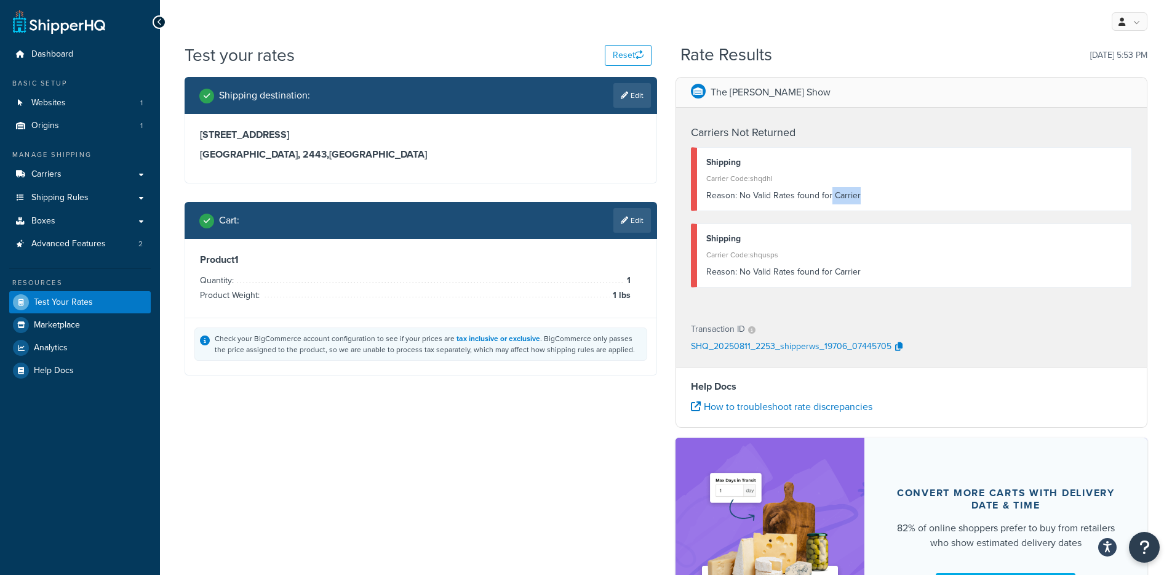
drag, startPoint x: 876, startPoint y: 194, endPoint x: 962, endPoint y: 300, distance: 137.3
click at [831, 199] on div "Reason: No Valid Rates found for Carrier" at bounding box center [914, 195] width 417 height 17
click at [992, 213] on div "Carriers Not Returned Shipping Carrier Code: shqdhl Reason: No Valid Rates foun…" at bounding box center [911, 209] width 471 height 202
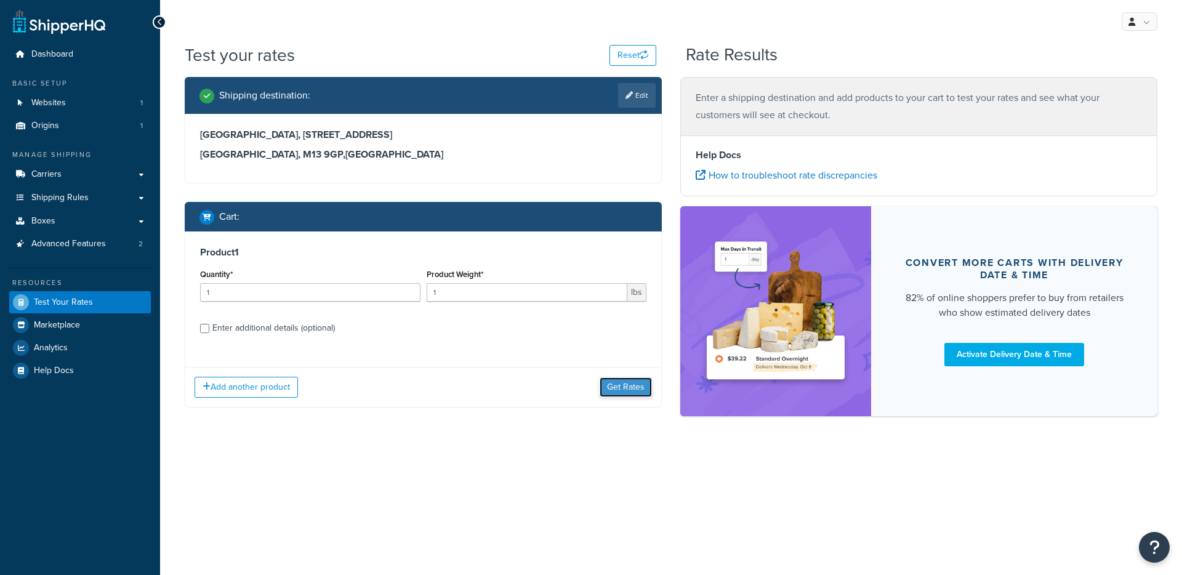
click at [623, 377] on button "Get Rates" at bounding box center [625, 387] width 52 height 20
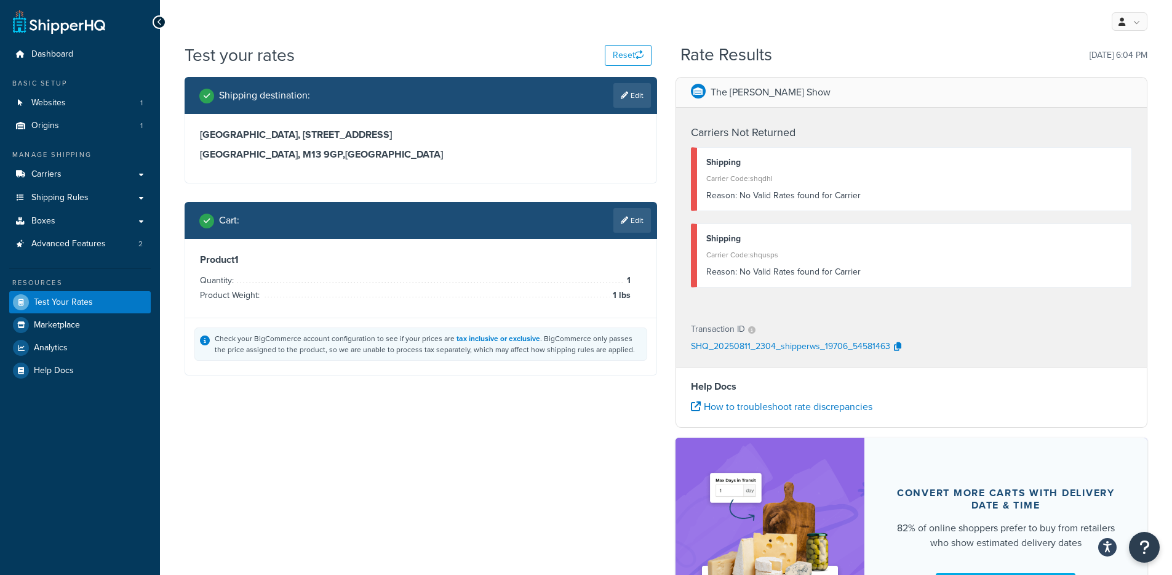
drag, startPoint x: 887, startPoint y: 188, endPoint x: 745, endPoint y: 214, distance: 145.2
click at [745, 214] on div "Carriers Not Returned Shipping Carrier Code: shqdhl Reason: No Valid Rates foun…" at bounding box center [911, 209] width 471 height 202
click at [772, 200] on div "Reason: No Valid Rates found for Carrier" at bounding box center [914, 195] width 417 height 17
click at [770, 201] on div "Reason: No Valid Rates found for Carrier" at bounding box center [914, 195] width 417 height 17
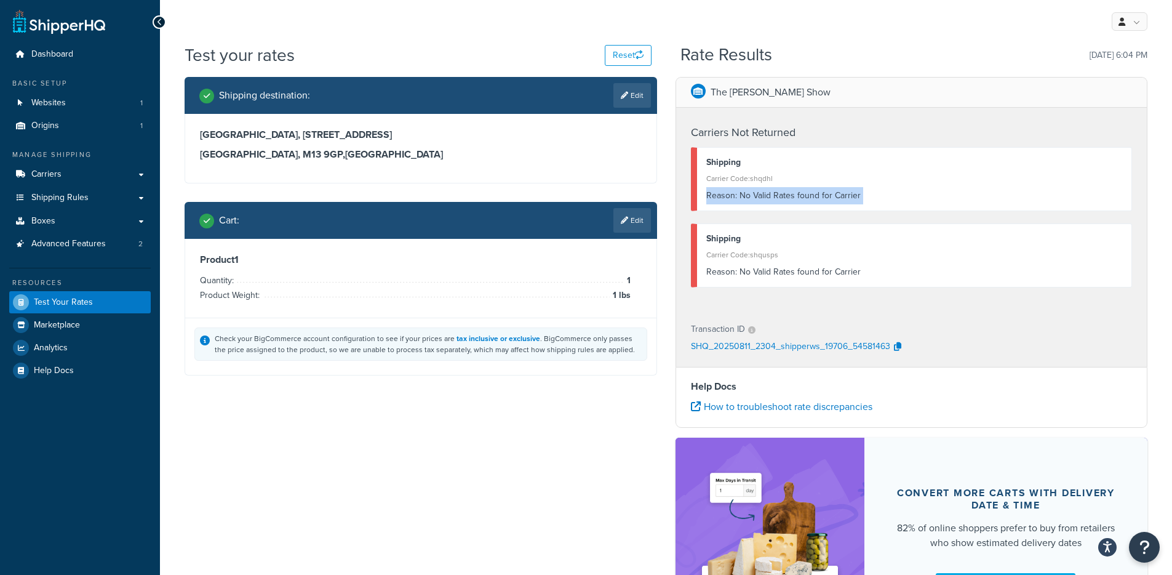
click at [770, 201] on div "Reason: No Valid Rates found for Carrier" at bounding box center [914, 195] width 417 height 17
click at [771, 201] on div "Reason: No Valid Rates found for Carrier" at bounding box center [914, 195] width 417 height 17
click at [844, 228] on div "Shipping Carrier Code: shqusps Reason: No Valid Rates found for Carrier" at bounding box center [912, 255] width 442 height 64
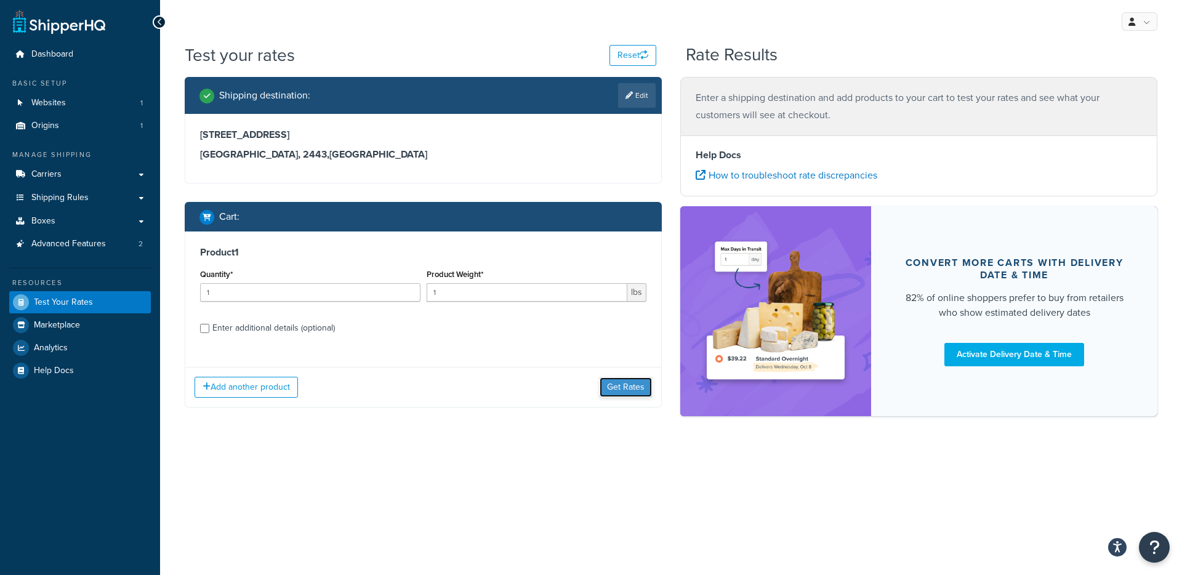
click at [619, 377] on button "Get Rates" at bounding box center [625, 387] width 52 height 20
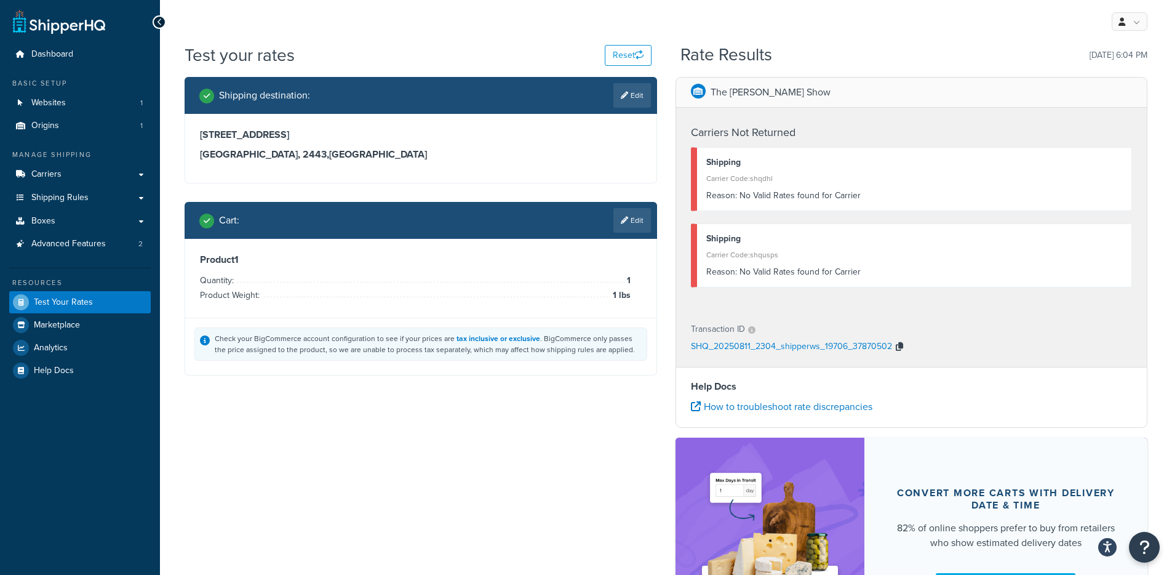
click at [896, 348] on icon "button" at bounding box center [899, 346] width 7 height 9
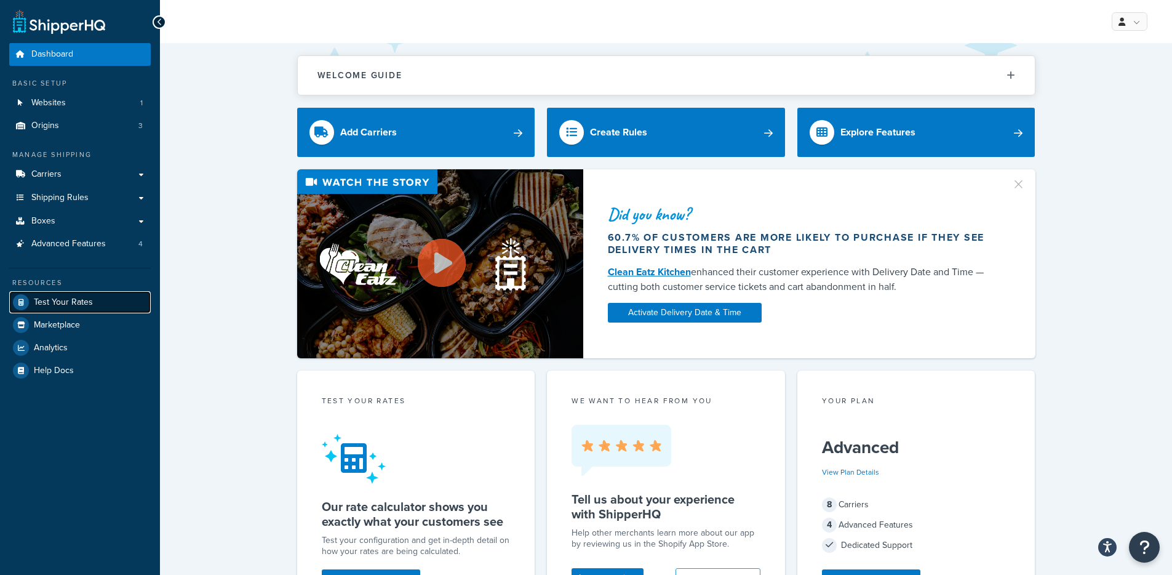
click at [75, 305] on span "Test Your Rates" at bounding box center [63, 302] width 59 height 10
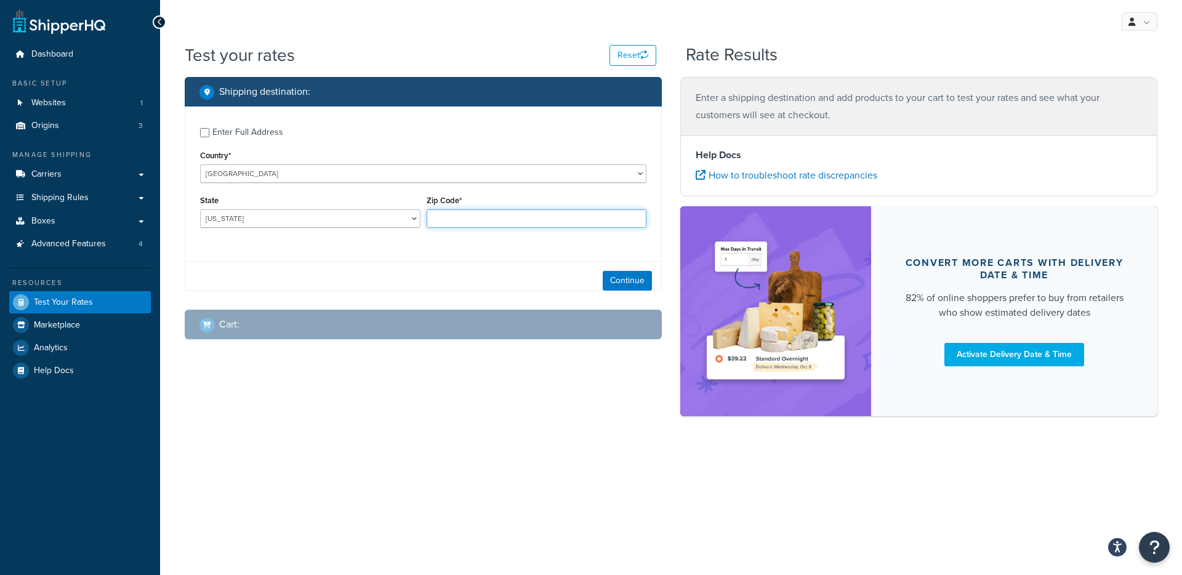
click at [497, 219] on input "Zip Code*" at bounding box center [536, 218] width 220 height 18
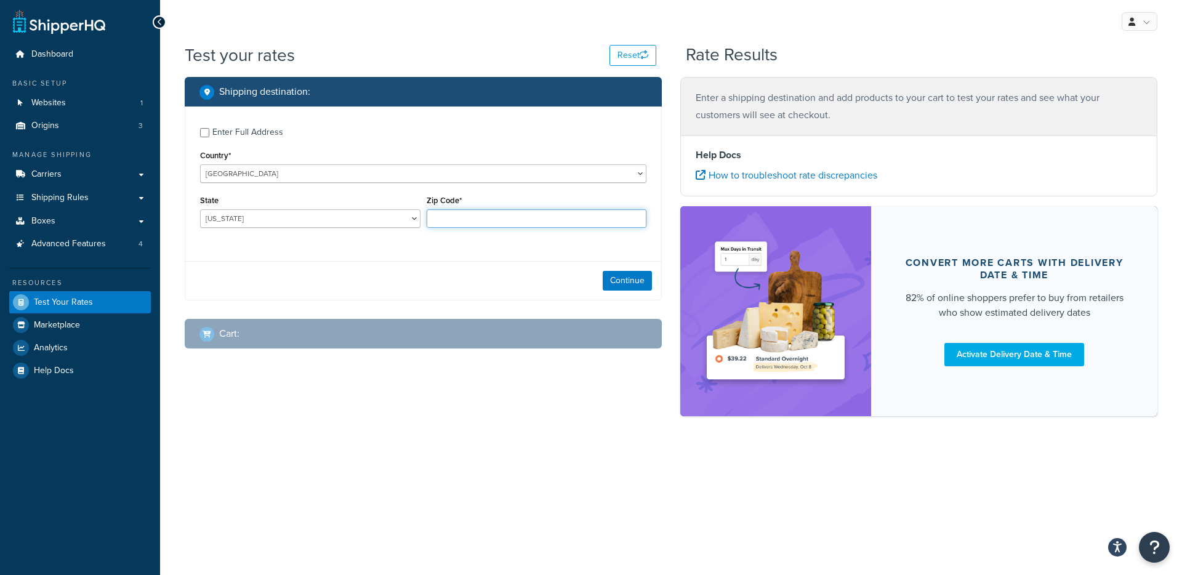
type input "78759"
select select "TX"
click at [603, 279] on button "Continue" at bounding box center [626, 281] width 49 height 20
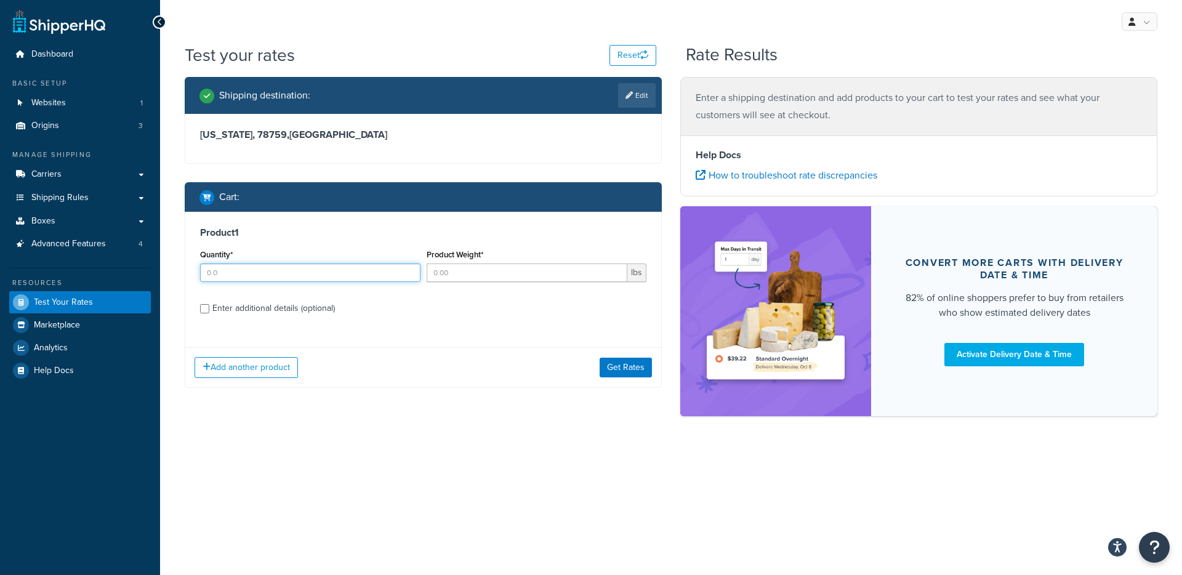
click at [324, 277] on input "Quantity*" at bounding box center [310, 272] width 220 height 18
type input "1"
click at [521, 278] on input "Product Weight*" at bounding box center [526, 272] width 201 height 18
type input "1"
click at [285, 314] on div "Enter additional details (optional)" at bounding box center [273, 308] width 122 height 17
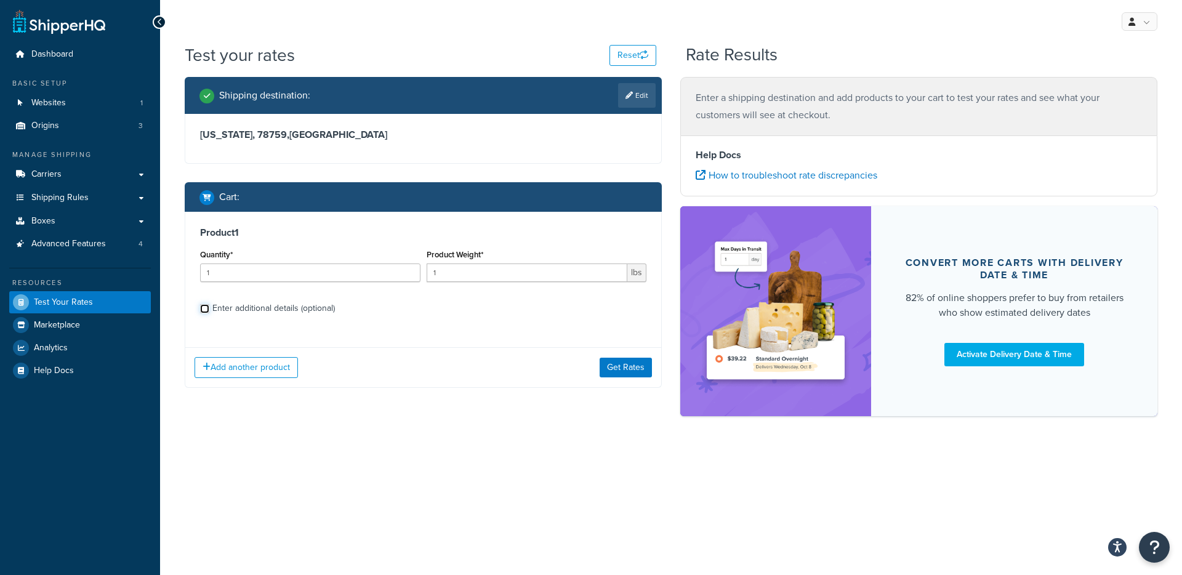
click at [209, 313] on input "Enter additional details (optional)" at bounding box center [204, 308] width 9 height 9
checkbox input "true"
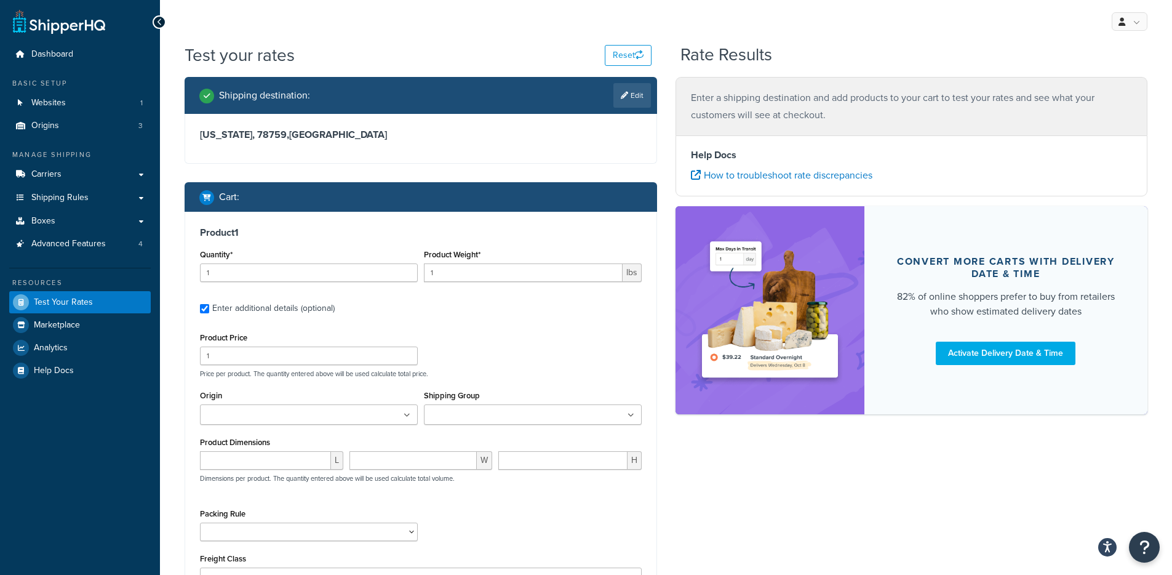
click at [295, 409] on input "Origin" at bounding box center [258, 416] width 109 height 14
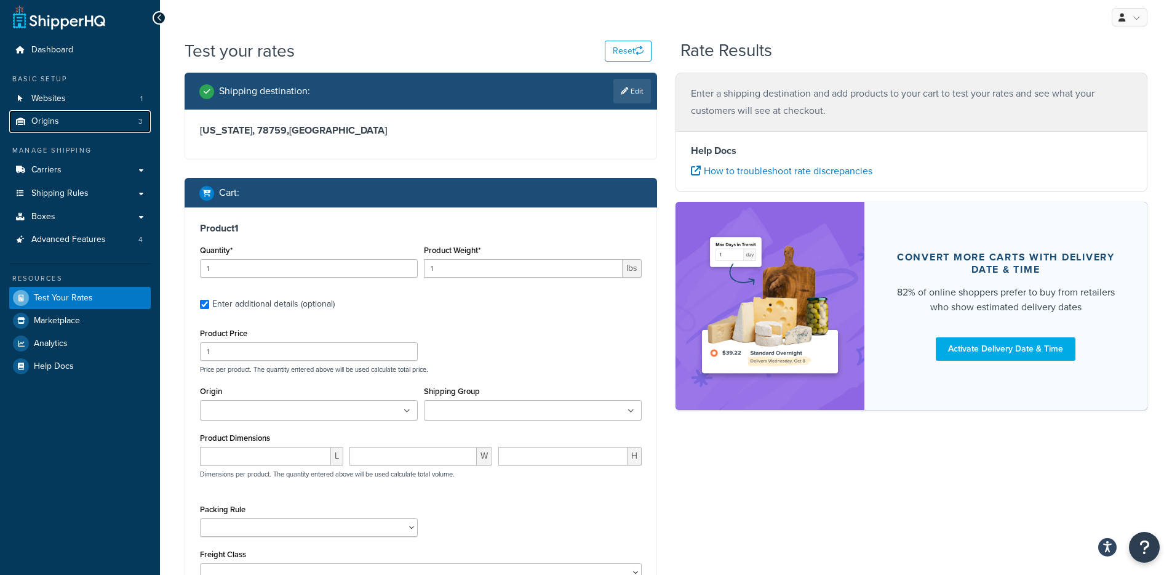
scroll to position [5, 0]
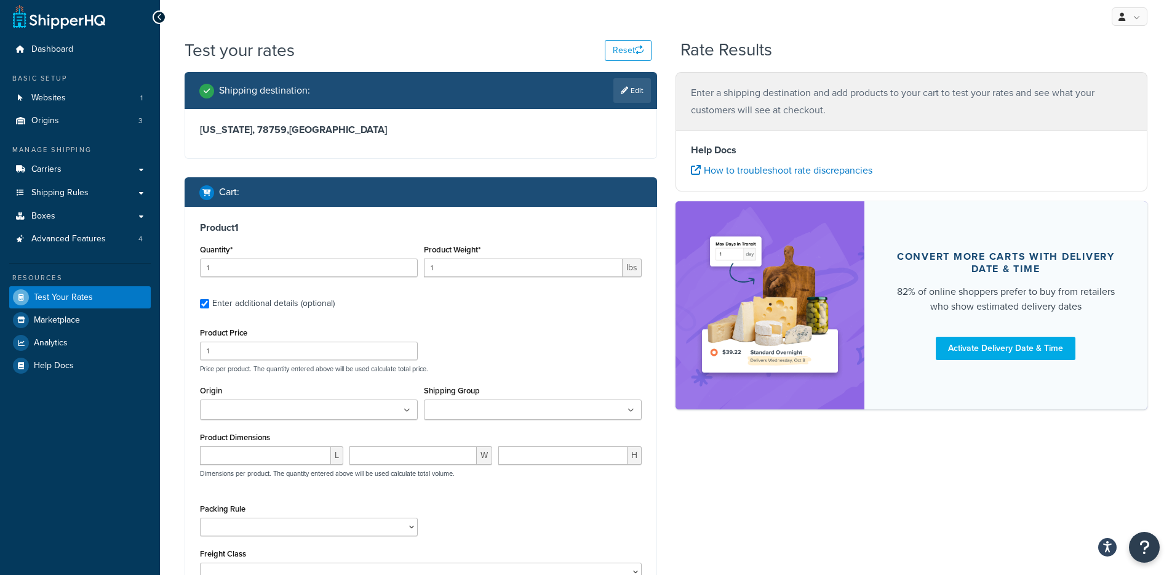
click at [297, 410] on input "Origin" at bounding box center [258, 411] width 109 height 14
click at [526, 354] on div "Product Price 1 Price per product. The quantity entered above will be used calc…" at bounding box center [421, 348] width 448 height 49
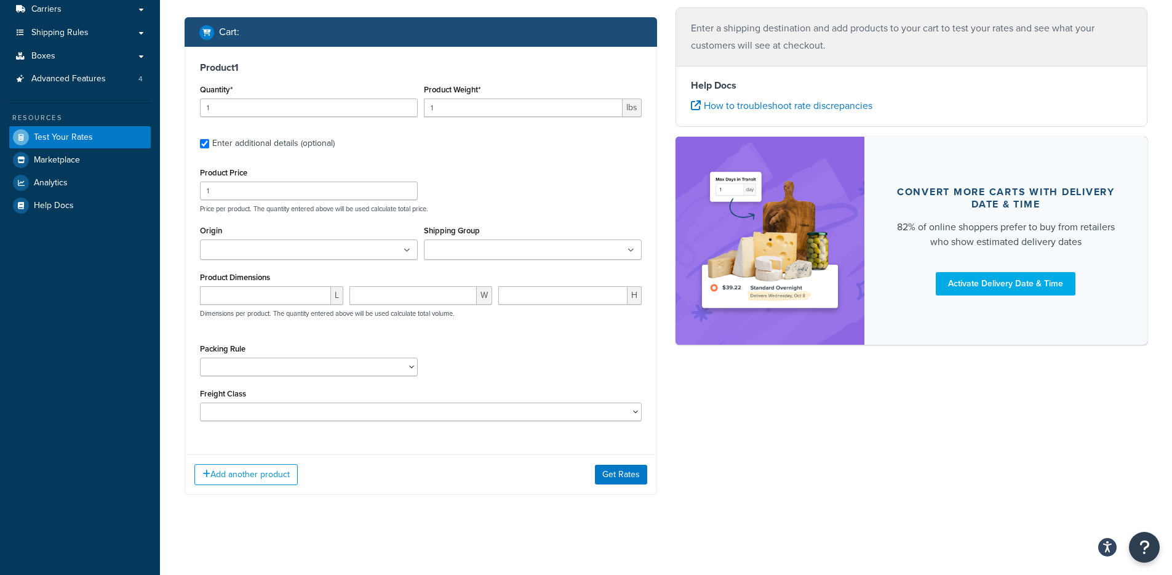
click at [594, 475] on div "Add another product Get Rates" at bounding box center [420, 474] width 471 height 40
click at [600, 476] on button "Get Rates" at bounding box center [621, 475] width 52 height 20
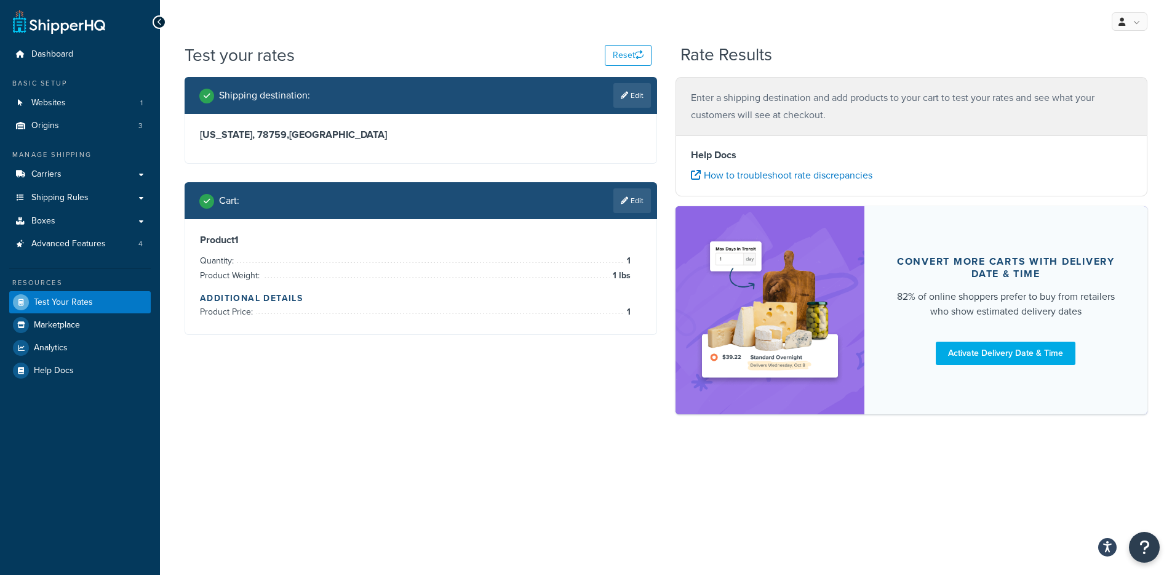
scroll to position [0, 0]
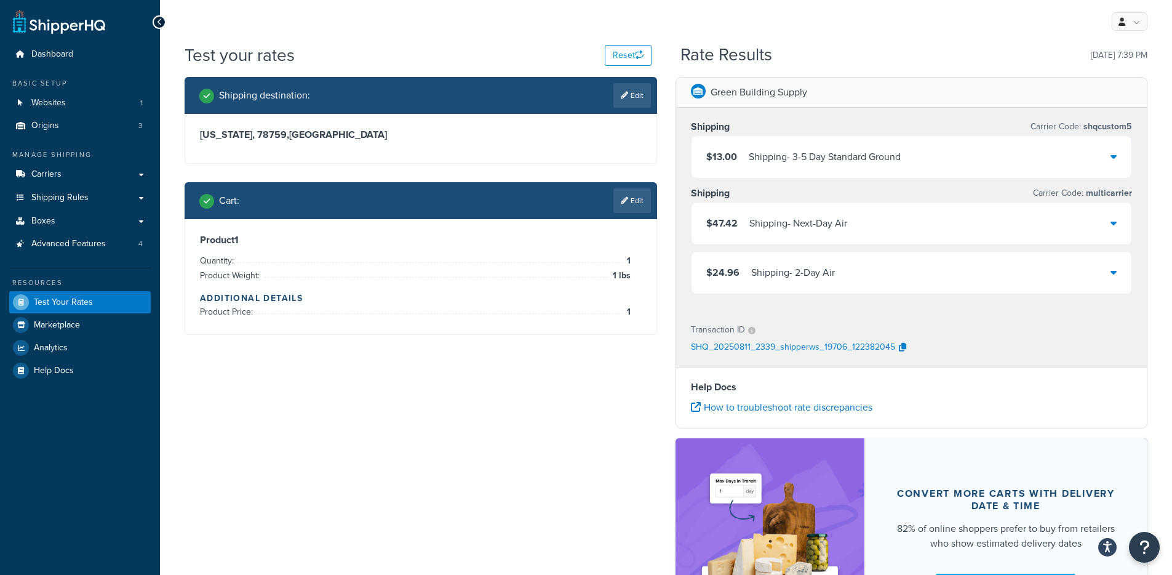
click at [881, 281] on div "$24.96 Shipping - 2-Day Air" at bounding box center [912, 273] width 441 height 42
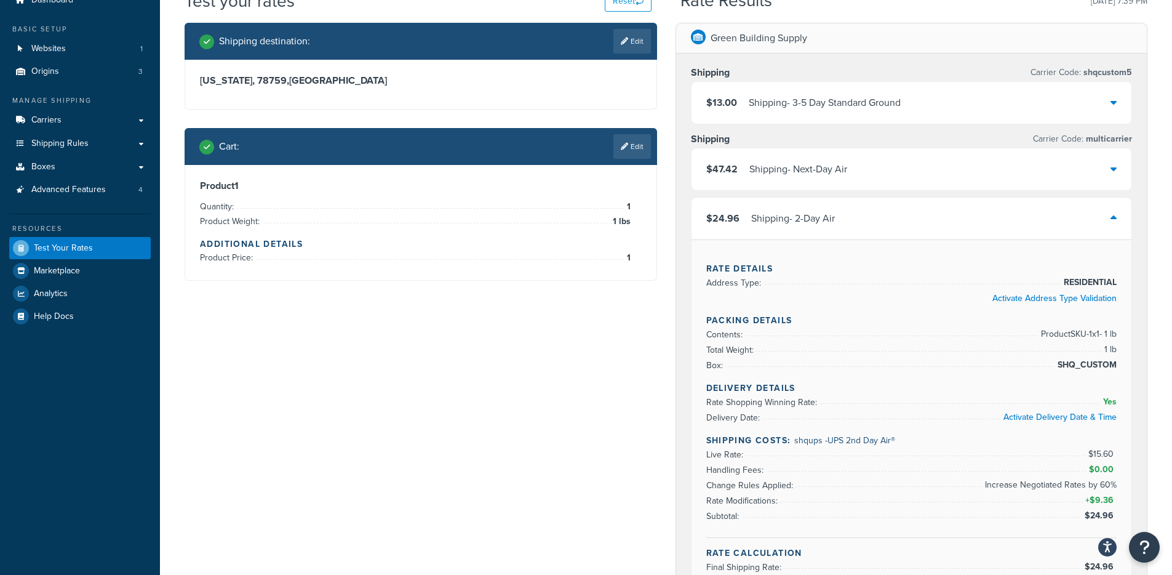
scroll to position [58, 0]
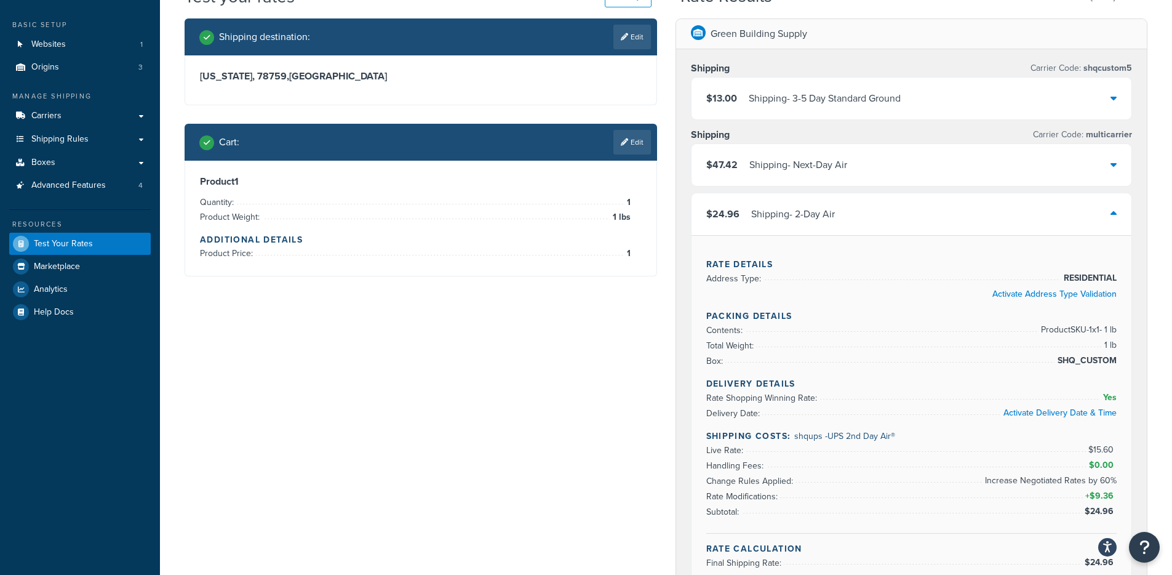
click at [896, 218] on div "$24.96 Shipping - 2-Day Air" at bounding box center [912, 214] width 441 height 42
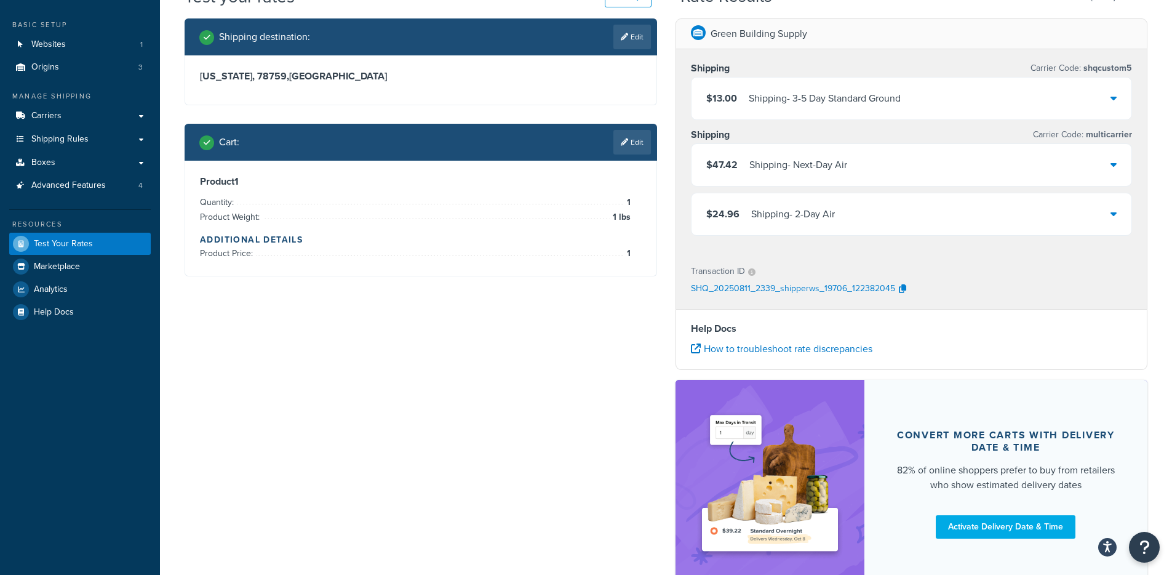
click at [892, 172] on div "$47.42 Shipping - Next-Day Air" at bounding box center [912, 165] width 441 height 42
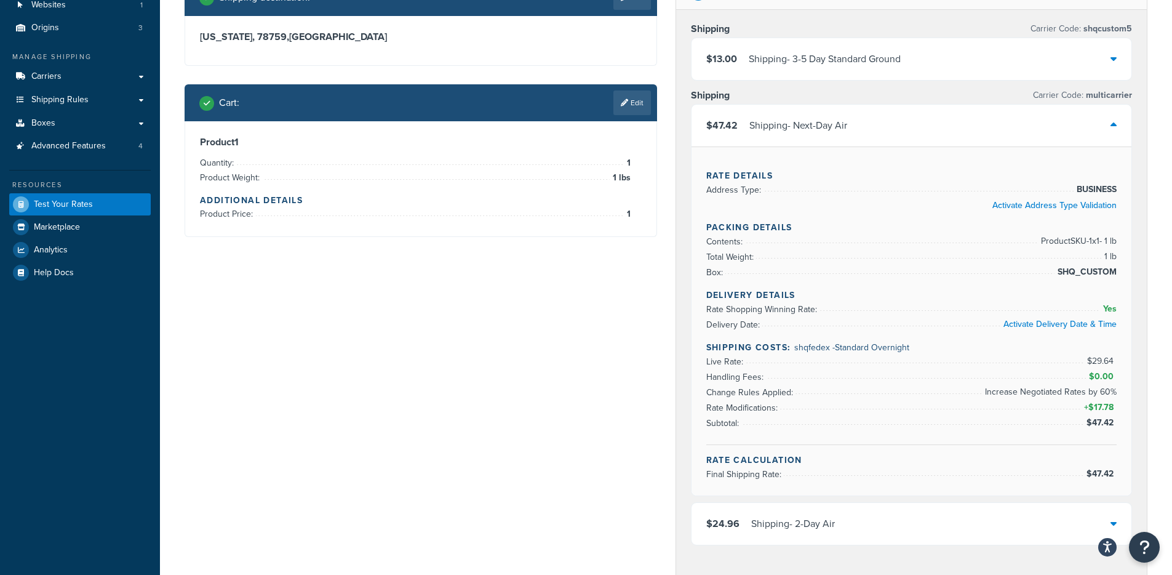
scroll to position [78, 0]
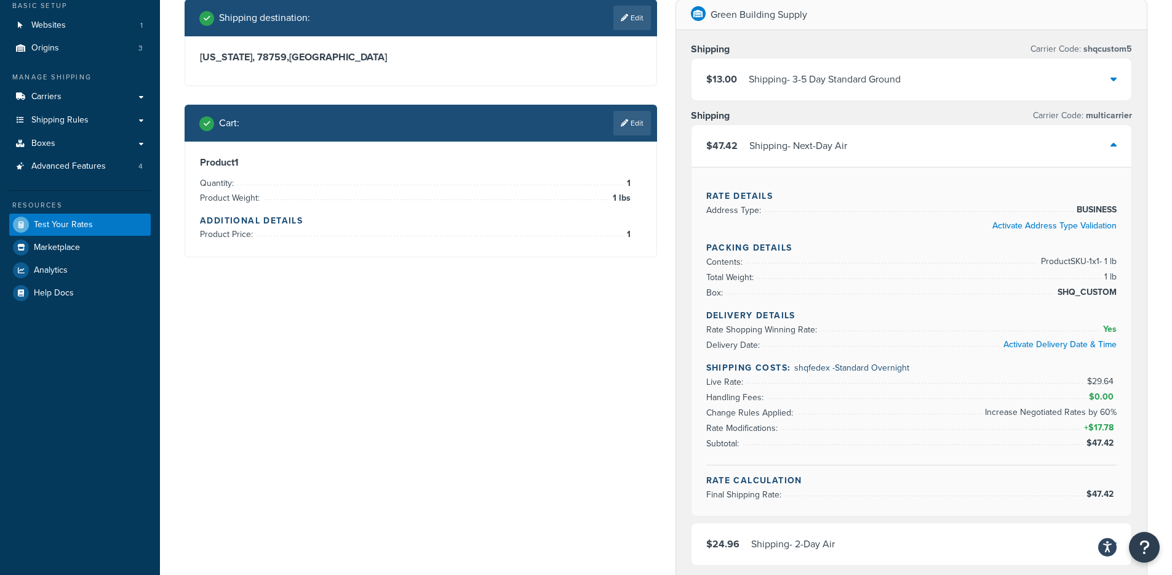
click at [886, 155] on div "$47.42 Shipping - Next-Day Air" at bounding box center [912, 146] width 441 height 42
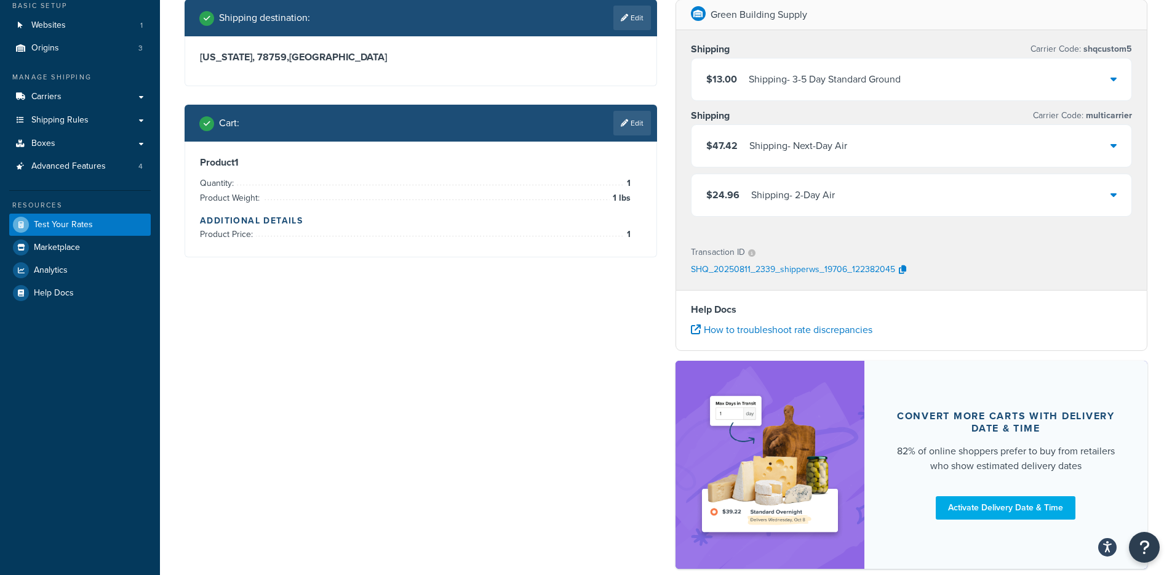
click at [896, 186] on div "$24.96 Shipping - 2-Day Air" at bounding box center [912, 195] width 441 height 42
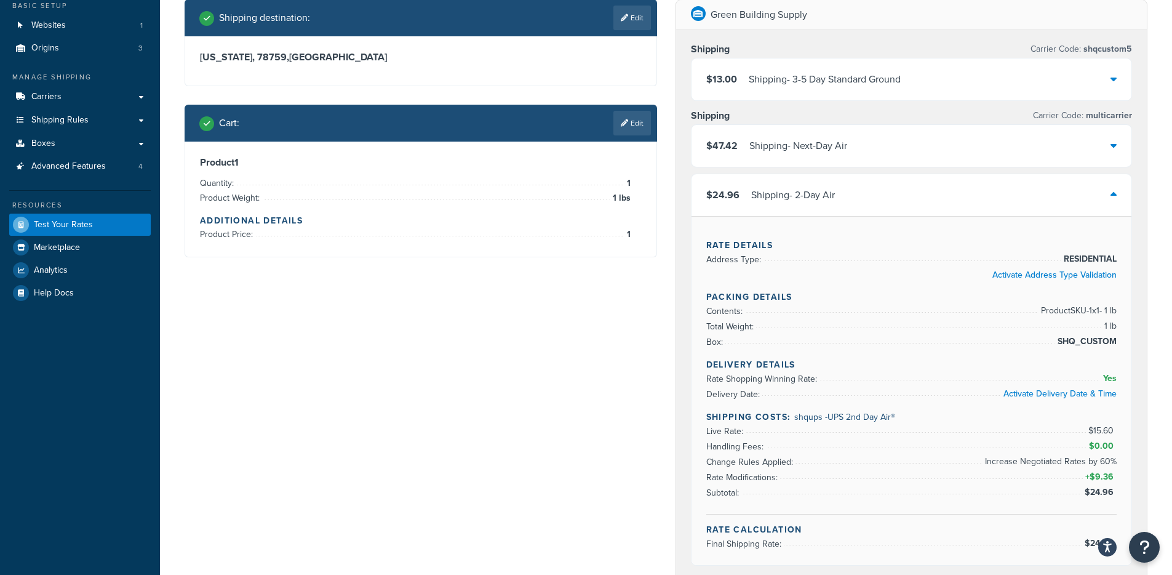
click at [896, 186] on div "$24.96 Shipping - 2-Day Air" at bounding box center [912, 195] width 441 height 42
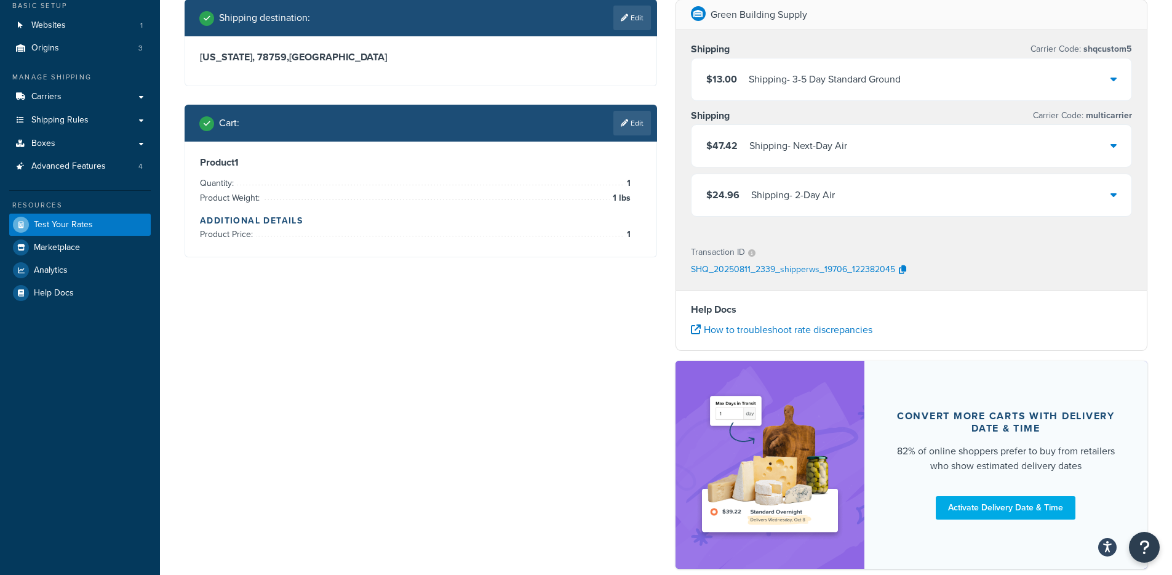
click at [896, 84] on div "Shipping - 3-5 Day Standard Ground" at bounding box center [825, 79] width 152 height 17
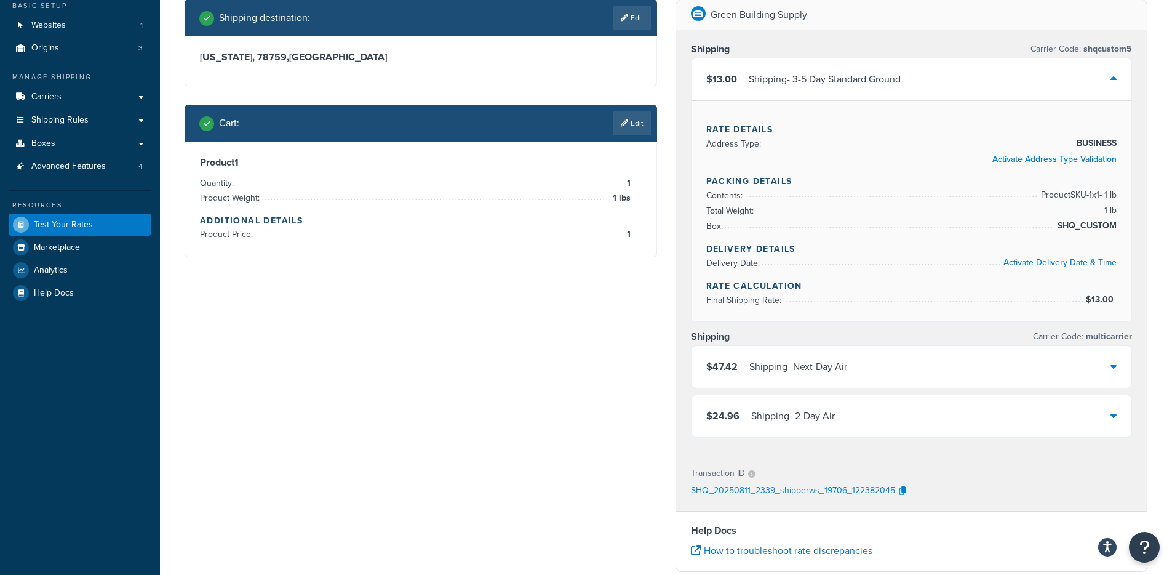
click at [926, 65] on div "$13.00 Shipping - 3-5 Day Standard Ground" at bounding box center [912, 79] width 441 height 42
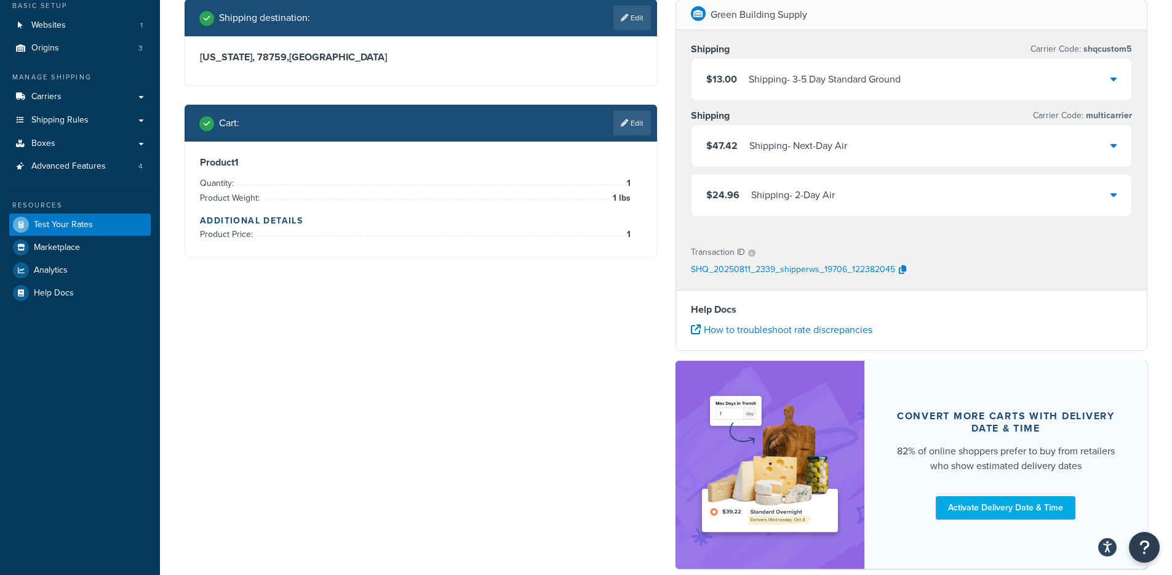
click at [884, 207] on div "$24.96 Shipping - 2-Day Air" at bounding box center [912, 195] width 441 height 42
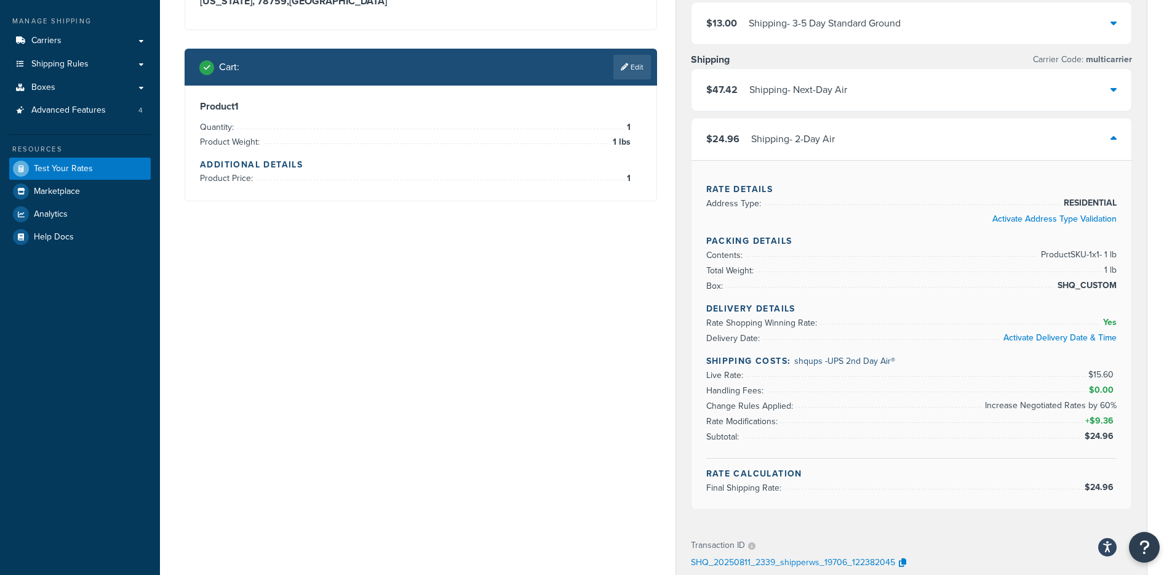
scroll to position [263, 0]
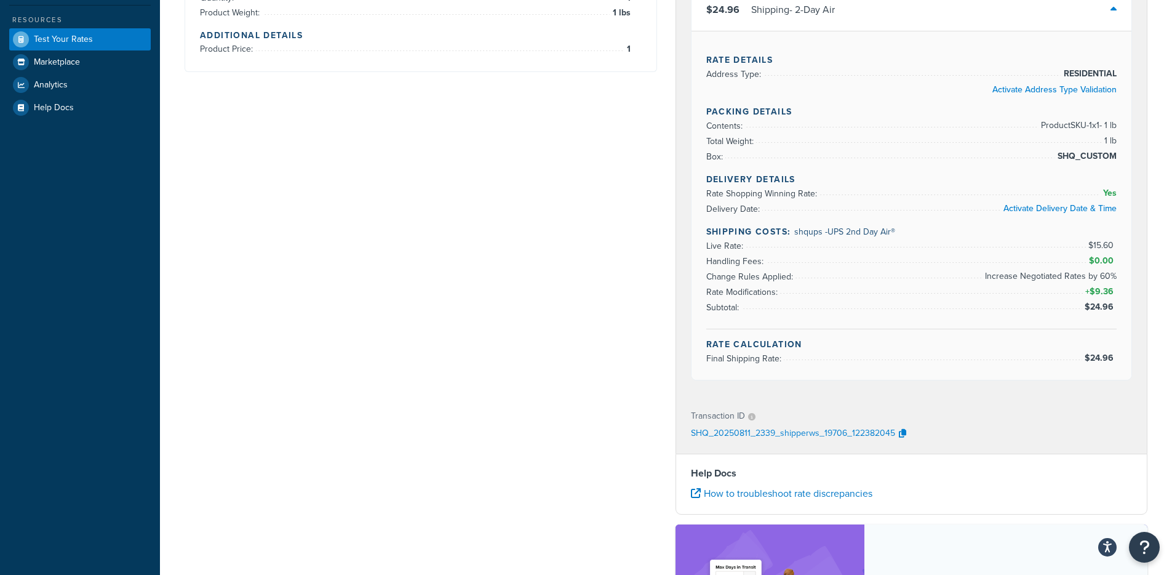
click at [550, 153] on div "Shipping destination : Edit Texas, 78759 , United States Cart : Edit Product 1 …" at bounding box center [666, 279] width 982 height 930
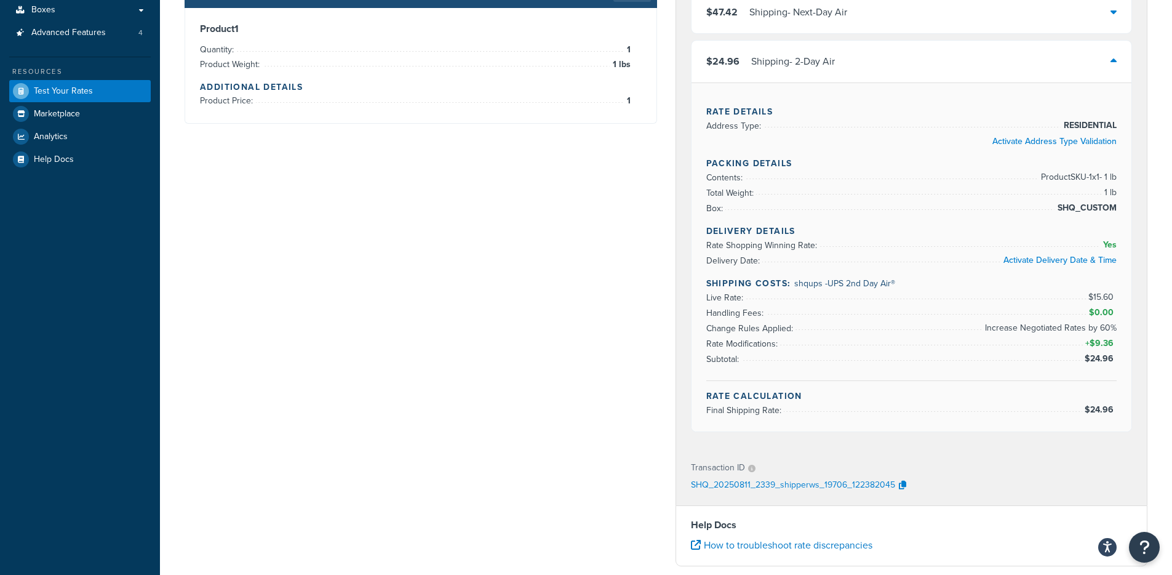
scroll to position [209, 0]
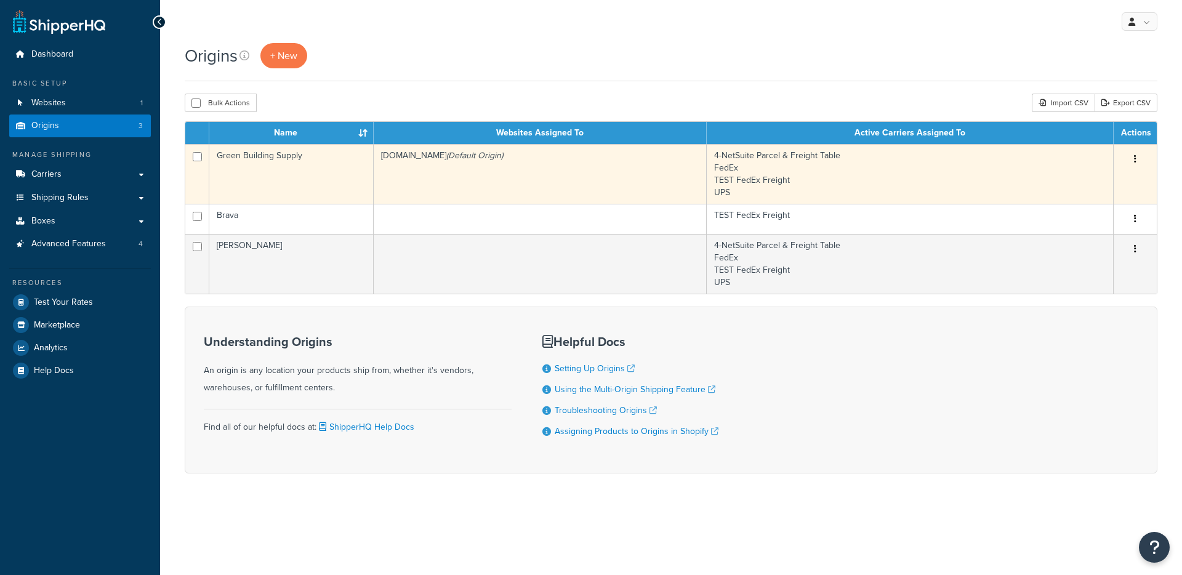
click at [468, 169] on td "[DOMAIN_NAME] (Default Origin)" at bounding box center [540, 174] width 333 height 60
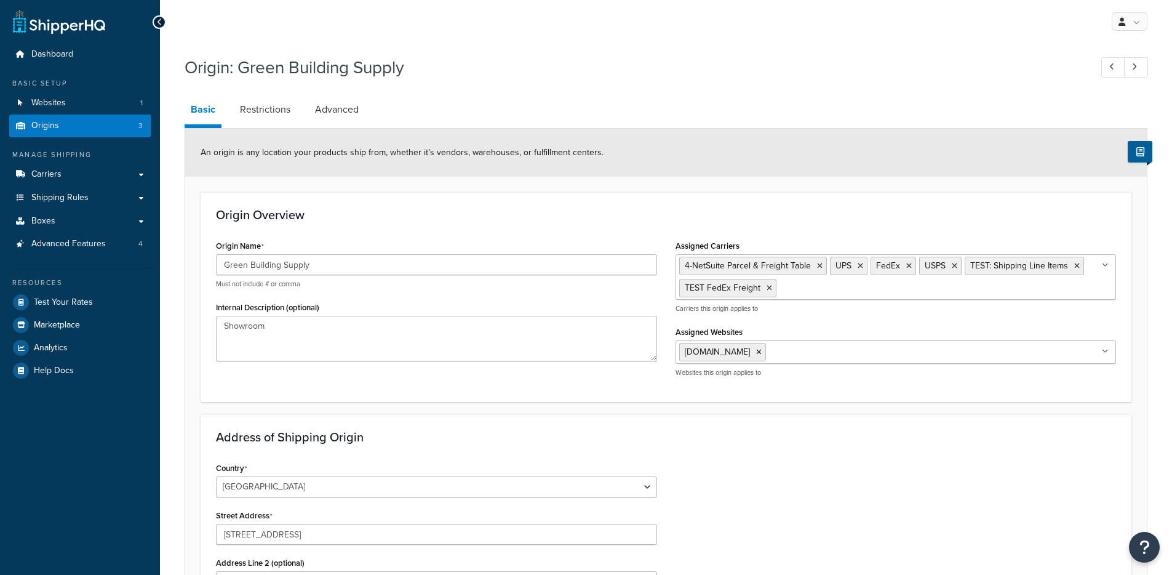
select select "15"
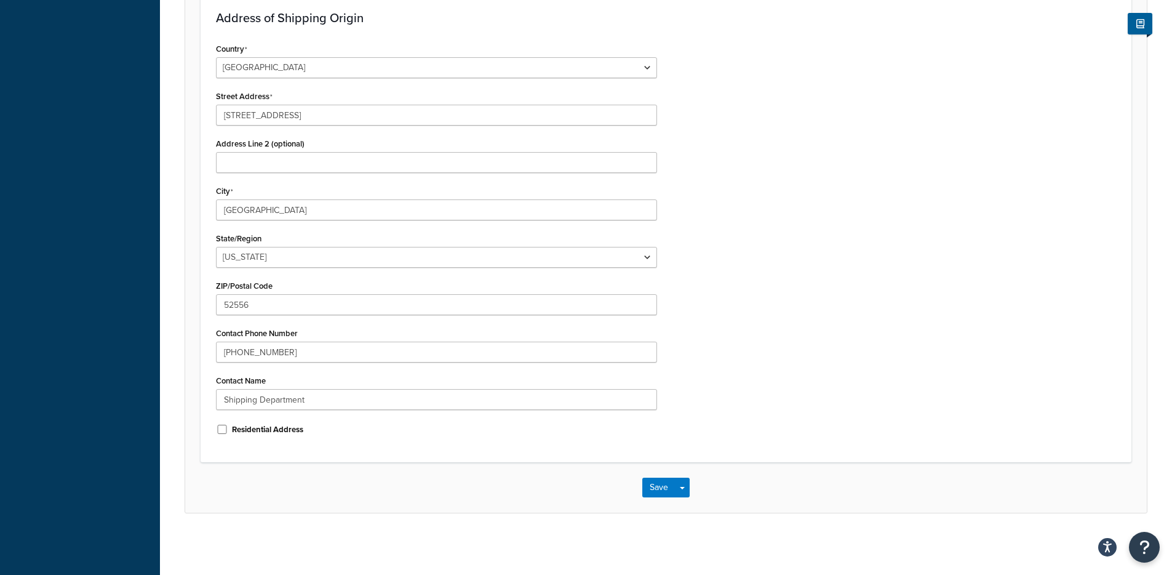
scroll to position [402, 0]
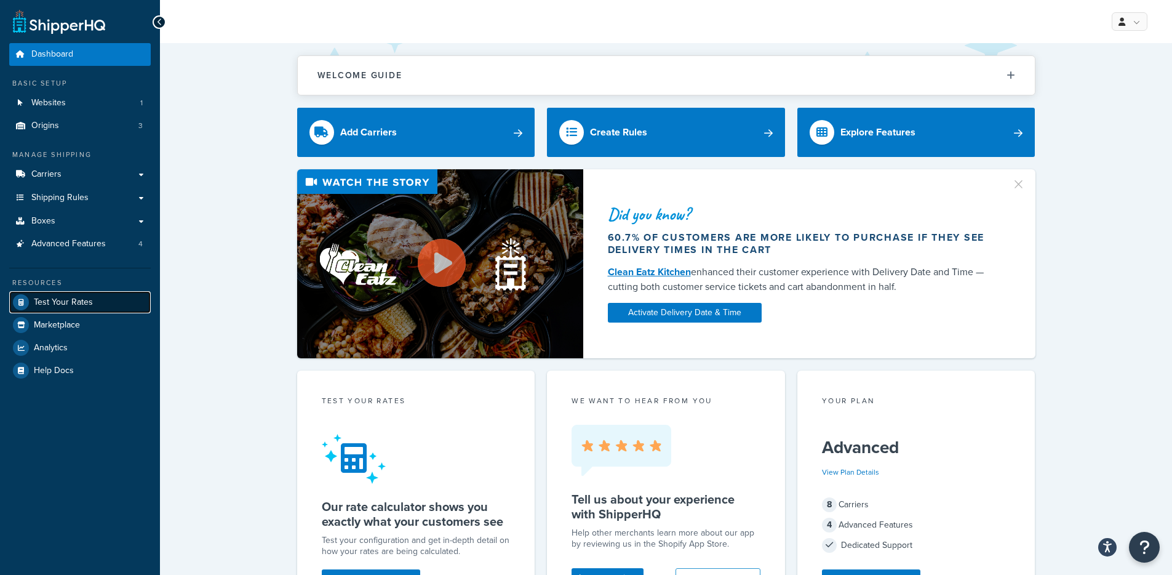
click at [100, 305] on link "Test Your Rates" at bounding box center [80, 302] width 142 height 22
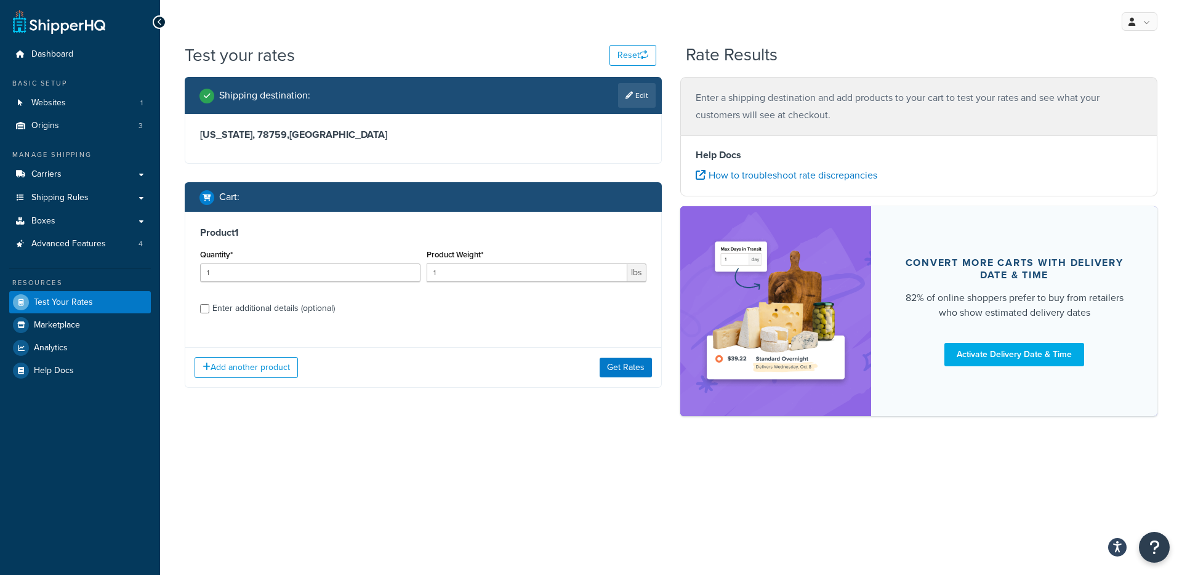
click at [266, 311] on div "Enter additional details (optional)" at bounding box center [273, 308] width 122 height 17
click at [209, 311] on input "Enter additional details (optional)" at bounding box center [204, 308] width 9 height 9
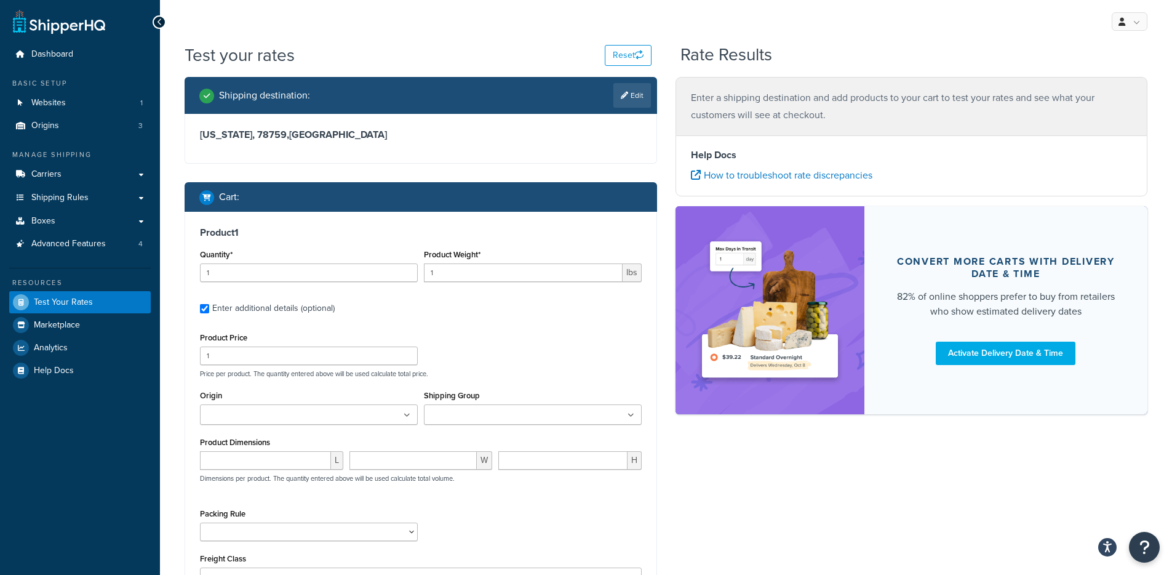
click at [264, 414] on input "Origin" at bounding box center [258, 416] width 109 height 14
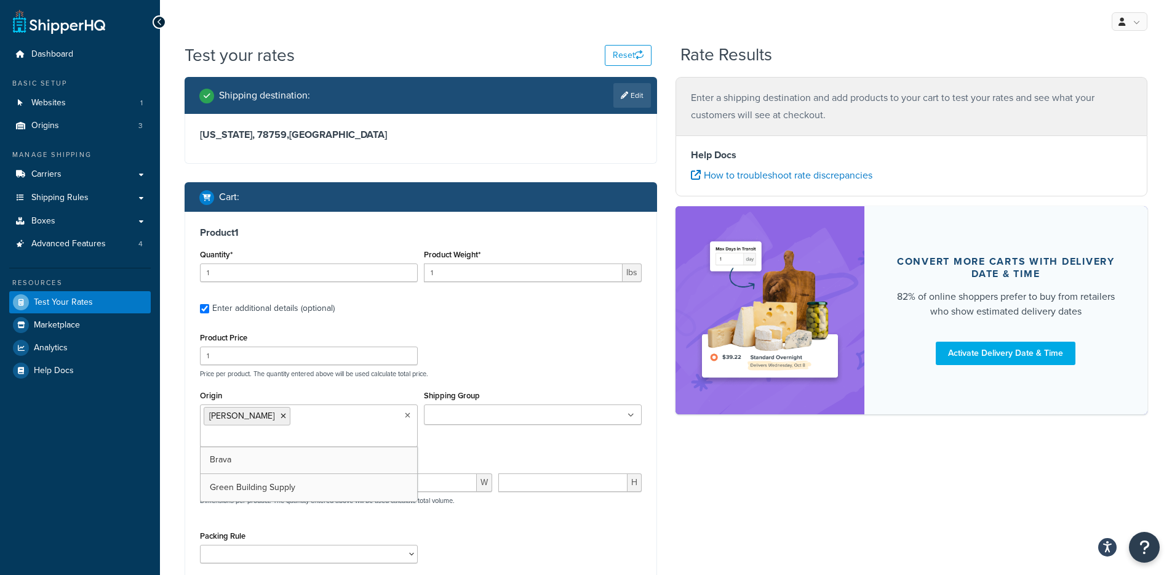
click at [492, 298] on label "Enter additional details (optional)" at bounding box center [427, 307] width 430 height 20
click at [209, 304] on input "Enter additional details (optional)" at bounding box center [204, 308] width 9 height 9
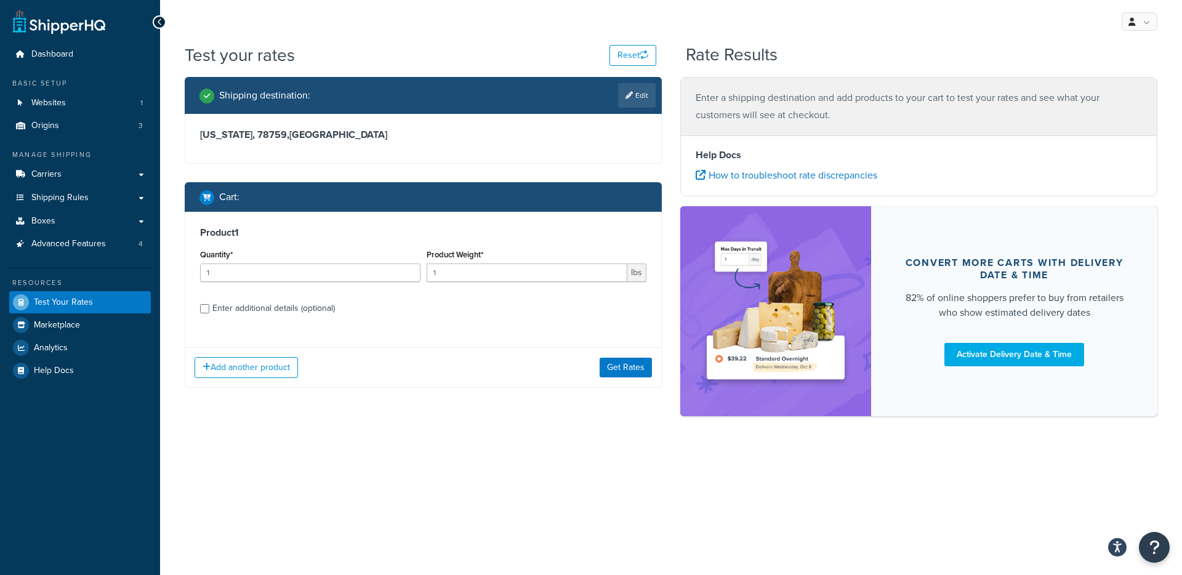
click at [333, 311] on div "Enter additional details (optional)" at bounding box center [273, 308] width 122 height 17
click at [209, 311] on input "Enter additional details (optional)" at bounding box center [204, 308] width 9 height 9
checkbox input "true"
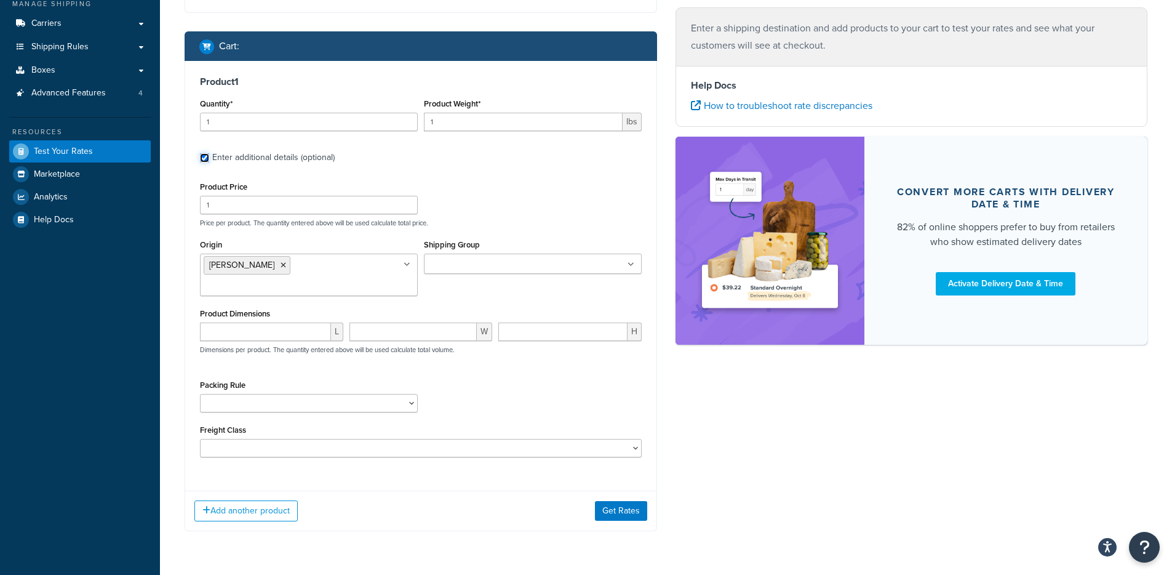
scroll to position [160, 0]
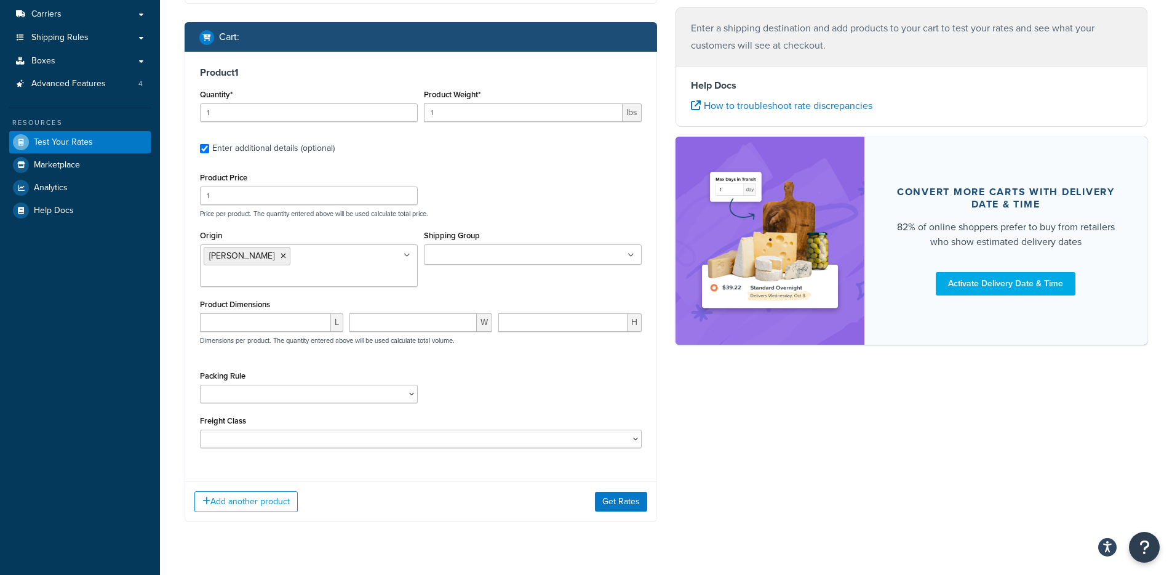
click at [618, 494] on div "Add another product Get Rates" at bounding box center [420, 501] width 471 height 40
click at [619, 492] on button "Get Rates" at bounding box center [621, 502] width 52 height 20
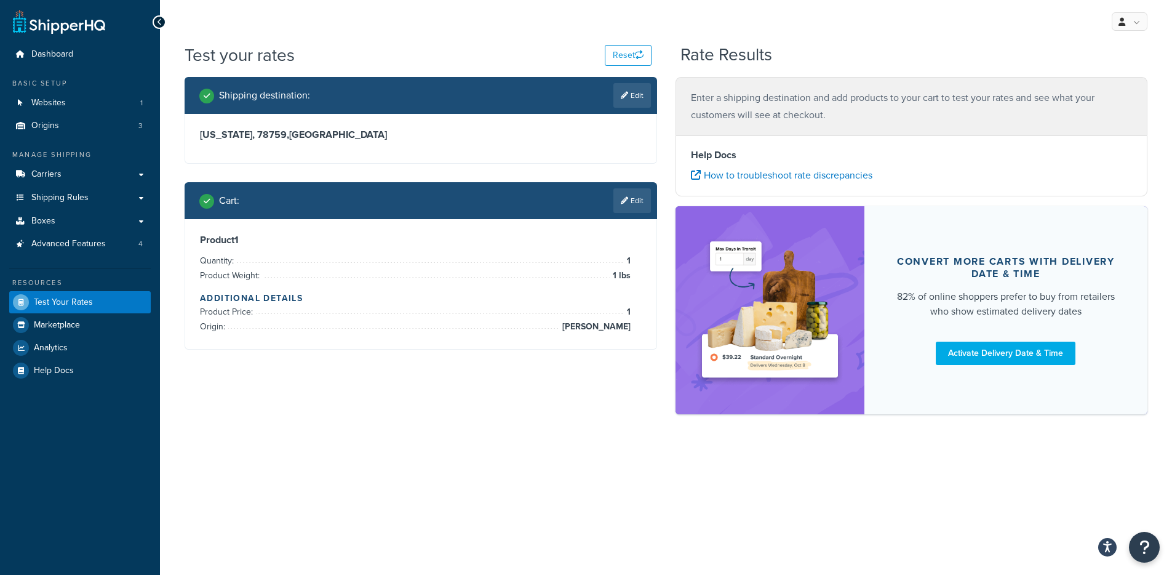
scroll to position [0, 0]
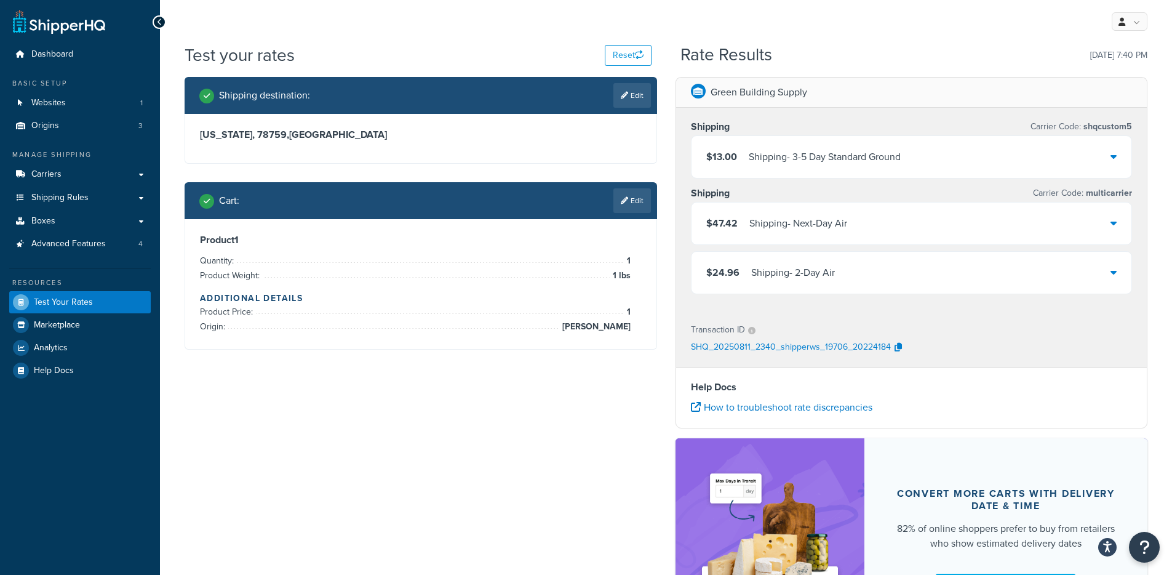
click at [785, 282] on div "$24.96 Shipping - 2-Day Air" at bounding box center [912, 273] width 441 height 42
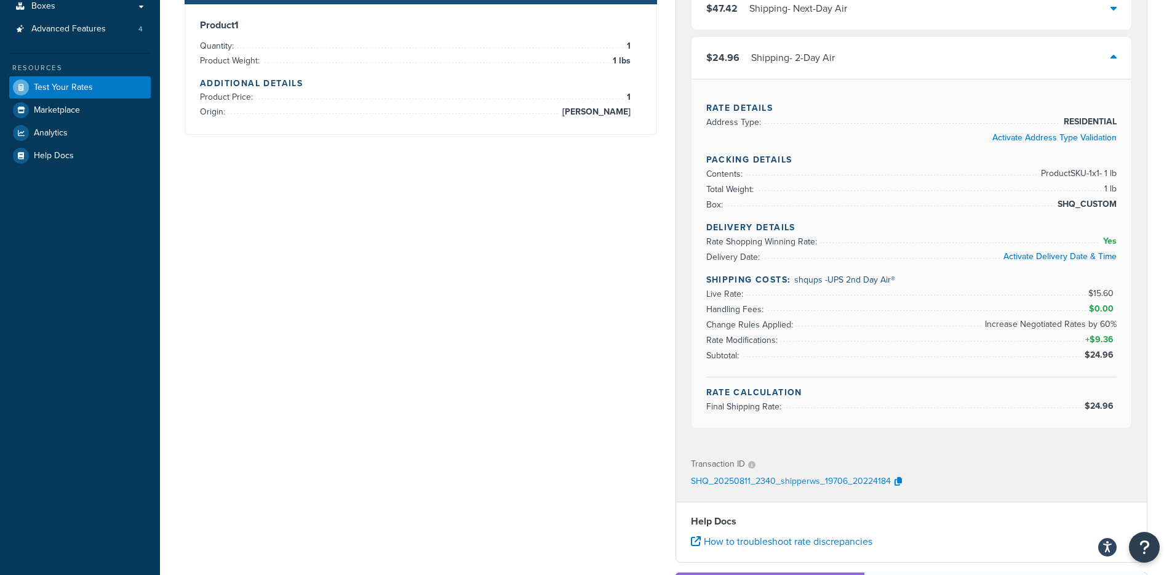
scroll to position [21, 0]
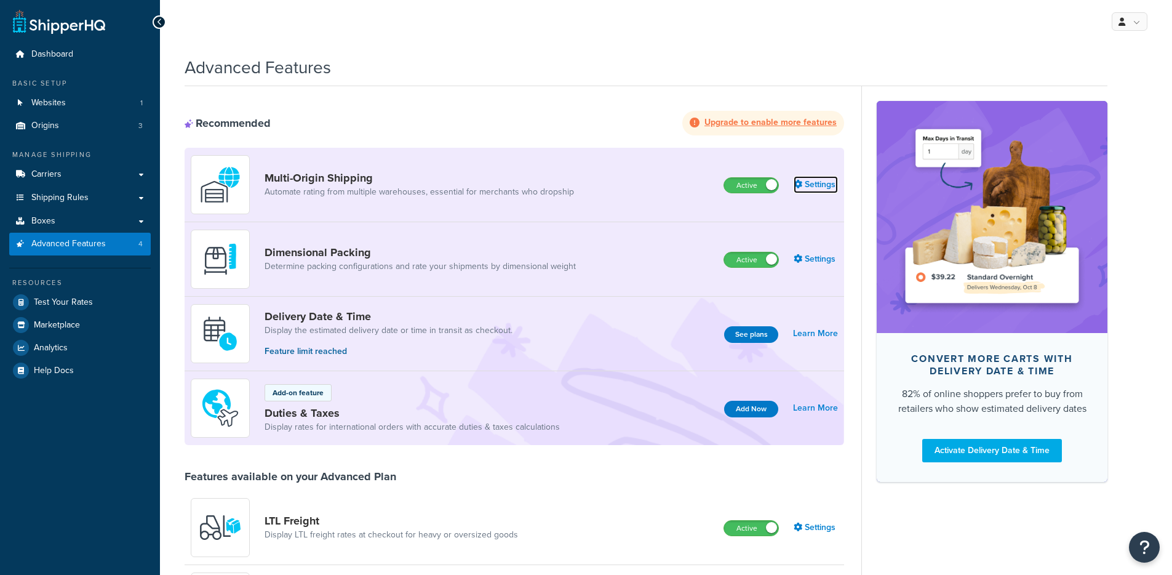
click at [823, 185] on link "Settings" at bounding box center [816, 184] width 44 height 17
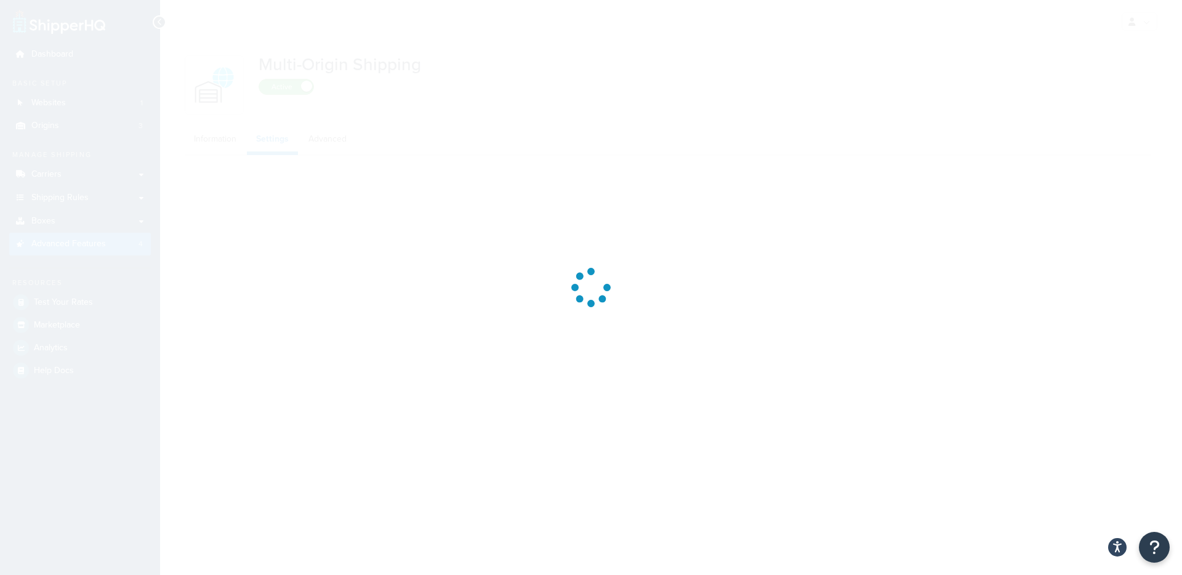
select select "false"
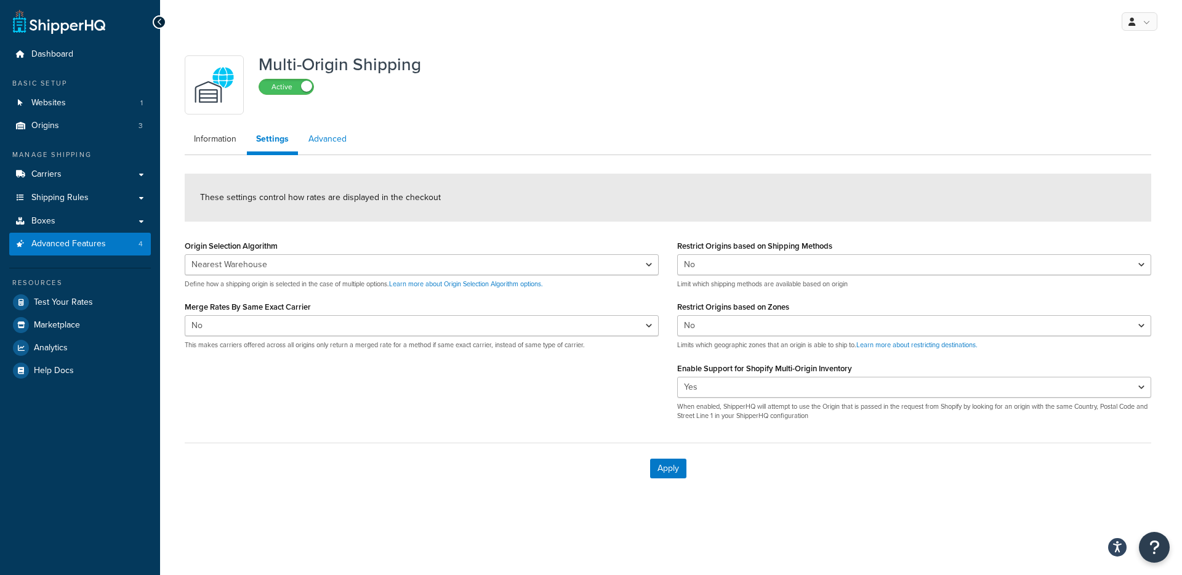
click at [325, 135] on link "Advanced" at bounding box center [327, 139] width 57 height 25
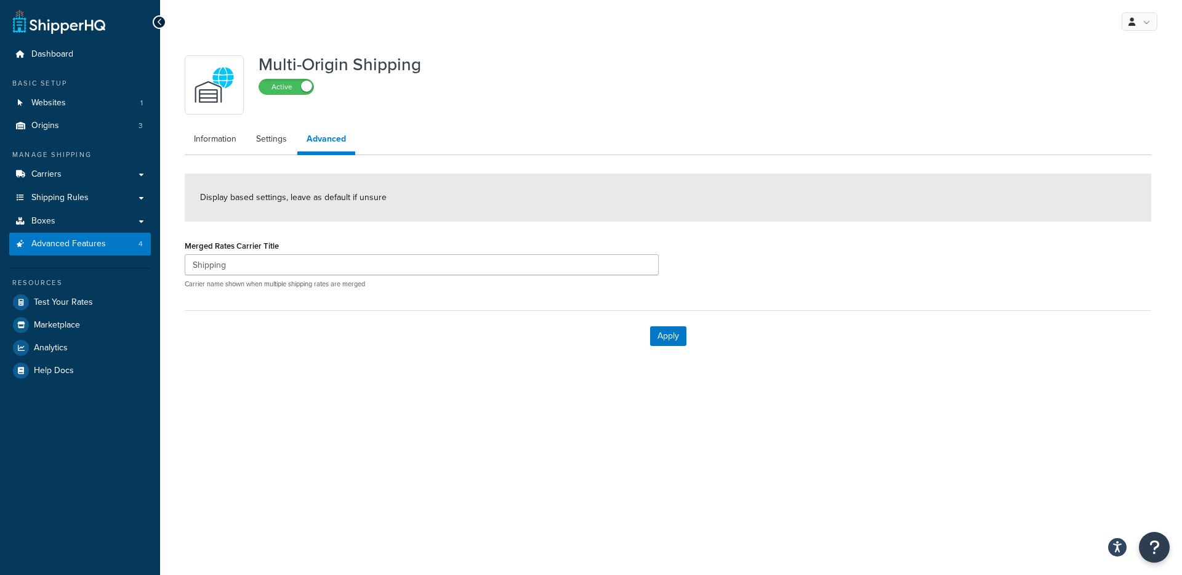
click at [272, 153] on ul "Information Settings Advanced" at bounding box center [668, 141] width 966 height 28
click at [268, 145] on link "Settings" at bounding box center [271, 139] width 49 height 25
select select "false"
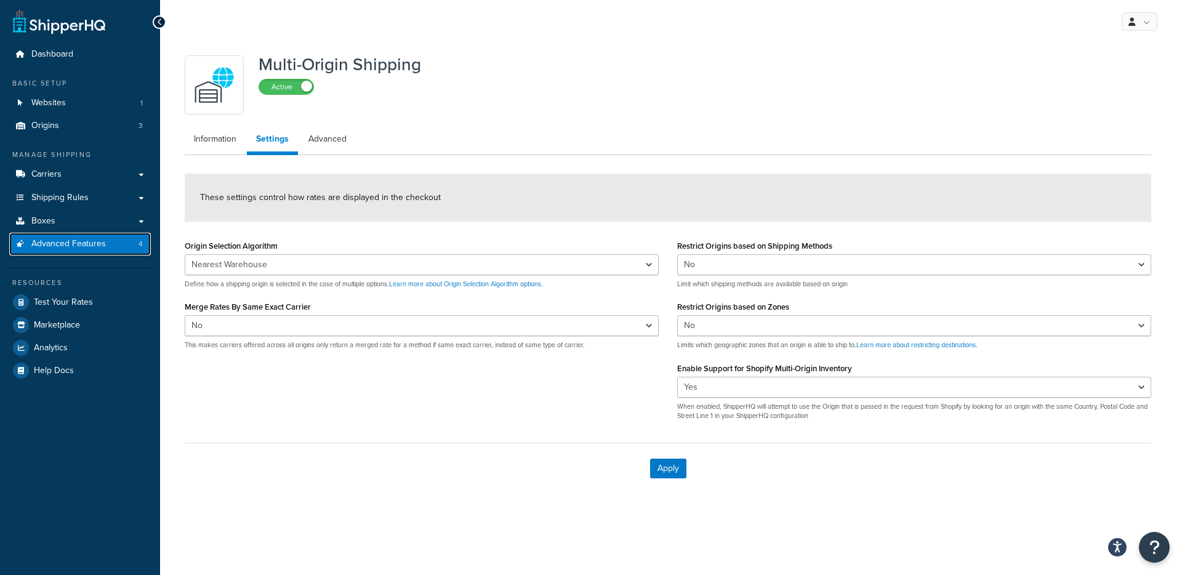
click at [62, 235] on link "Advanced Features 4" at bounding box center [80, 244] width 142 height 23
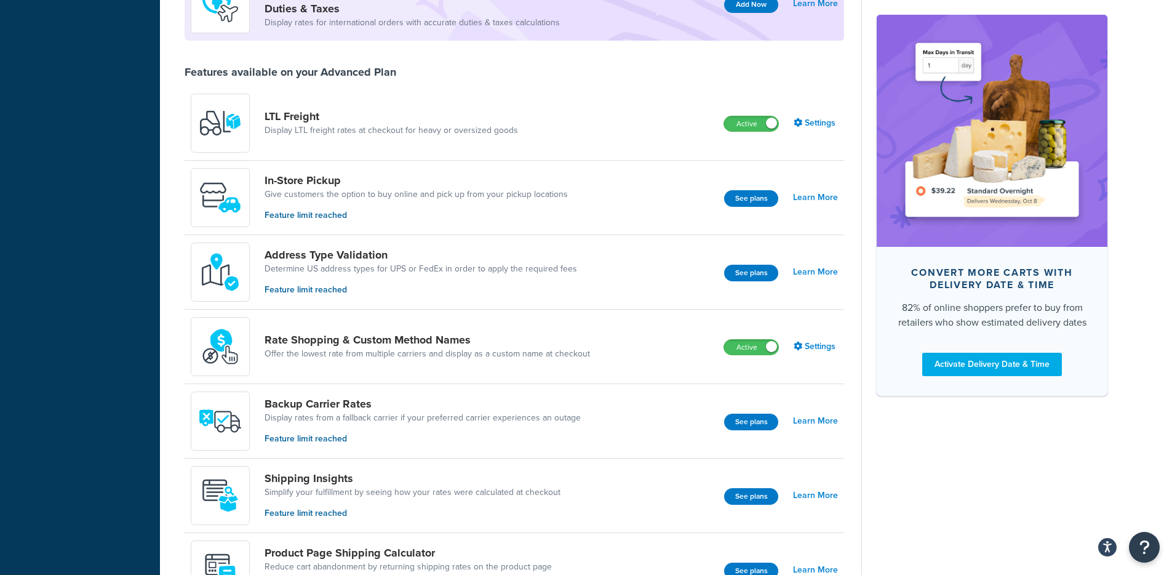
scroll to position [460, 0]
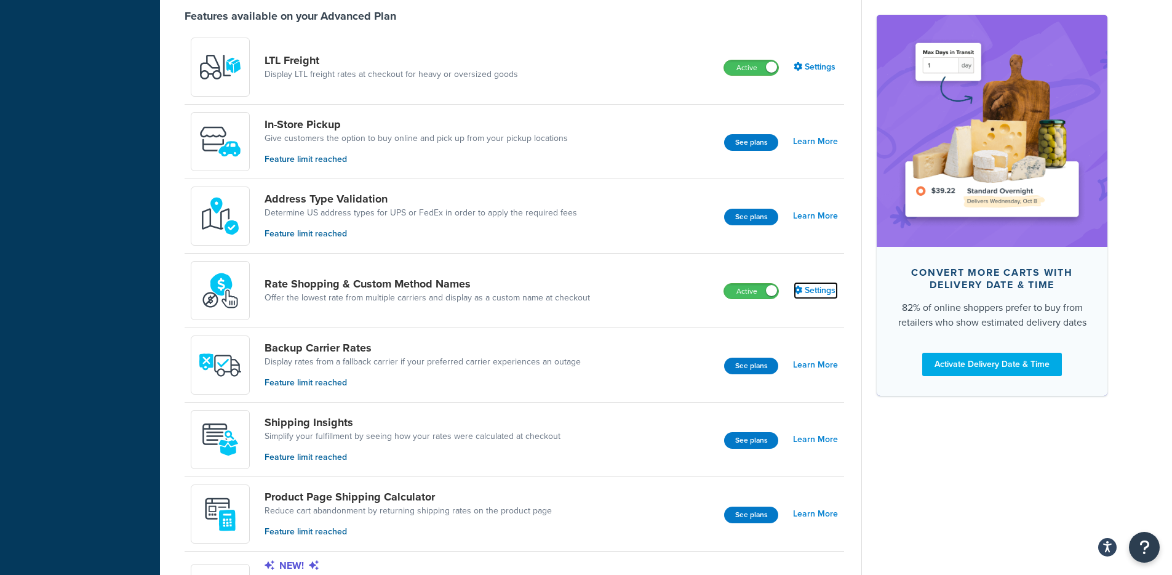
click at [809, 292] on link "Settings" at bounding box center [816, 290] width 44 height 17
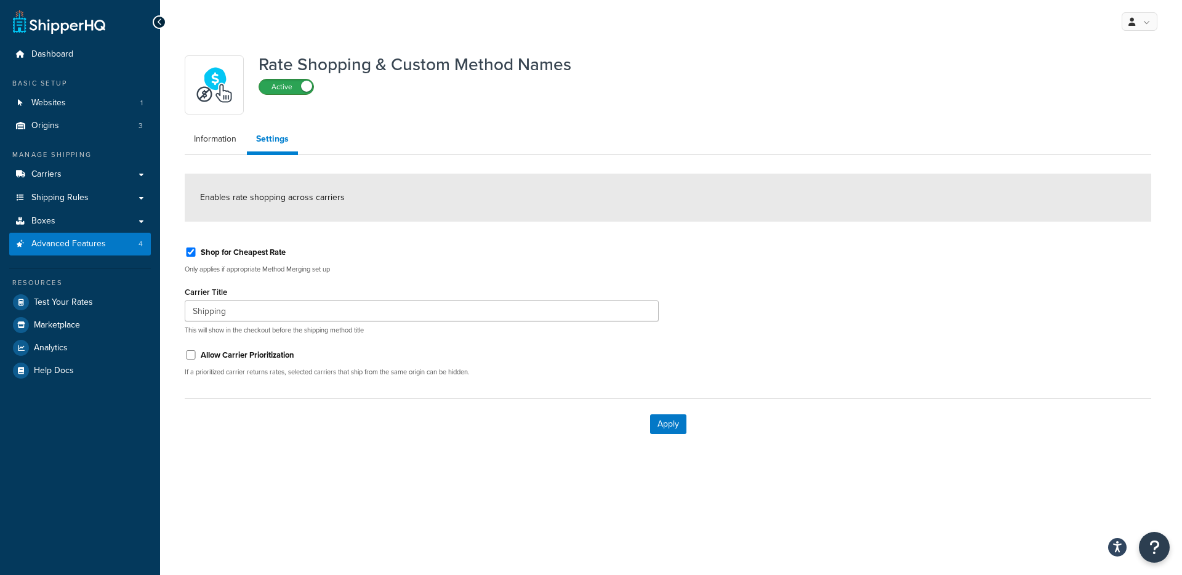
click at [297, 88] on label "Active" at bounding box center [286, 86] width 54 height 15
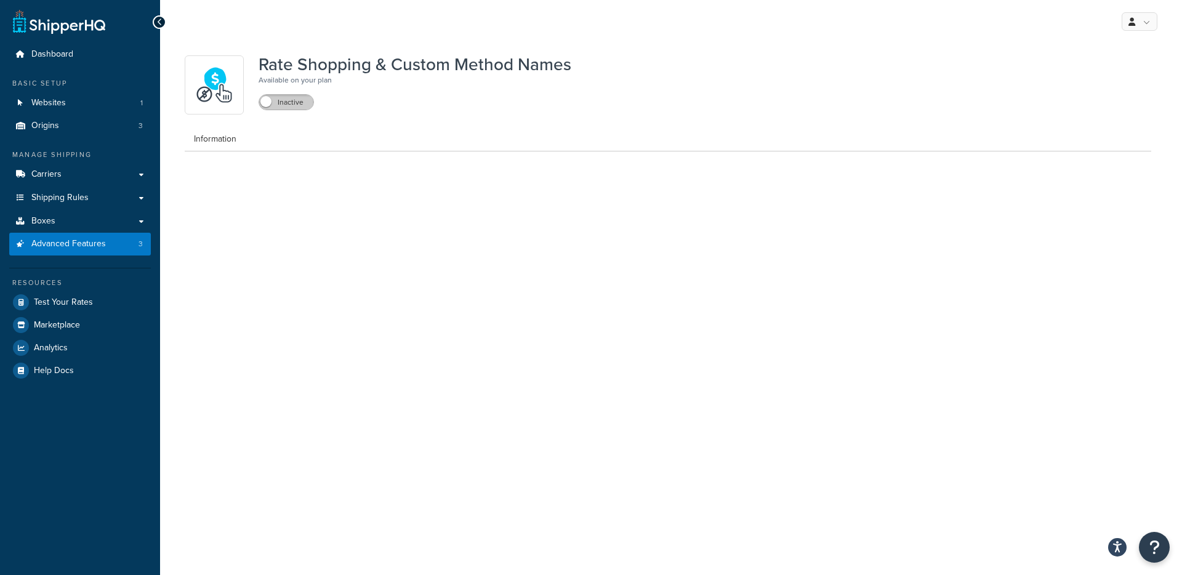
click at [294, 106] on label "Inactive" at bounding box center [286, 102] width 54 height 15
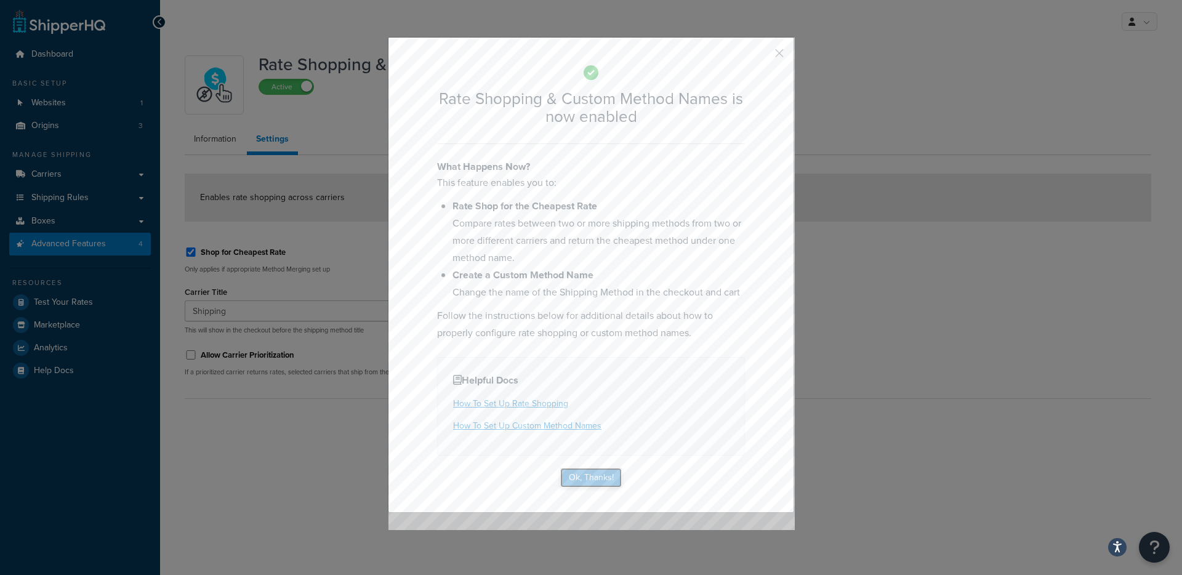
click at [578, 478] on button "Ok, Thanks!" at bounding box center [591, 478] width 62 height 20
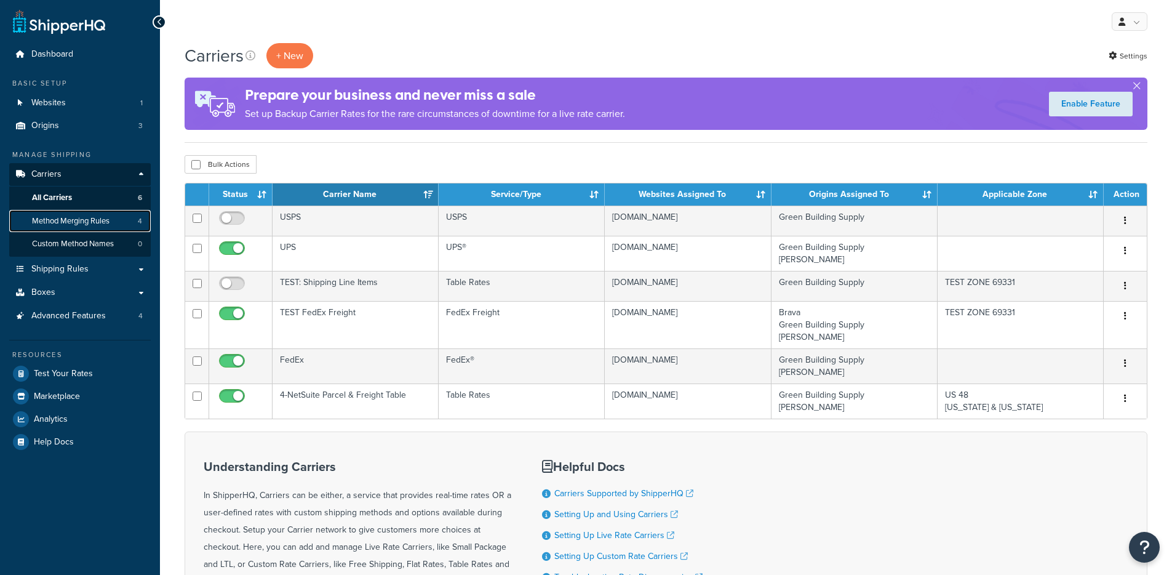
click at [124, 230] on link "Method Merging Rules 4" at bounding box center [80, 221] width 142 height 23
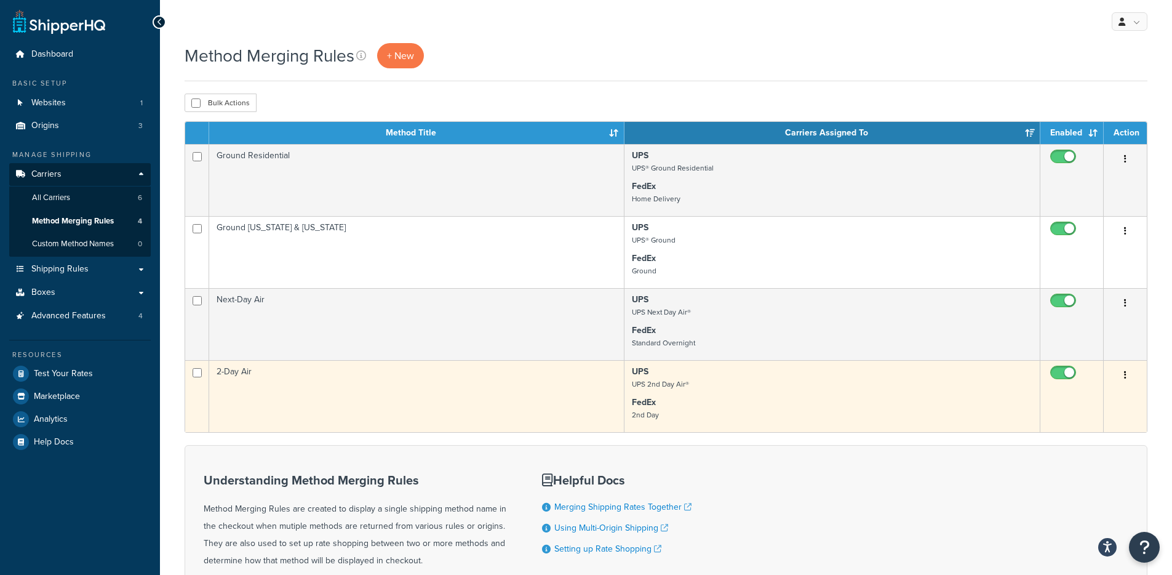
click at [708, 400] on p "FedEx 2nd Day" at bounding box center [832, 408] width 401 height 25
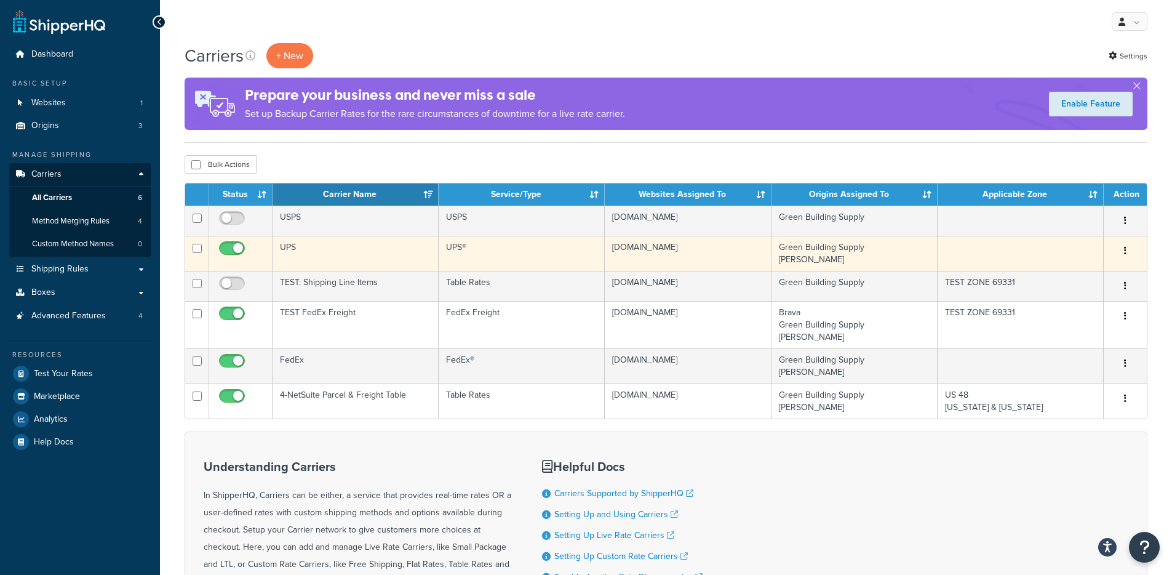
click at [378, 255] on td "UPS" at bounding box center [356, 253] width 166 height 35
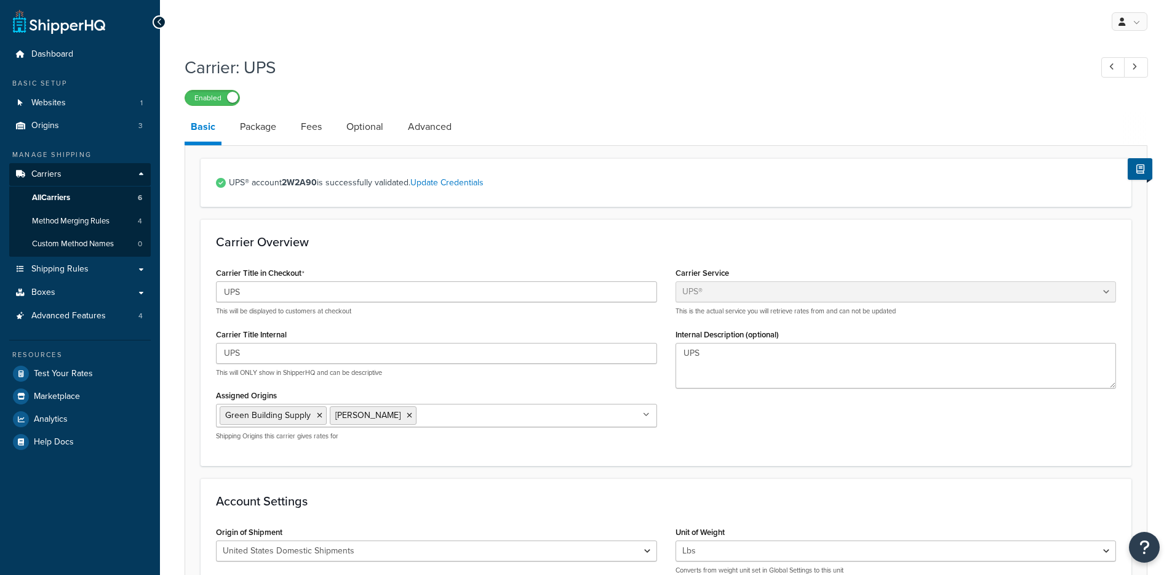
select select "ups"
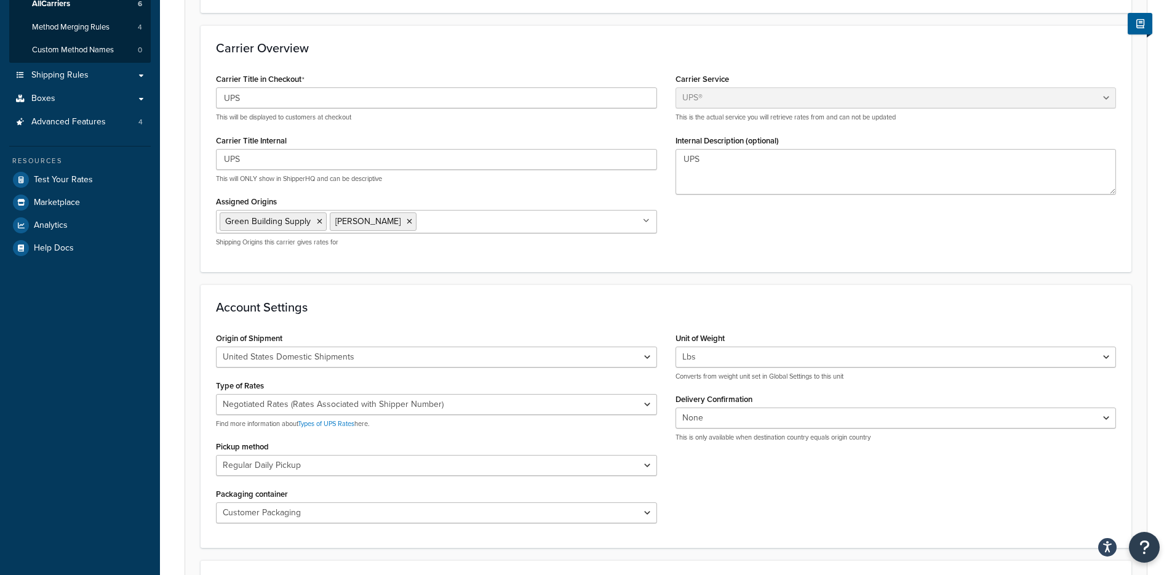
scroll to position [87, 0]
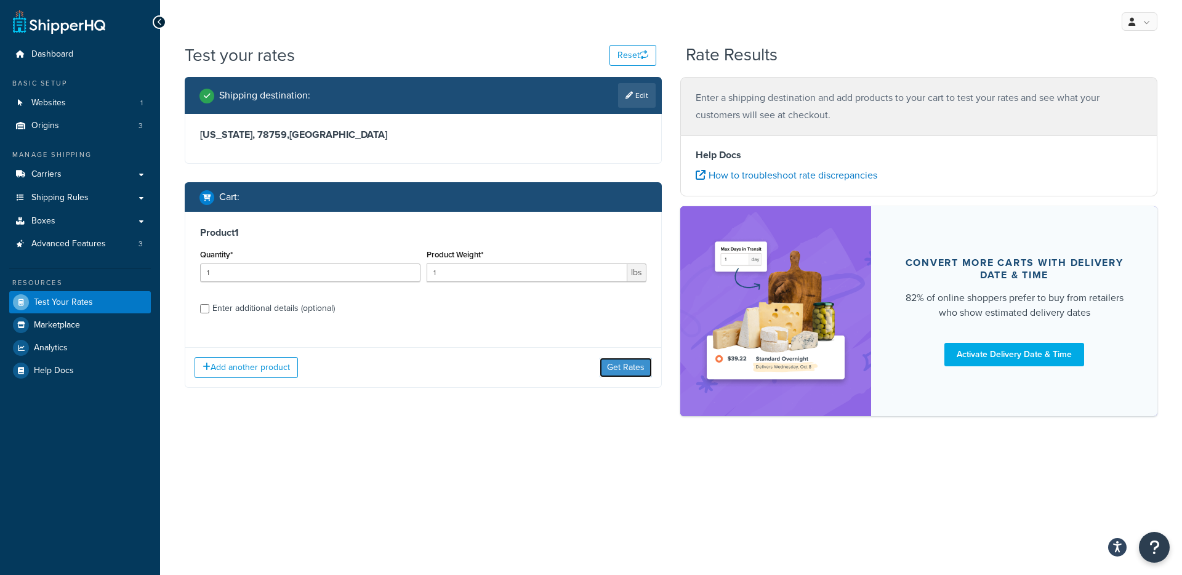
click at [612, 373] on button "Get Rates" at bounding box center [625, 368] width 52 height 20
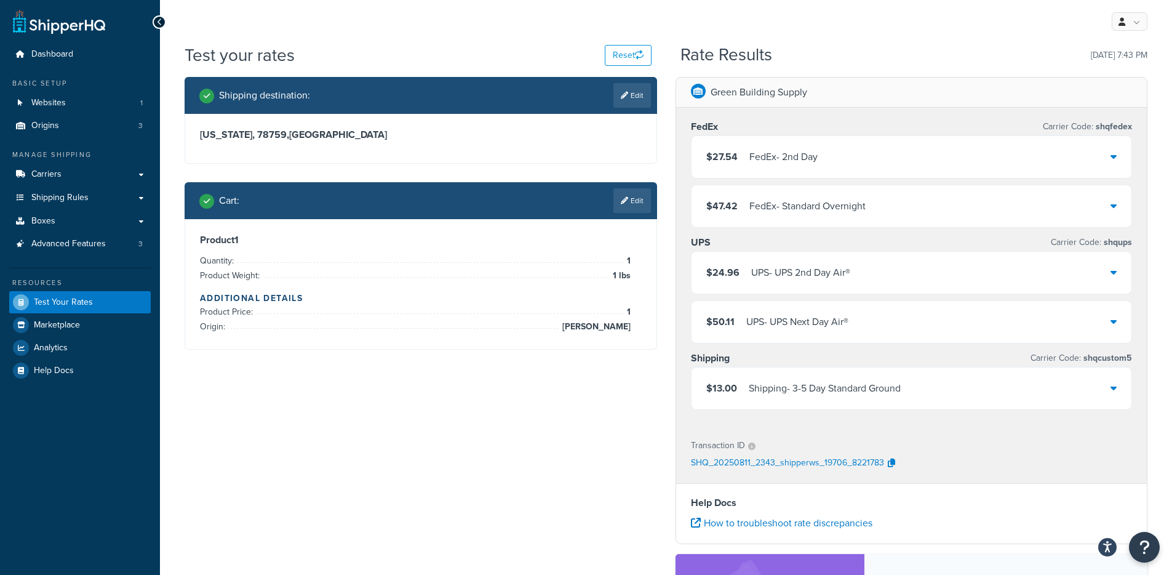
click at [863, 276] on div "$24.96 UPS - UPS 2nd Day Air®" at bounding box center [912, 273] width 441 height 42
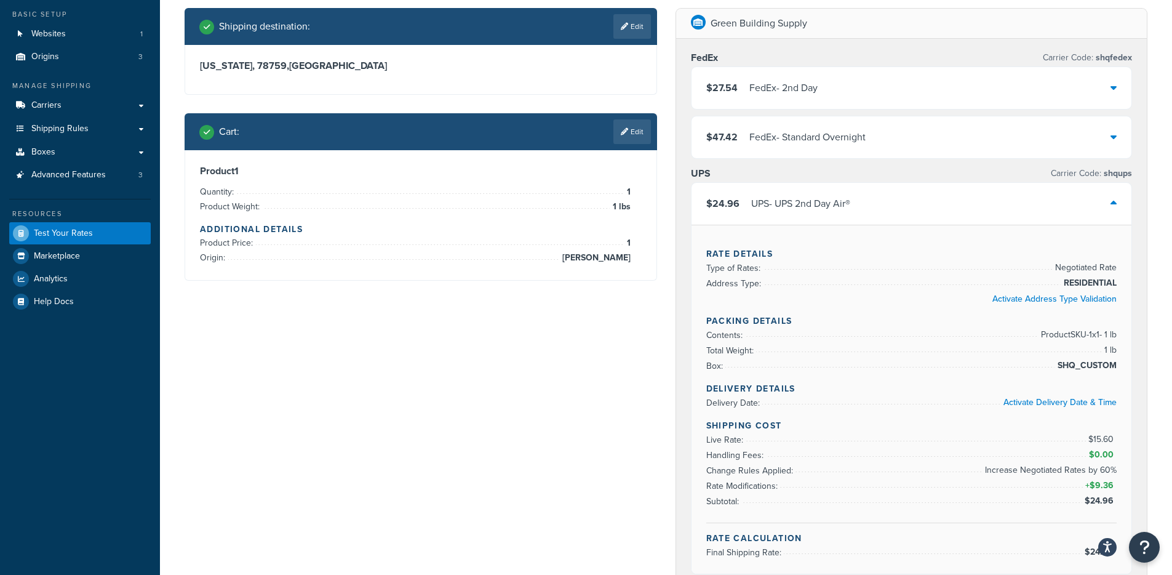
scroll to position [74, 0]
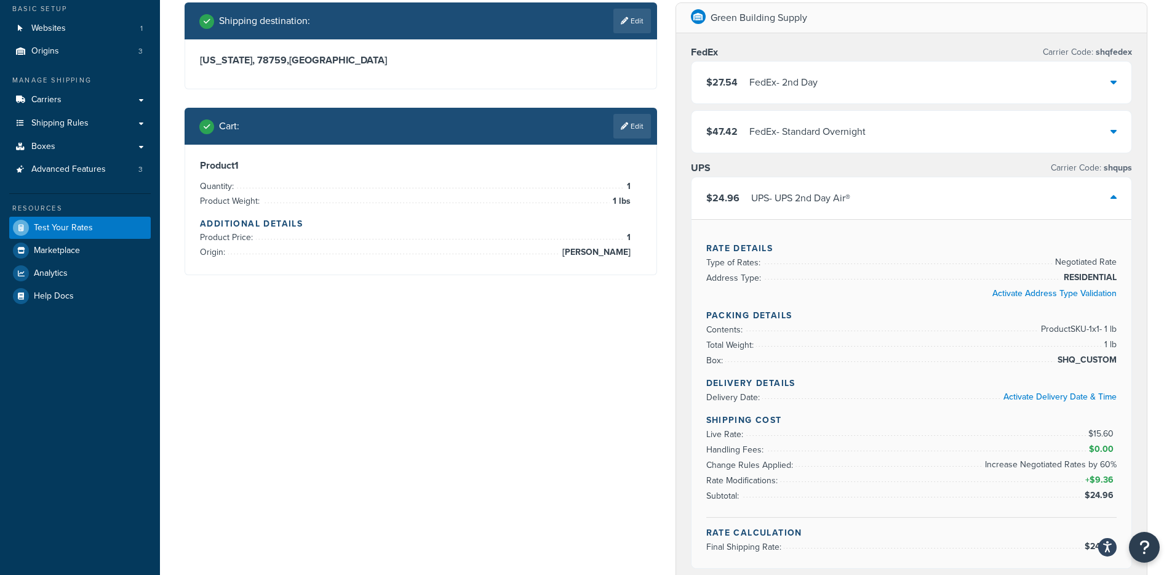
click at [877, 207] on div "$24.96 UPS - UPS 2nd Day Air®" at bounding box center [912, 198] width 441 height 42
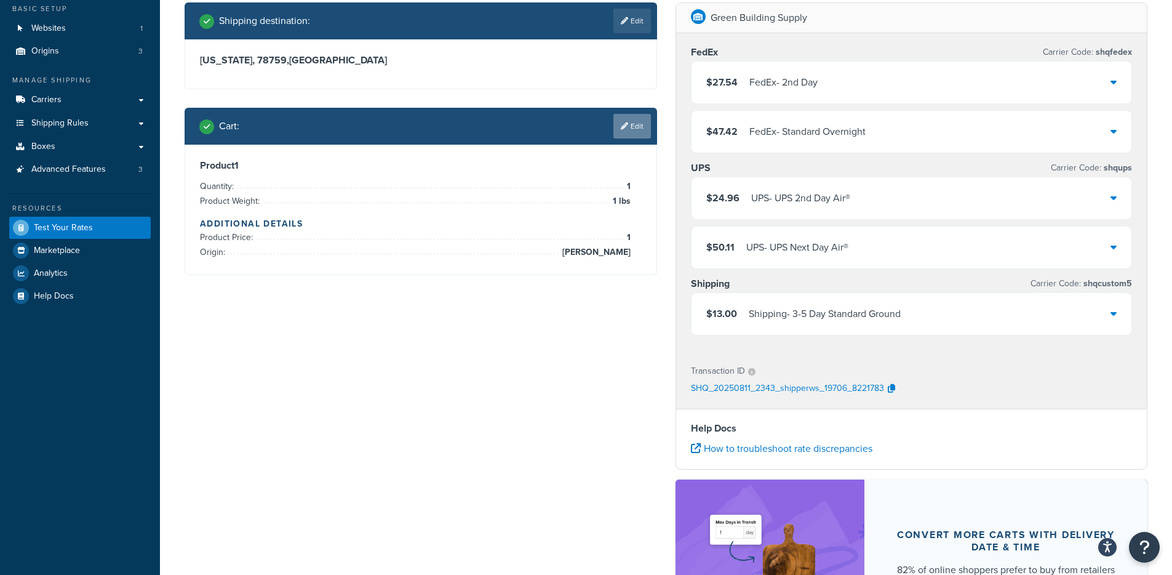
click at [636, 126] on link "Edit" at bounding box center [633, 126] width 38 height 25
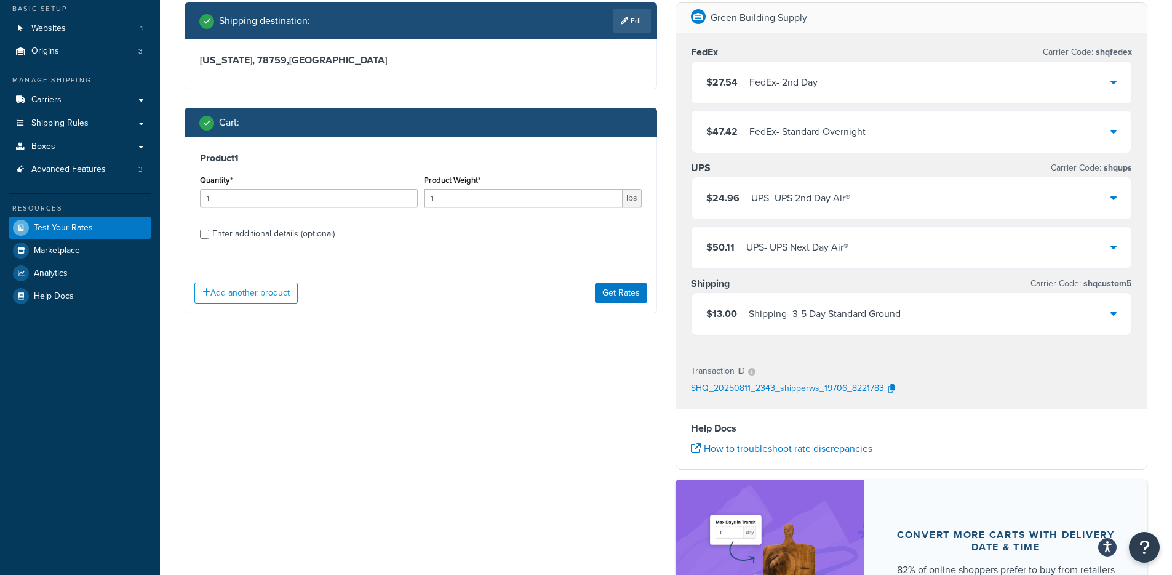
click at [262, 238] on div "Enter additional details (optional)" at bounding box center [273, 233] width 122 height 17
click at [209, 238] on input "Enter additional details (optional)" at bounding box center [204, 234] width 9 height 9
checkbox input "true"
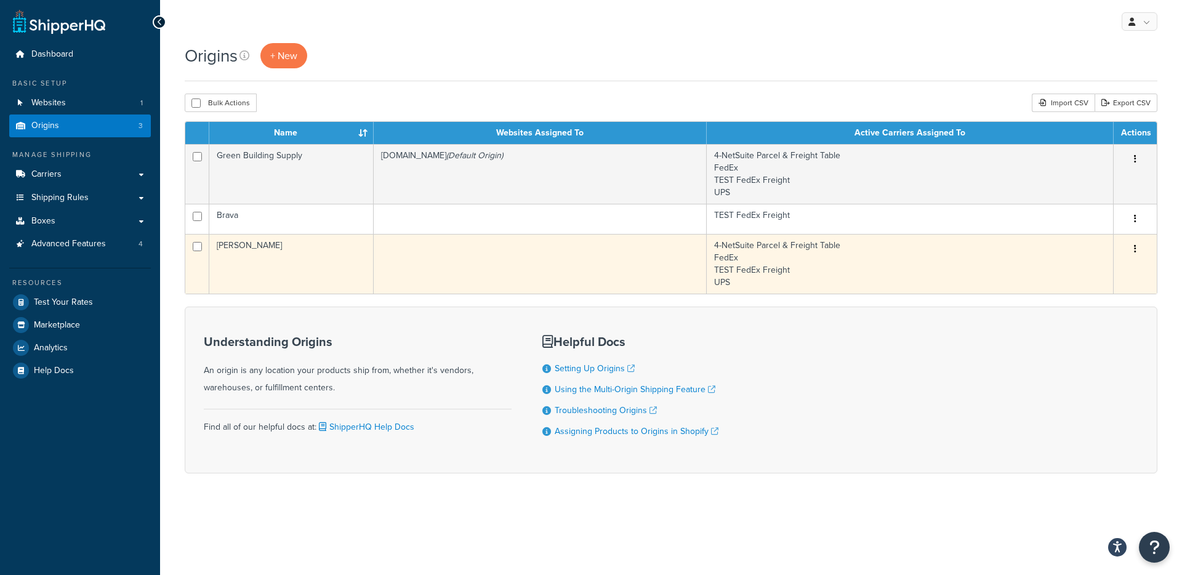
click at [486, 274] on td at bounding box center [540, 264] width 333 height 60
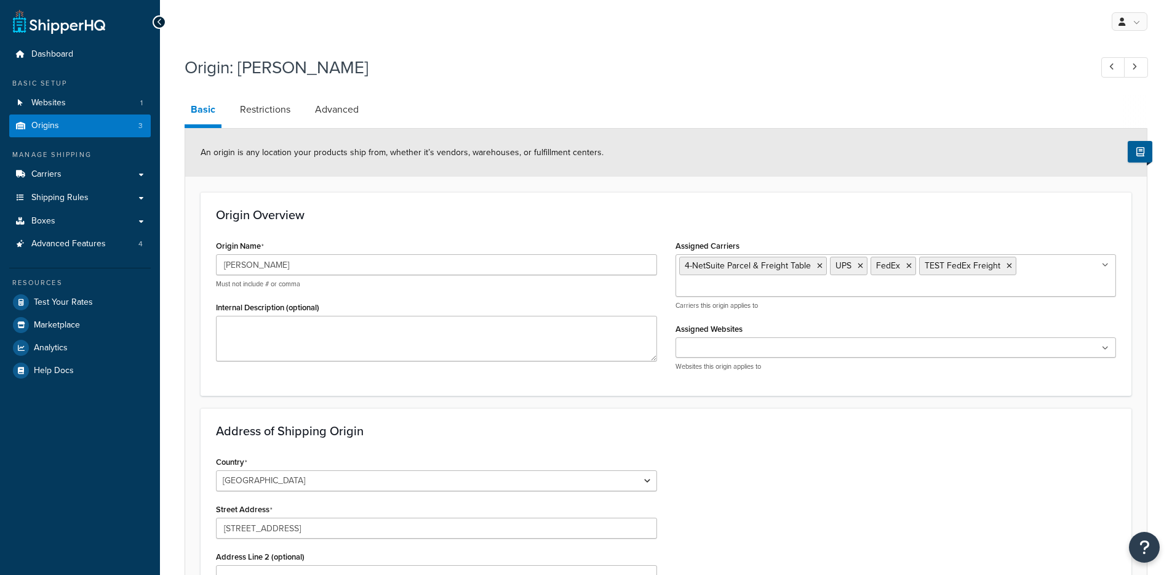
select select "38"
click at [278, 110] on link "Restrictions" at bounding box center [265, 110] width 63 height 30
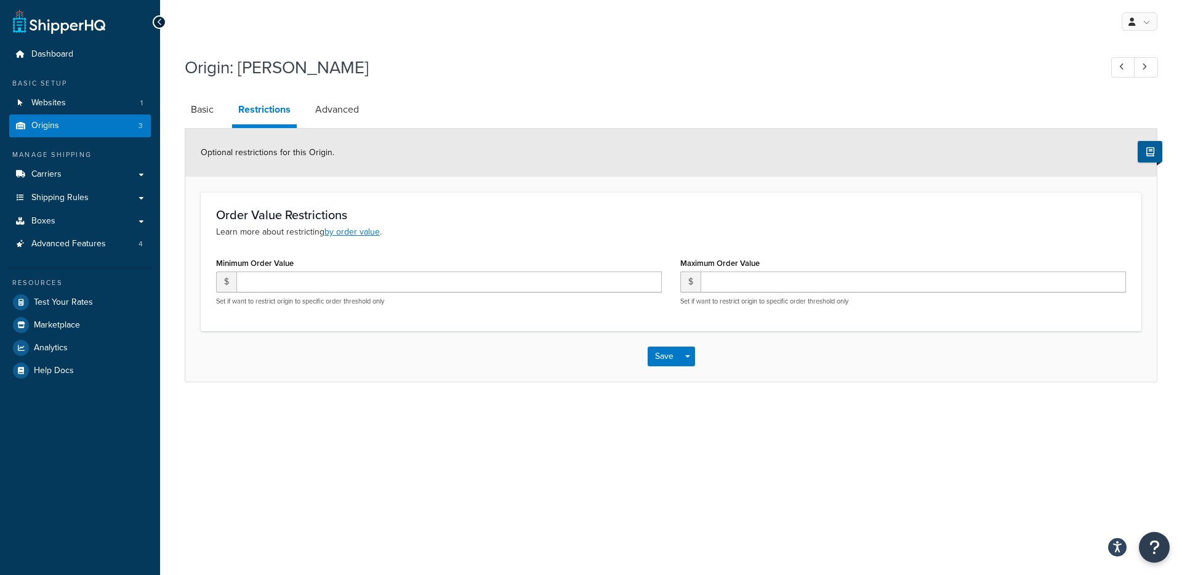
click at [378, 83] on div "Origin: [PERSON_NAME]" at bounding box center [671, 68] width 972 height 39
click at [356, 107] on link "Advanced" at bounding box center [337, 110] width 56 height 30
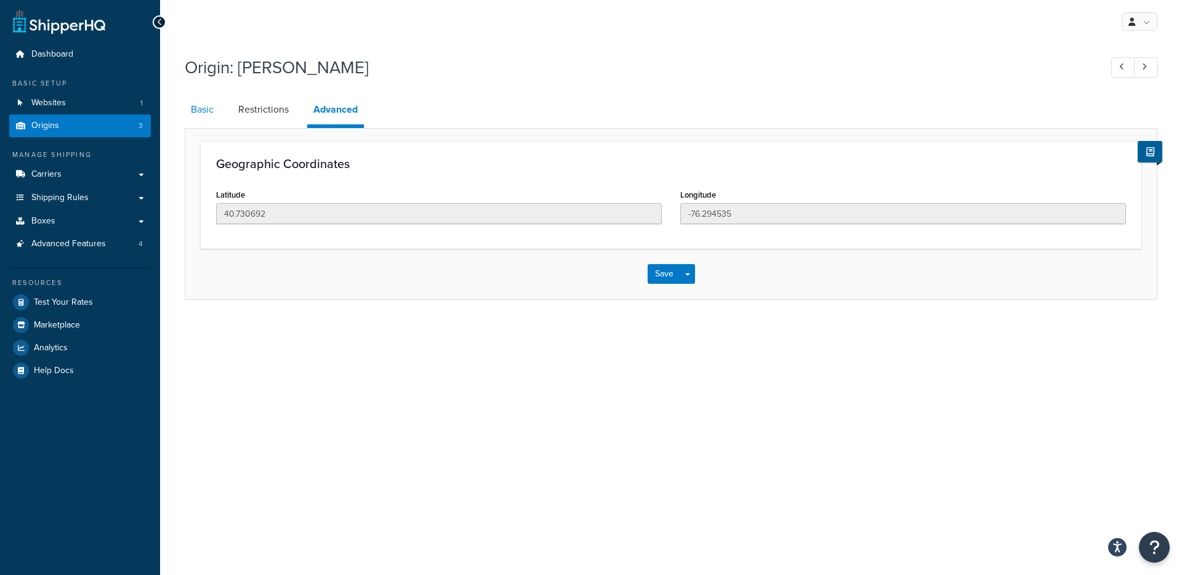
click at [209, 100] on link "Basic" at bounding box center [202, 110] width 35 height 30
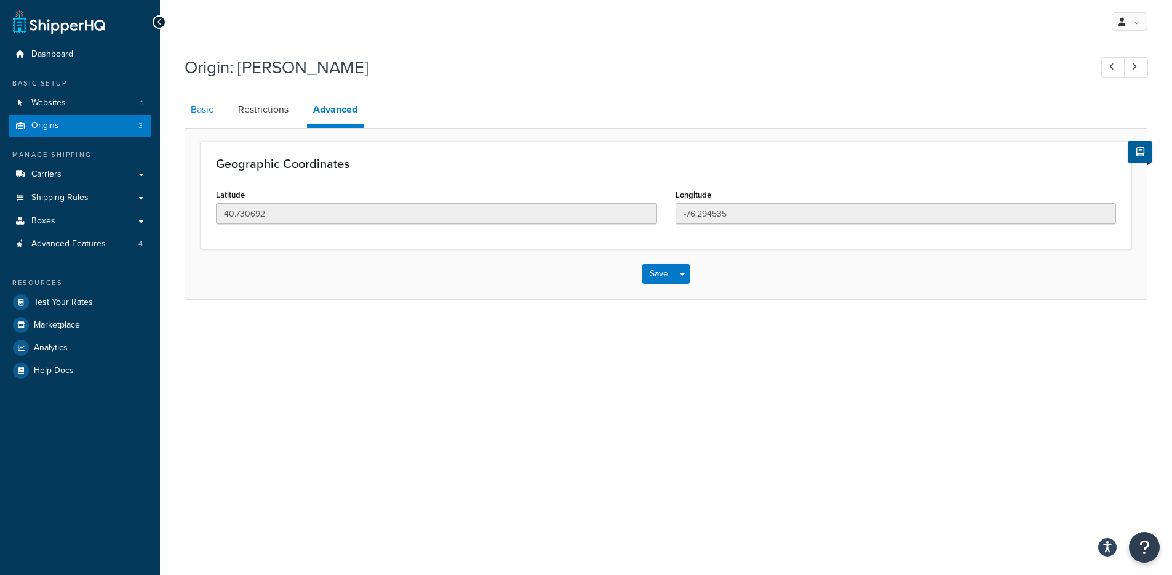
select select "38"
